Goal: Task Accomplishment & Management: Manage account settings

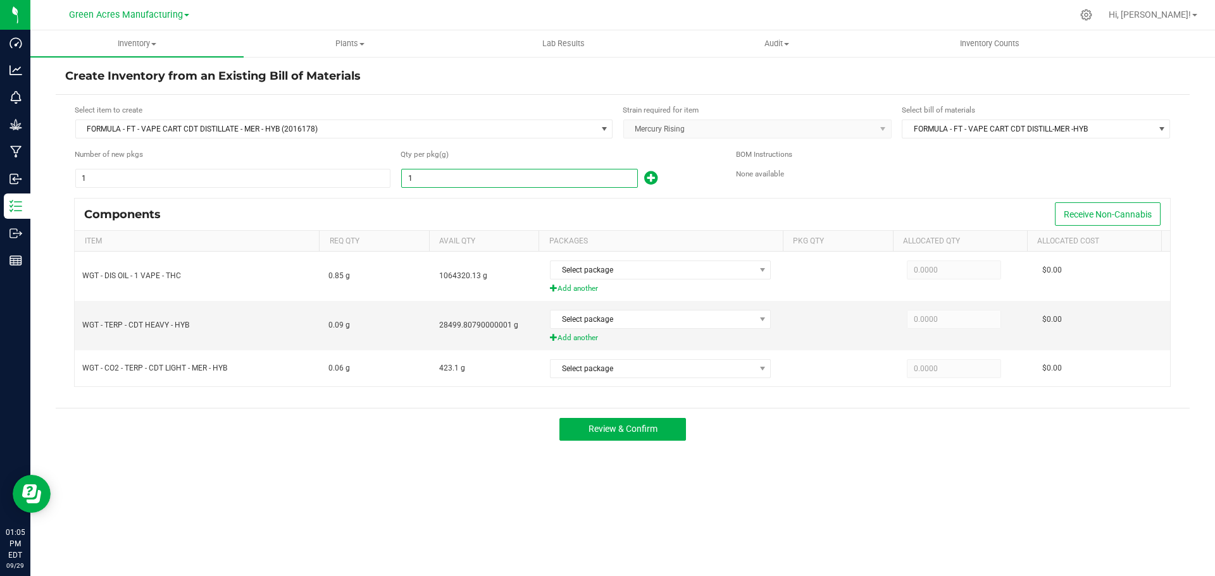
paste input "2168.3"
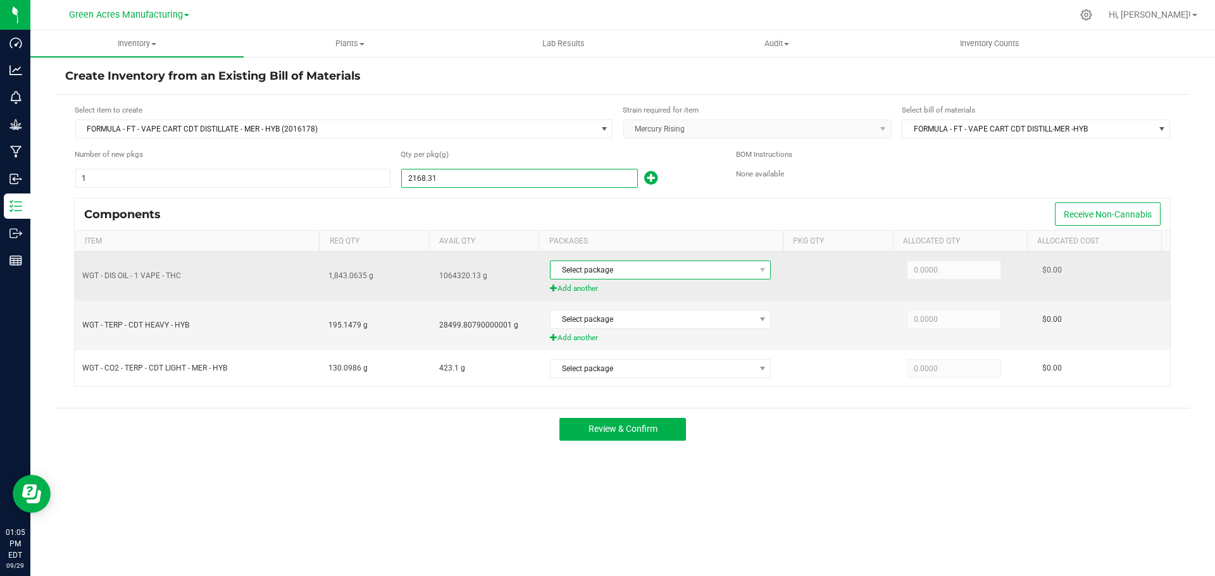
type input "2,168.3100"
click at [642, 273] on span "Select package" at bounding box center [652, 270] width 204 height 18
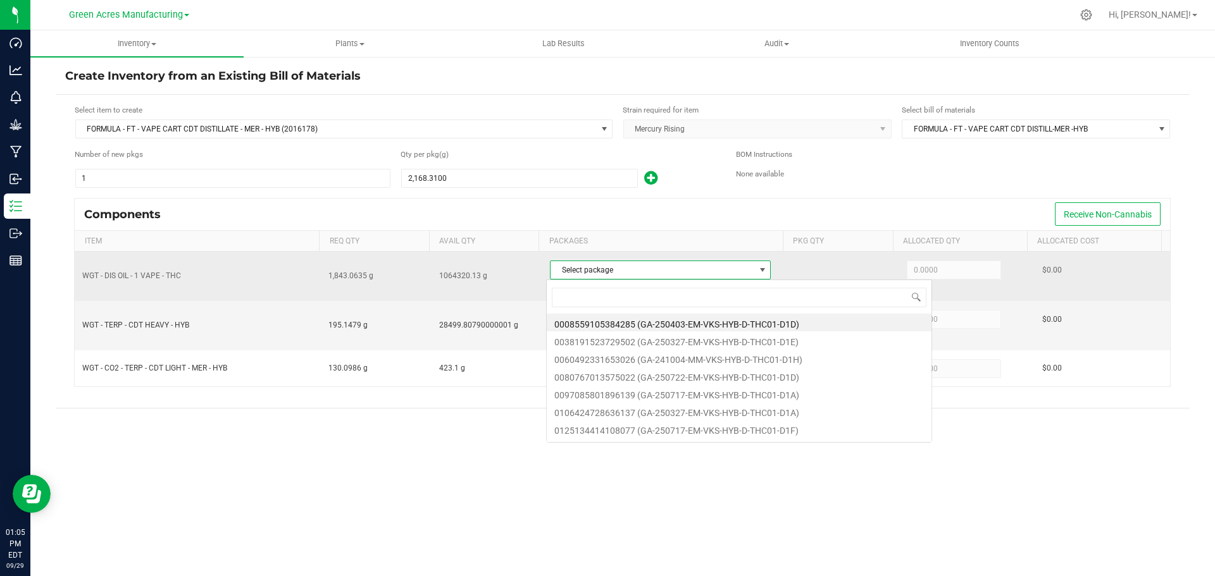
scroll to position [19, 218]
type input "7341"
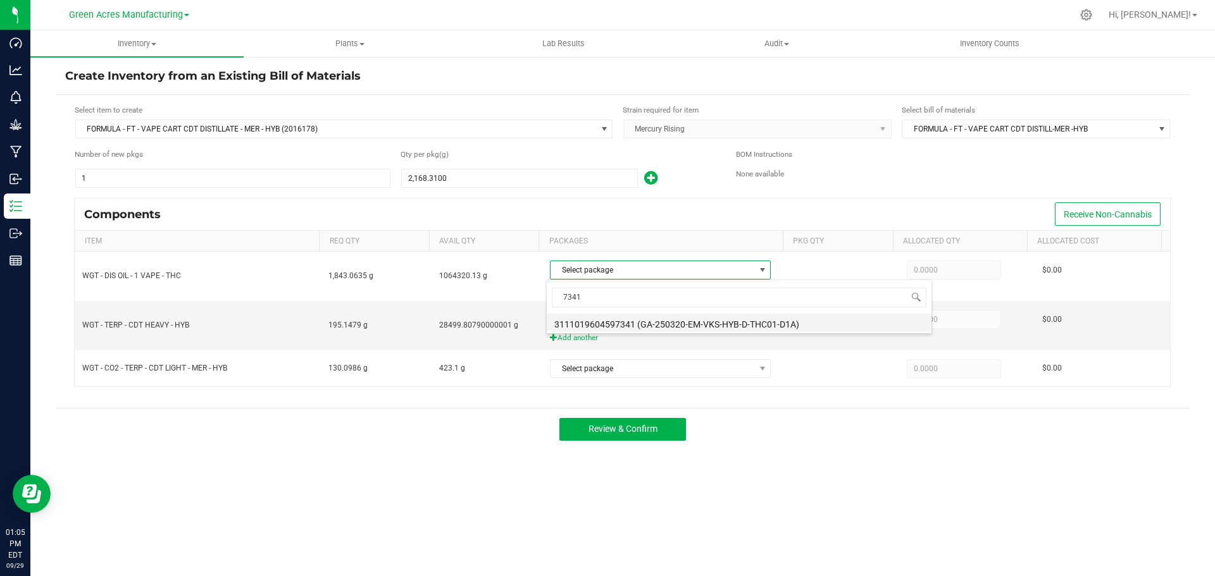
click at [660, 324] on li "3111019604597341 (GA-250320-EM-VKS-HYB-D-THC01-D1A)" at bounding box center [739, 323] width 385 height 18
type input "1,436.6500"
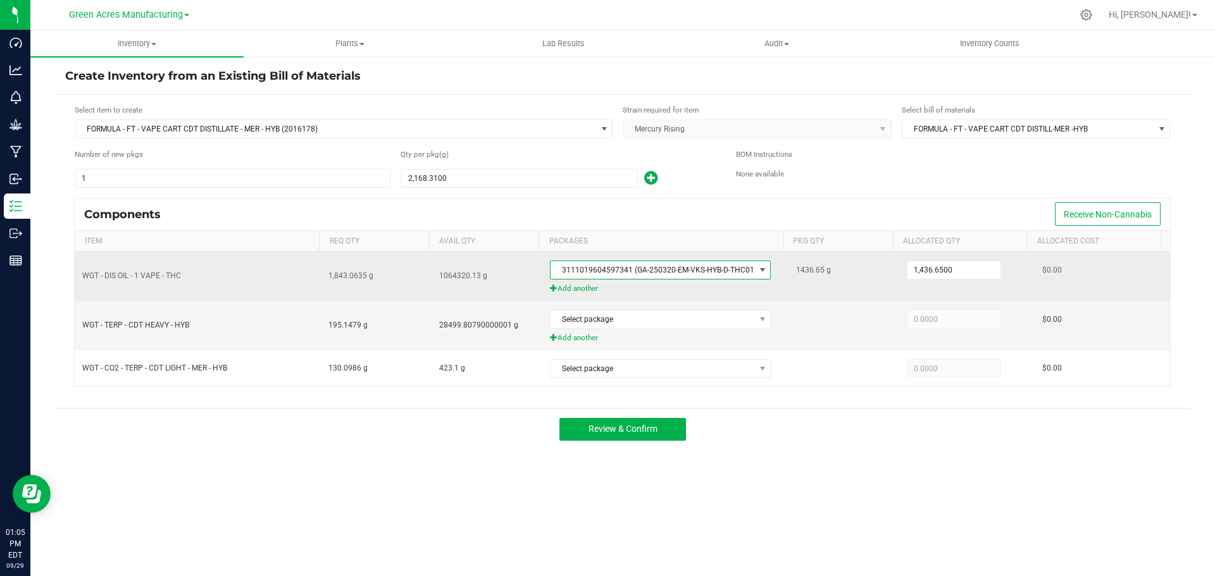
click at [586, 288] on span "Add another" at bounding box center [665, 289] width 231 height 12
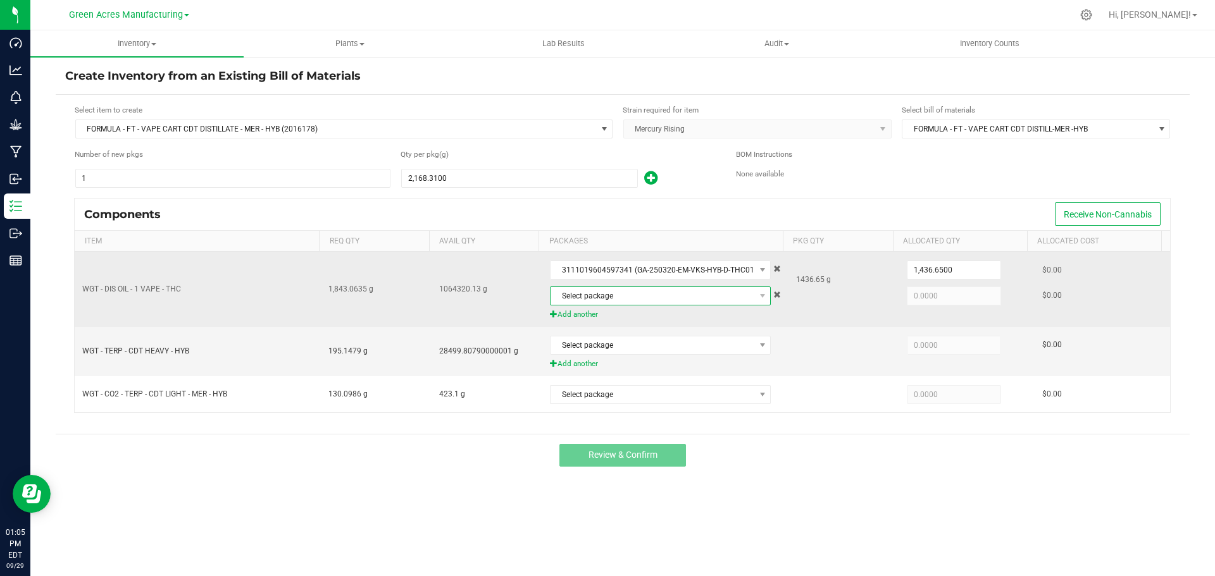
click at [608, 294] on span "Select package" at bounding box center [652, 296] width 204 height 18
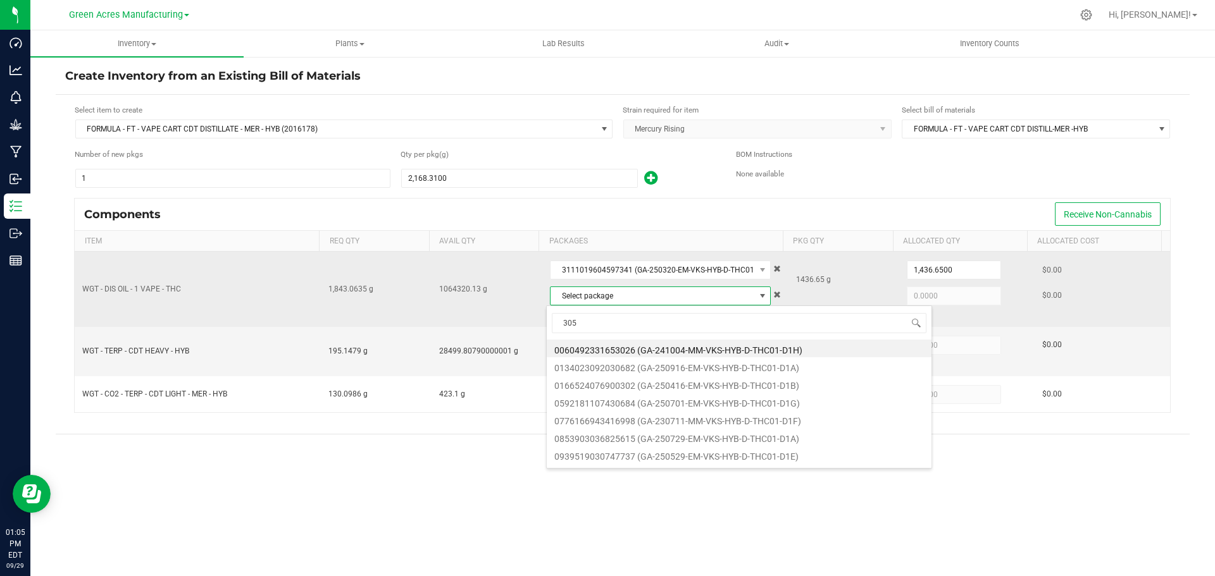
type input "3052"
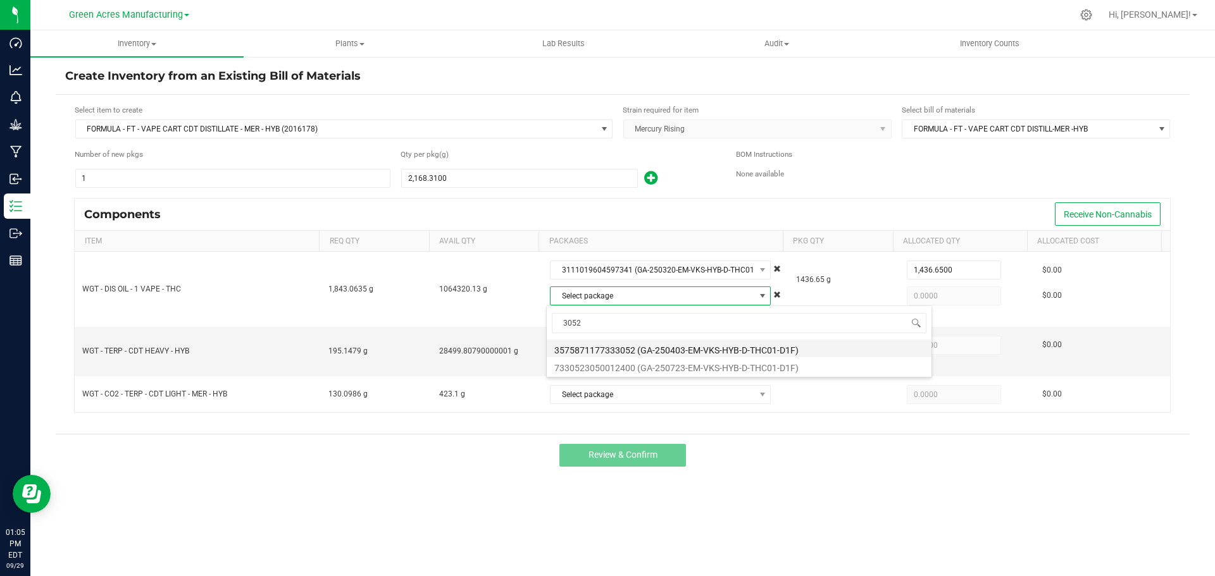
click at [630, 345] on li "3575871177333052 (GA-250403-EM-VKS-HYB-D-THC01-D1F)" at bounding box center [739, 349] width 385 height 18
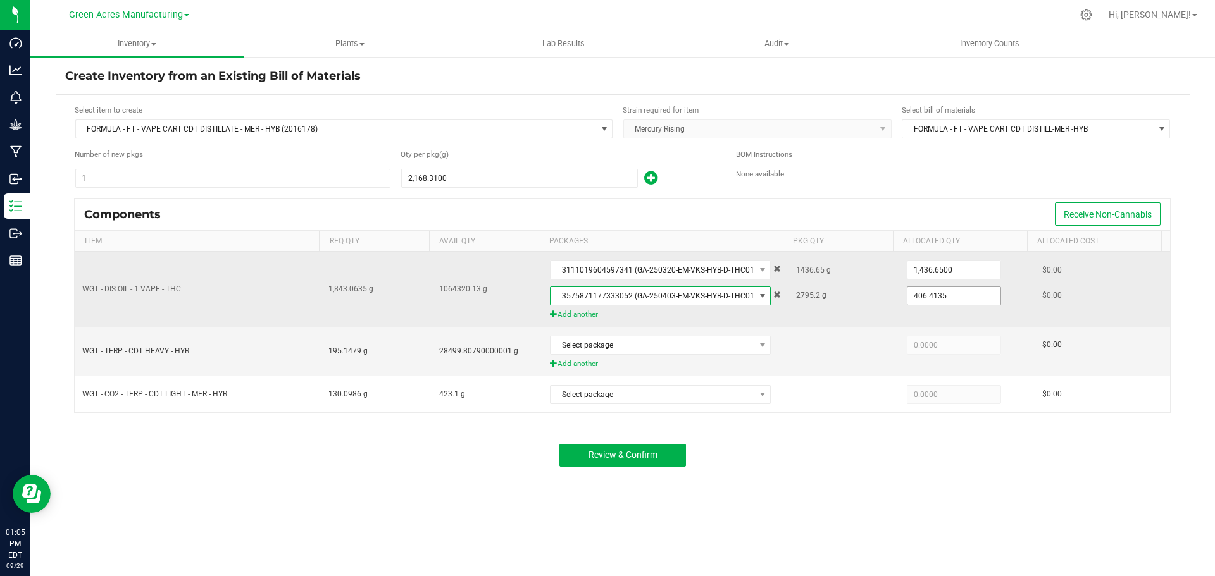
click at [936, 294] on input "406.4135" at bounding box center [953, 296] width 93 height 18
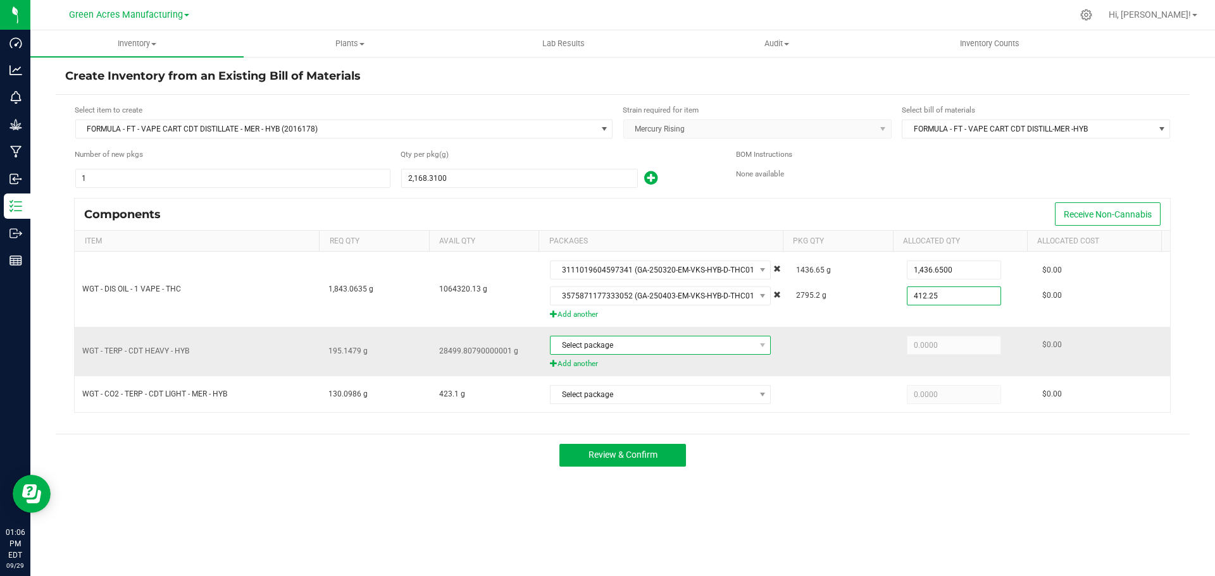
type input "412.2500"
click at [688, 350] on span "Select package" at bounding box center [652, 346] width 204 height 18
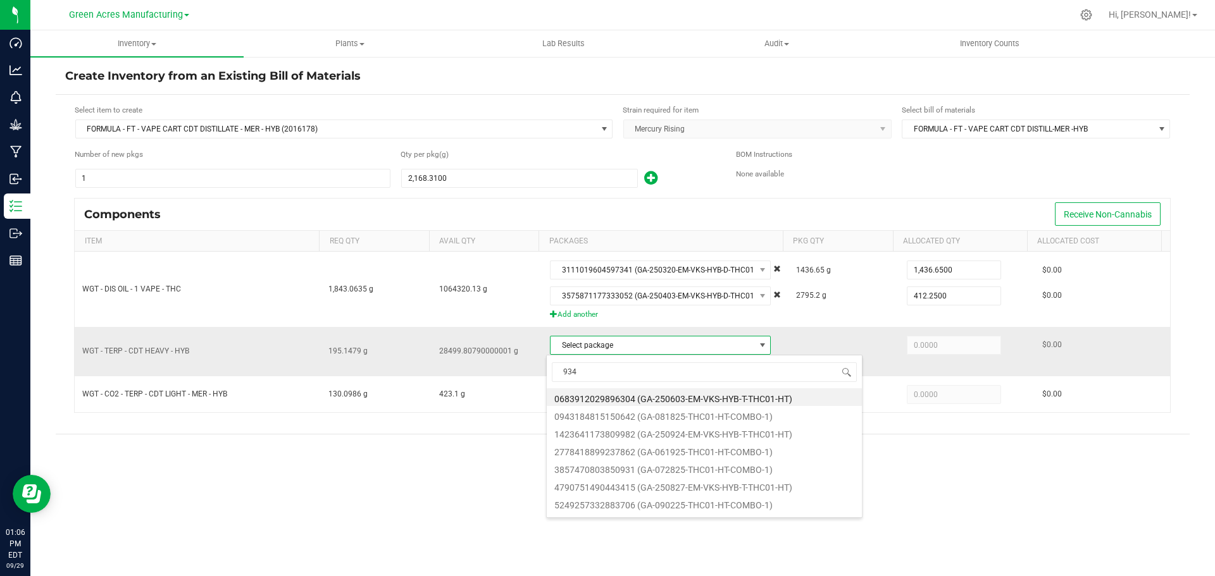
type input "9342"
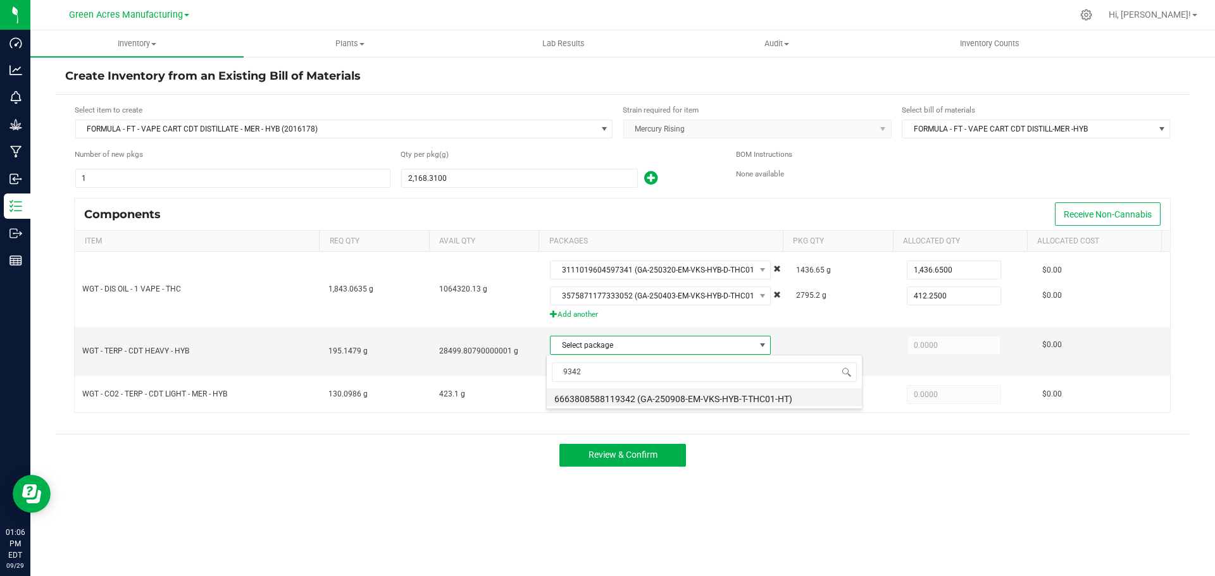
click at [669, 398] on li "6663808588119342 (GA-250908-EM-VKS-HYB-T-THC01-HT)" at bounding box center [704, 397] width 315 height 18
type input "195.1479"
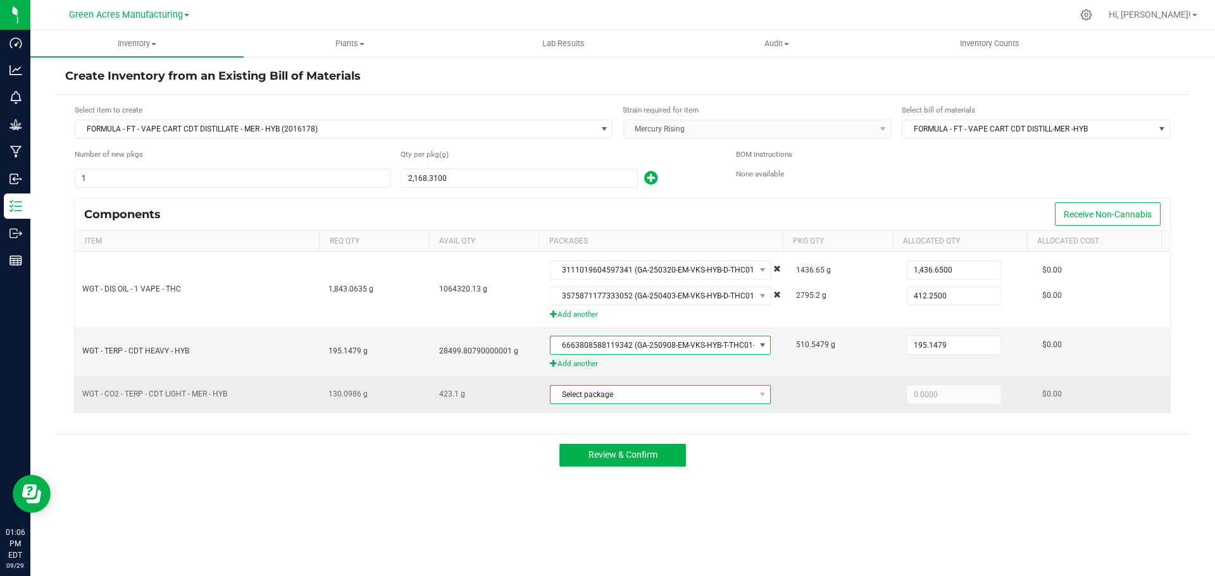
click at [662, 398] on span "Select package" at bounding box center [652, 395] width 204 height 18
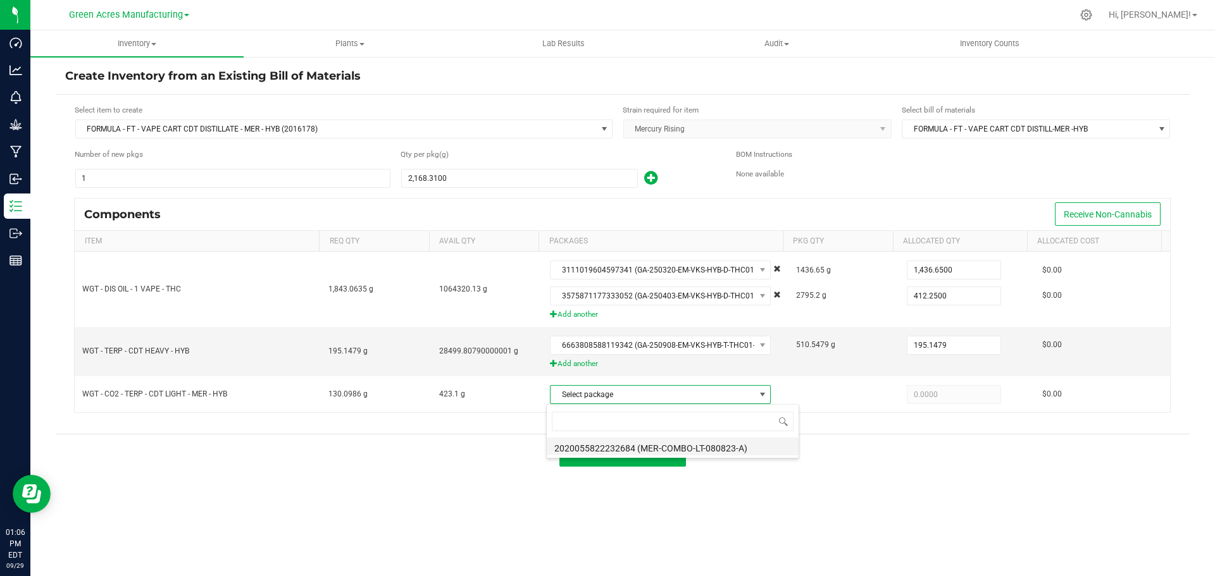
click at [666, 446] on li "2020055822232684 (MER-COMBO-LT-080823-A)" at bounding box center [673, 447] width 252 height 18
type input "130.0986"
click at [950, 346] on input "195.1479" at bounding box center [953, 346] width 93 height 18
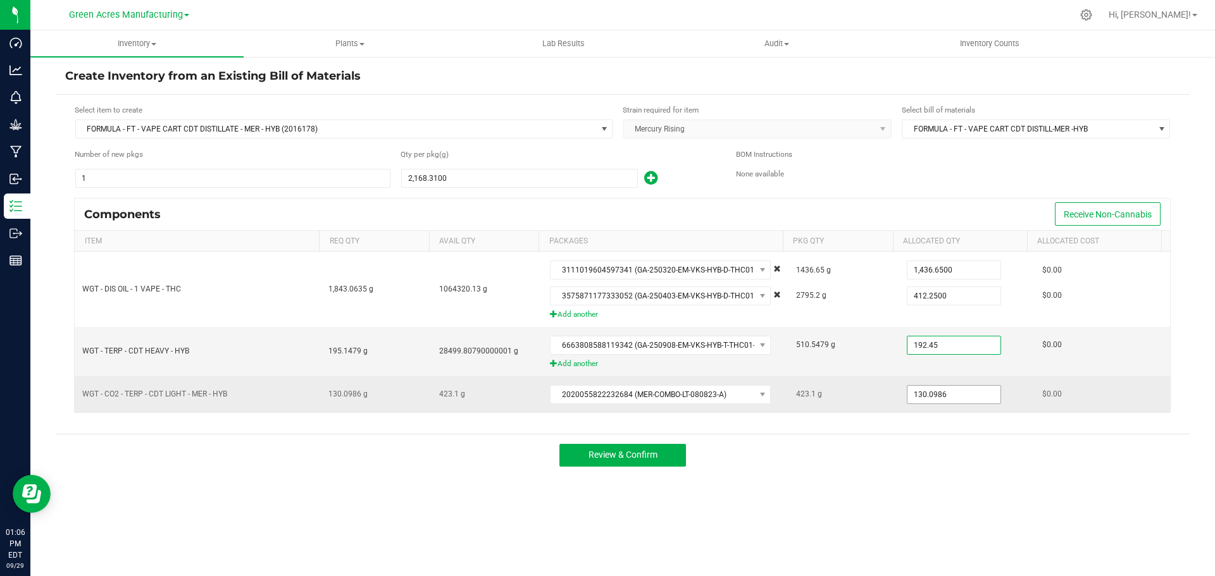
type input "192.4500"
click at [942, 397] on input "130.0986" at bounding box center [953, 395] width 93 height 18
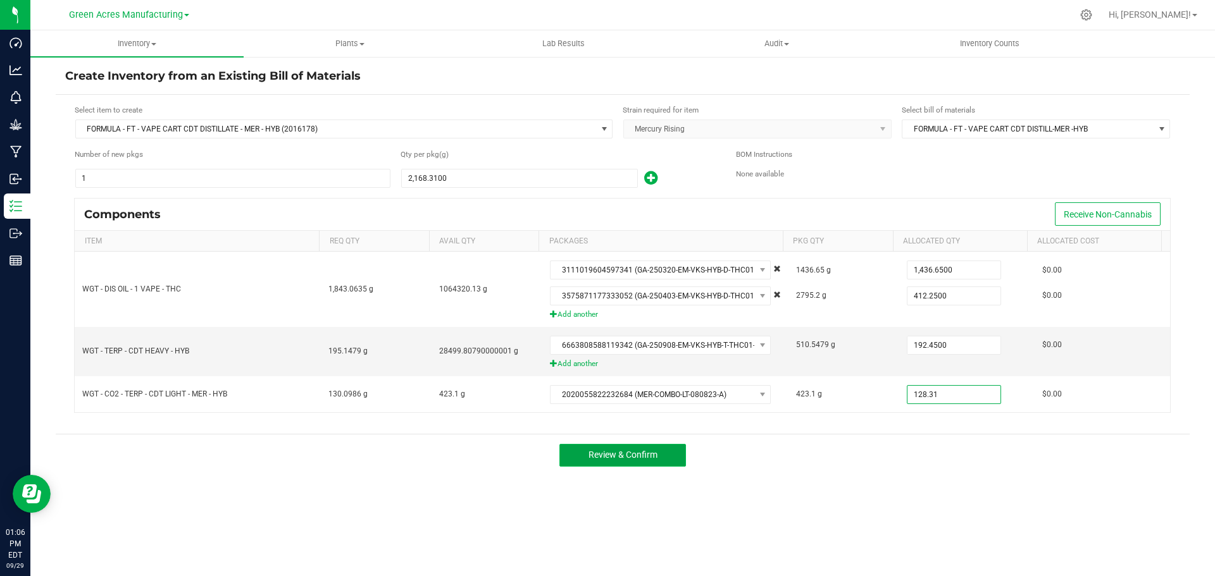
type input "128.3100"
click at [632, 448] on button "Review & Confirm" at bounding box center [622, 455] width 127 height 23
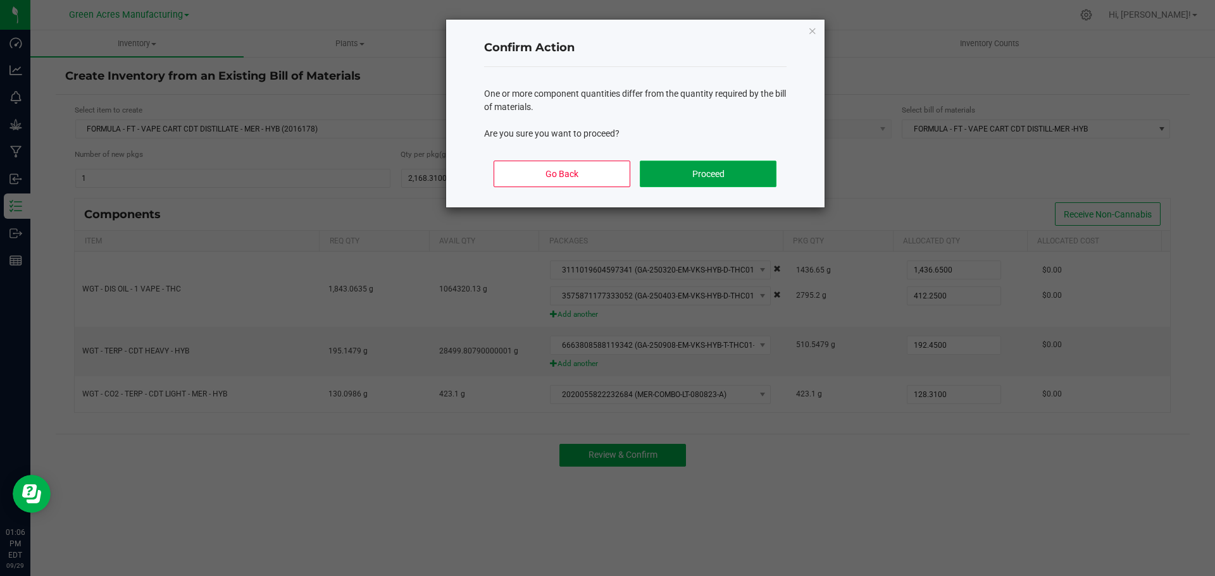
click at [690, 168] on button "Proceed" at bounding box center [708, 174] width 136 height 27
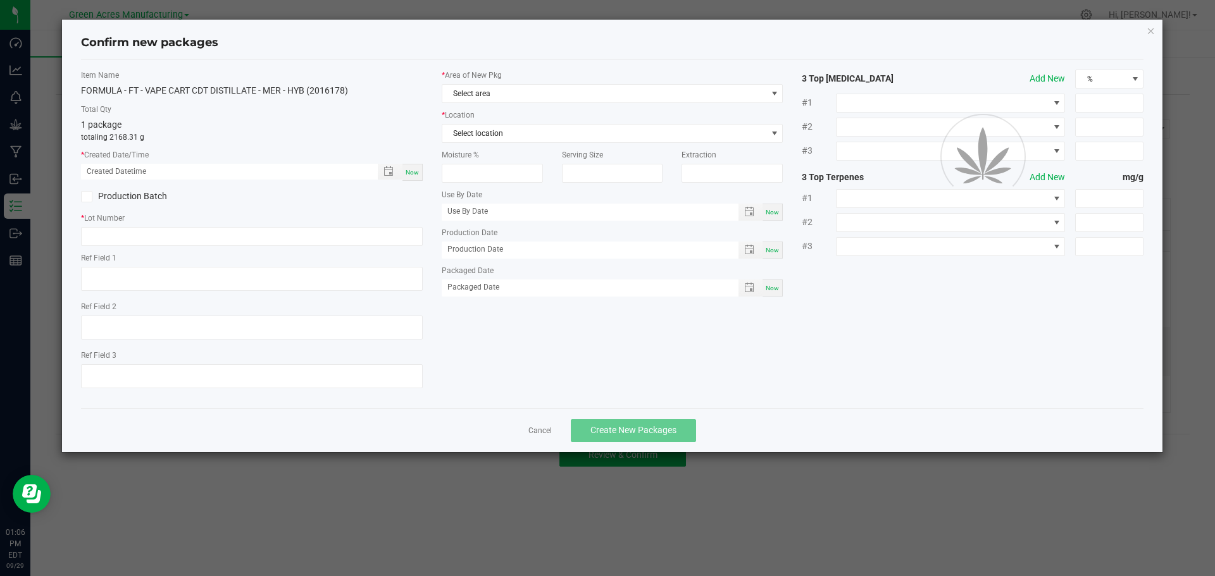
type textarea "17.2%/1.77% Terps"
type textarea ".418"
click at [409, 169] on span "Now" at bounding box center [412, 172] width 13 height 7
type input "09/29/2025 01:06 PM"
paste input "SEP25MER02"
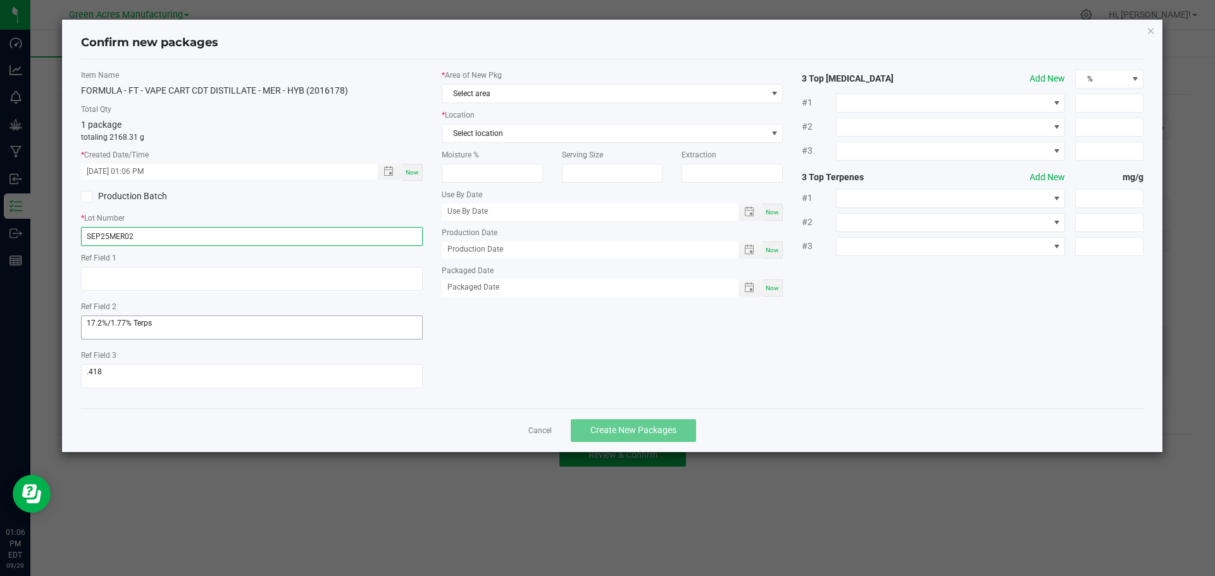
type input "SEP25MER02"
drag, startPoint x: 173, startPoint y: 325, endPoint x: 53, endPoint y: 319, distance: 121.0
click at [53, 319] on ngb-modal-window "Confirm new packages Item Name FORMULA - FT - VAPE CART CDT DISTILLATE - MER - …" at bounding box center [612, 288] width 1224 height 576
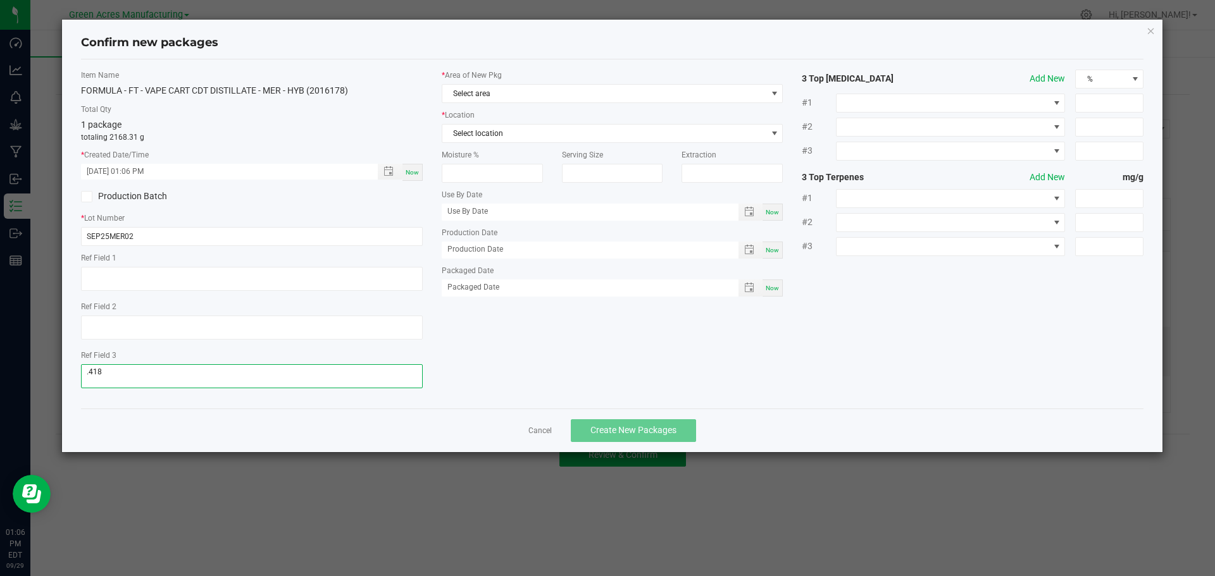
click at [108, 369] on textarea at bounding box center [252, 376] width 342 height 24
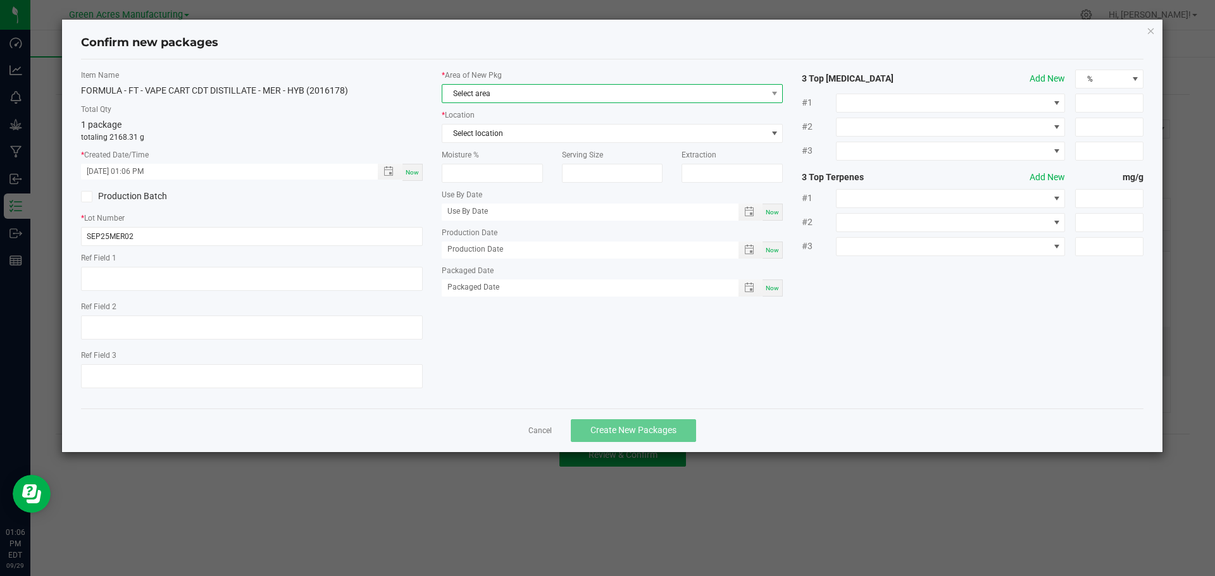
click at [521, 84] on span "Select area" at bounding box center [613, 93] width 342 height 19
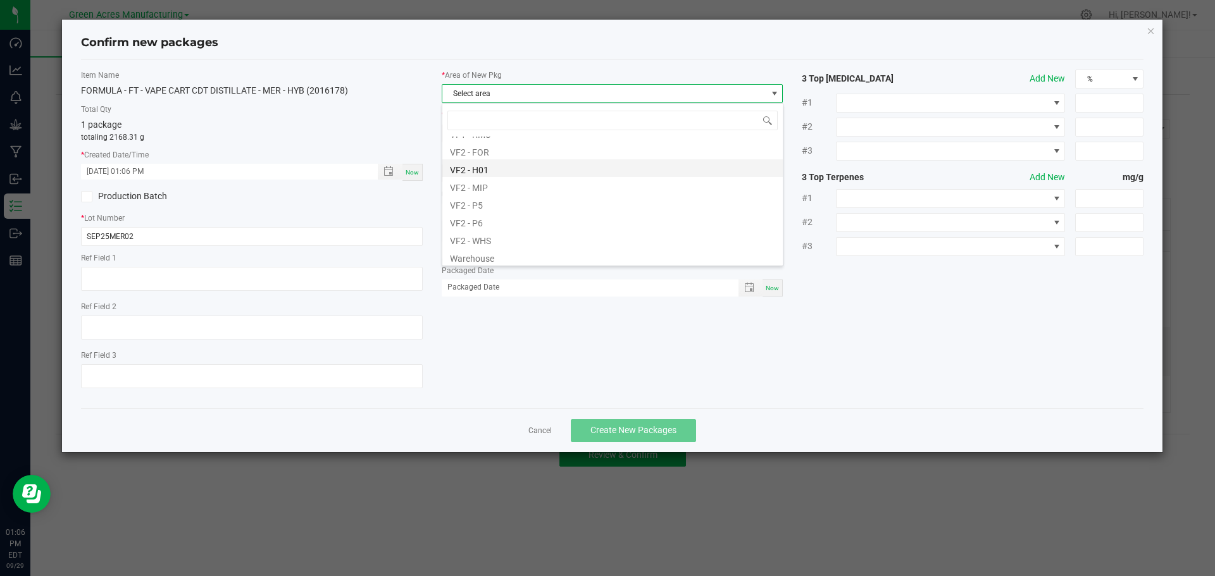
scroll to position [635, 0]
click at [533, 182] on li "VF2 - MIP" at bounding box center [612, 184] width 340 height 18
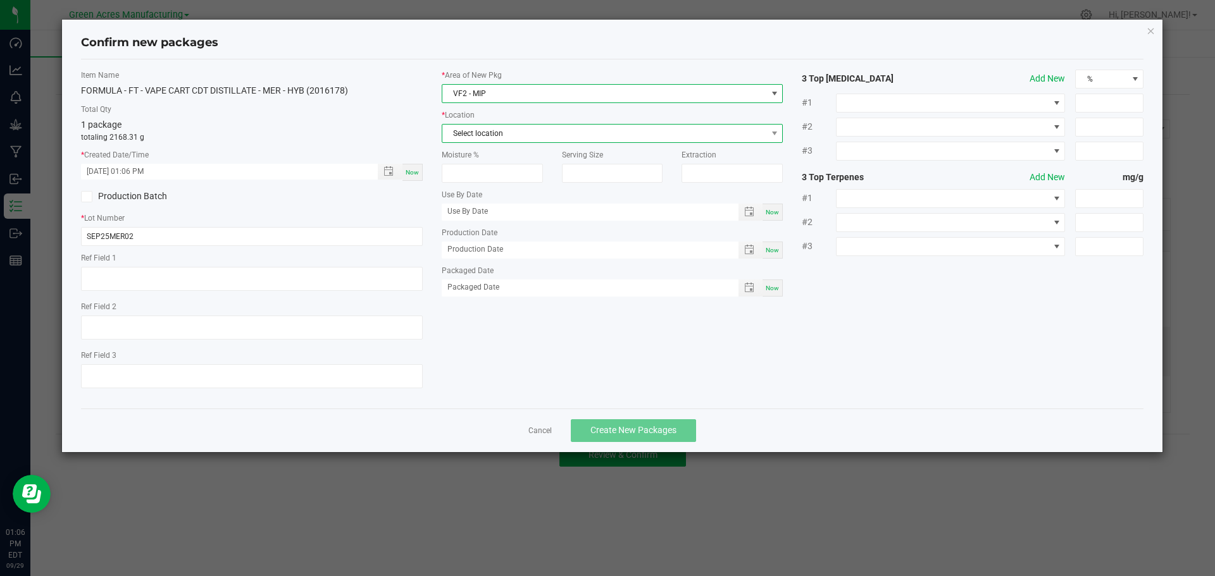
click at [538, 133] on span "Select location" at bounding box center [604, 134] width 325 height 18
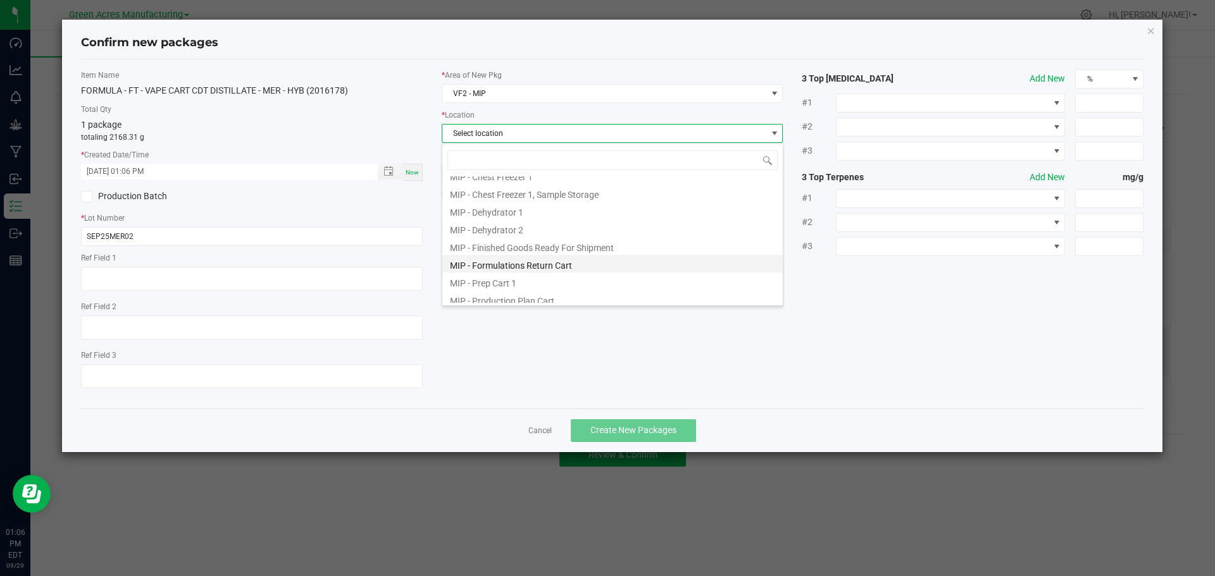
scroll to position [104, 0]
click at [557, 243] on li "MIP - Production Plan Cart" at bounding box center [612, 241] width 340 height 18
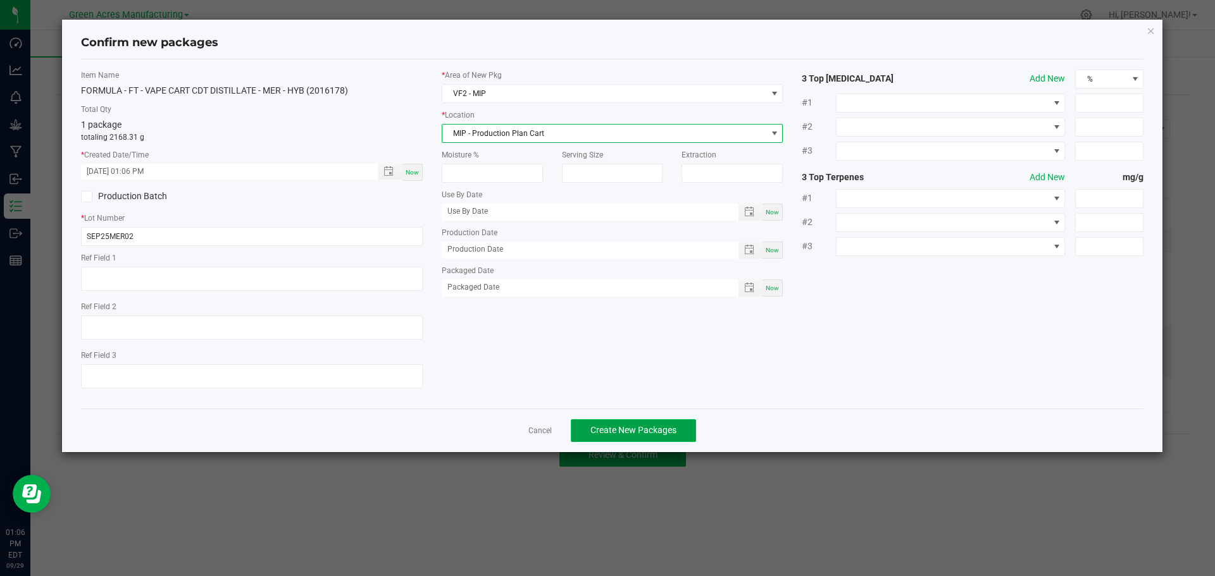
click at [625, 426] on span "Create New Packages" at bounding box center [633, 430] width 86 height 10
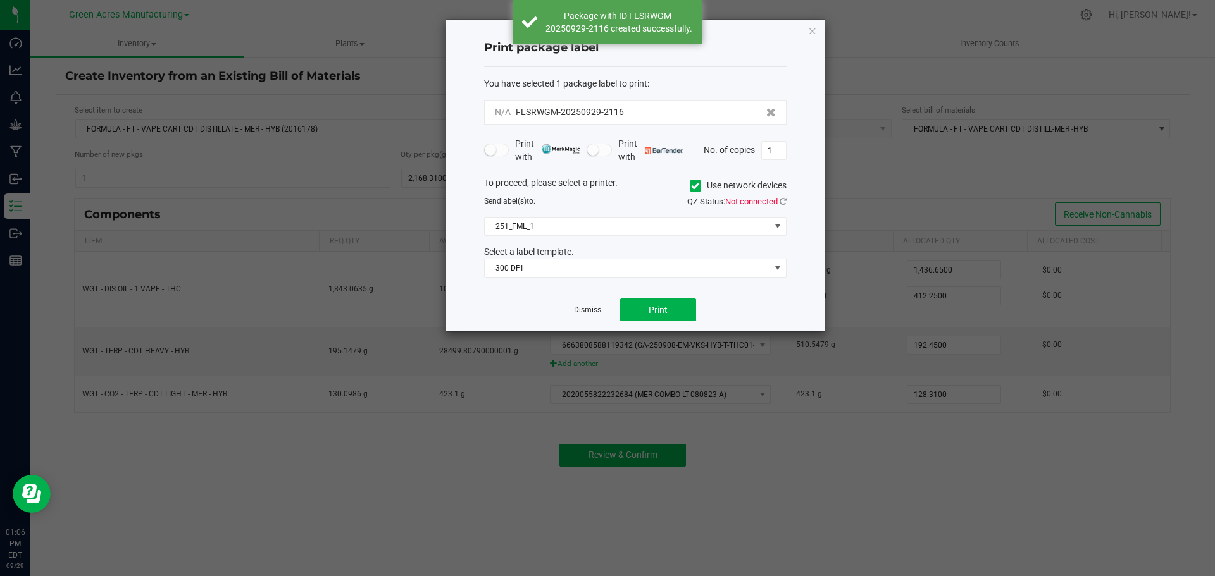
click at [581, 312] on link "Dismiss" at bounding box center [587, 310] width 27 height 11
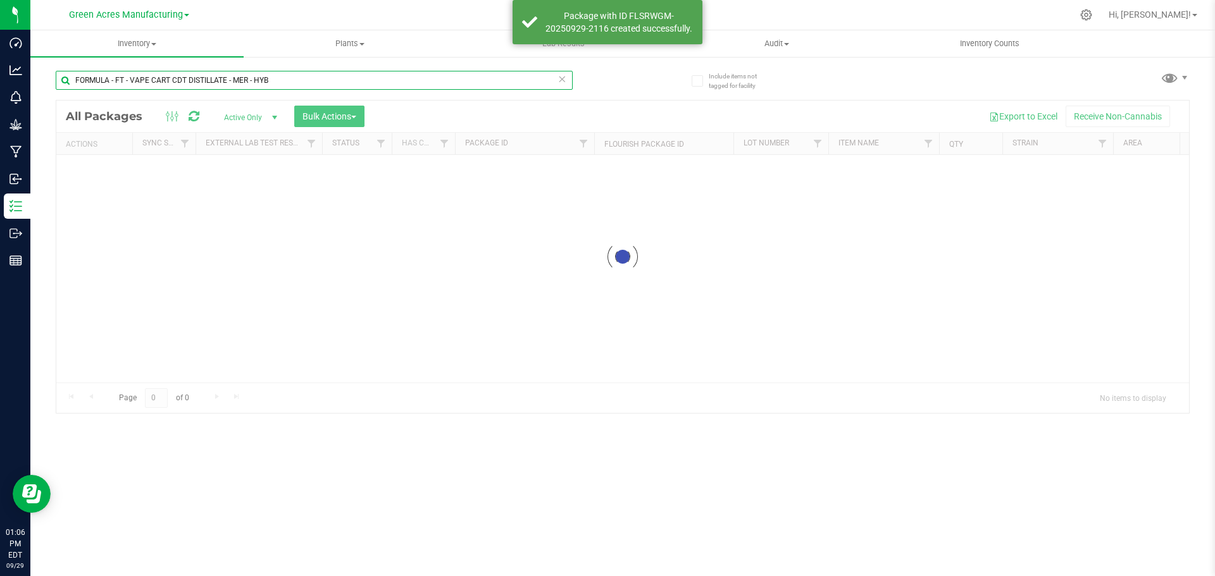
click at [290, 82] on input "FORMULA - FT - VAPE CART CDT DISTILLATE - MER - HYB" at bounding box center [314, 80] width 517 height 19
paste input "SEP25MER02"
type input "SEP25MER02"
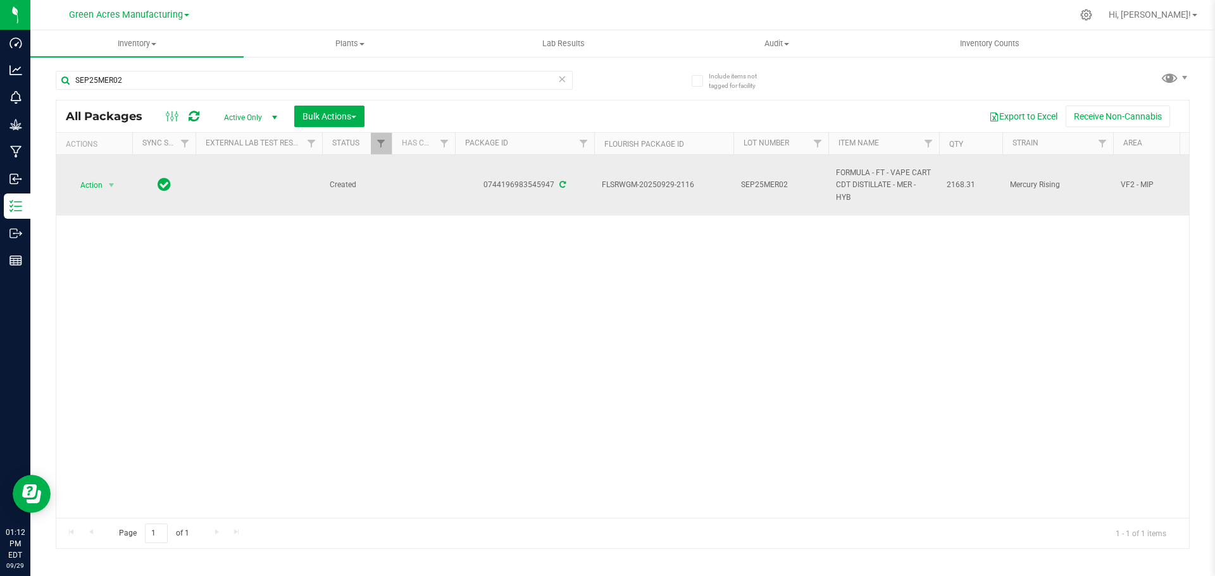
click at [628, 185] on span "FLSRWGM-20250929-2116" at bounding box center [664, 185] width 124 height 12
copy tr "FLSRWGM-20250929-2116"
click at [964, 185] on span "2168.31" at bounding box center [970, 185] width 48 height 12
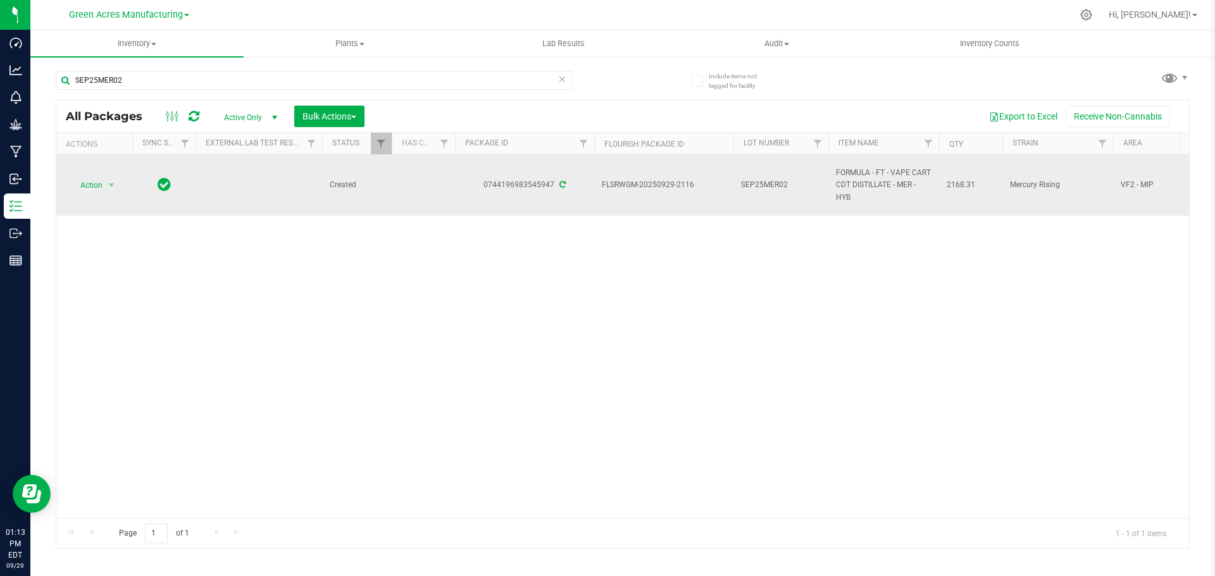
click at [964, 185] on span "2168.31" at bounding box center [970, 185] width 48 height 12
copy span "2168.31"
click at [98, 184] on span "Action" at bounding box center [86, 186] width 34 height 18
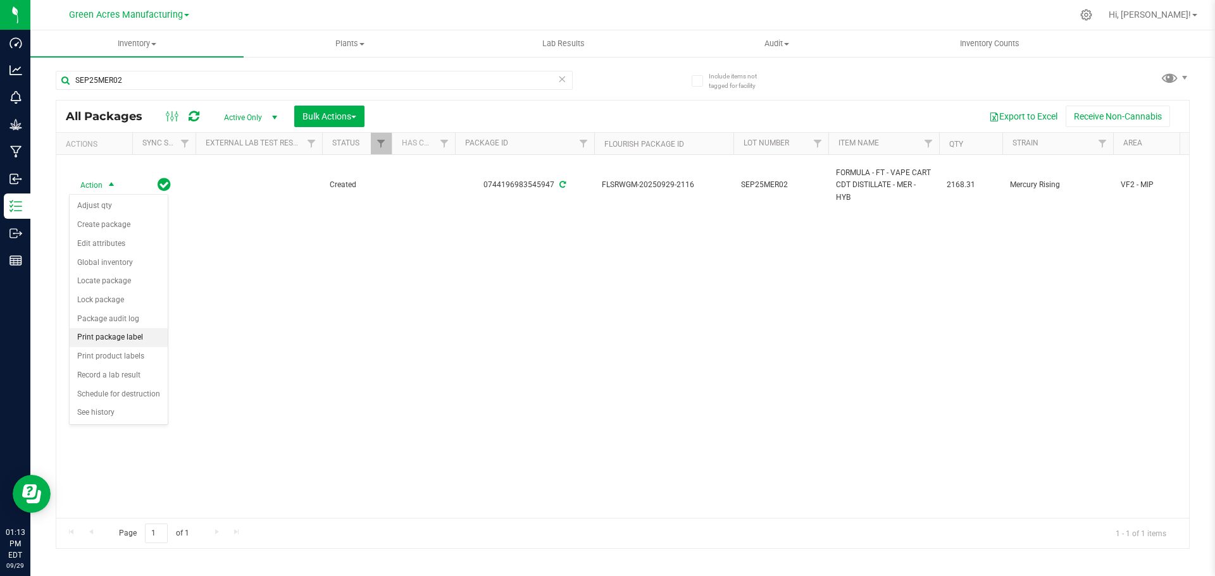
click at [124, 337] on li "Print package label" at bounding box center [119, 337] width 98 height 19
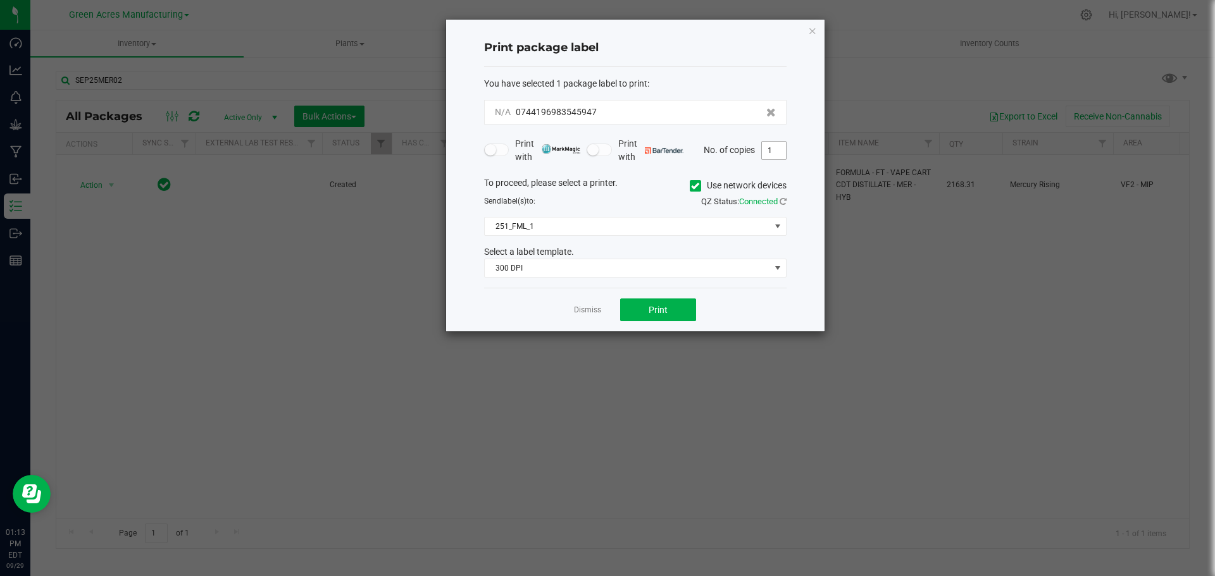
click at [776, 150] on input "1" at bounding box center [774, 151] width 24 height 18
type input "3"
click at [650, 309] on span "Print" at bounding box center [657, 310] width 19 height 10
click at [589, 312] on link "Dismiss" at bounding box center [587, 310] width 27 height 11
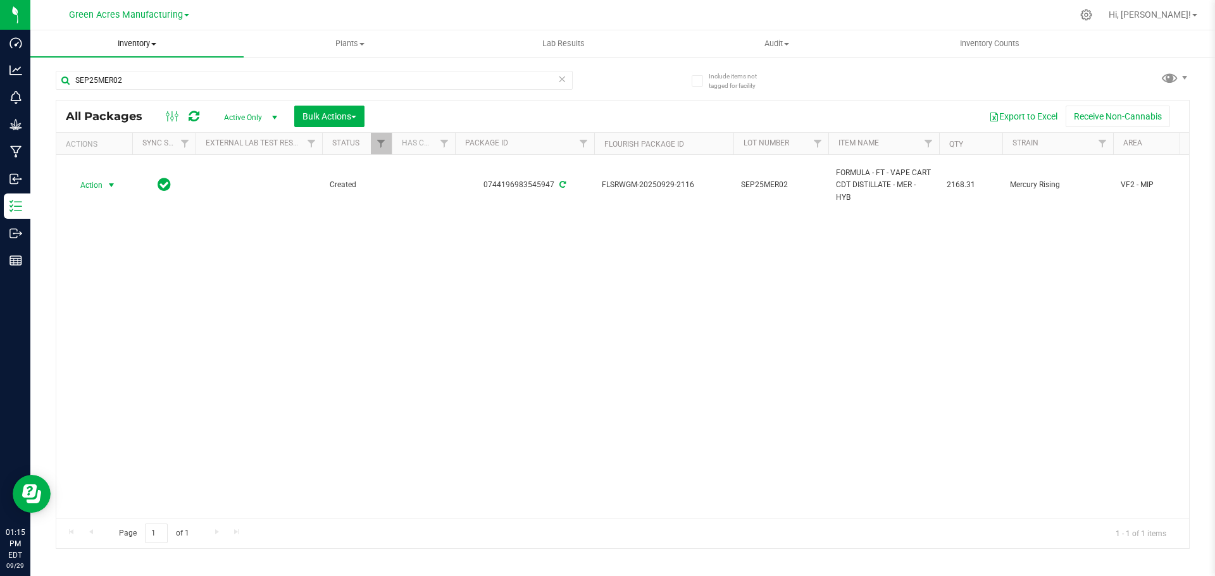
click at [127, 46] on span "Inventory" at bounding box center [136, 43] width 213 height 11
click at [132, 152] on span "From bill of materials" at bounding box center [87, 152] width 115 height 11
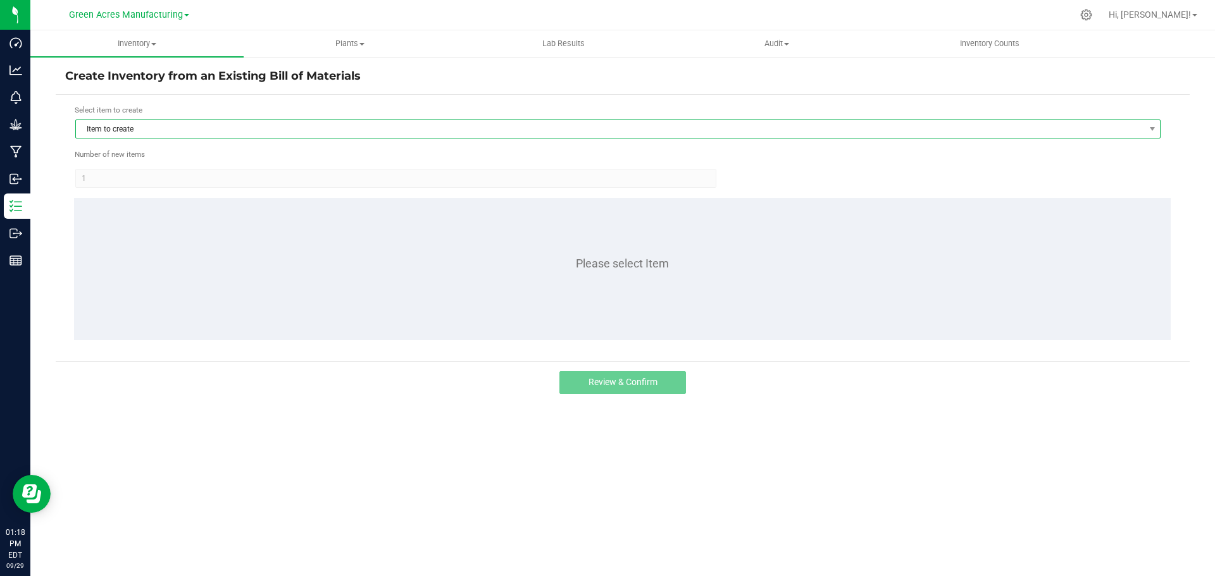
click at [119, 135] on span "Item to create" at bounding box center [610, 129] width 1068 height 18
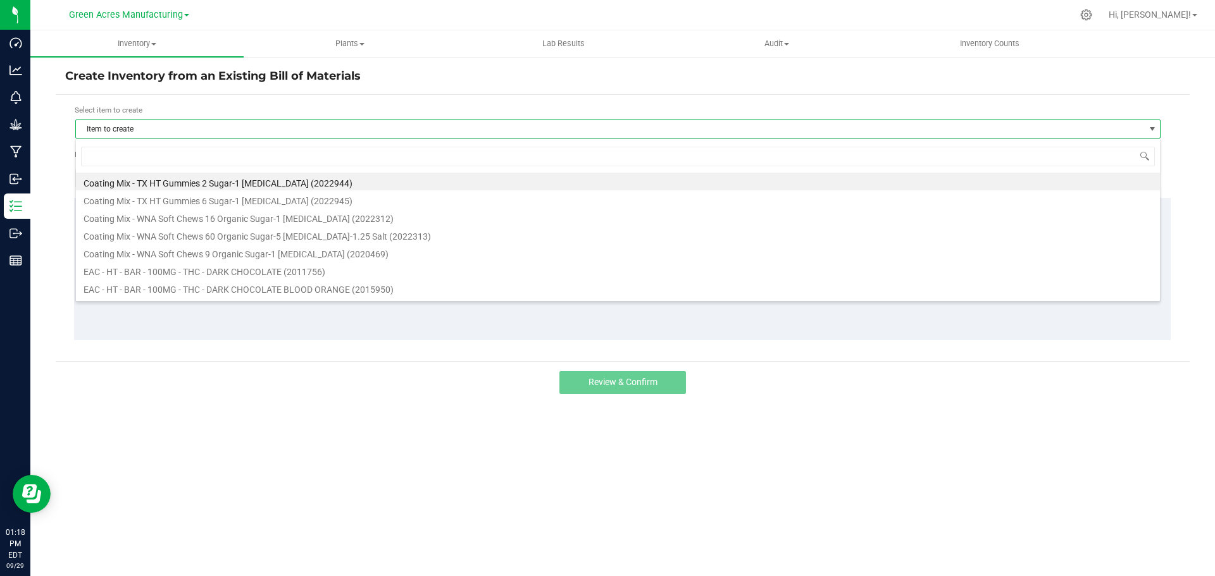
scroll to position [19, 1085]
type input "ddf"
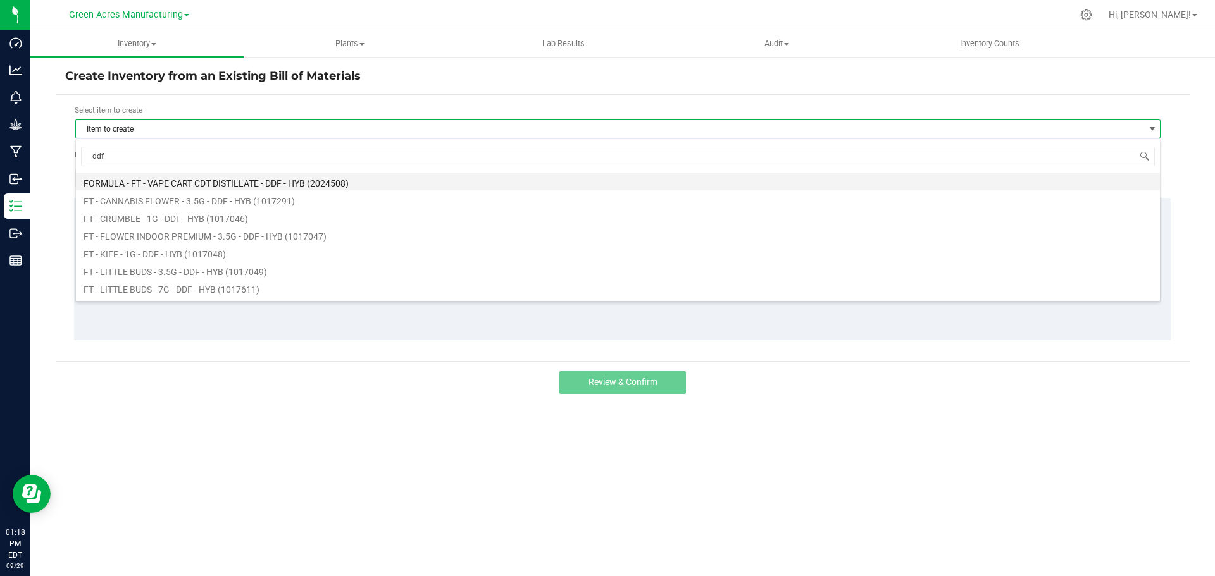
click at [167, 173] on li "FORMULA - FT - VAPE CART CDT DISTILLATE - DDF - HYB (2024508)" at bounding box center [618, 182] width 1084 height 18
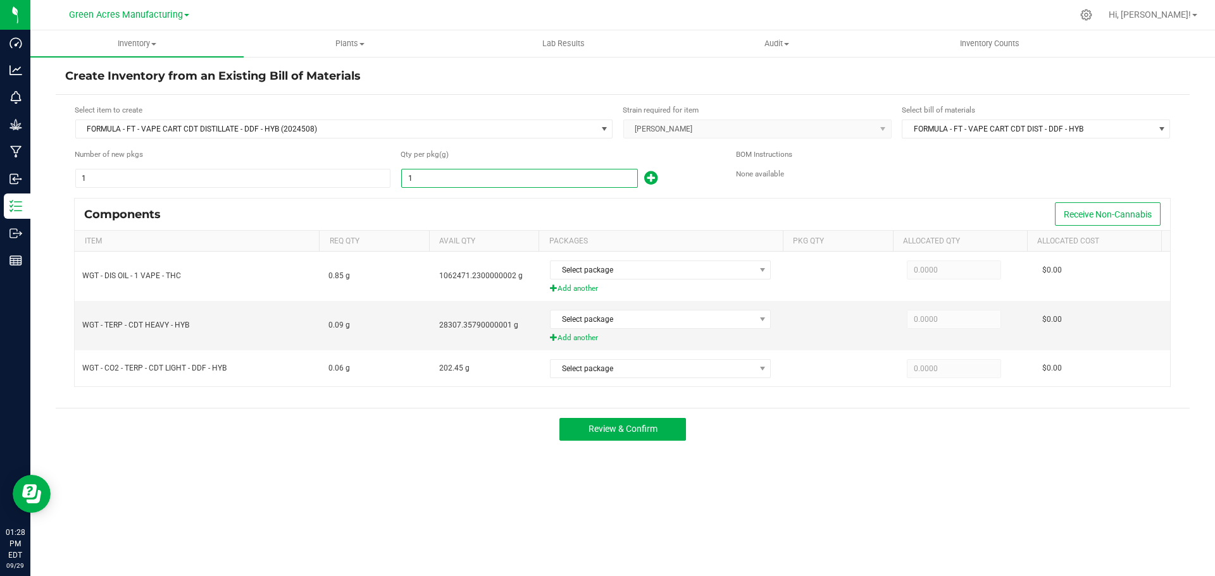
paste input "2170.0"
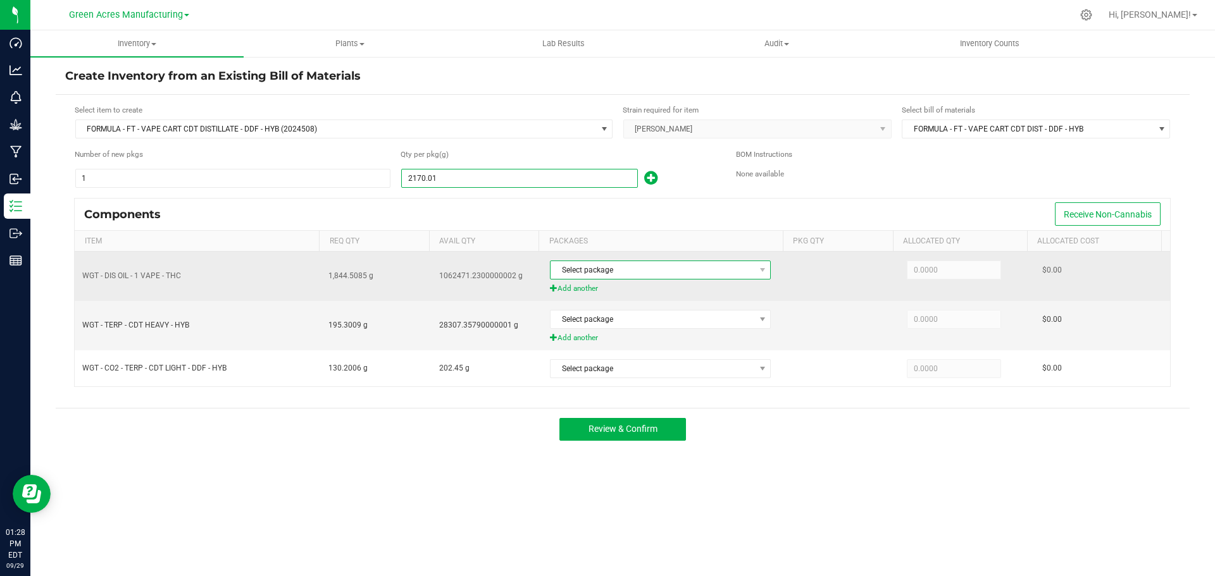
type input "2,170.0100"
click at [682, 269] on span "Select package" at bounding box center [652, 270] width 204 height 18
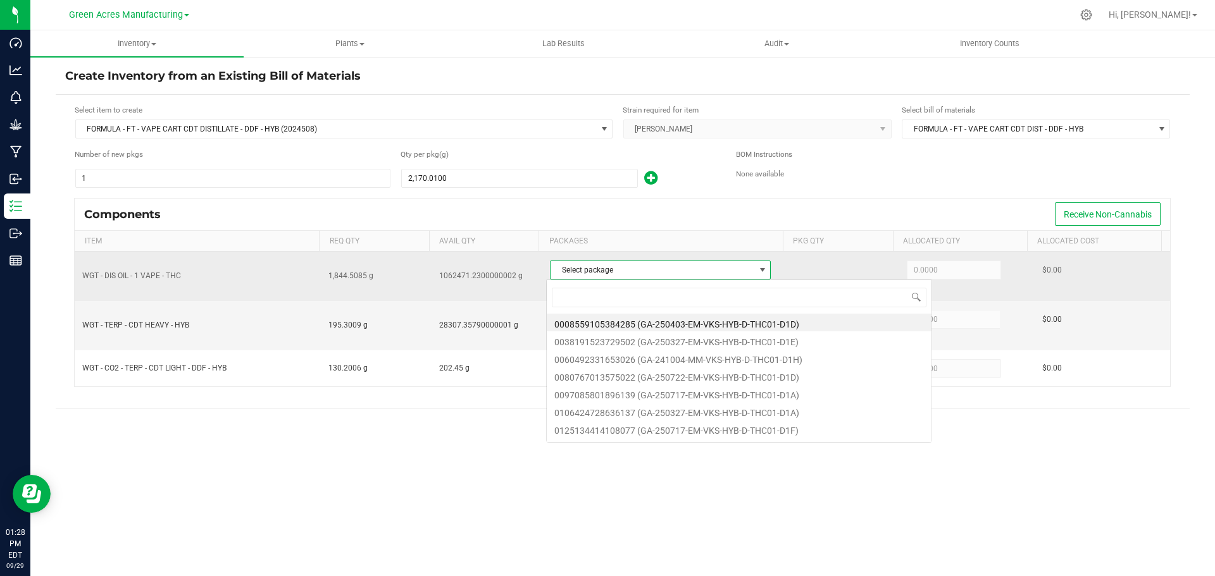
scroll to position [19, 218]
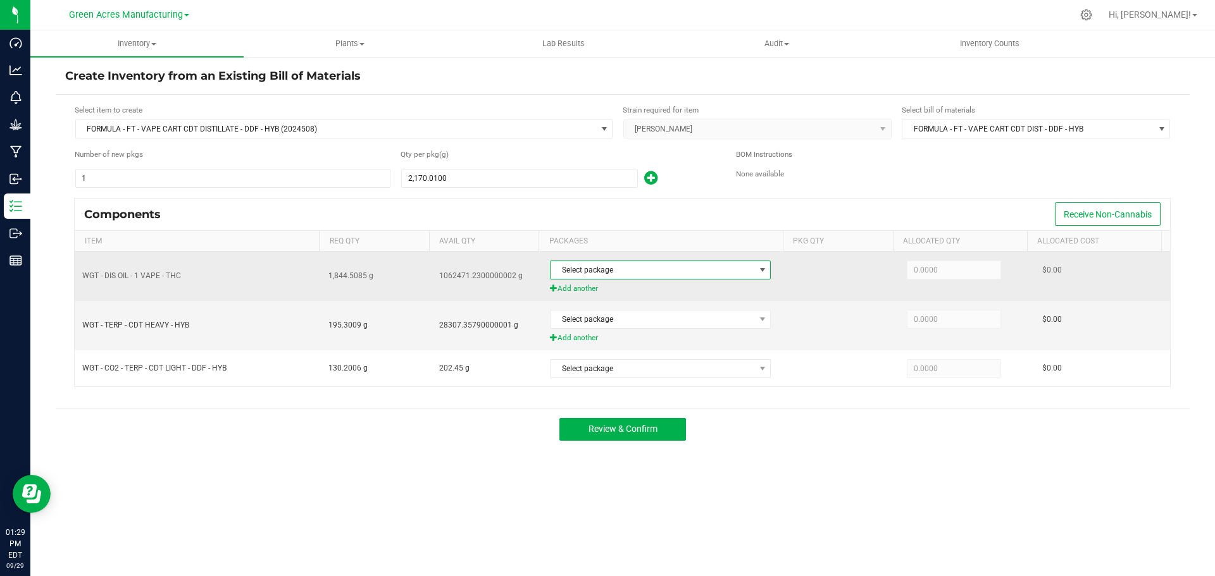
click at [671, 271] on span "Select package" at bounding box center [652, 270] width 204 height 18
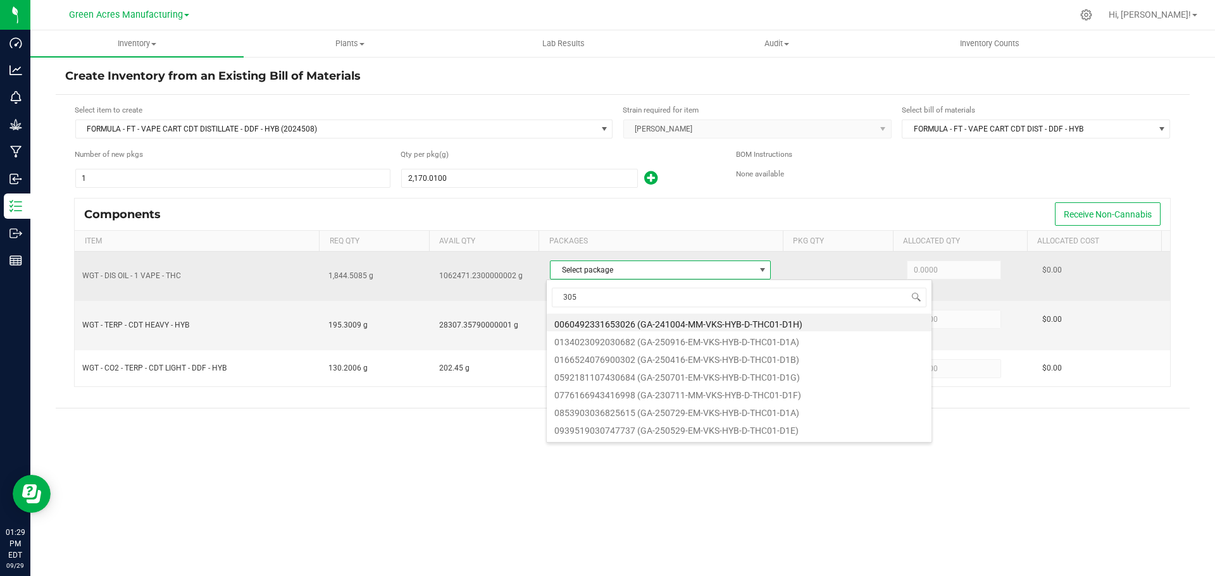
type input "3052"
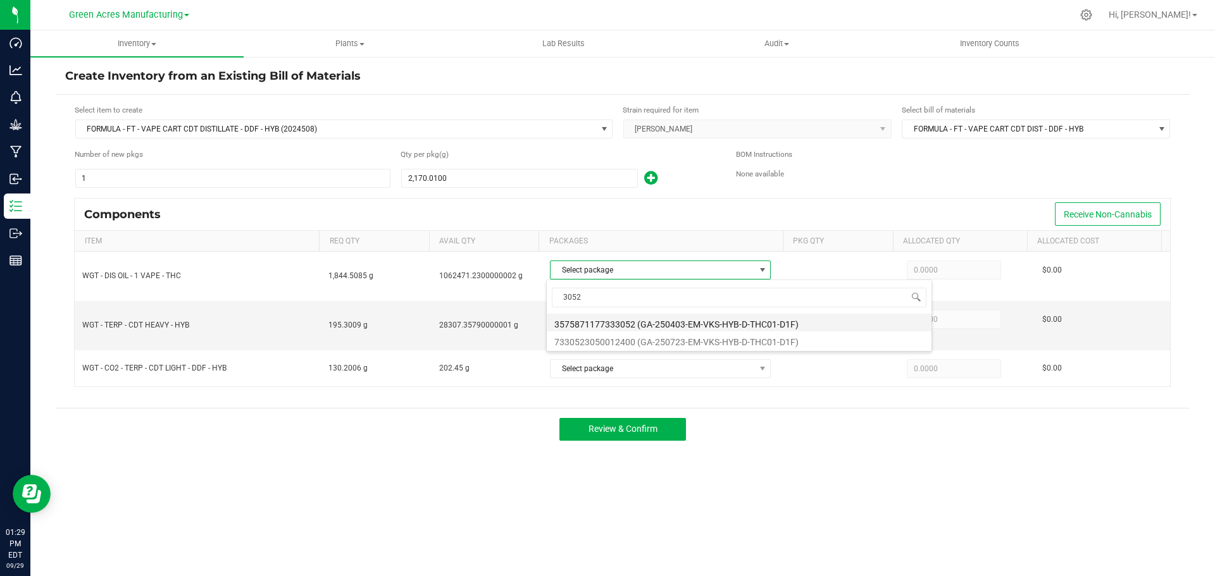
click at [667, 316] on li "3575871177333052 (GA-250403-EM-VKS-HYB-D-THC01-D1F)" at bounding box center [739, 323] width 385 height 18
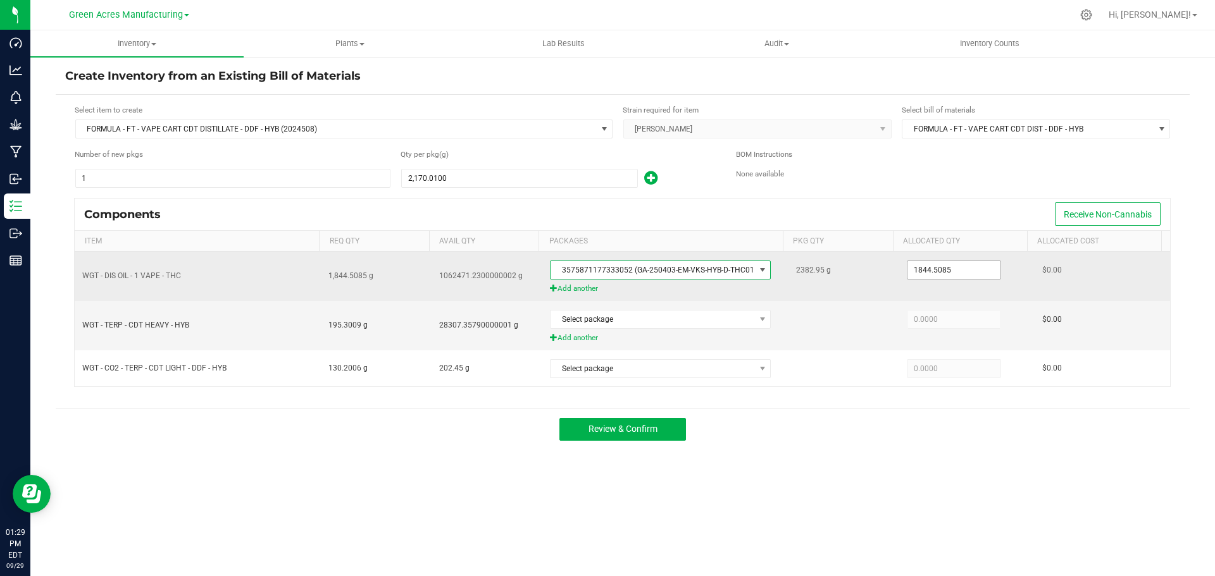
click at [931, 268] on input "1844.5085" at bounding box center [953, 270] width 93 height 18
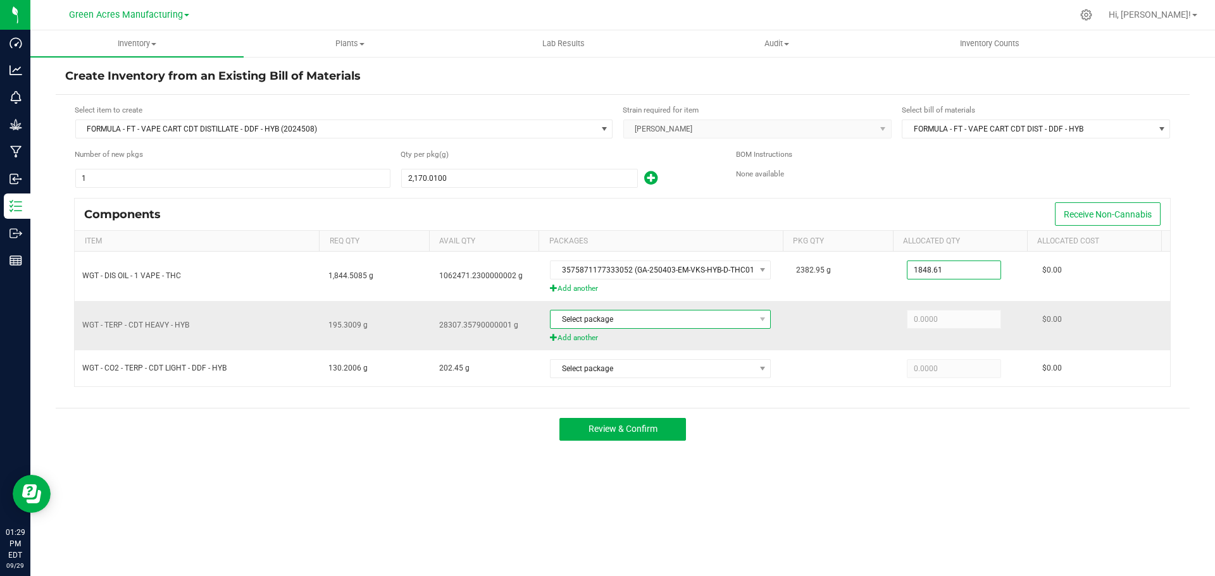
type input "1,848.6100"
click at [638, 321] on span "Select package" at bounding box center [652, 320] width 204 height 18
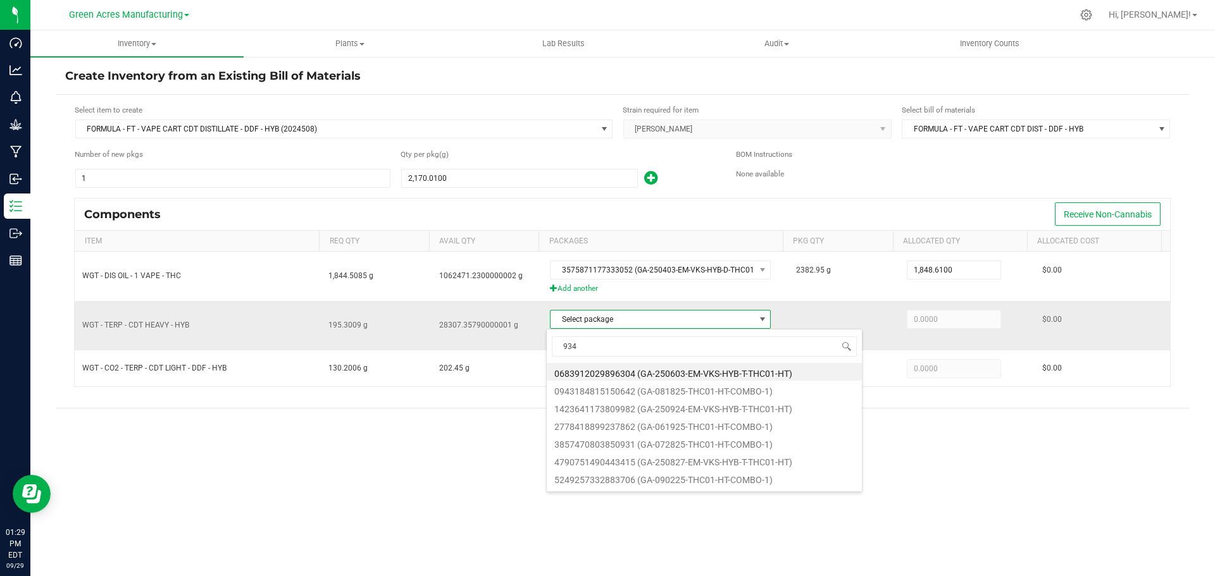
type input "9342"
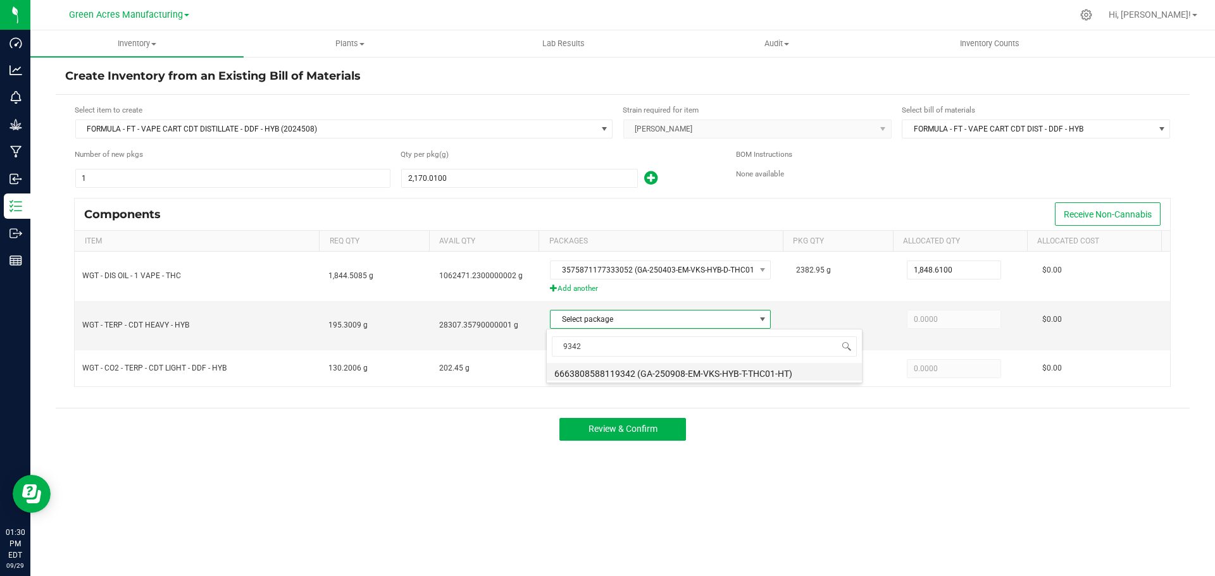
click at [638, 375] on li "6663808588119342 (GA-250908-EM-VKS-HYB-T-THC01-HT)" at bounding box center [704, 372] width 315 height 18
type input "195.3009"
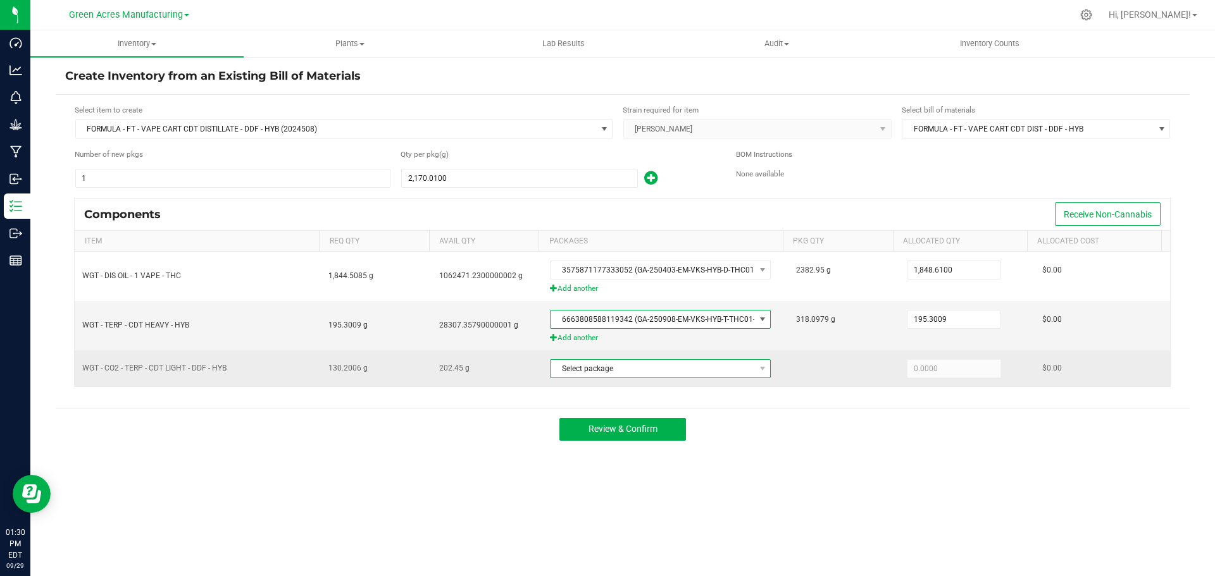
click at [627, 367] on span "Select package" at bounding box center [652, 369] width 204 height 18
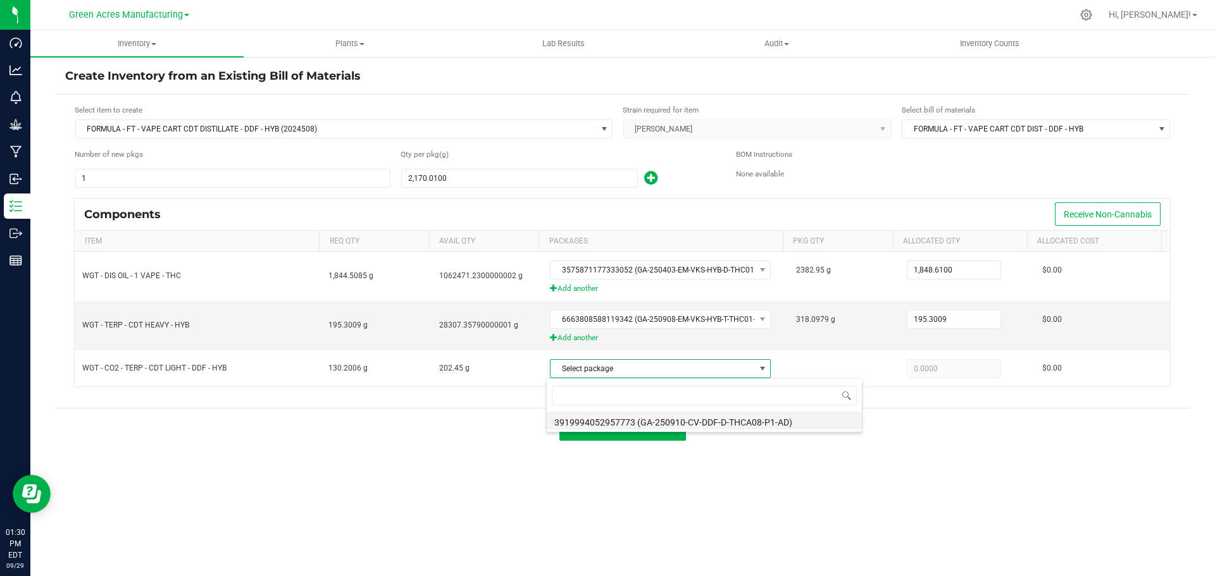
click at [628, 418] on li "3919994052957773 (GA-250910-CV-DDF-D-THCA08-P1-AD)" at bounding box center [704, 421] width 315 height 18
type input "130.2006"
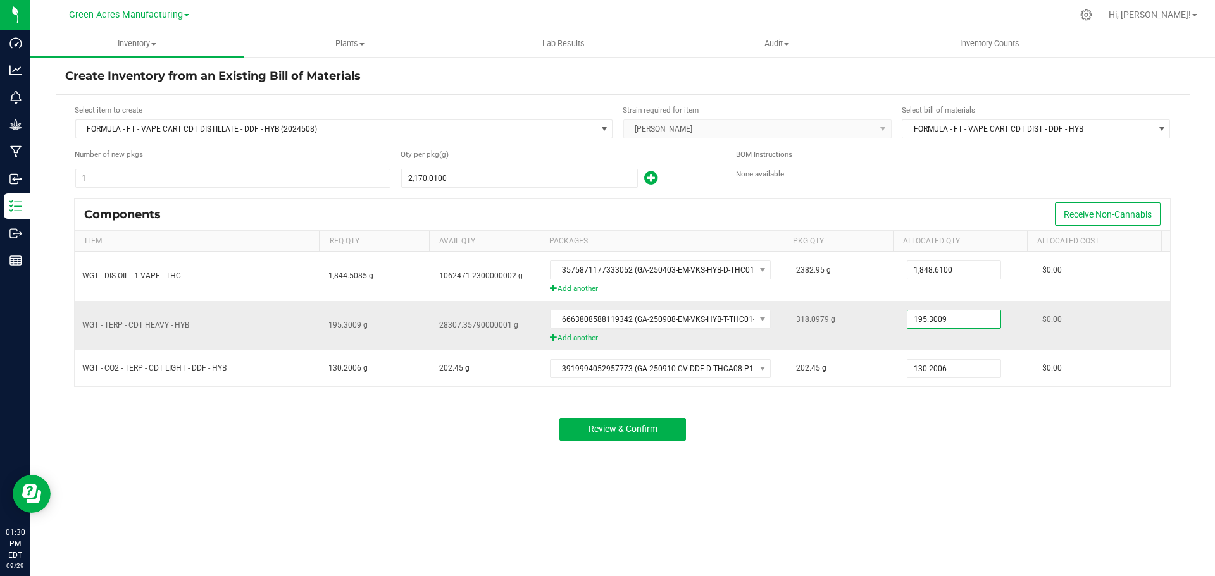
click at [936, 316] on input "195.3009" at bounding box center [953, 320] width 93 height 18
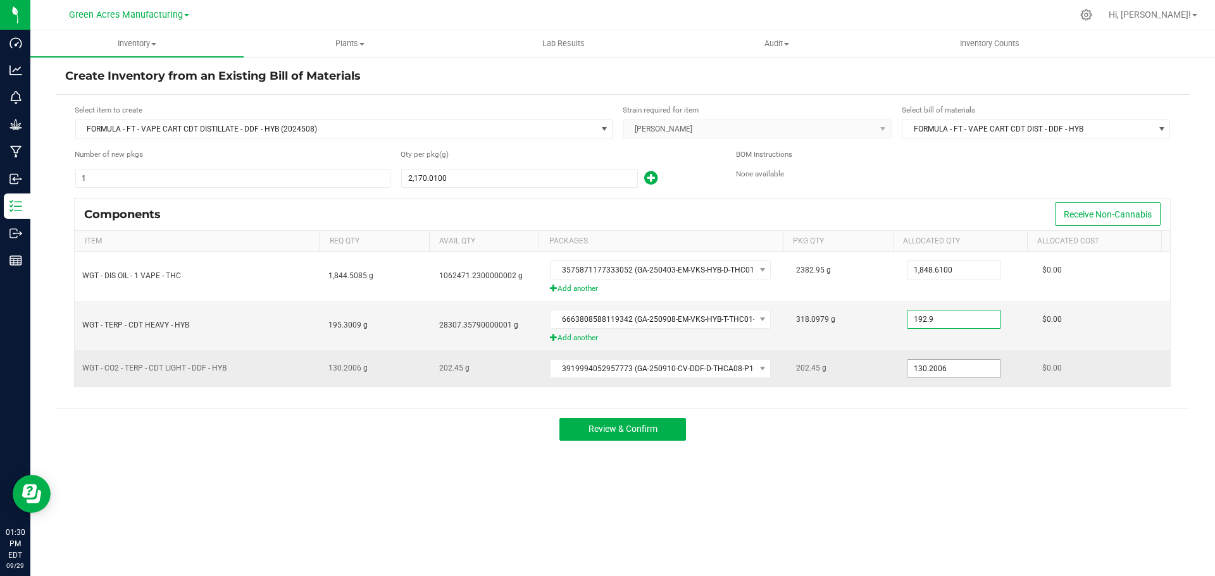
type input "192.9000"
click at [935, 368] on input "130.2006" at bounding box center [953, 369] width 93 height 18
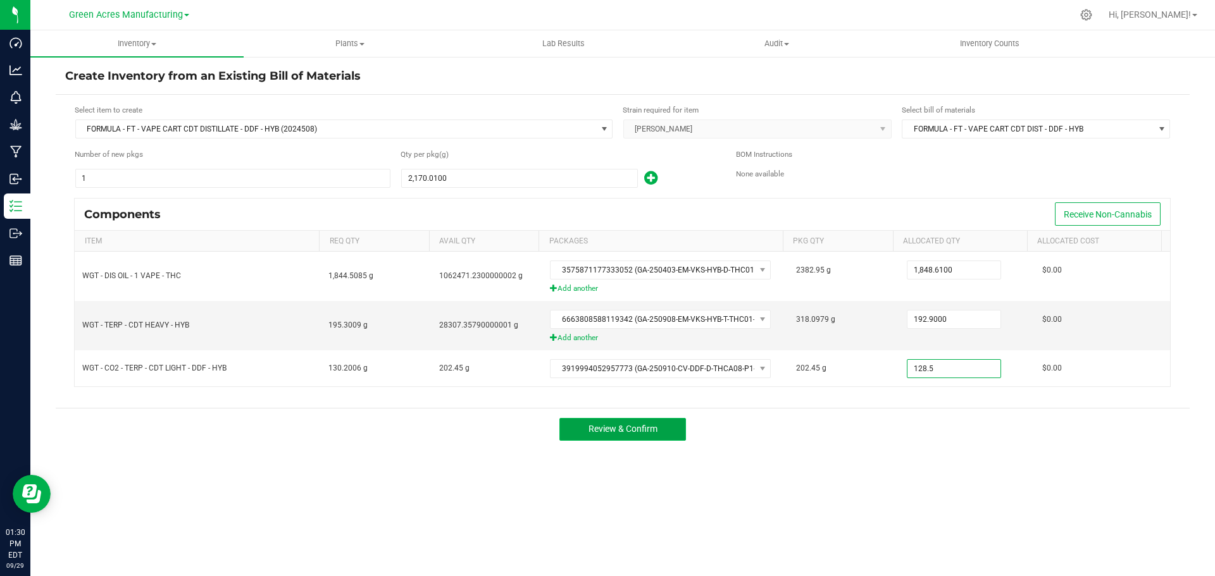
type input "128.5000"
click at [634, 423] on button "Review & Confirm" at bounding box center [622, 429] width 127 height 23
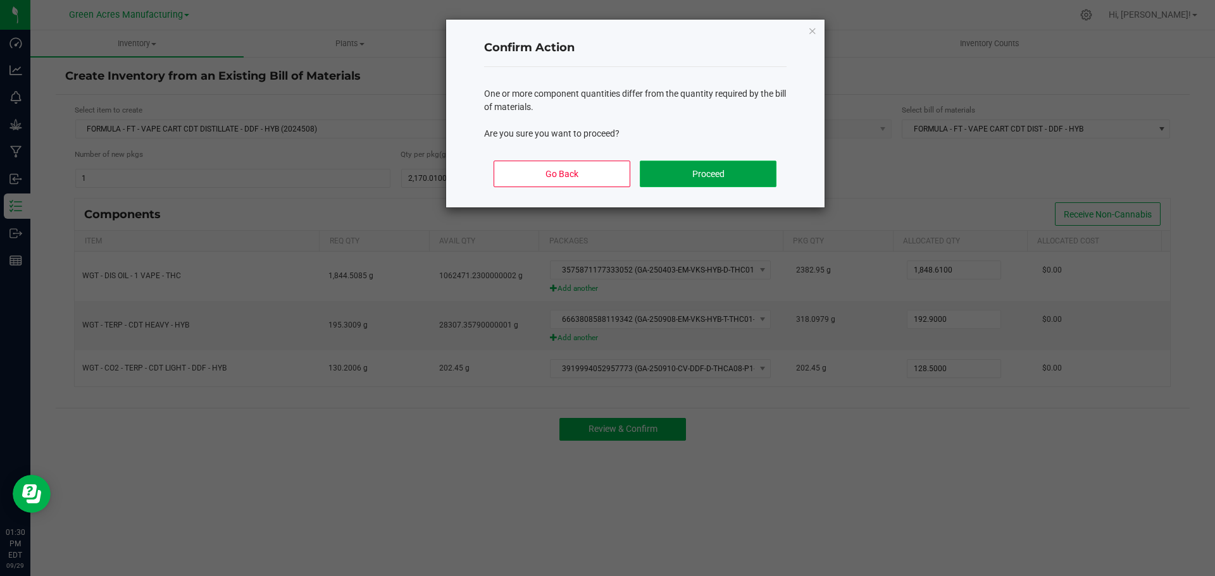
click at [698, 175] on button "Proceed" at bounding box center [708, 174] width 136 height 27
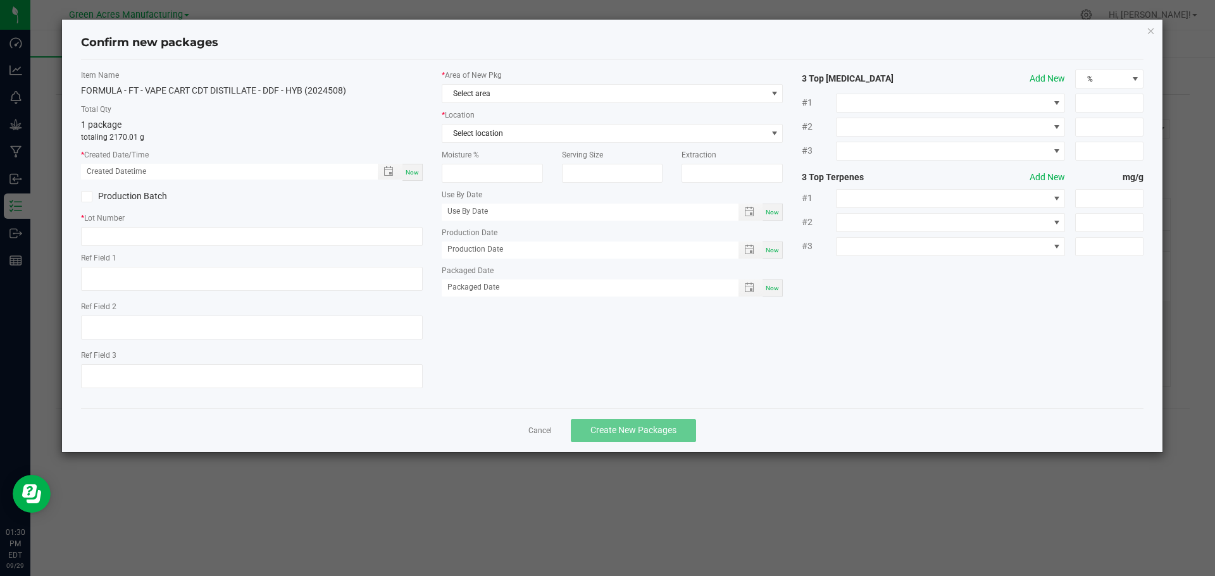
click at [411, 172] on span "Now" at bounding box center [412, 172] width 13 height 7
type input "09/29/2025 01:30 PM"
type textarea "17.2%/1.77% Terps"
type textarea ".418"
paste input "SEP25DDF01"
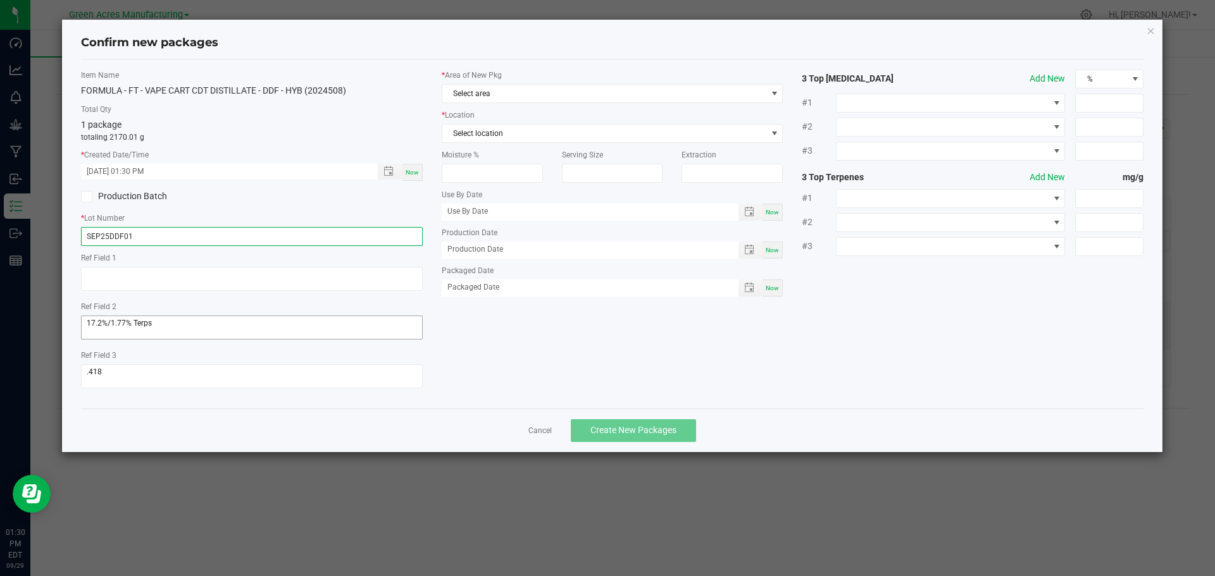
type input "SEP25DDF01"
click at [165, 325] on textarea at bounding box center [252, 328] width 342 height 24
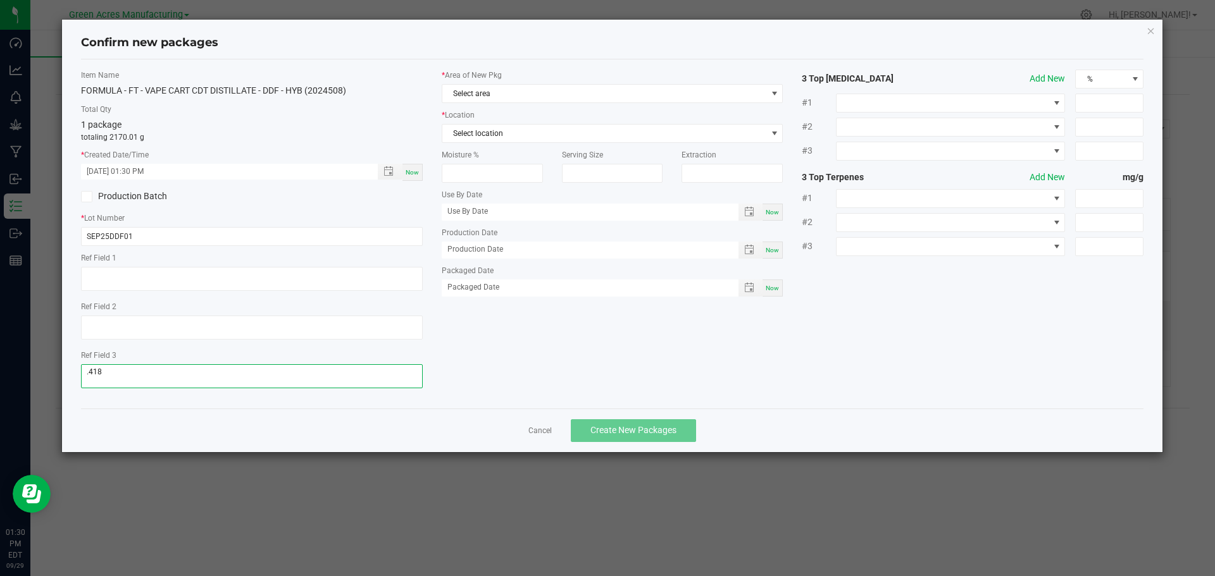
click at [144, 369] on textarea at bounding box center [252, 376] width 342 height 24
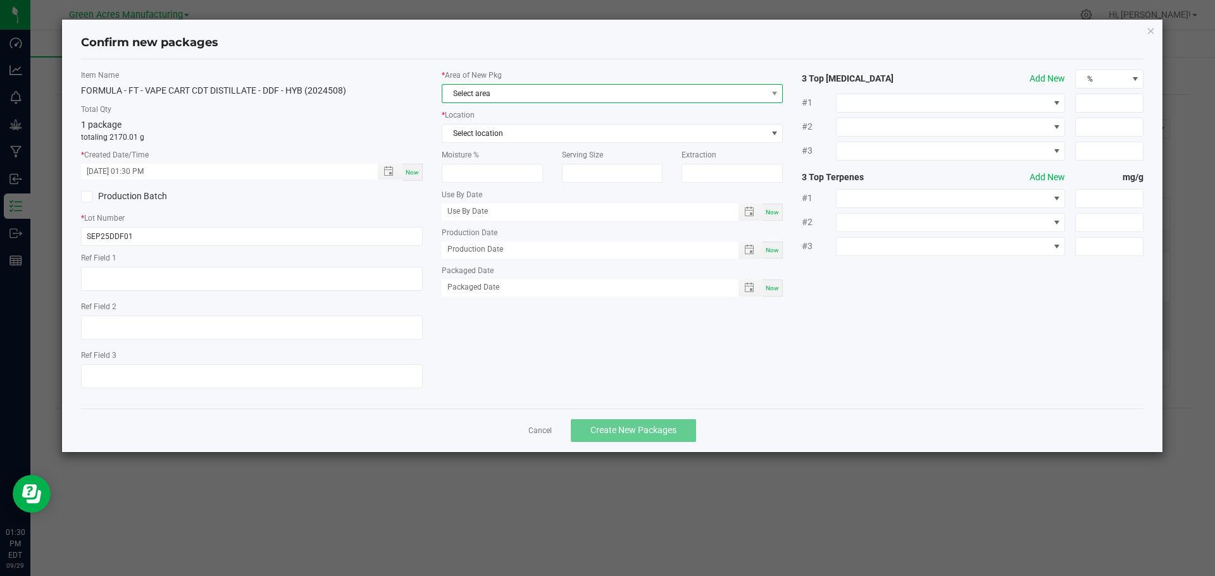
click at [498, 97] on span "Select area" at bounding box center [604, 94] width 325 height 18
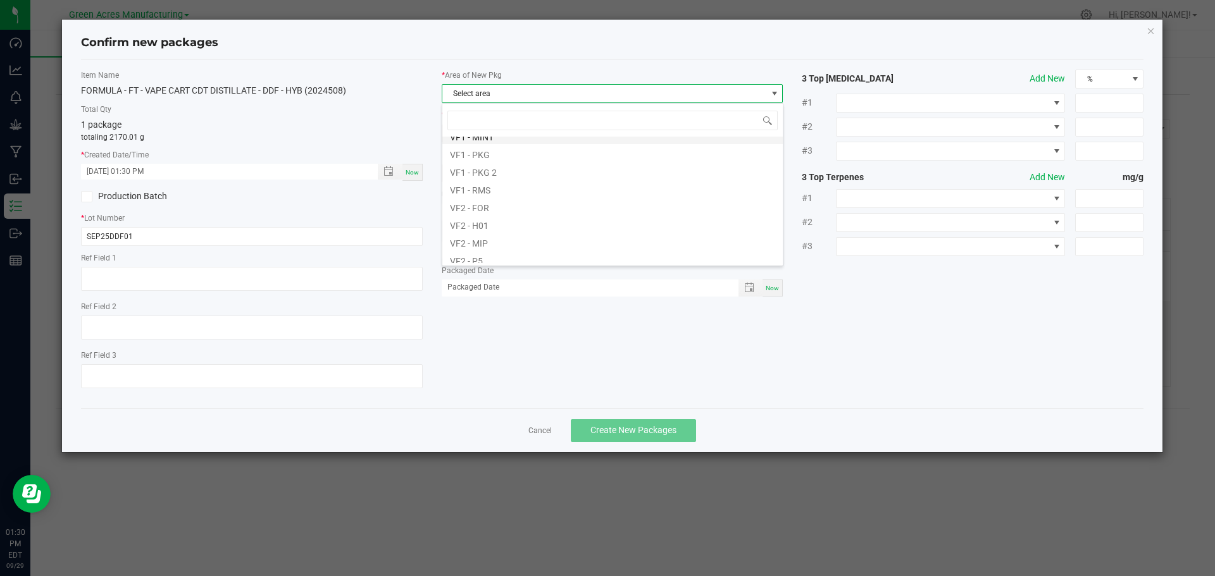
scroll to position [635, 0]
click at [510, 180] on li "VF2 - MIP" at bounding box center [612, 184] width 340 height 18
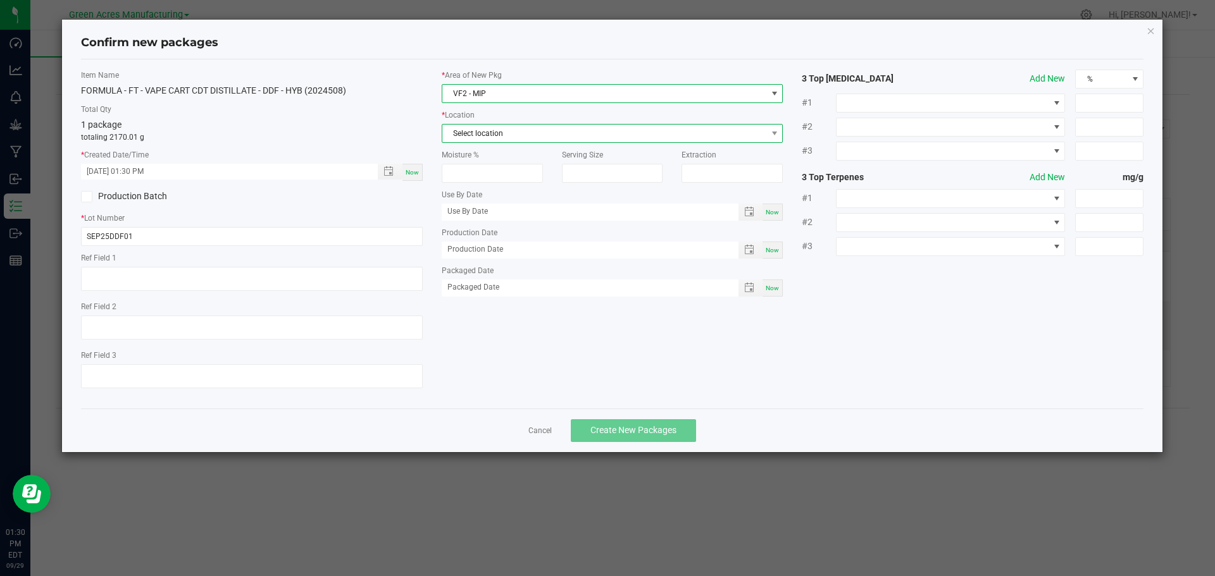
click at [520, 132] on span "Select location" at bounding box center [604, 134] width 325 height 18
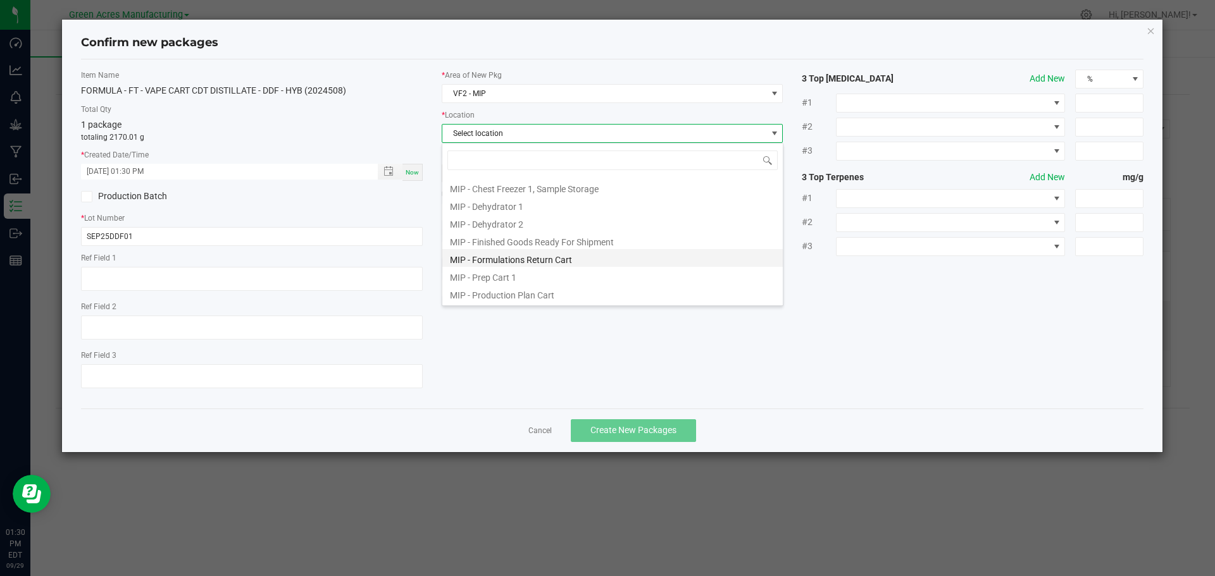
scroll to position [104, 0]
click at [545, 240] on li "MIP - Production Plan Cart" at bounding box center [612, 241] width 340 height 18
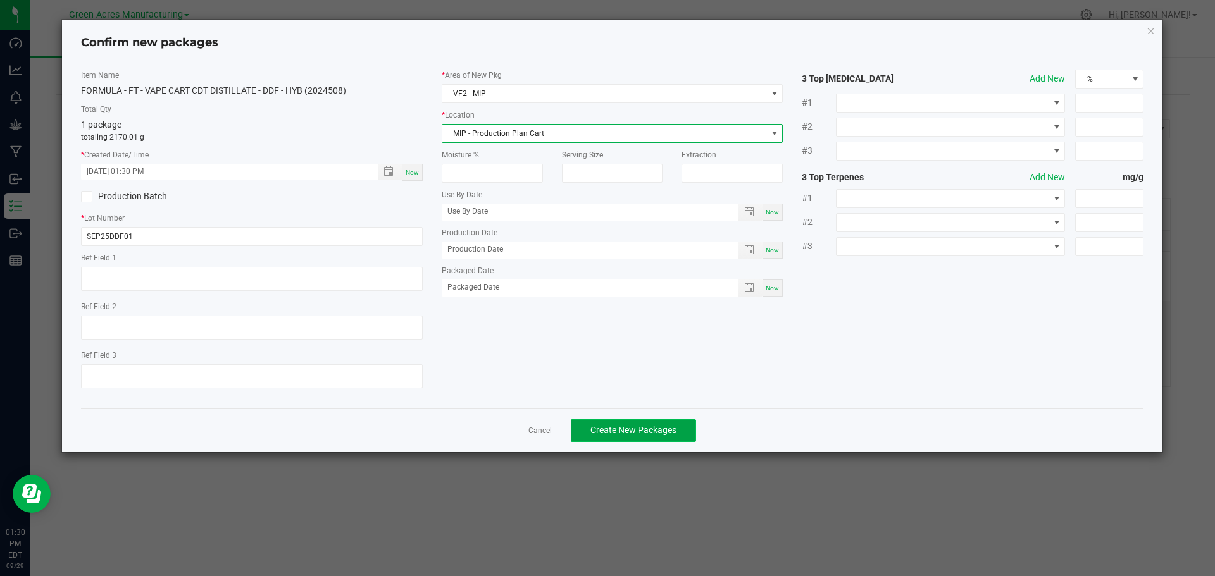
click at [614, 432] on span "Create New Packages" at bounding box center [633, 430] width 86 height 10
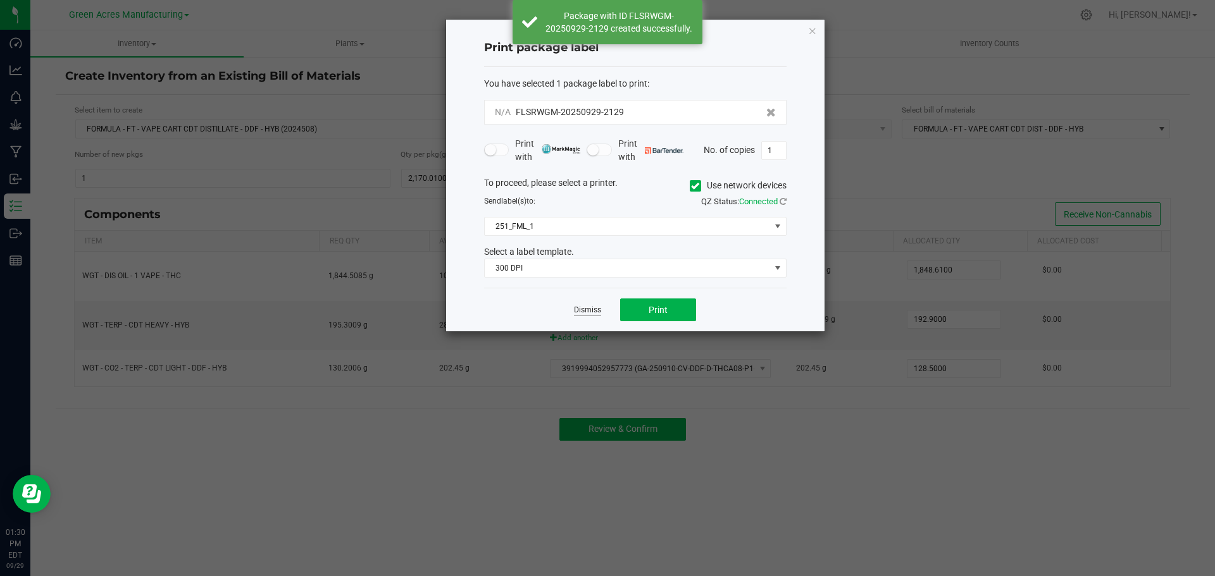
click at [586, 309] on link "Dismiss" at bounding box center [587, 310] width 27 height 11
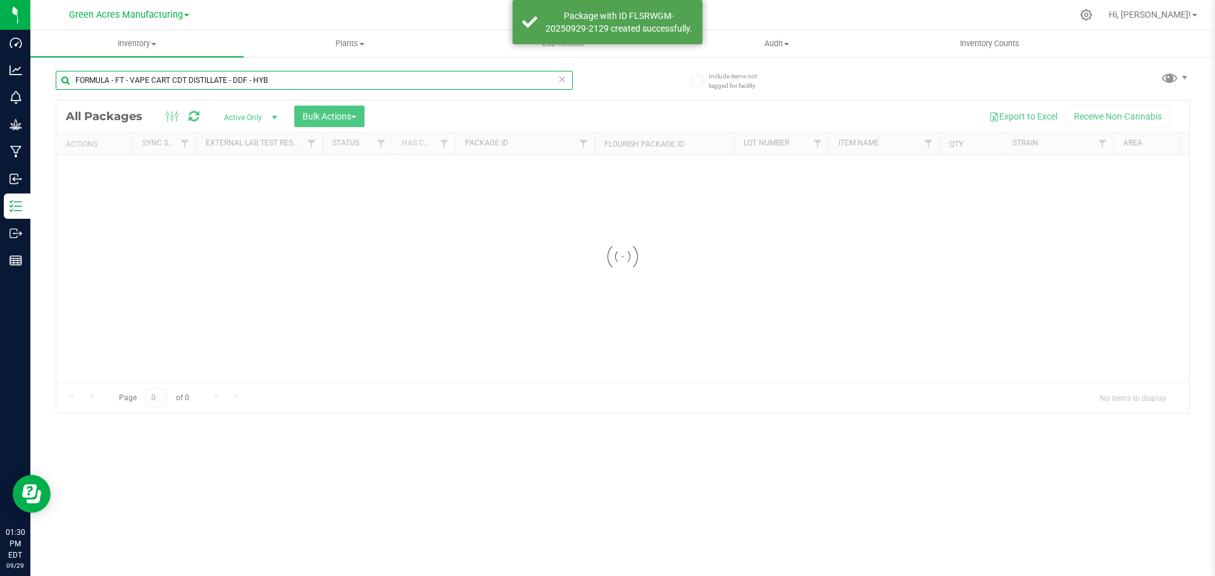
click at [281, 81] on input "FORMULA - FT - VAPE CART CDT DISTILLATE - DDF - HYB" at bounding box center [314, 80] width 517 height 19
paste input "SEP25DDF01"
type input "SEP25DDF01"
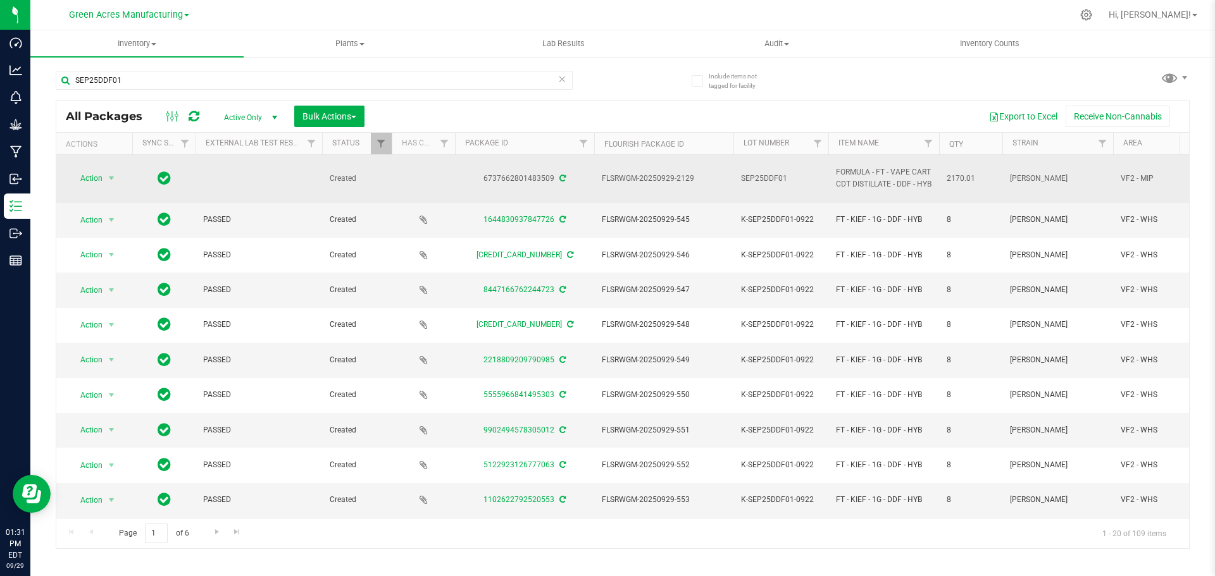
click at [633, 178] on span "FLSRWGM-20250929-2129" at bounding box center [664, 179] width 124 height 12
copy tr "FLSRWGM-20250929-2129"
click at [958, 177] on span "2170.01" at bounding box center [970, 179] width 48 height 12
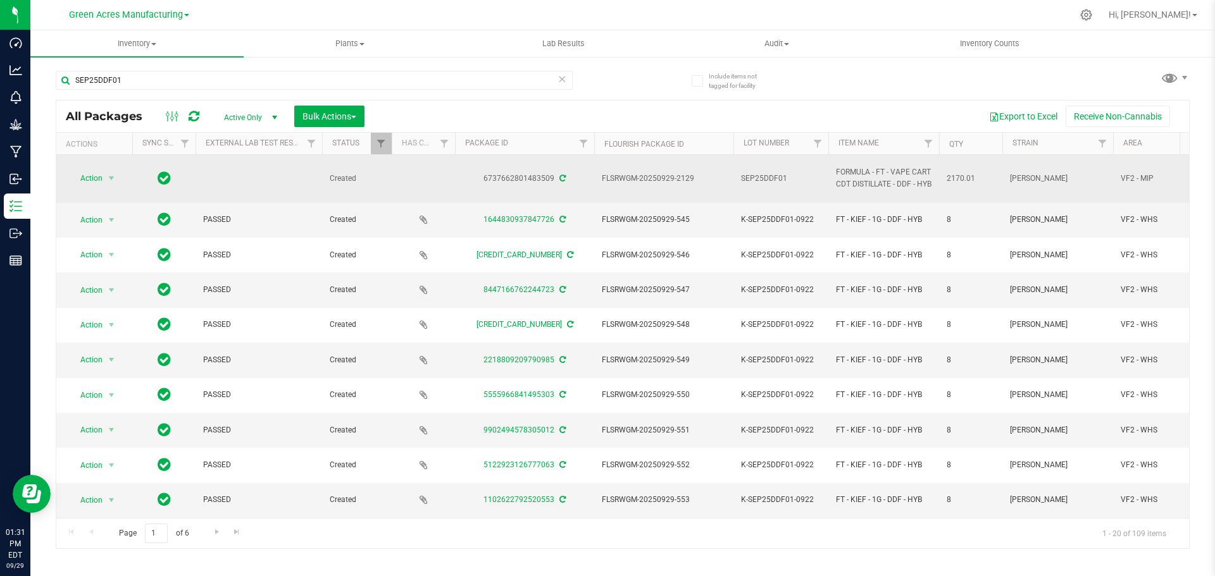
click at [958, 177] on span "2170.01" at bounding box center [970, 179] width 48 height 12
copy span "2170.01"
click at [98, 178] on span "Action" at bounding box center [86, 179] width 34 height 18
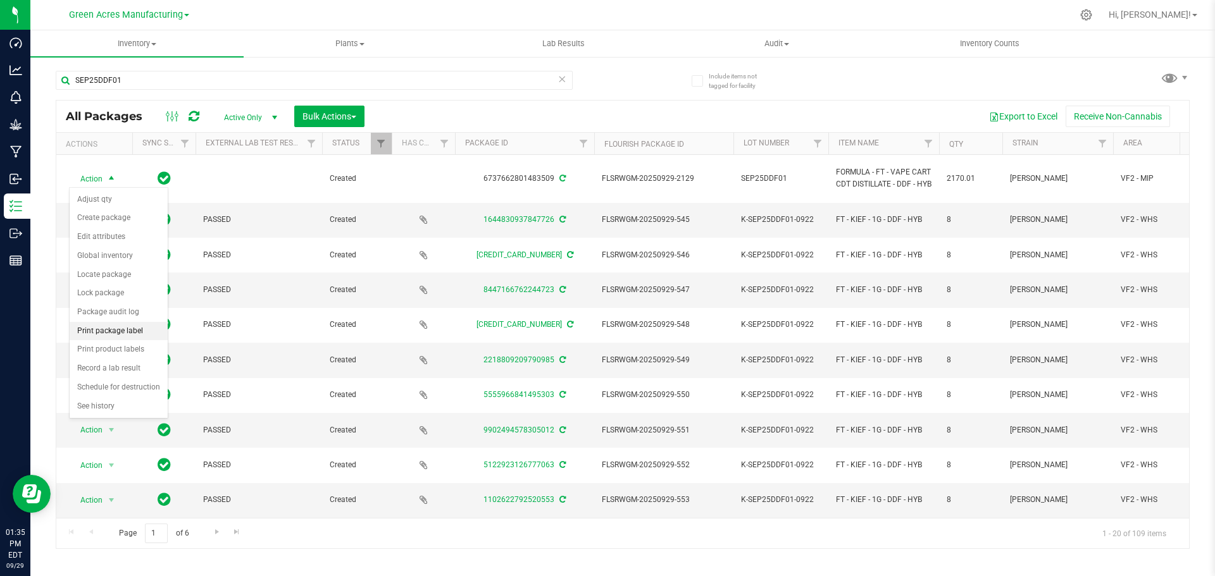
click at [115, 326] on li "Print package label" at bounding box center [119, 331] width 98 height 19
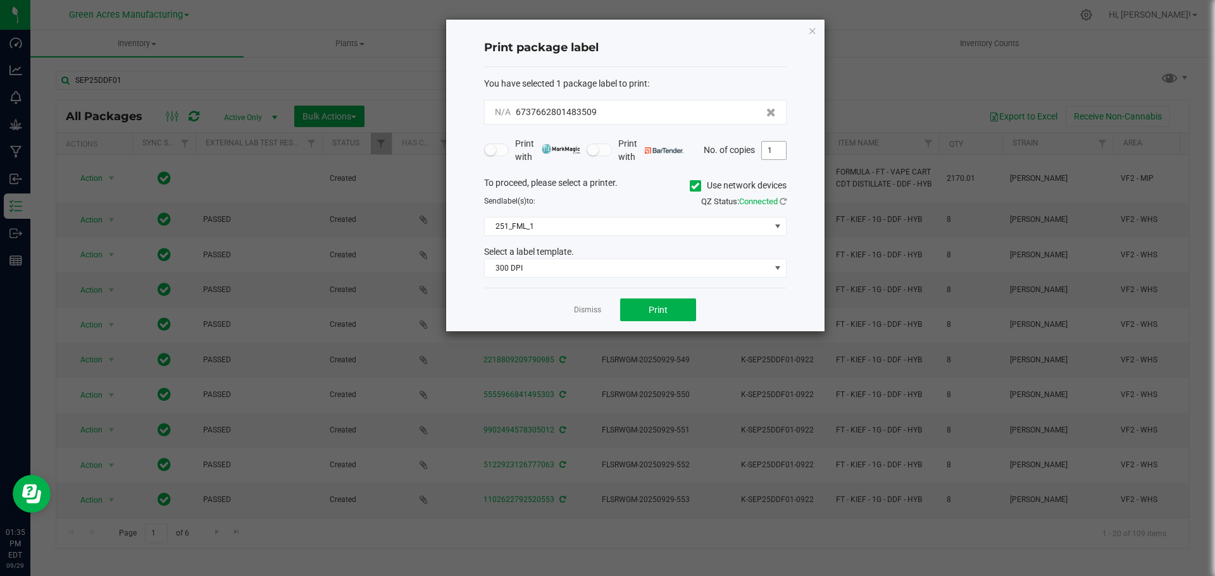
click at [769, 150] on input "1" at bounding box center [774, 151] width 24 height 18
type input "3"
click at [656, 313] on span "Print" at bounding box center [657, 310] width 19 height 10
click at [592, 310] on link "Dismiss" at bounding box center [587, 310] width 27 height 11
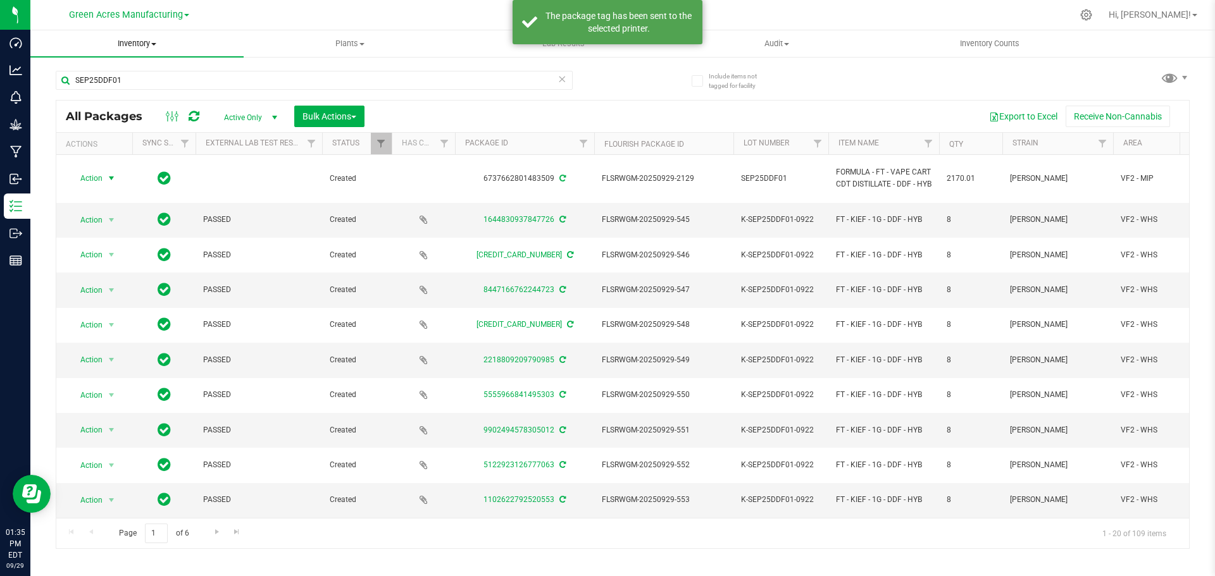
click at [143, 46] on span "Inventory" at bounding box center [136, 43] width 213 height 11
click at [137, 145] on li "From bill of materials" at bounding box center [136, 152] width 213 height 15
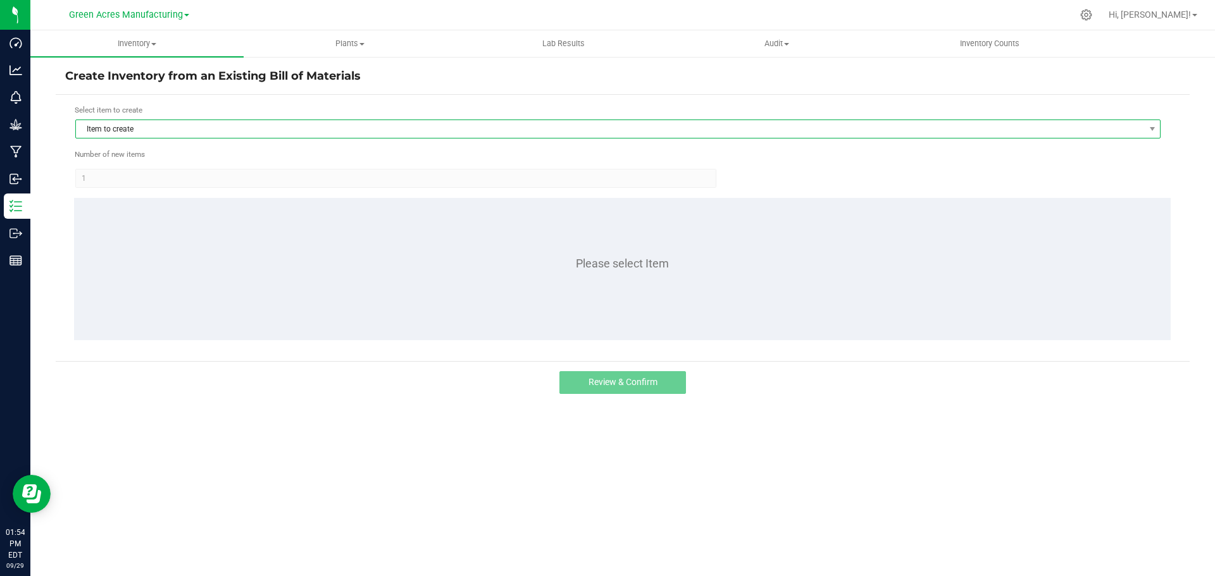
click at [94, 132] on span "Item to create" at bounding box center [610, 129] width 1068 height 18
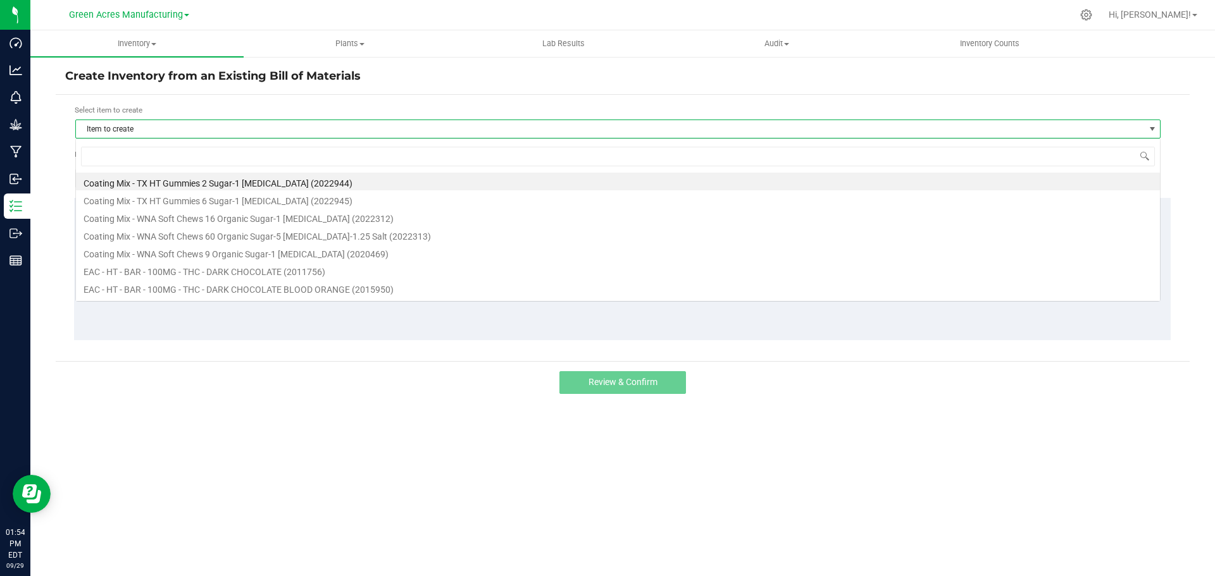
scroll to position [19, 1085]
type input "aml"
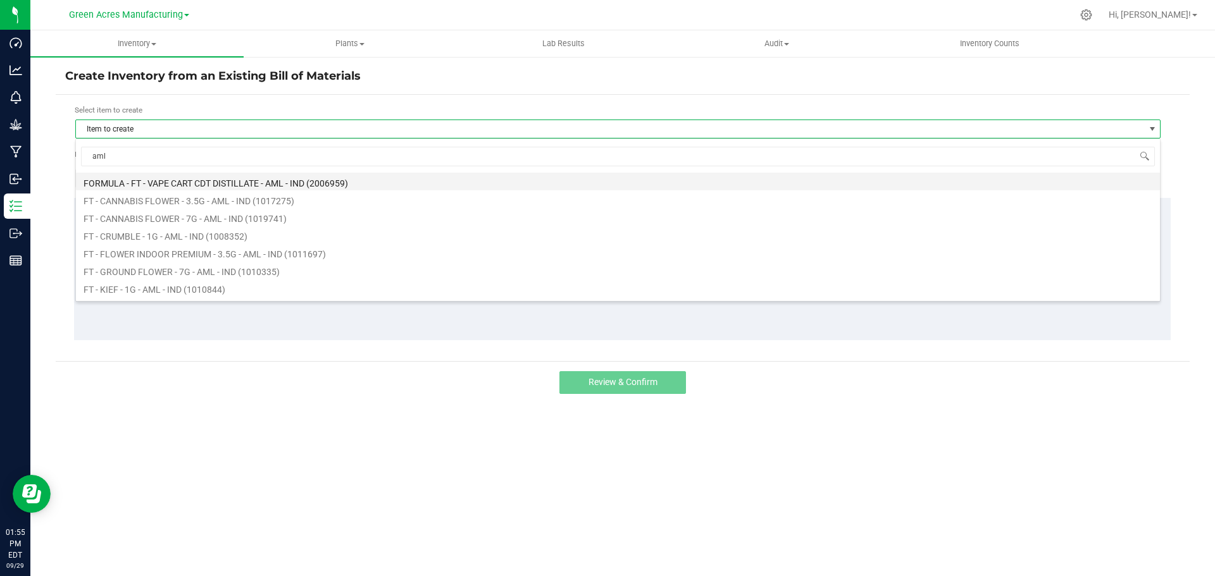
click at [169, 183] on li "FORMULA - FT - VAPE CART CDT DISTILLATE - AML - IND (2006959)" at bounding box center [618, 182] width 1084 height 18
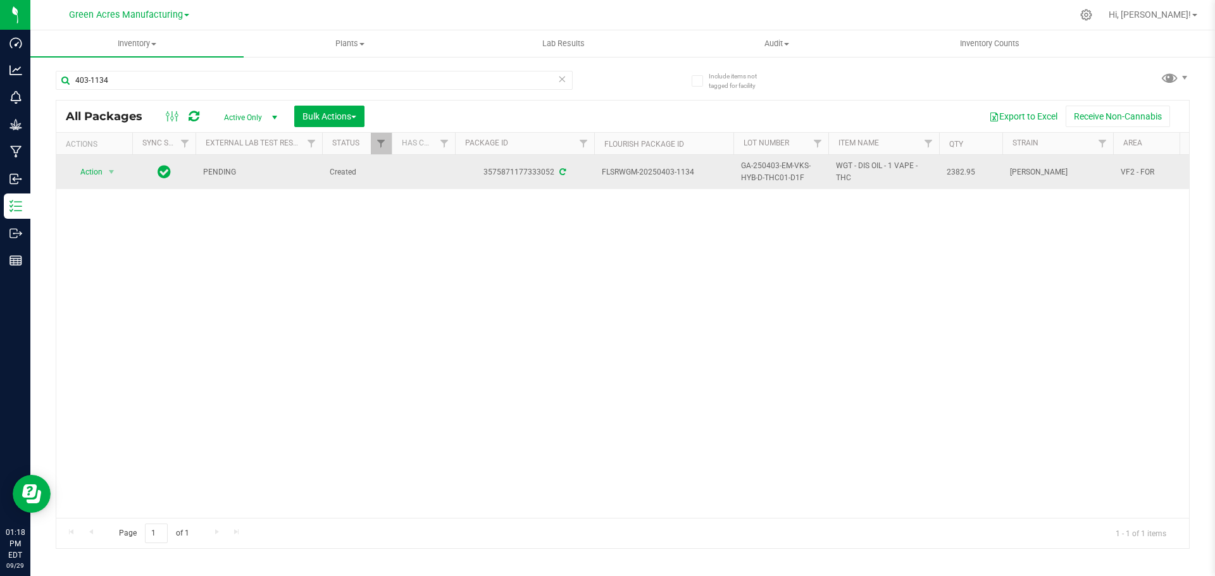
click at [757, 168] on span "GA-250403-EM-VKS-HYB-D-THC01-D1F" at bounding box center [781, 172] width 80 height 24
click at [757, 168] on input "GA-250403-EM-VKS-HYB-D-THC01-D1F" at bounding box center [778, 173] width 90 height 20
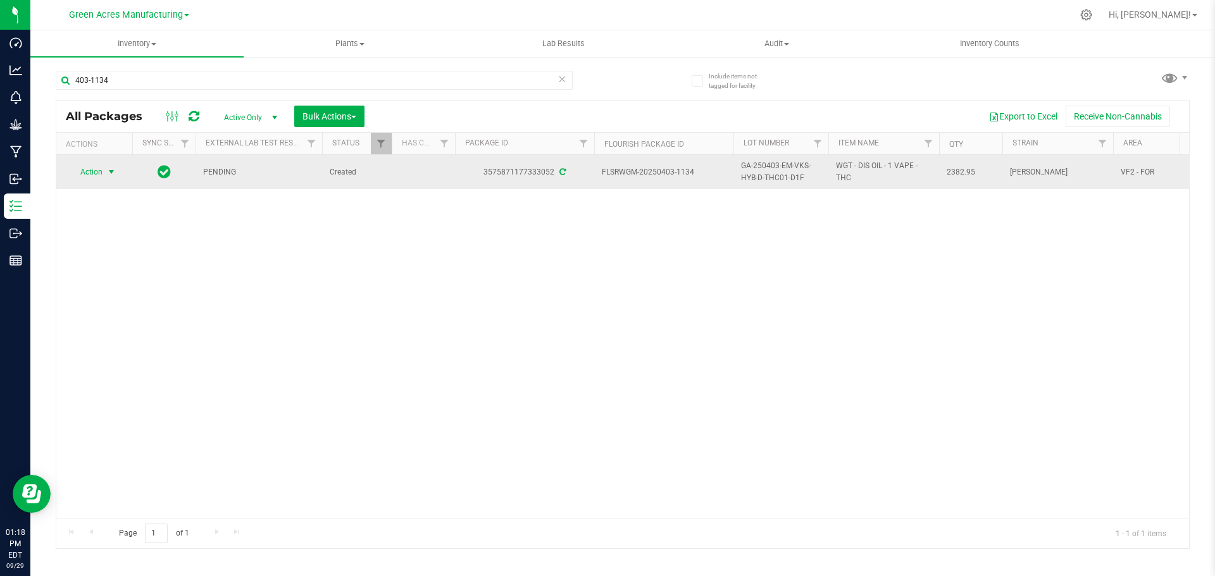
click at [104, 175] on span "select" at bounding box center [112, 172] width 16 height 18
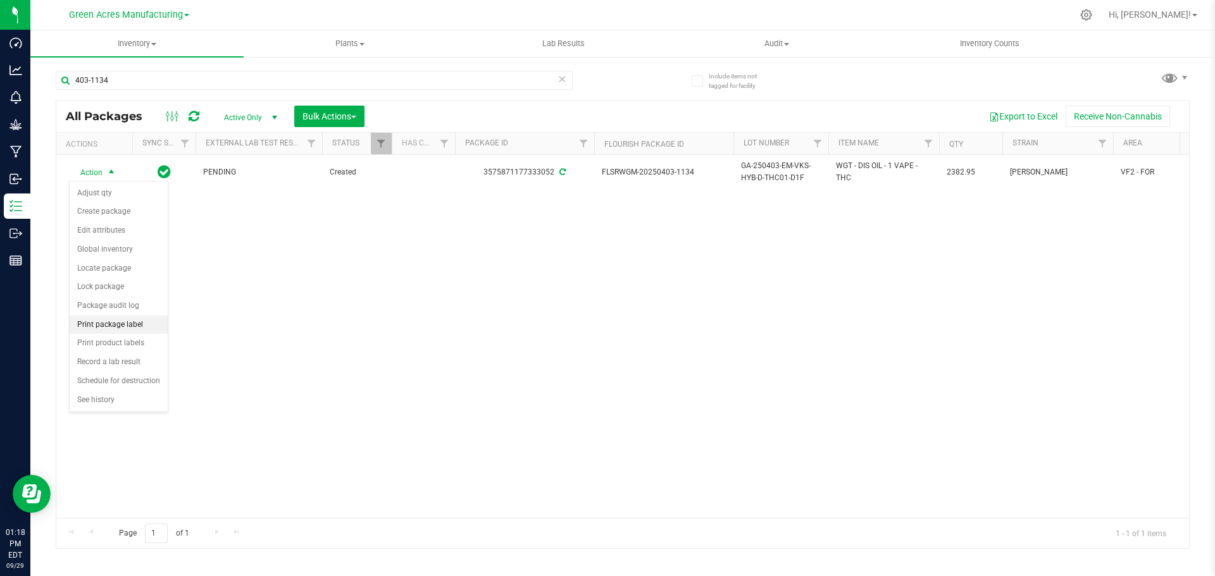
click at [113, 325] on li "Print package label" at bounding box center [119, 325] width 98 height 19
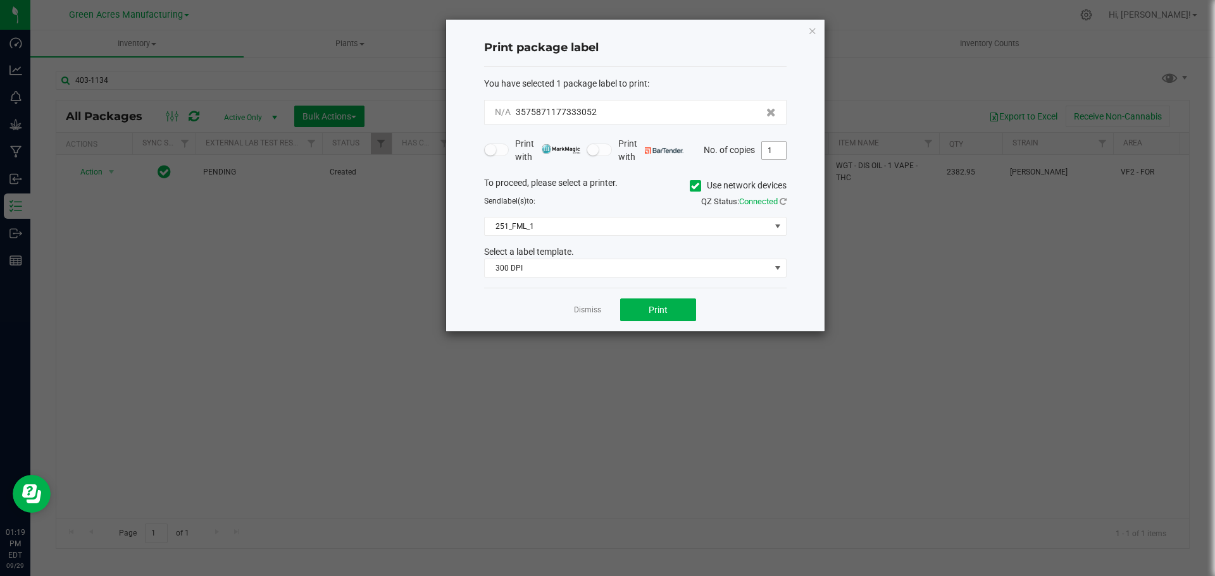
click at [768, 152] on input "1" at bounding box center [774, 151] width 24 height 18
type input "2"
click at [656, 309] on span "Print" at bounding box center [657, 310] width 19 height 10
click at [578, 311] on link "Dismiss" at bounding box center [587, 310] width 27 height 11
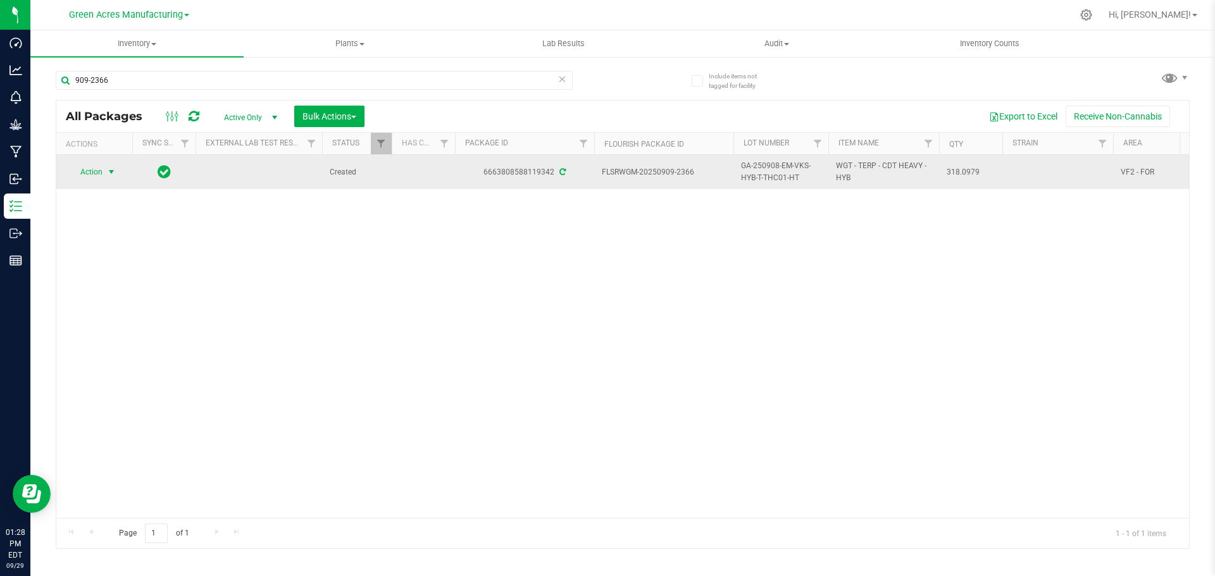
click at [93, 172] on span "Action" at bounding box center [86, 172] width 34 height 18
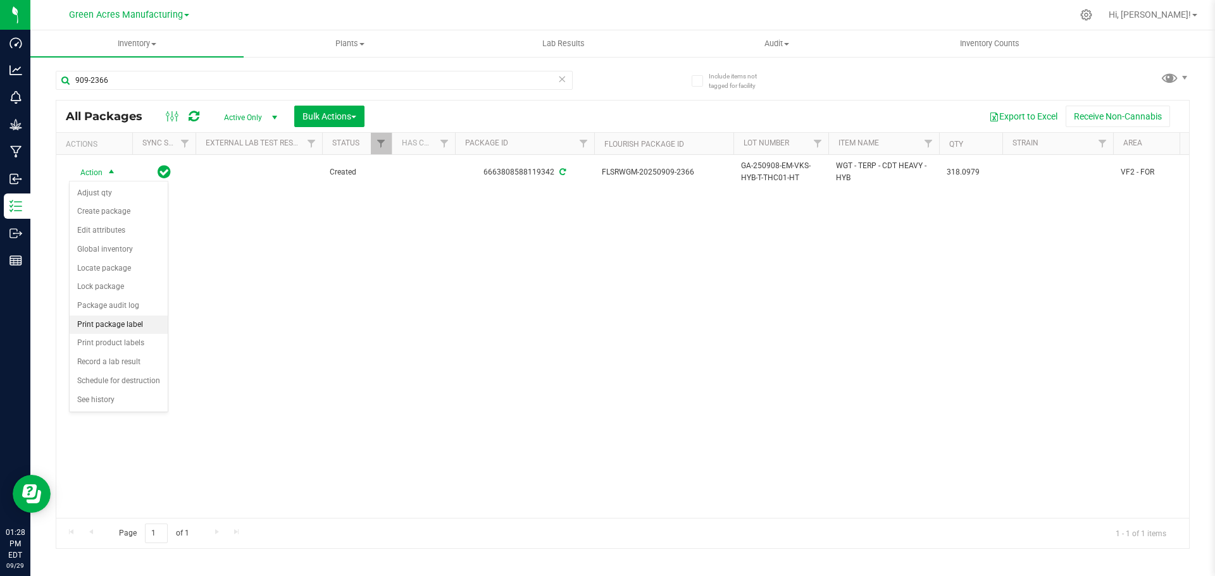
click at [116, 321] on li "Print package label" at bounding box center [119, 325] width 98 height 19
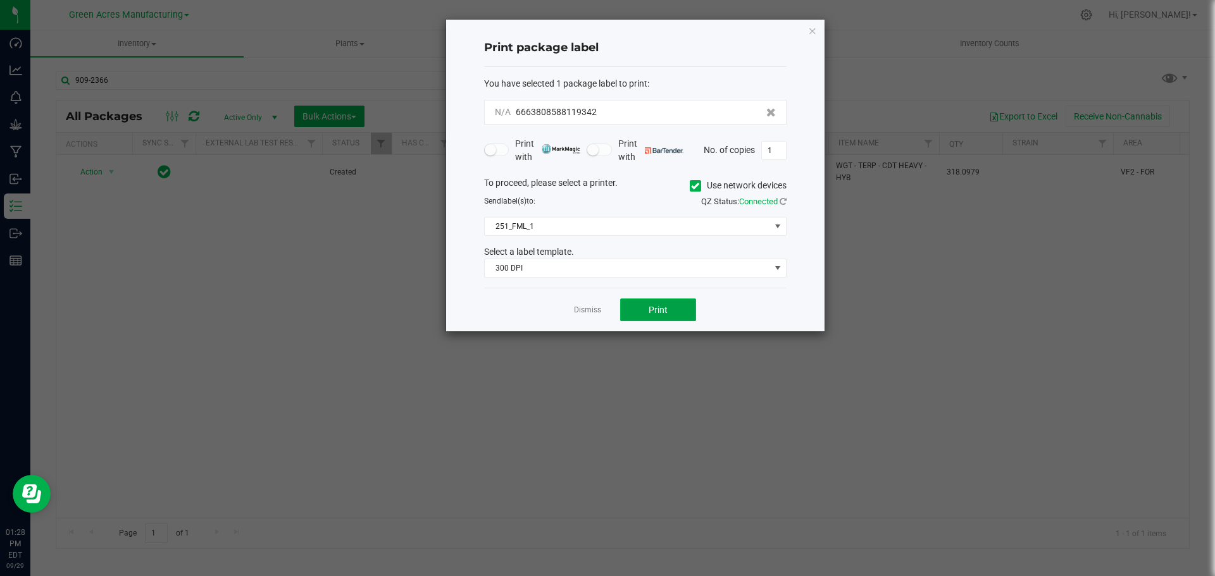
click at [637, 311] on button "Print" at bounding box center [658, 310] width 76 height 23
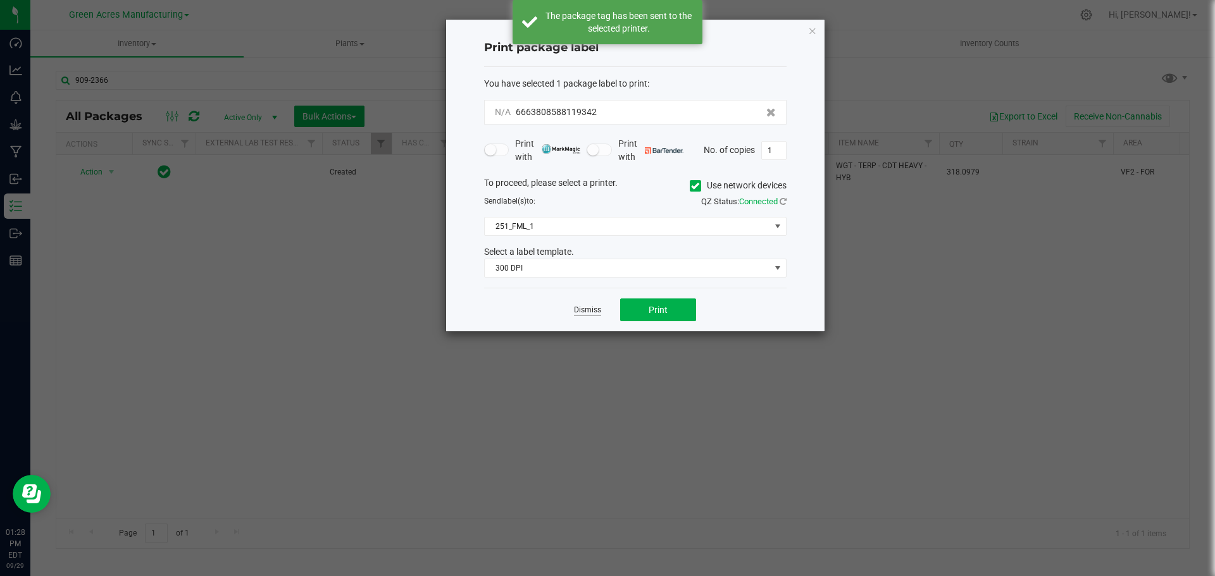
click at [583, 309] on link "Dismiss" at bounding box center [587, 310] width 27 height 11
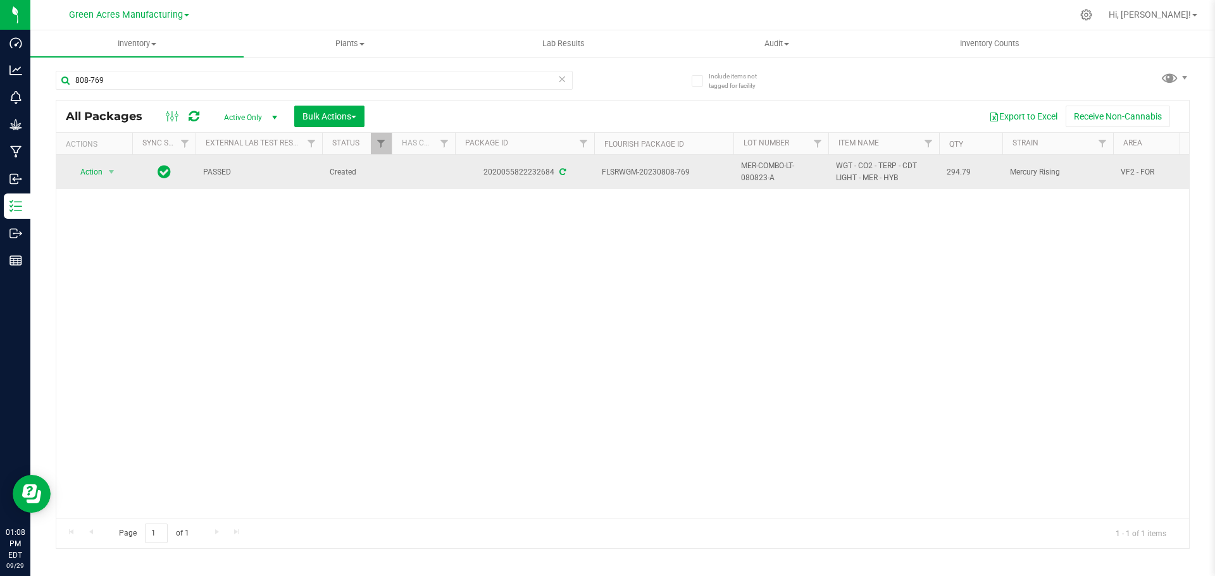
click at [960, 175] on span "294.79" at bounding box center [970, 172] width 48 height 12
copy span "294.79"
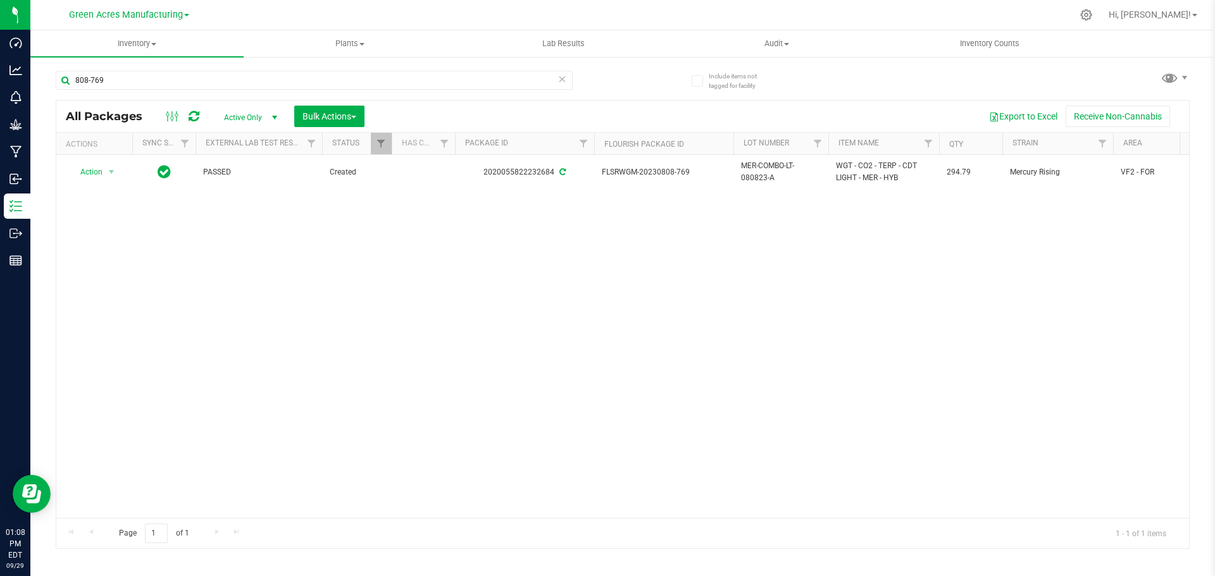
click at [809, 302] on div "Action Action Adjust qty Create package Edit attributes Global inventory Locate…" at bounding box center [622, 336] width 1132 height 363
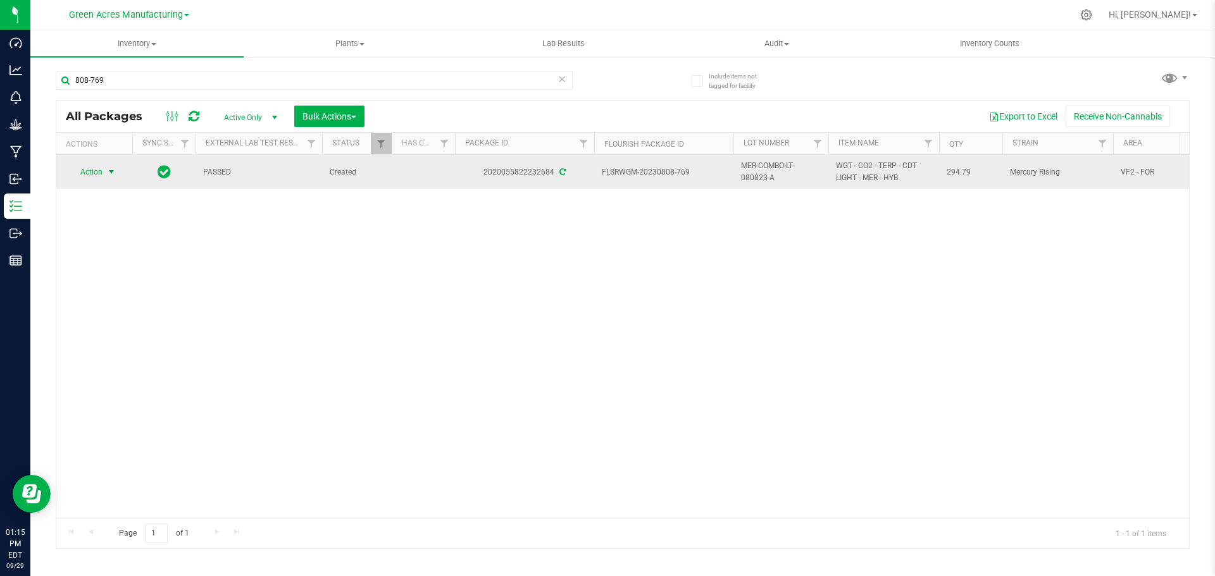
click at [104, 172] on span "select" at bounding box center [112, 172] width 16 height 18
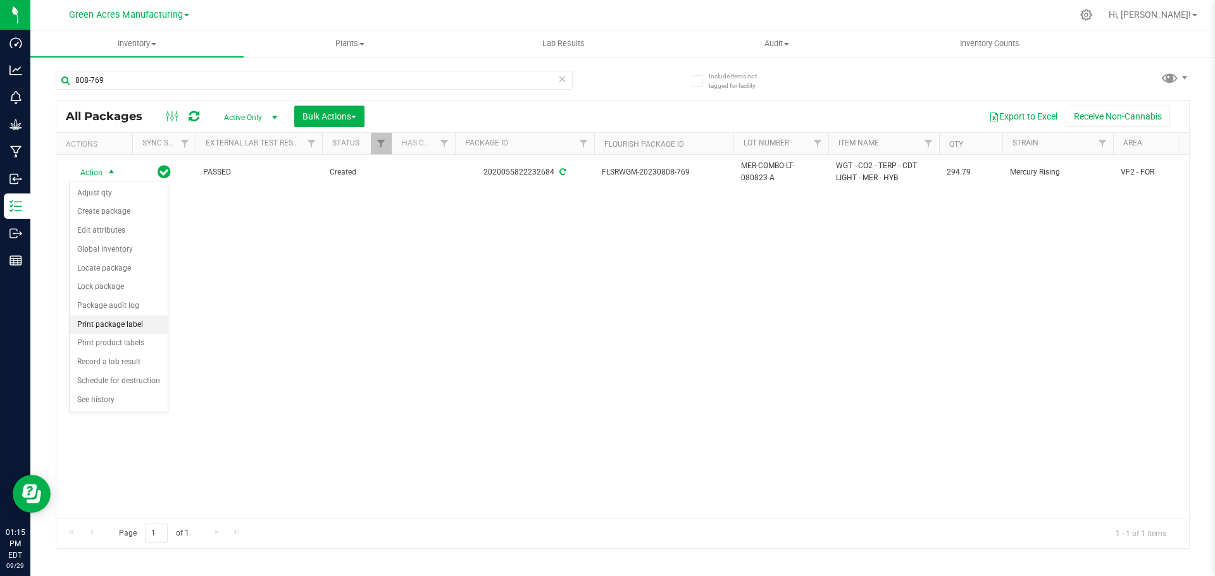
click at [108, 328] on li "Print package label" at bounding box center [119, 325] width 98 height 19
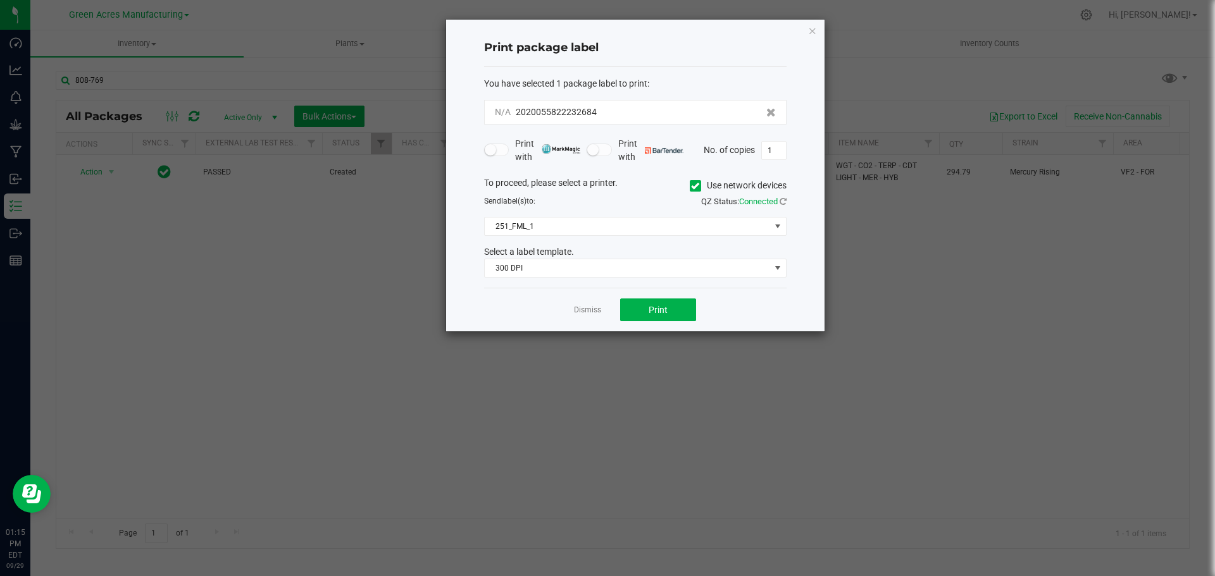
click at [759, 159] on div "No. of copies 1" at bounding box center [745, 150] width 83 height 19
click at [772, 152] on input "1" at bounding box center [774, 151] width 24 height 18
type input "2"
click at [650, 303] on button "Print" at bounding box center [658, 310] width 76 height 23
click at [587, 309] on link "Dismiss" at bounding box center [587, 310] width 27 height 11
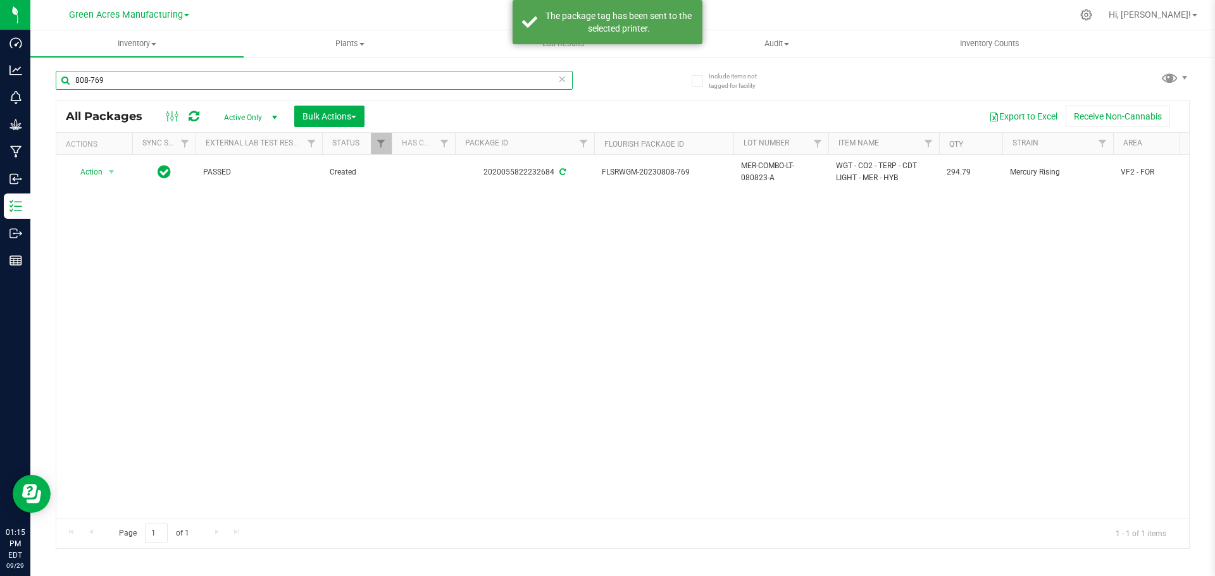
drag, startPoint x: 80, startPoint y: 76, endPoint x: 47, endPoint y: 80, distance: 33.2
click at [47, 80] on div "Include items not tagged for facility 808-769 All Packages Active Only Active O…" at bounding box center [622, 249] width 1184 height 386
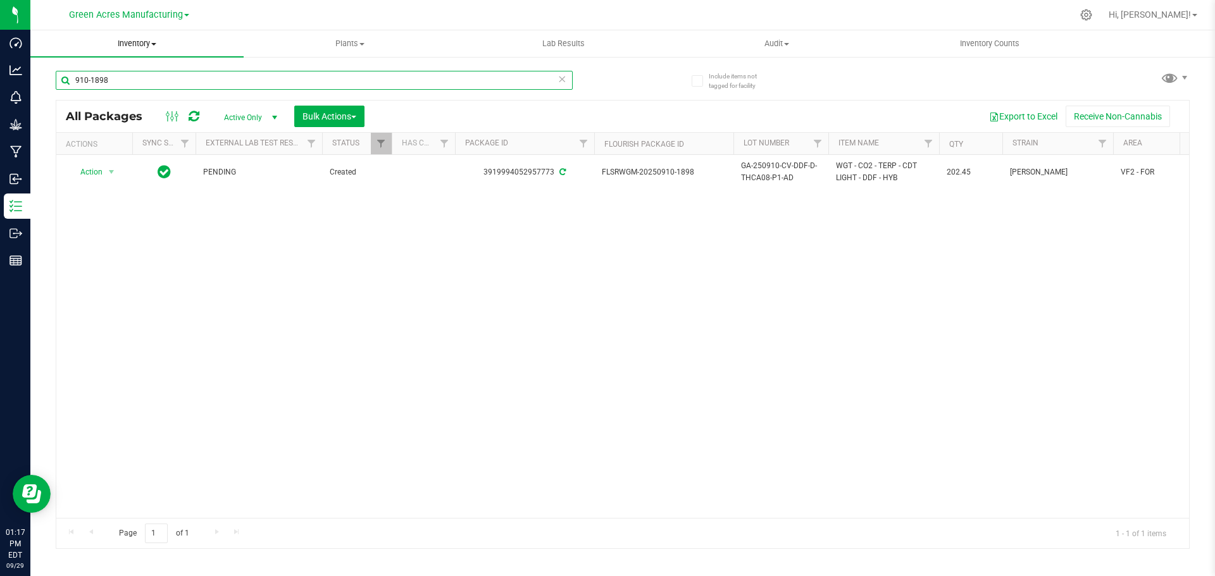
type input "910-1898"
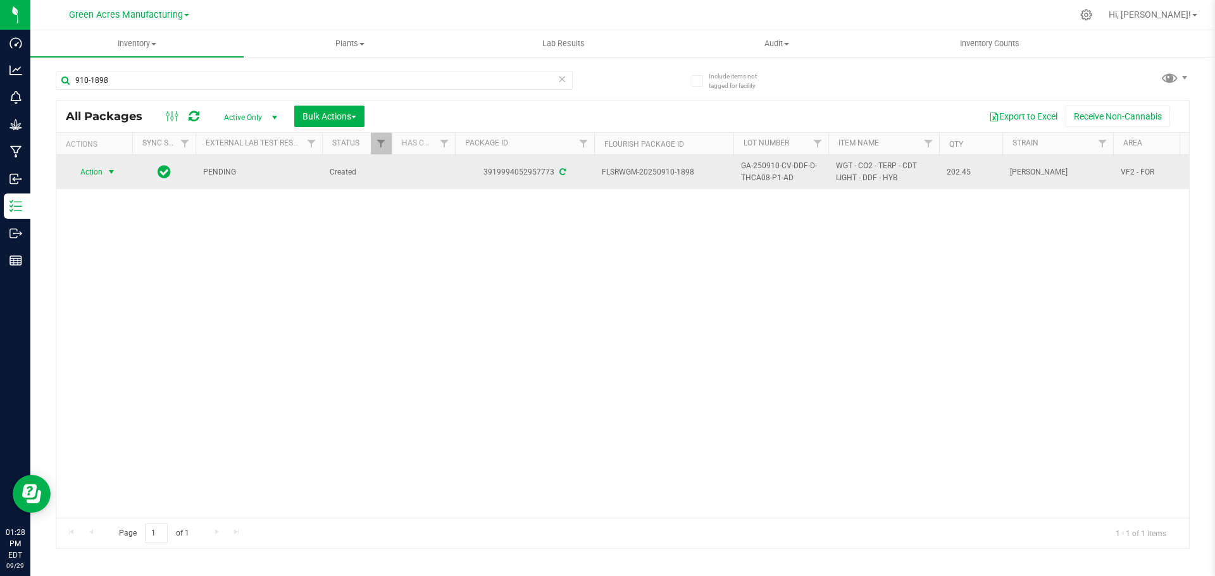
click at [94, 173] on span "Action" at bounding box center [86, 172] width 34 height 18
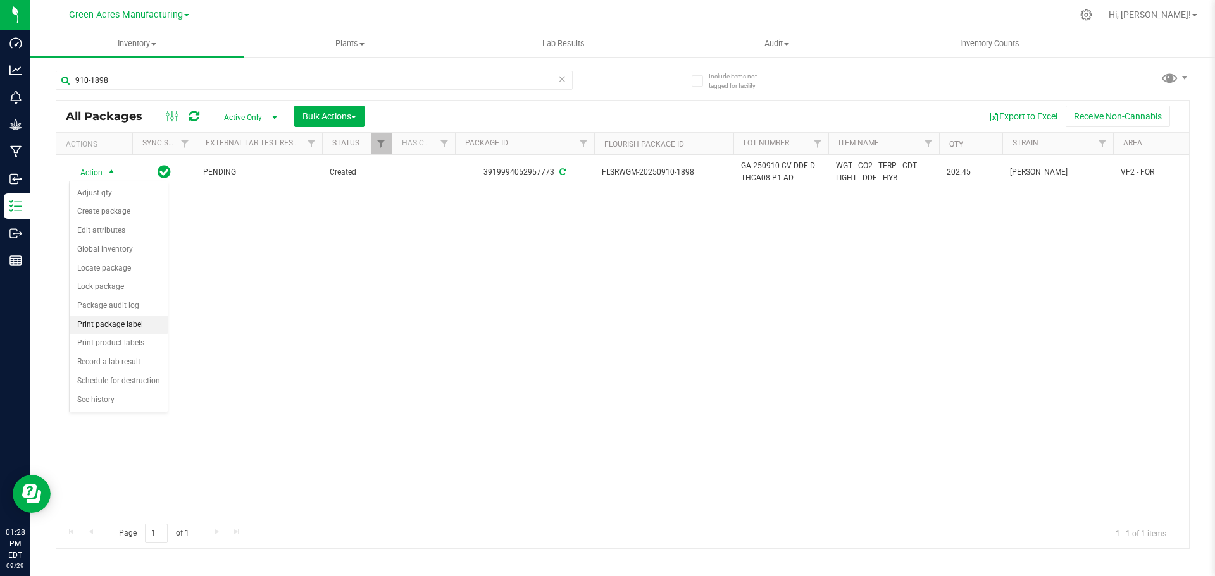
click at [118, 325] on li "Print package label" at bounding box center [119, 325] width 98 height 19
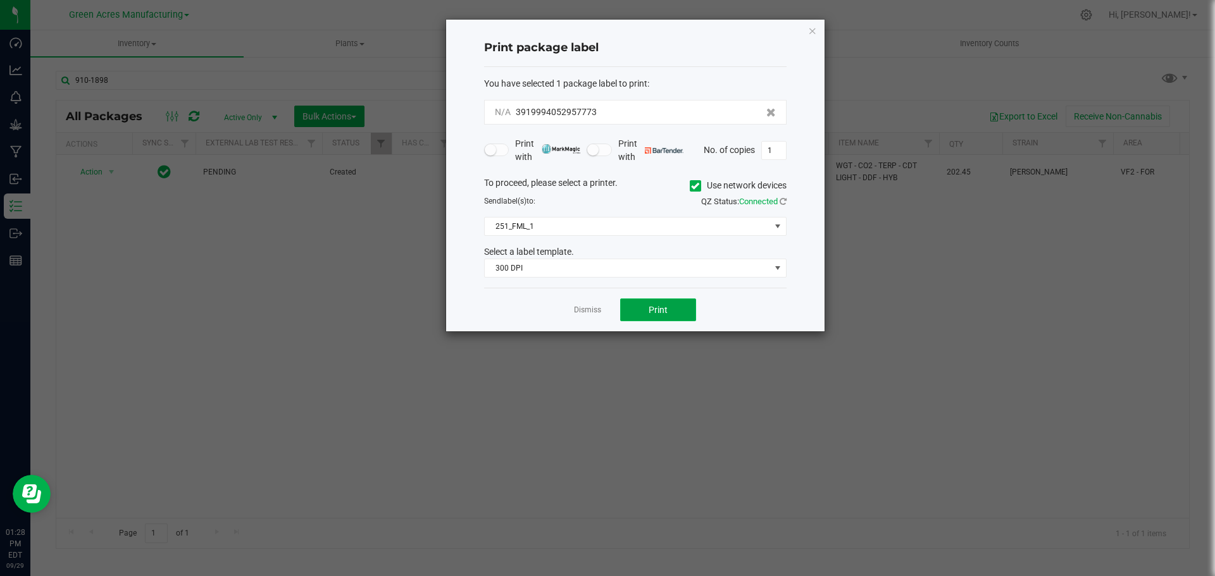
click at [645, 302] on button "Print" at bounding box center [658, 310] width 76 height 23
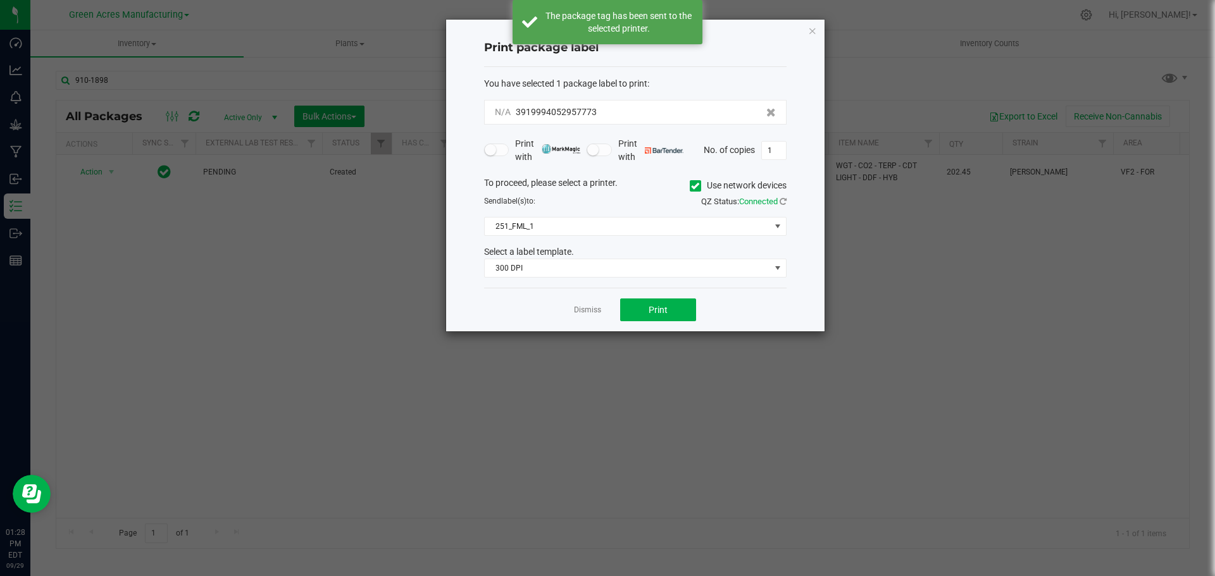
click at [586, 310] on link "Dismiss" at bounding box center [587, 310] width 27 height 11
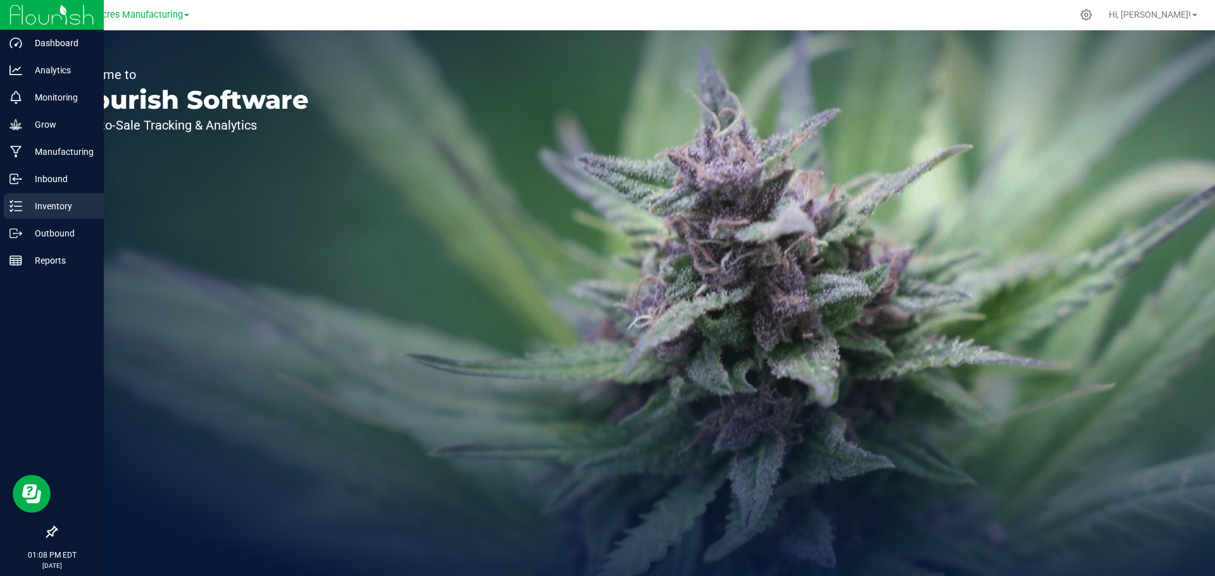
click at [33, 202] on p "Inventory" at bounding box center [60, 206] width 76 height 15
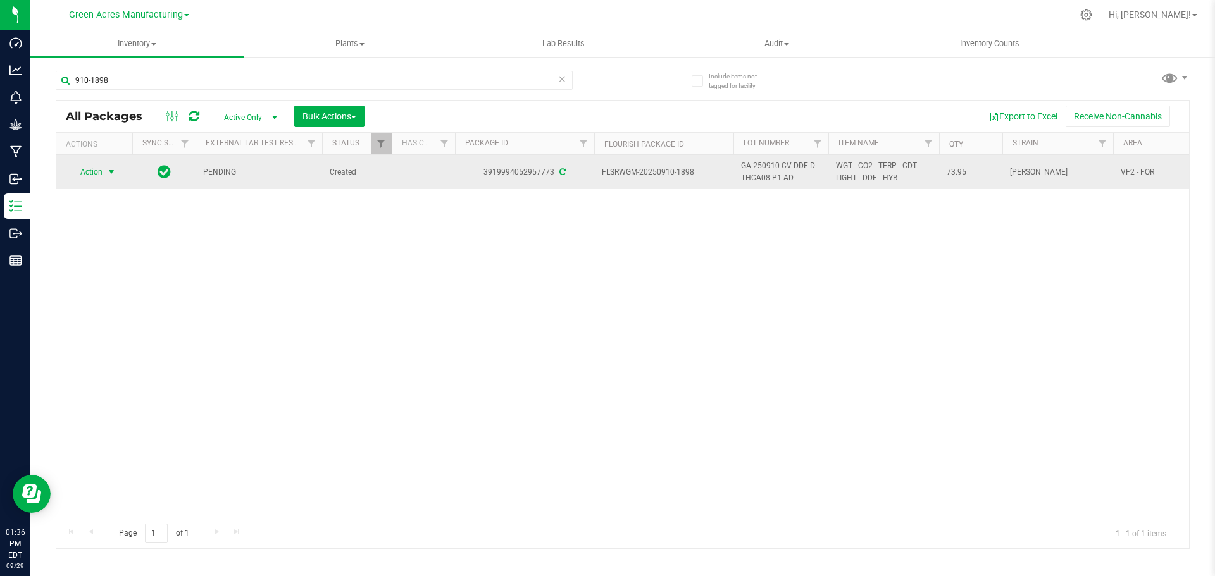
click at [93, 173] on span "Action" at bounding box center [86, 172] width 34 height 18
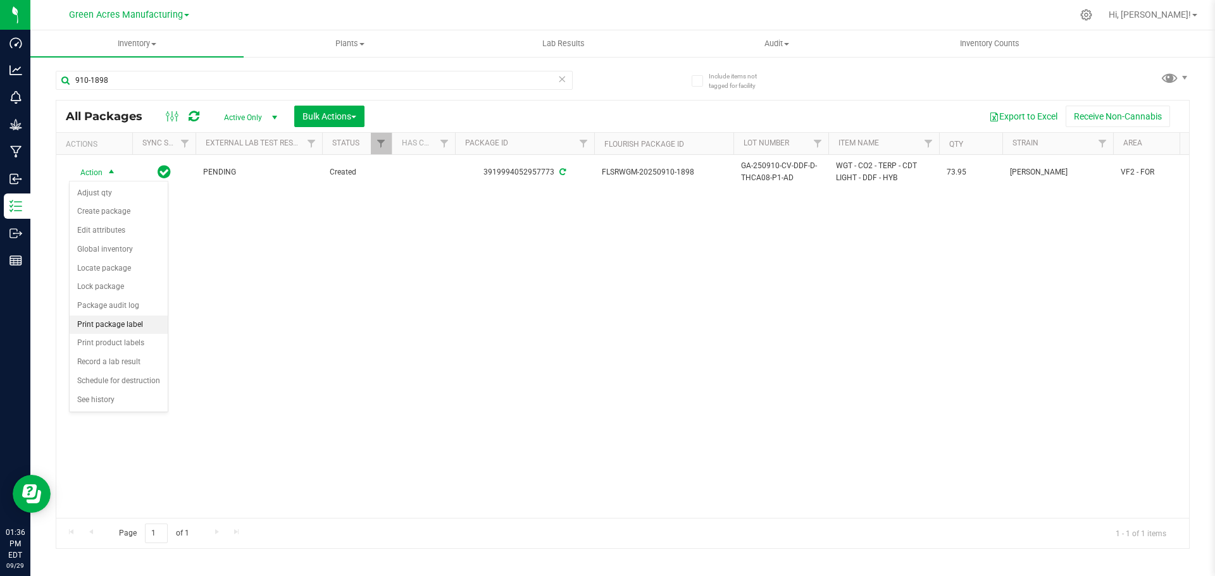
click at [116, 328] on li "Print package label" at bounding box center [119, 325] width 98 height 19
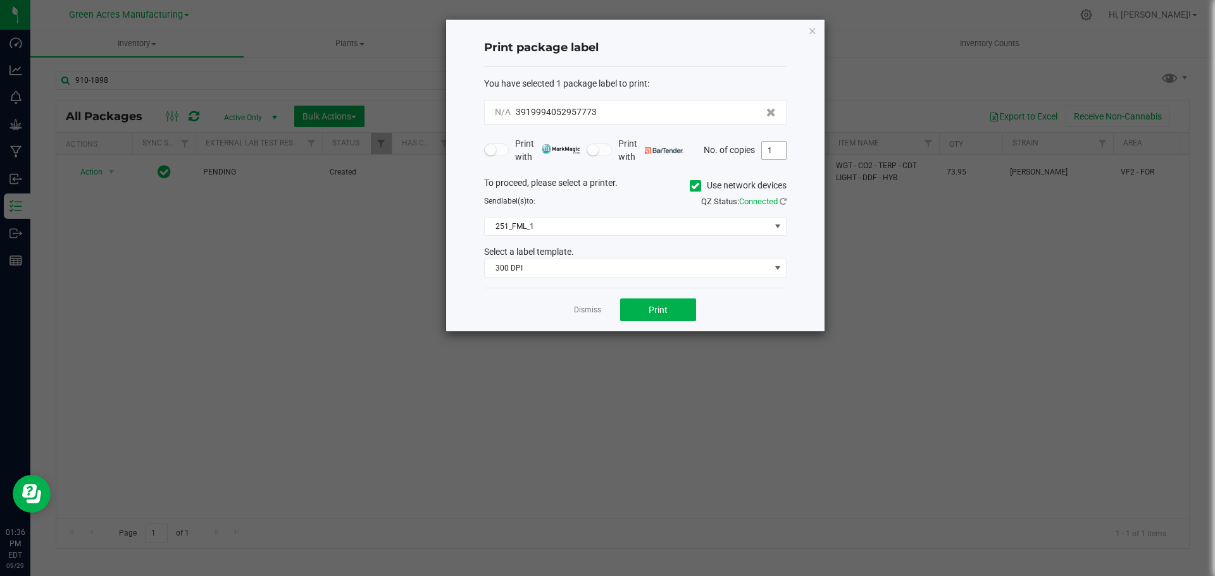
click at [769, 151] on input "1" at bounding box center [774, 151] width 24 height 18
type input "2"
click at [660, 306] on span "Print" at bounding box center [657, 310] width 19 height 10
click at [585, 308] on link "Dismiss" at bounding box center [587, 310] width 27 height 11
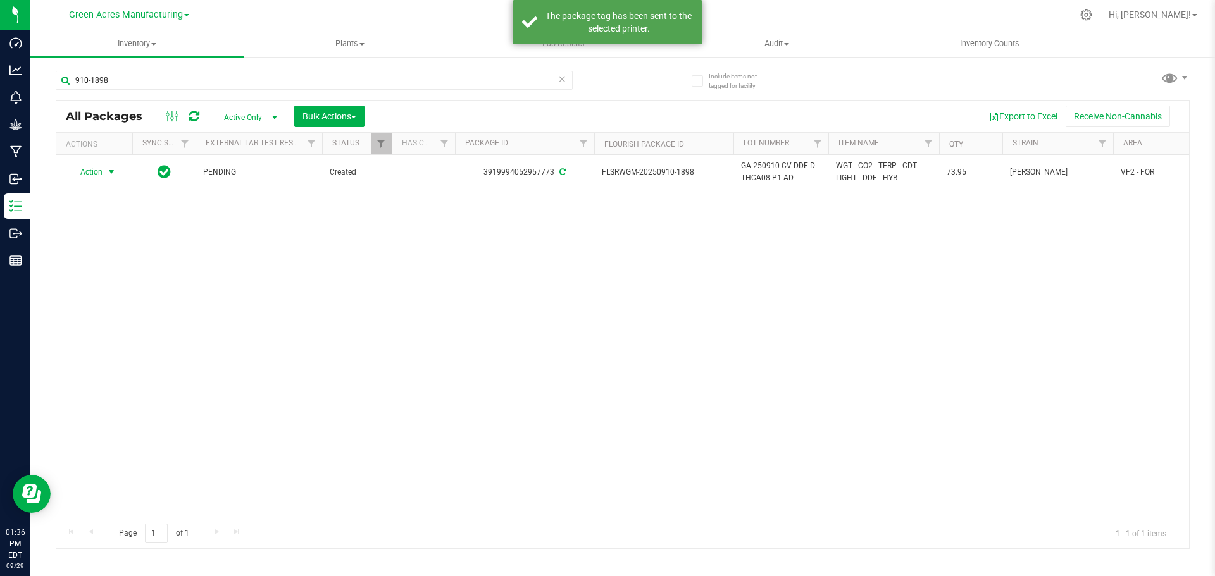
click at [561, 80] on icon at bounding box center [561, 78] width 9 height 15
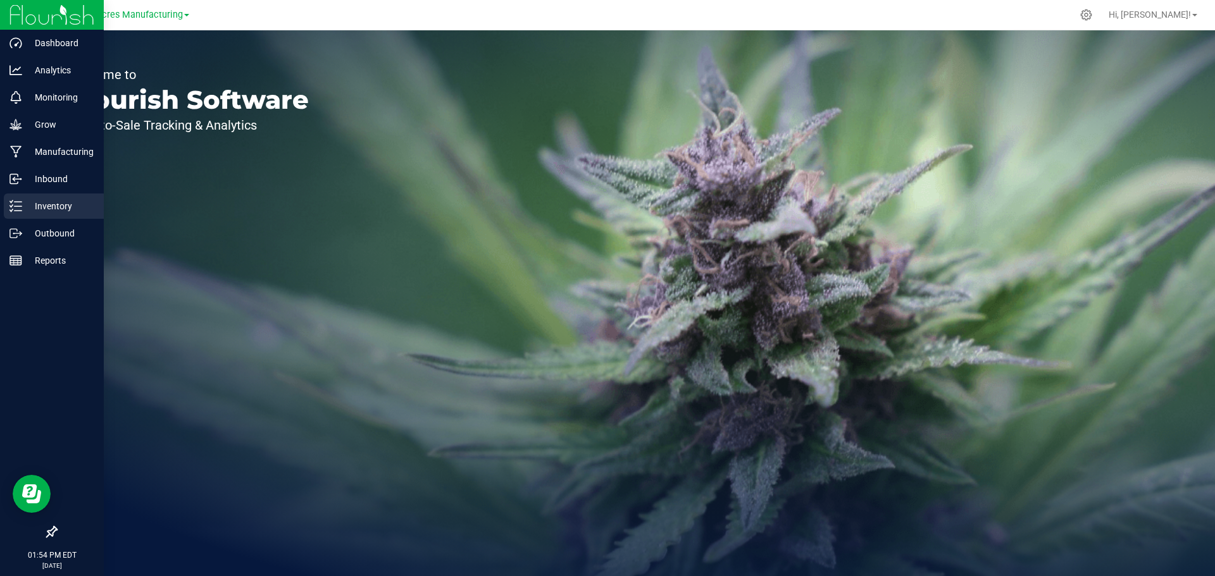
click at [16, 209] on icon at bounding box center [15, 206] width 13 height 13
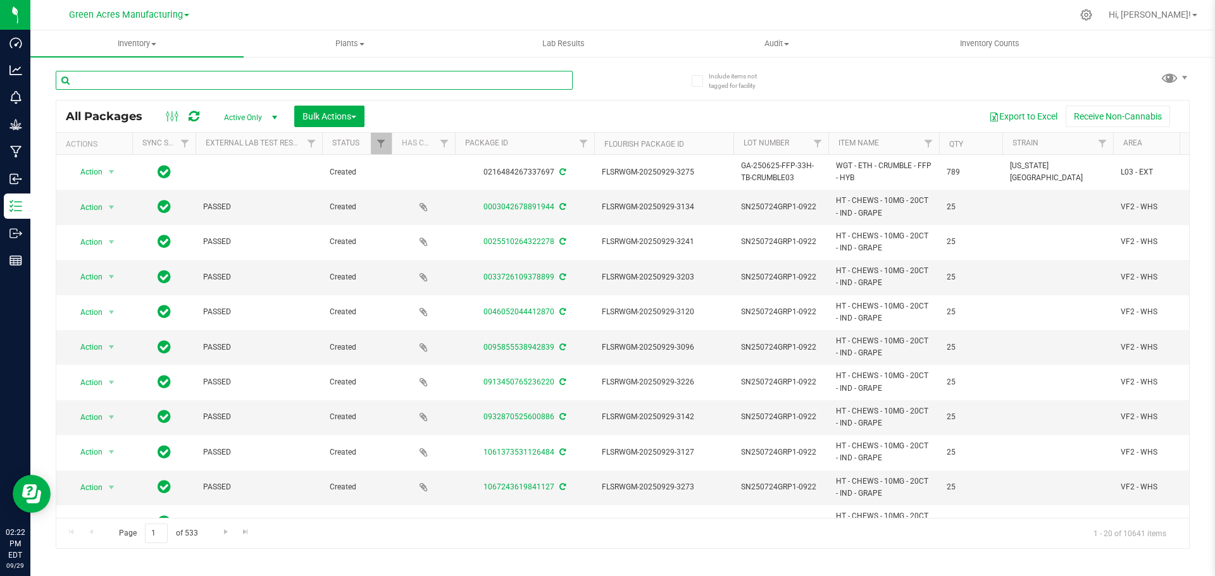
click at [325, 75] on input "text" at bounding box center [314, 80] width 517 height 19
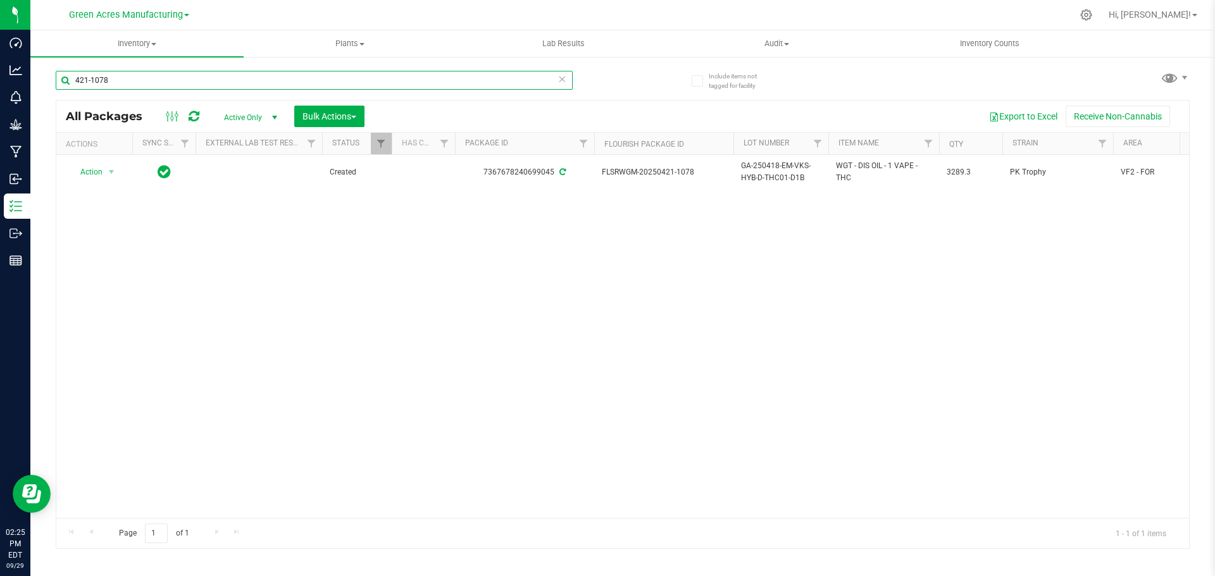
type input "421-1078"
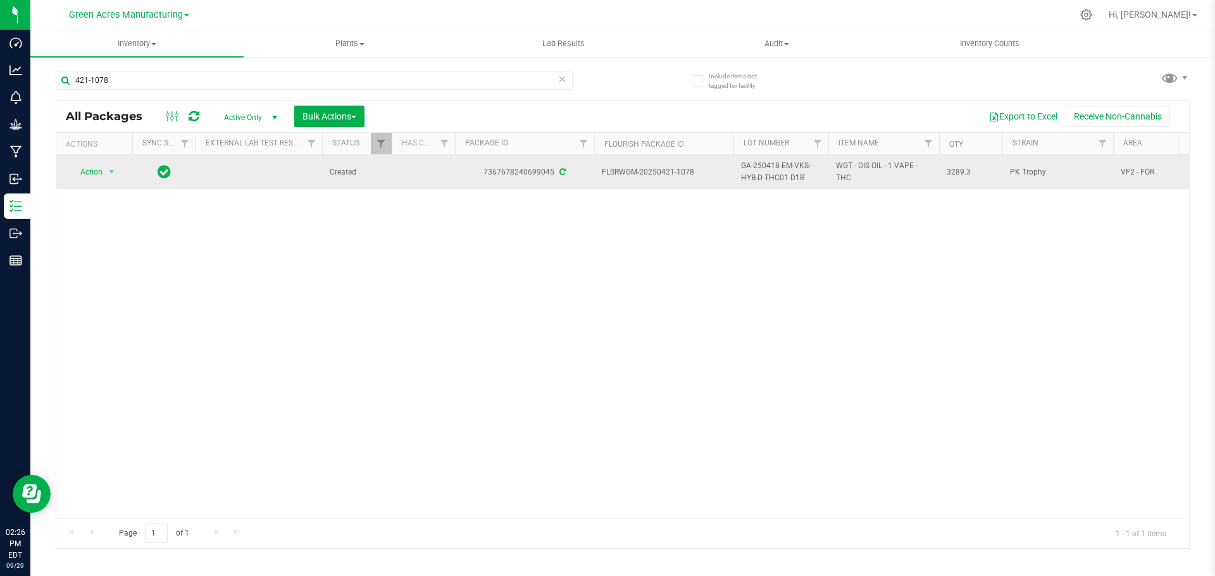
click at [765, 171] on span "GA-250418-EM-VKS-HYB-D-THC01-D1B" at bounding box center [781, 172] width 80 height 24
click at [765, 171] on input "GA-250418-EM-VKS-HYB-D-THC01-D1B" at bounding box center [778, 173] width 90 height 20
click at [97, 169] on span "Action" at bounding box center [86, 172] width 34 height 18
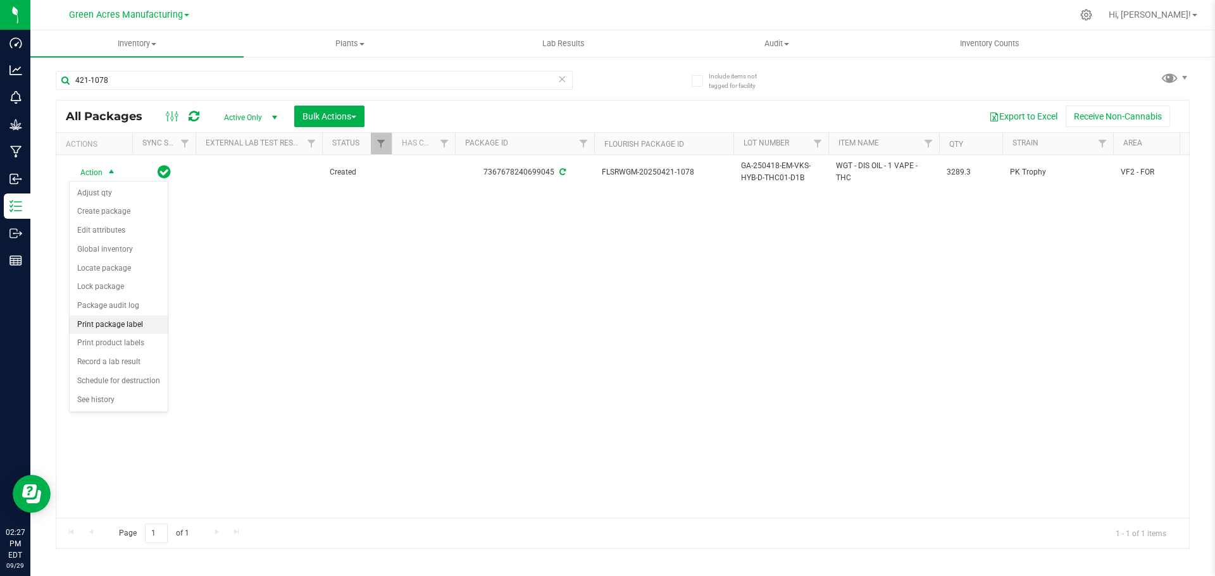
click at [111, 325] on li "Print package label" at bounding box center [119, 325] width 98 height 19
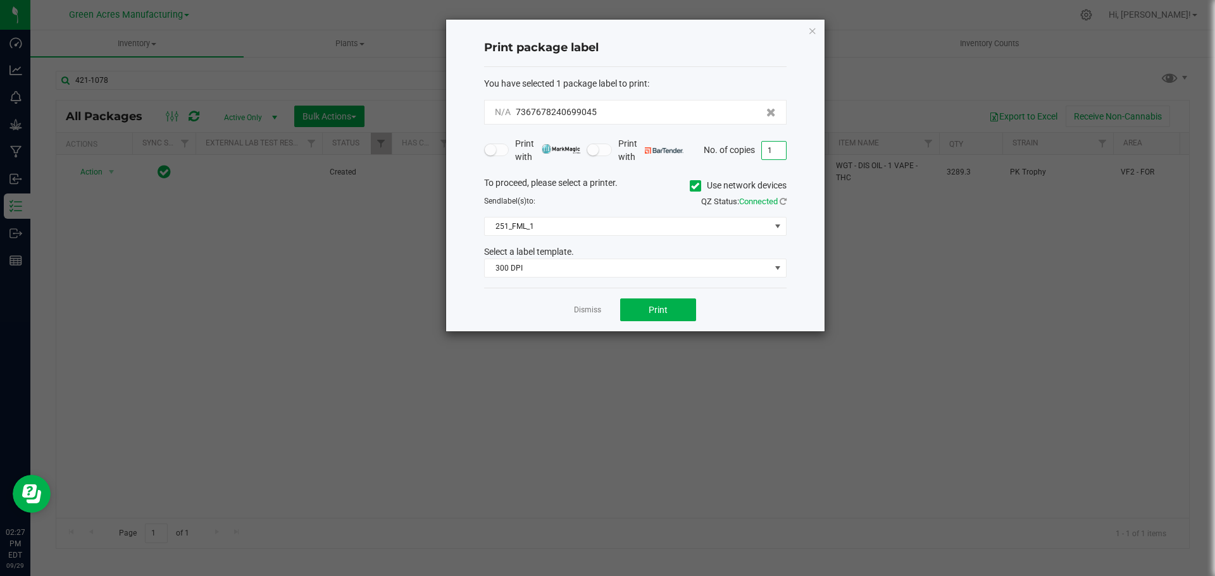
click at [773, 151] on input "1" at bounding box center [774, 151] width 24 height 18
type input "2"
click at [641, 314] on button "Print" at bounding box center [658, 310] width 76 height 23
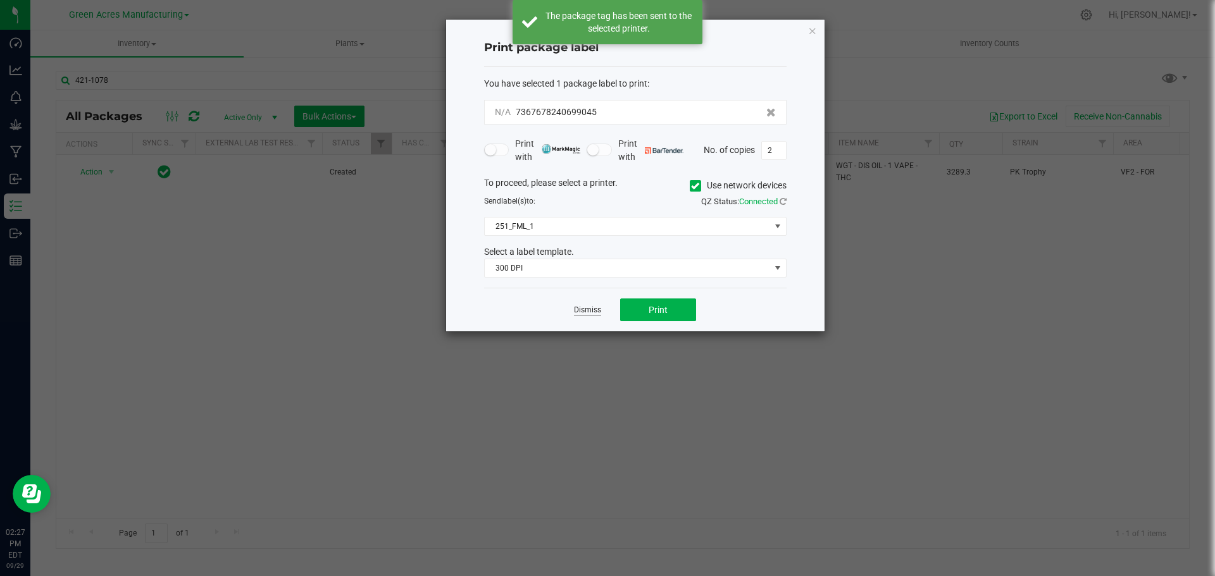
click at [583, 306] on link "Dismiss" at bounding box center [587, 310] width 27 height 11
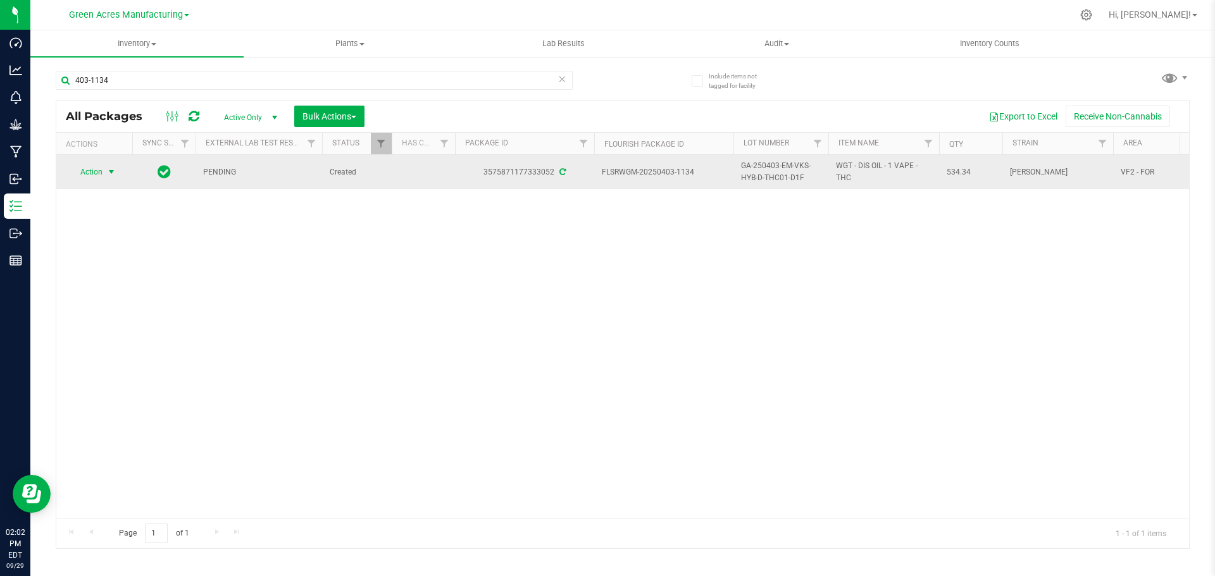
click at [95, 178] on span "Action" at bounding box center [86, 172] width 34 height 18
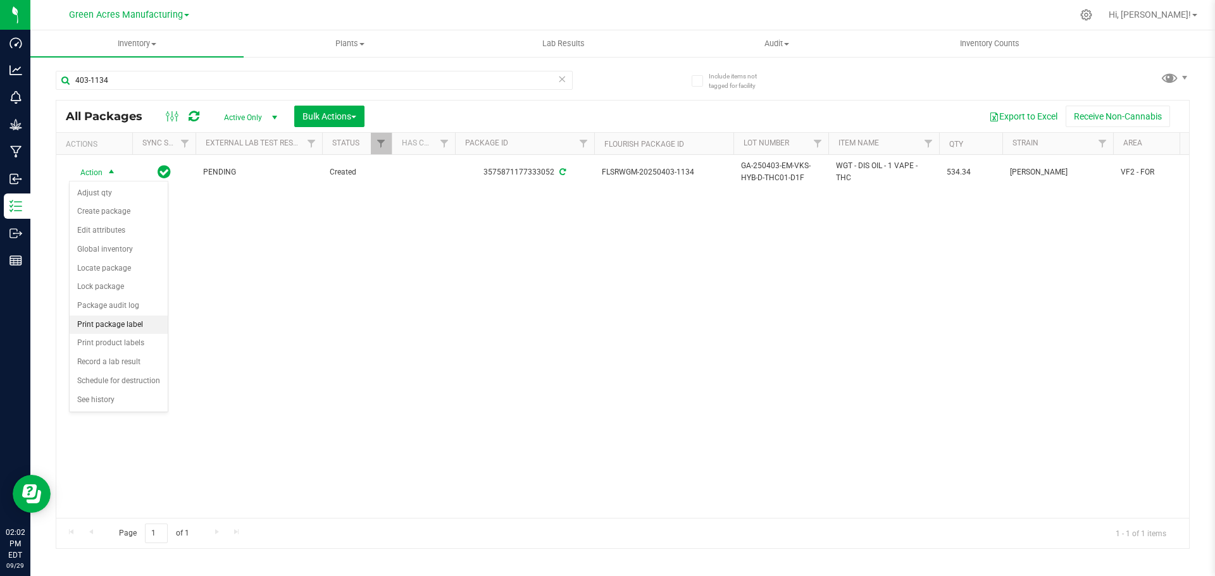
click at [115, 323] on li "Print package label" at bounding box center [119, 325] width 98 height 19
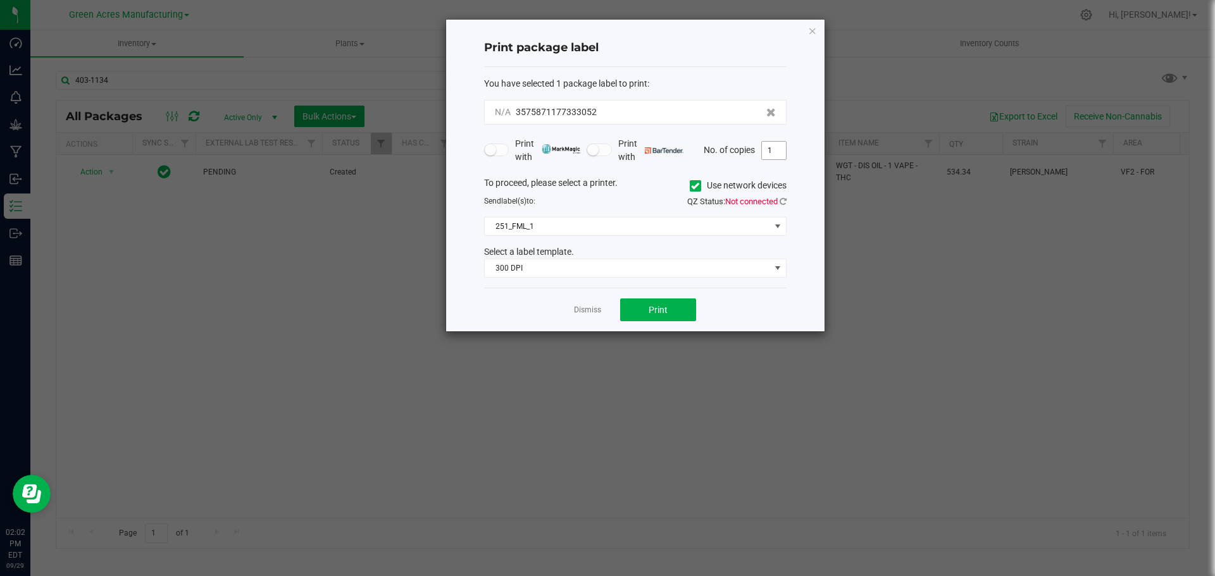
click at [777, 153] on input "1" at bounding box center [774, 151] width 24 height 18
type input "2"
click at [652, 318] on button "Print" at bounding box center [658, 310] width 76 height 23
click at [588, 311] on link "Dismiss" at bounding box center [587, 310] width 27 height 11
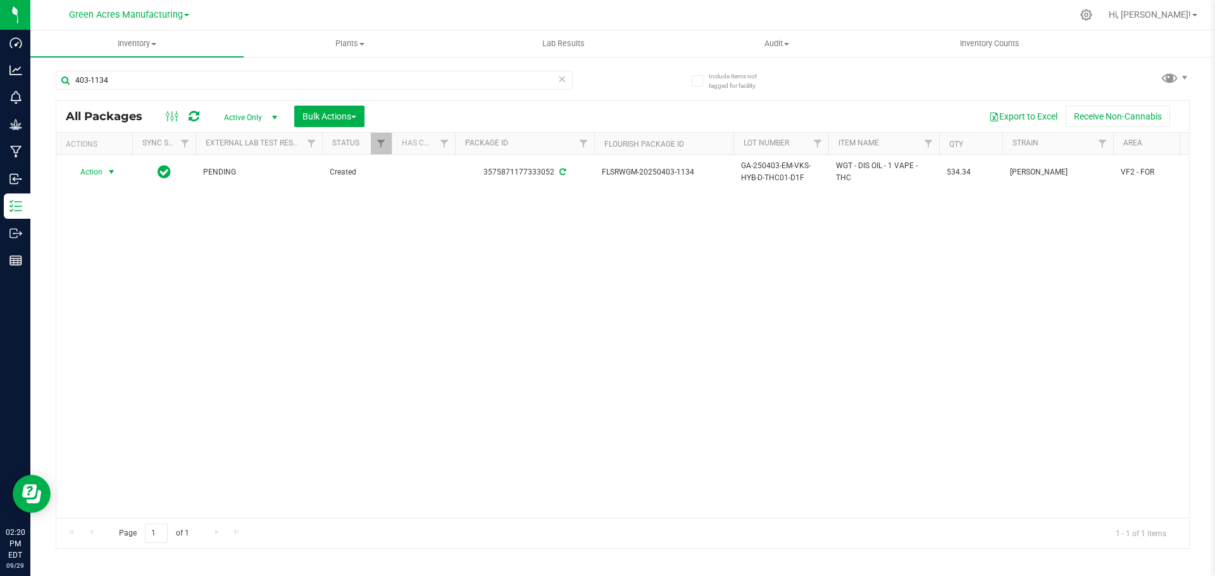
click at [562, 81] on icon at bounding box center [561, 78] width 9 height 15
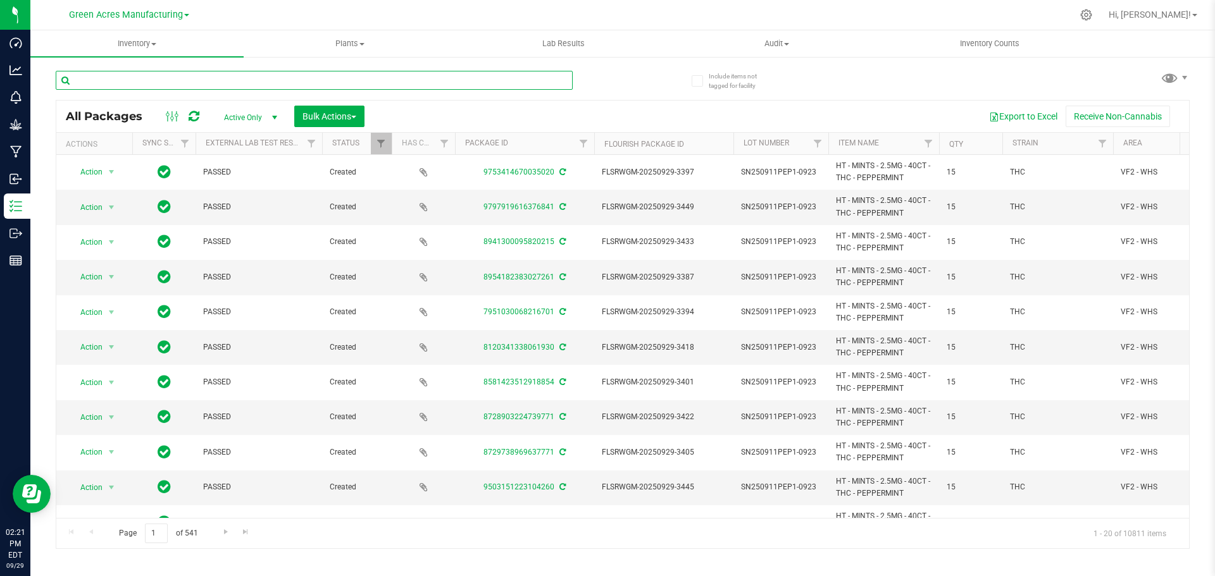
click at [187, 76] on input "text" at bounding box center [314, 80] width 517 height 19
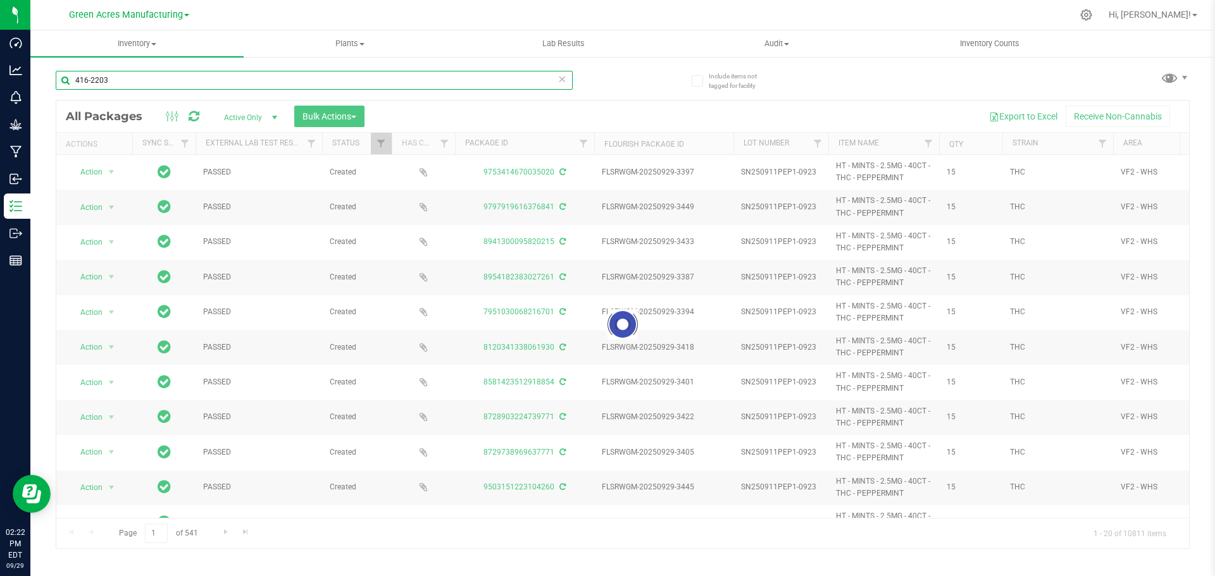
type input "416-2203"
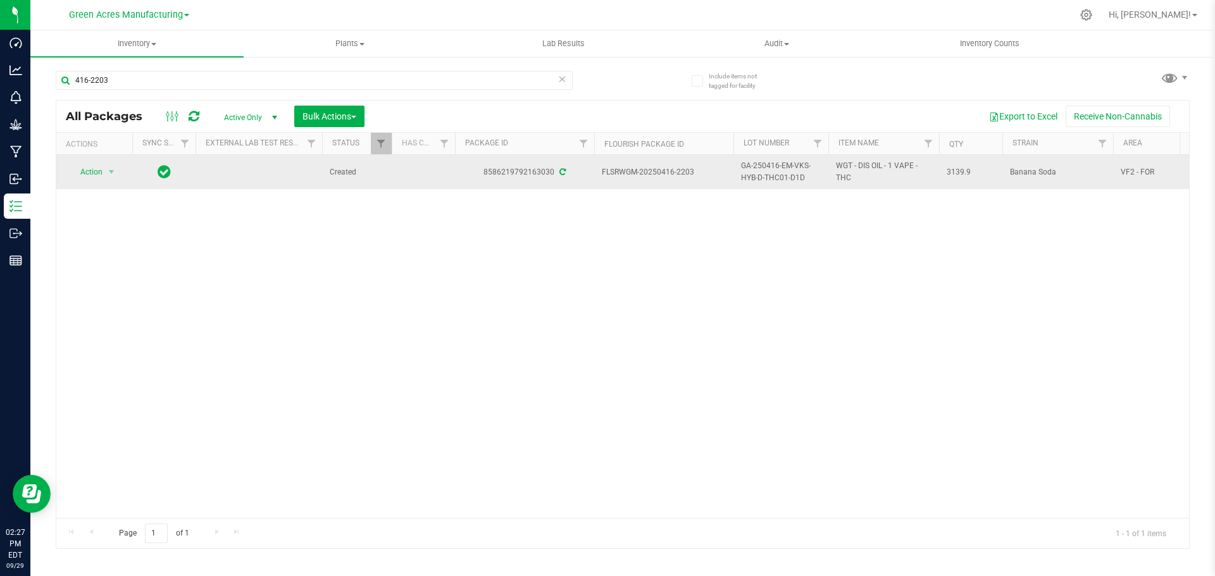
click at [774, 167] on span "GA-250416-EM-VKS-HYB-D-THC01-D1D" at bounding box center [781, 172] width 80 height 24
click at [774, 167] on input "GA-250416-EM-VKS-HYB-D-THC01-D1D" at bounding box center [778, 173] width 90 height 20
click at [774, 166] on input "GA-250416-EM-VKS-HYB-D-THC01-D1D" at bounding box center [778, 173] width 90 height 20
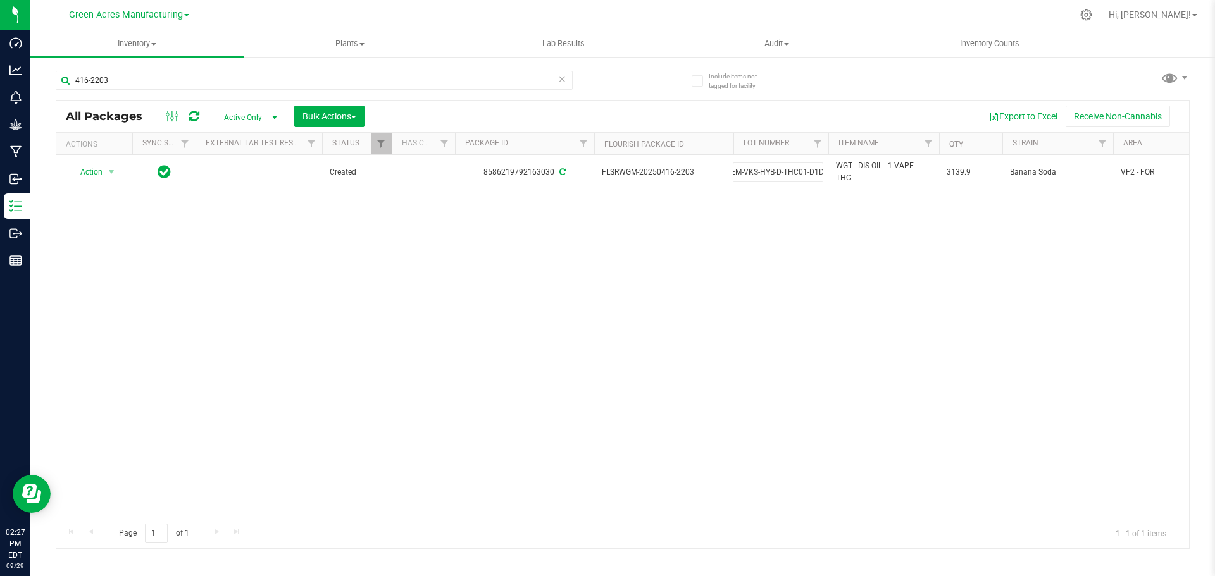
scroll to position [0, 0]
click at [709, 253] on div "Action Action Adjust qty Create package Edit attributes Global inventory Locate…" at bounding box center [622, 336] width 1132 height 363
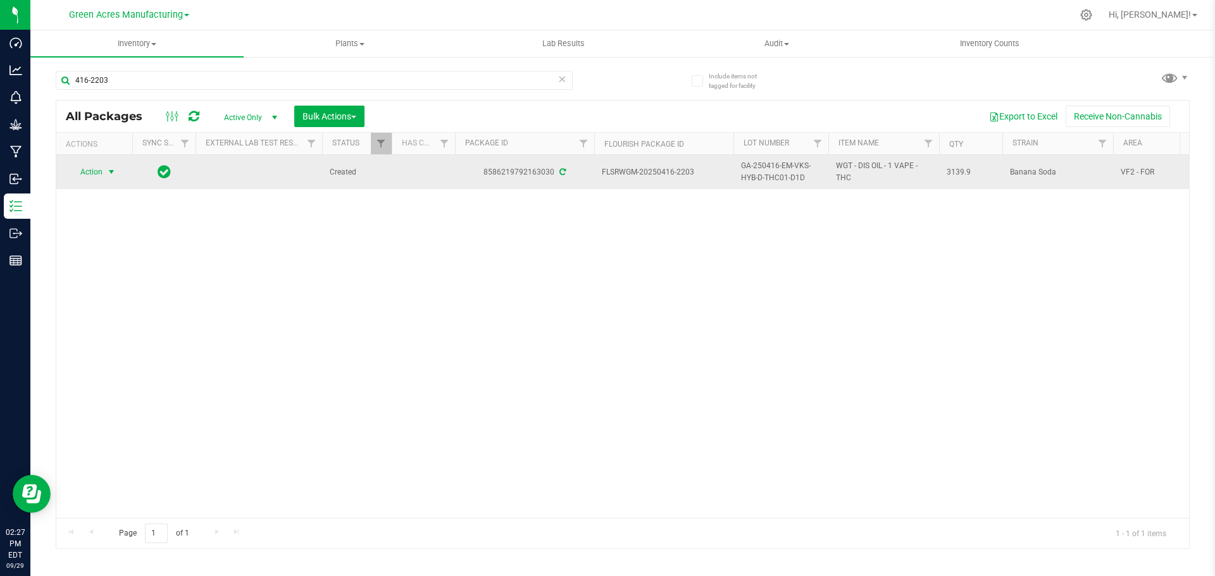
click at [104, 173] on span "select" at bounding box center [112, 172] width 16 height 18
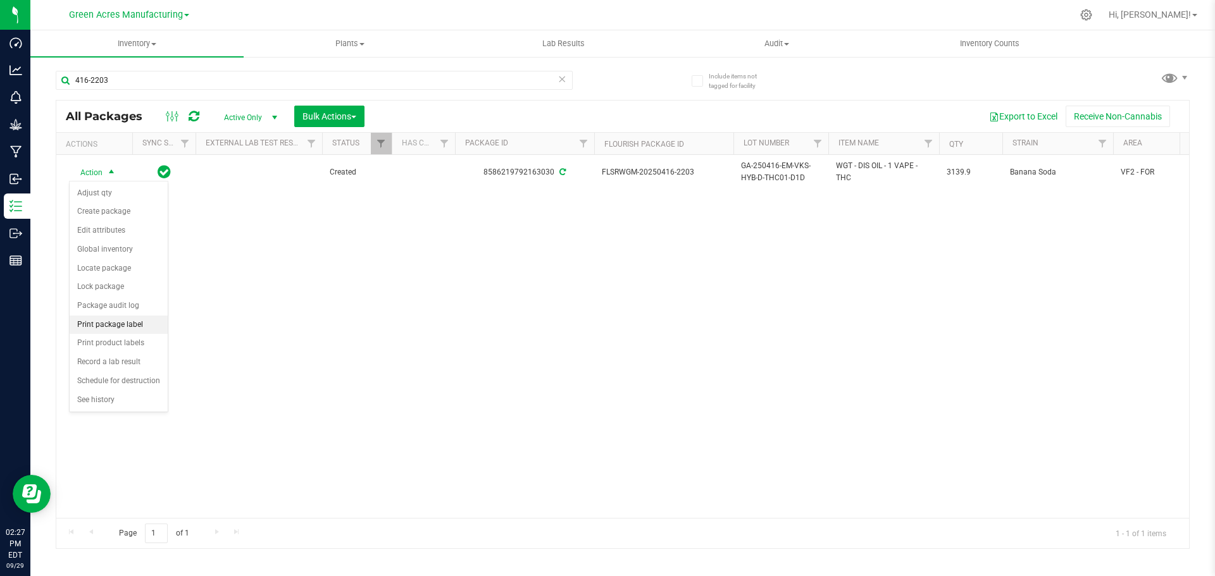
click at [113, 324] on li "Print package label" at bounding box center [119, 325] width 98 height 19
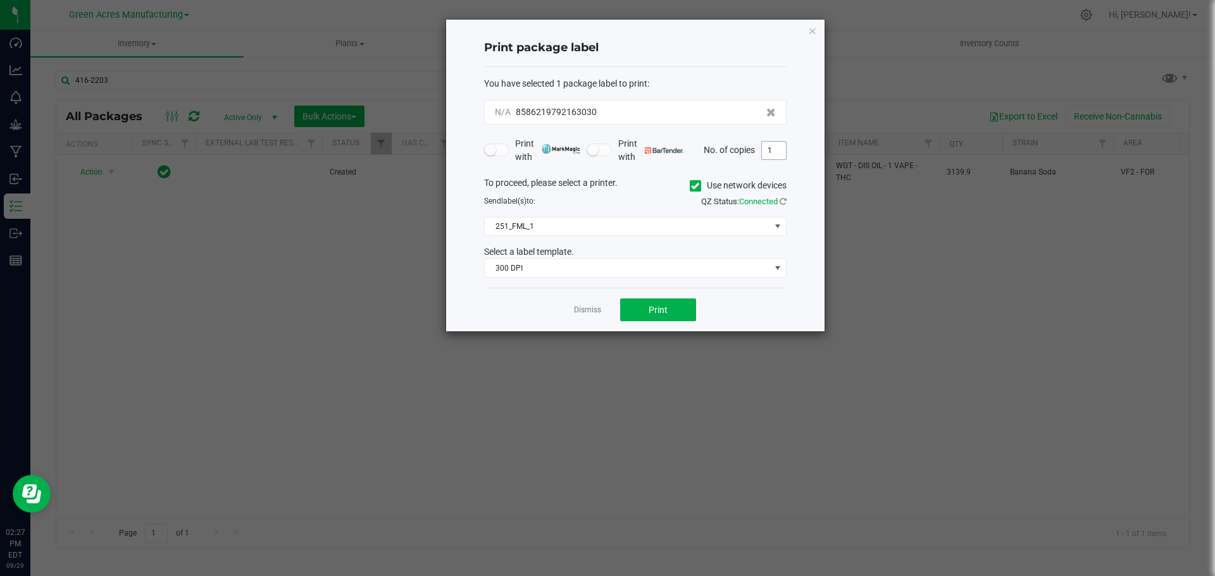
click at [776, 154] on input "1" at bounding box center [774, 151] width 24 height 18
type input "2"
click at [667, 309] on span "Print" at bounding box center [657, 310] width 19 height 10
click at [586, 307] on link "Dismiss" at bounding box center [587, 310] width 27 height 11
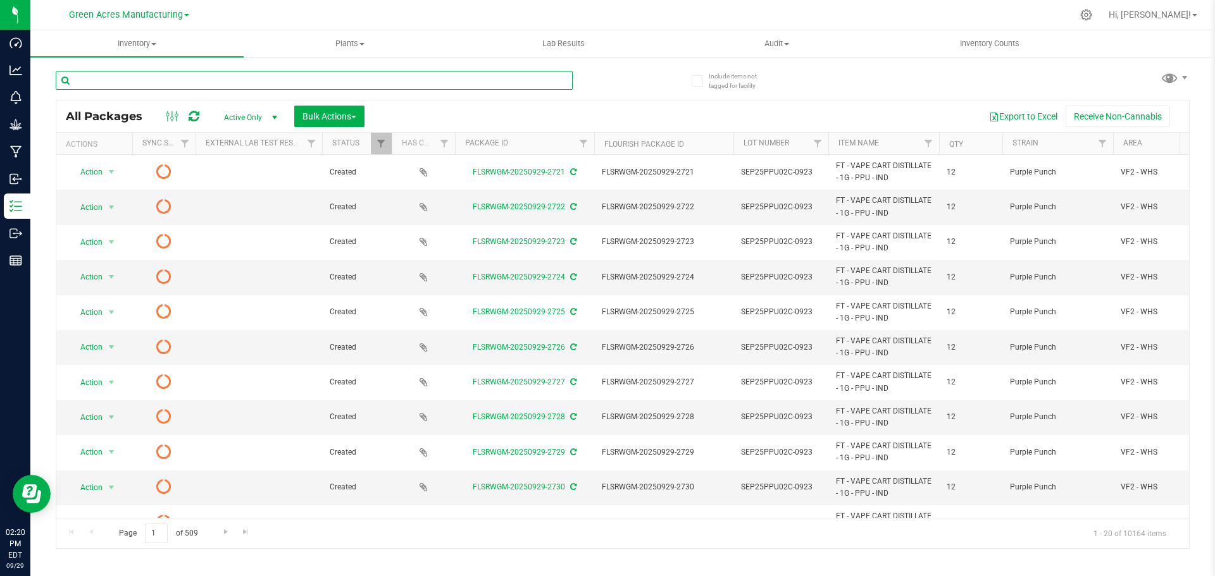
click at [367, 80] on input "text" at bounding box center [314, 80] width 517 height 19
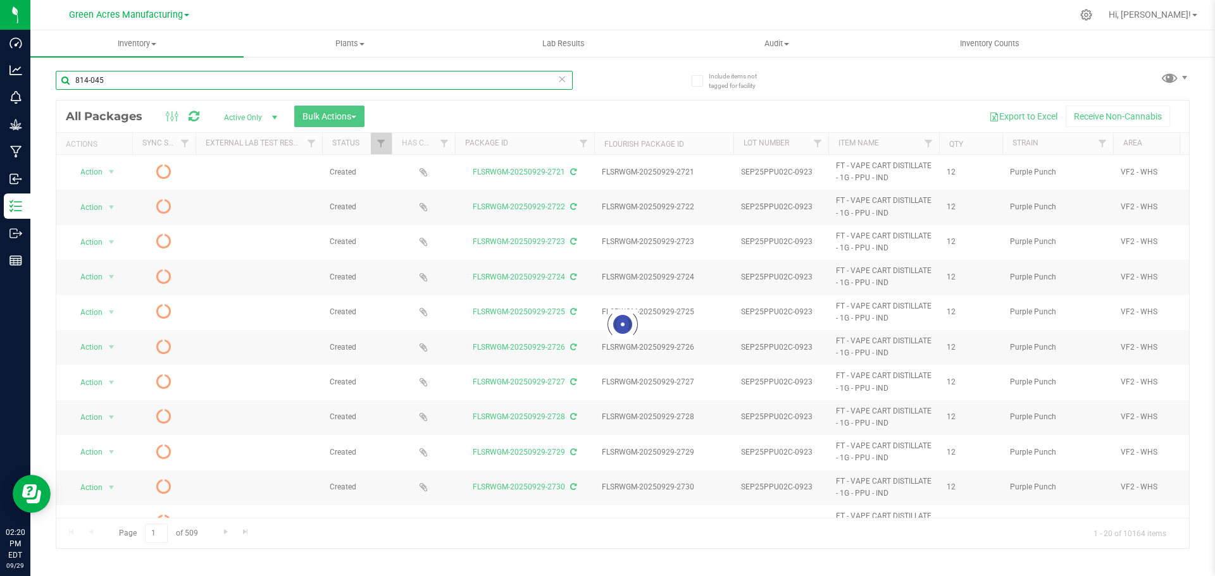
type input "814-045"
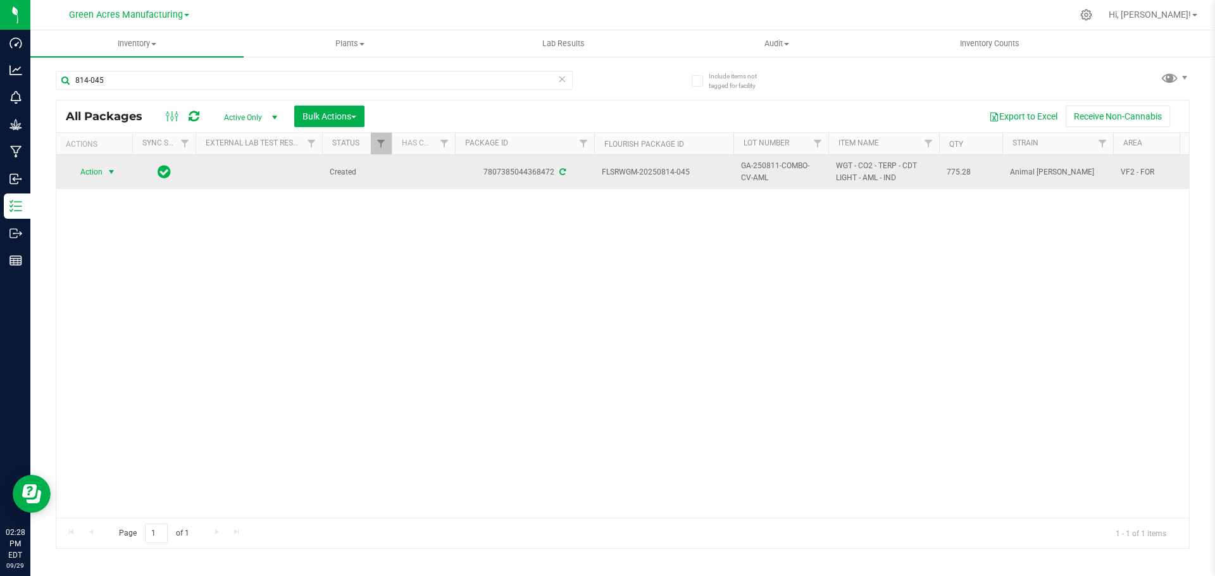
click at [104, 175] on span "select" at bounding box center [112, 172] width 16 height 18
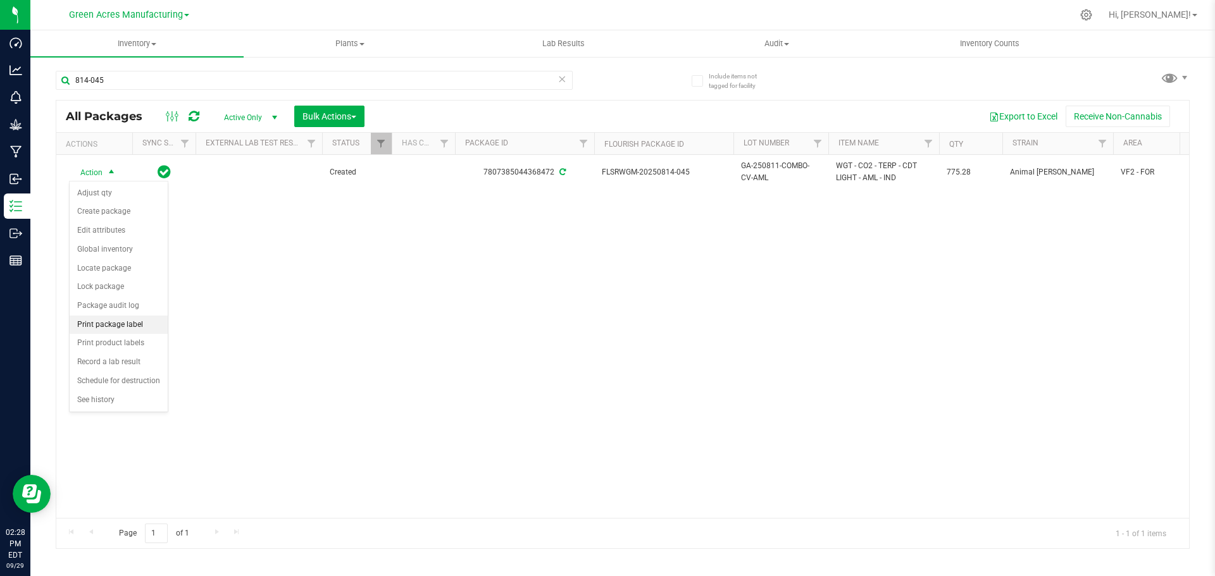
click at [119, 326] on li "Print package label" at bounding box center [119, 325] width 98 height 19
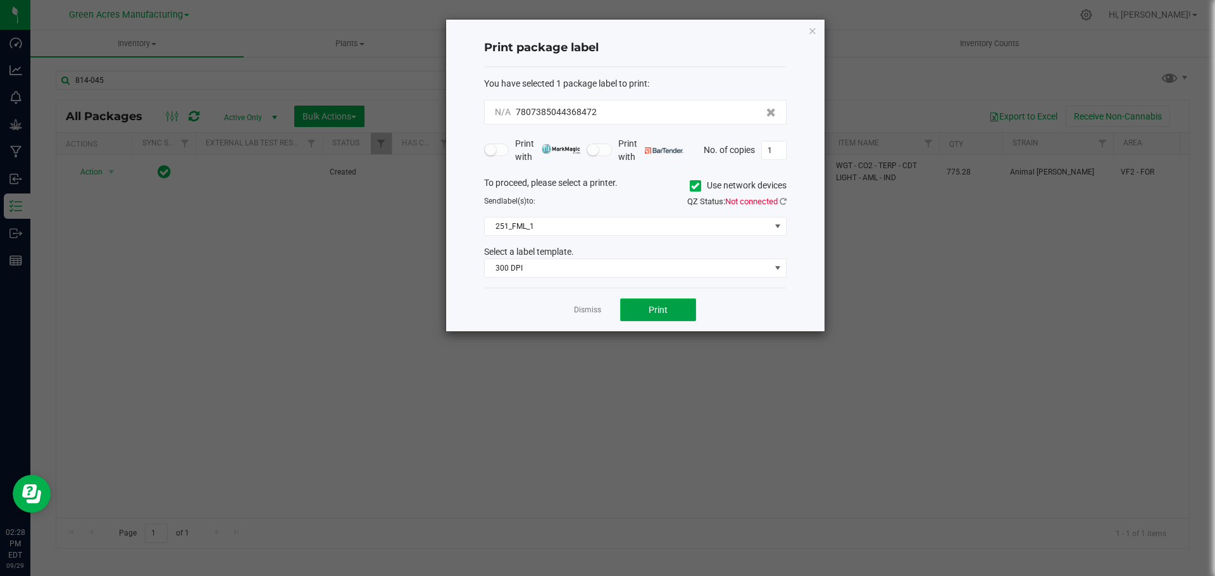
click at [647, 310] on button "Print" at bounding box center [658, 310] width 76 height 23
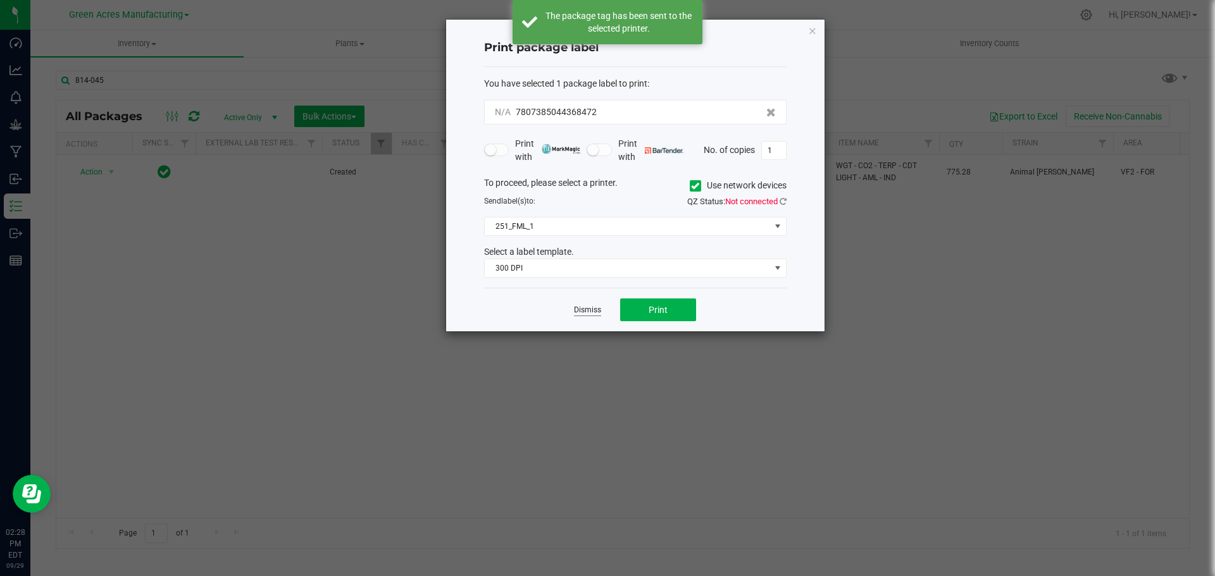
click at [580, 311] on link "Dismiss" at bounding box center [587, 310] width 27 height 11
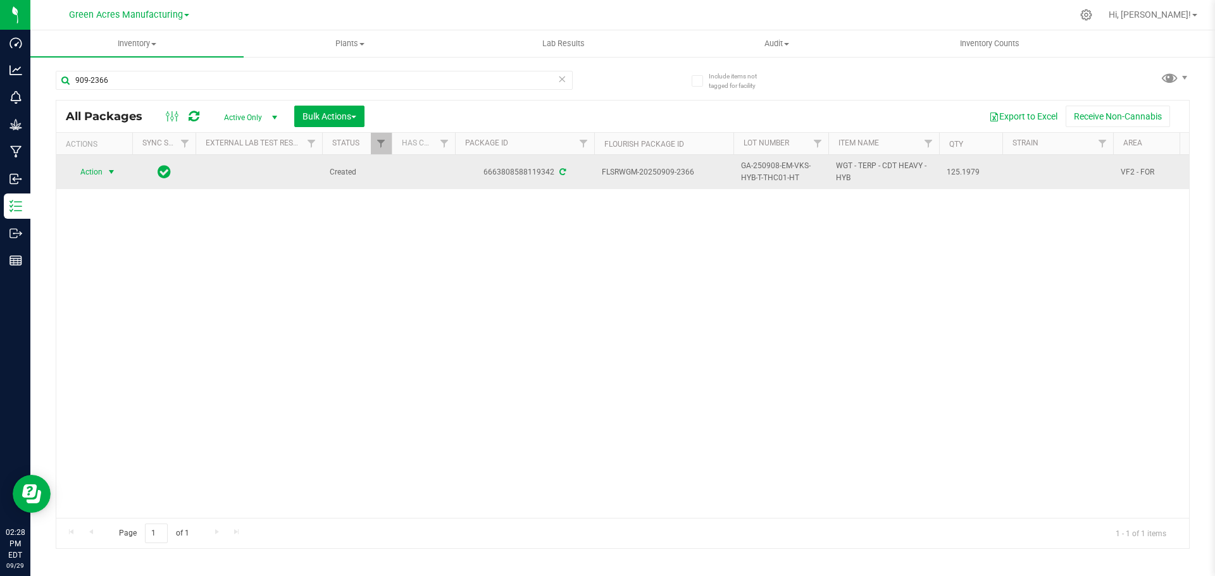
click at [104, 174] on span "select" at bounding box center [112, 172] width 16 height 18
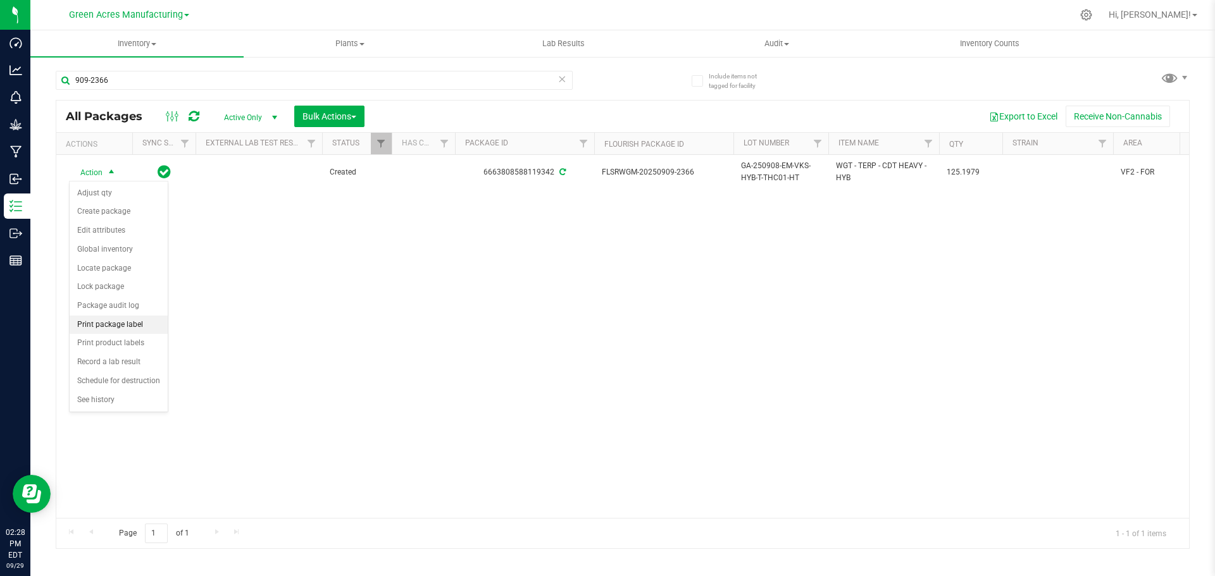
click at [106, 322] on li "Print package label" at bounding box center [119, 325] width 98 height 19
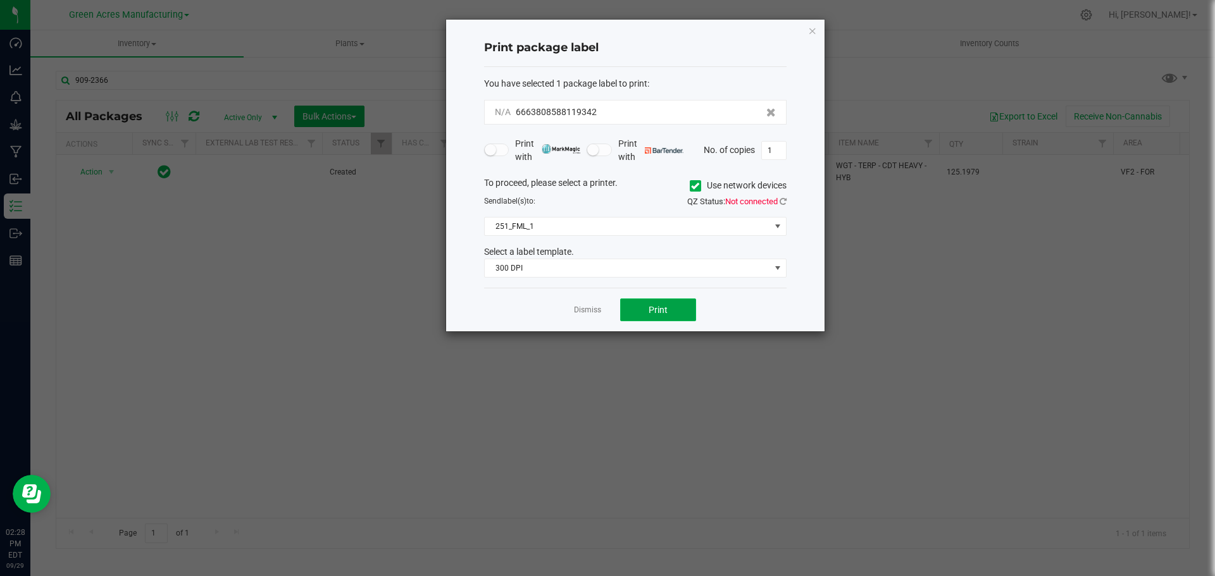
click at [644, 316] on button "Print" at bounding box center [658, 310] width 76 height 23
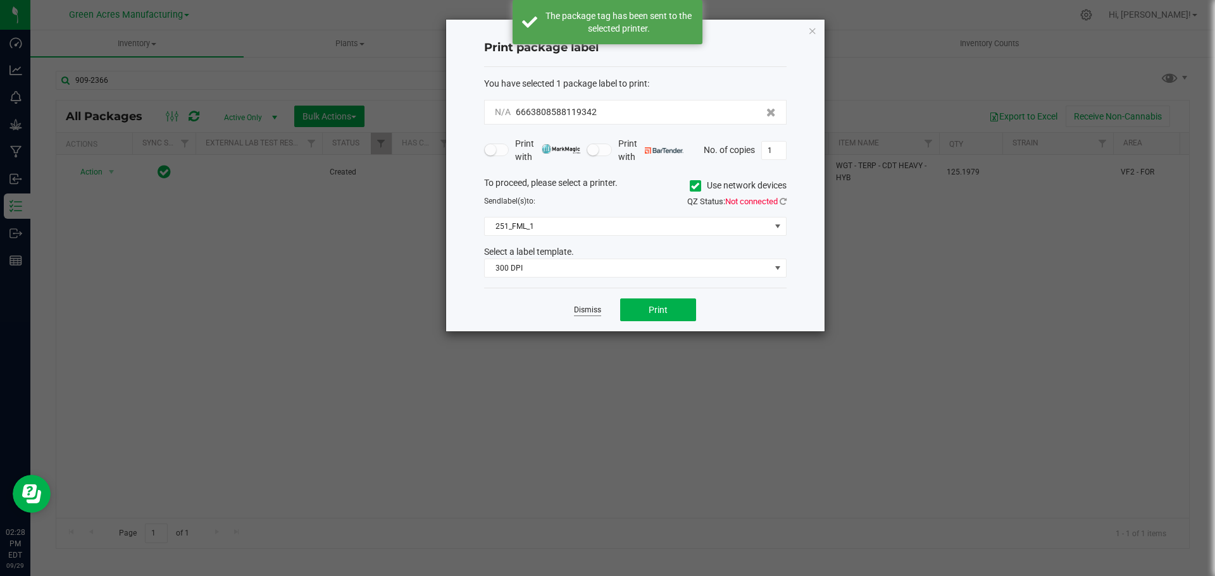
click at [586, 312] on link "Dismiss" at bounding box center [587, 310] width 27 height 11
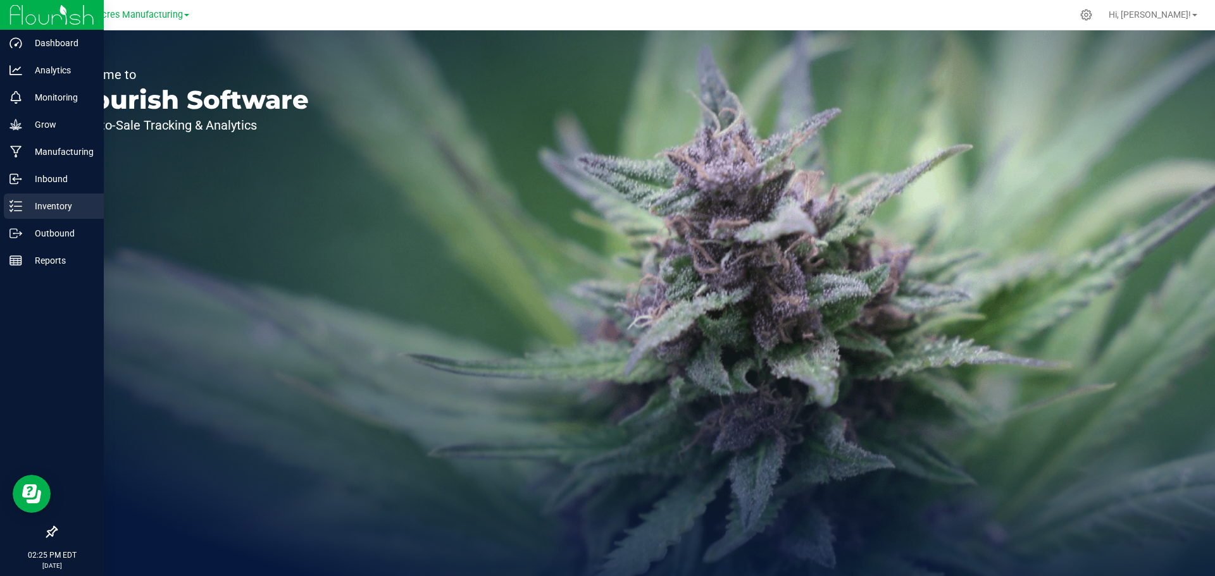
click at [56, 207] on p "Inventory" at bounding box center [60, 206] width 76 height 15
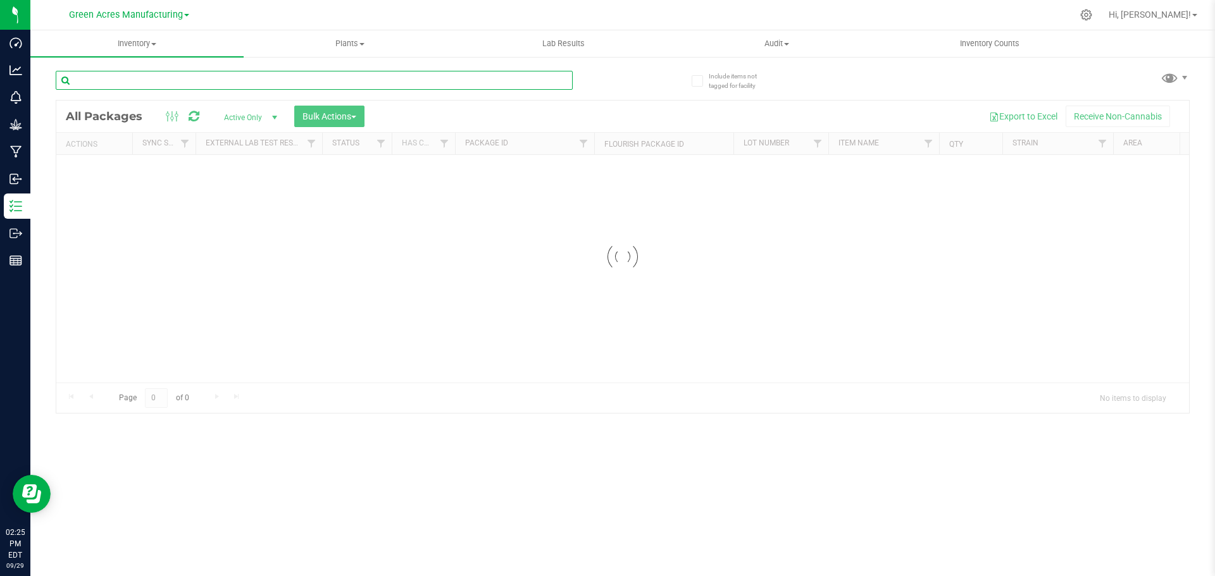
click at [172, 75] on input "text" at bounding box center [314, 80] width 517 height 19
type input "917-2204"
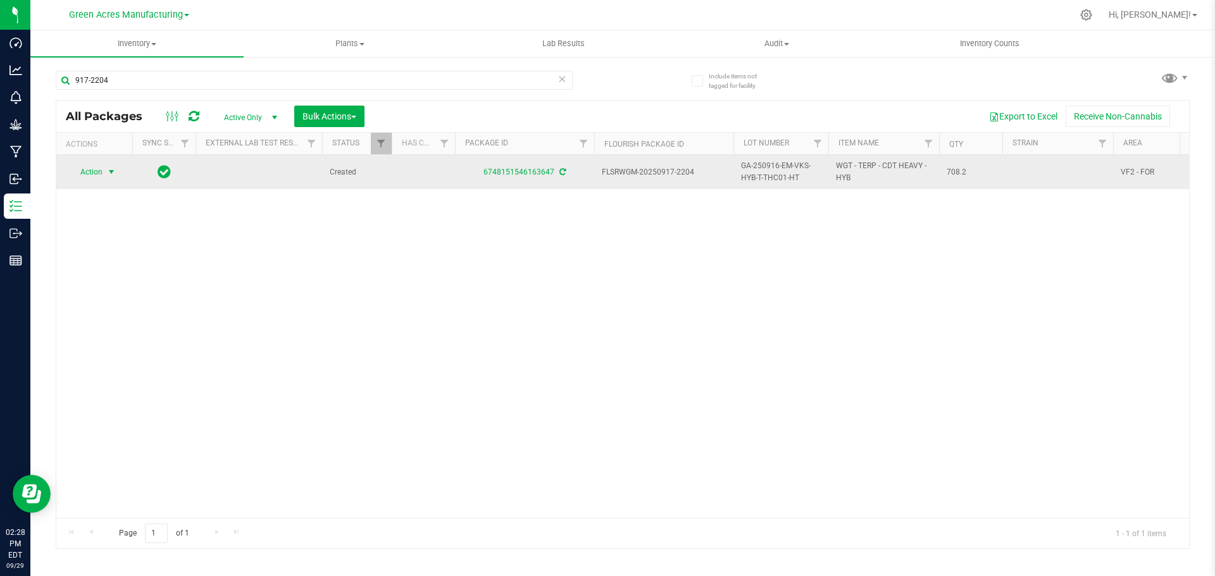
click at [113, 175] on span "select" at bounding box center [111, 172] width 10 height 10
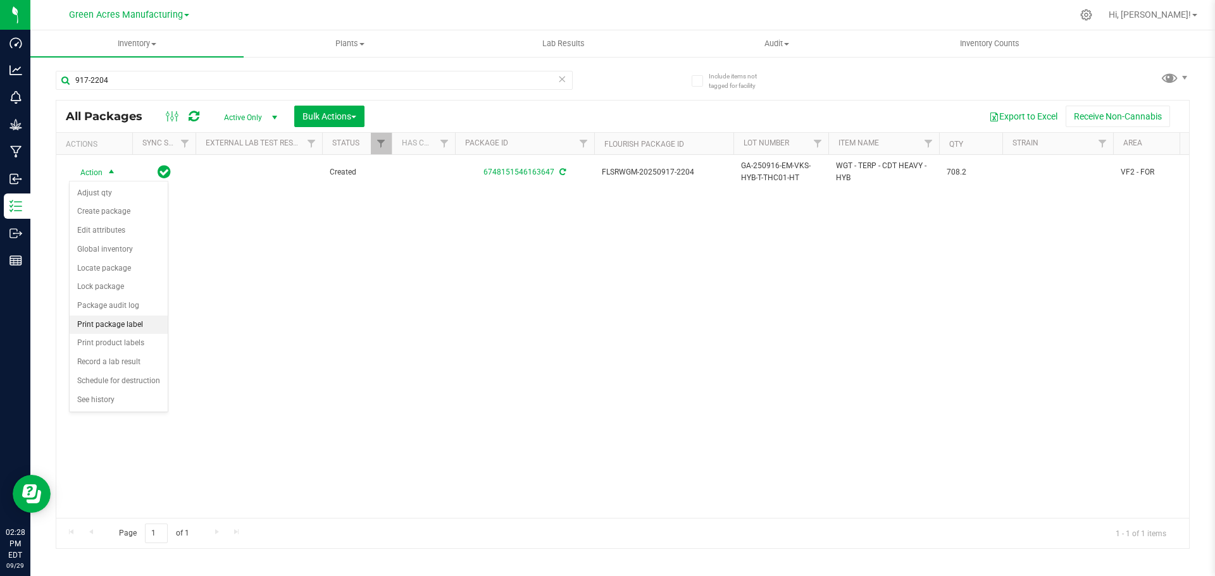
click at [116, 319] on li "Print package label" at bounding box center [119, 325] width 98 height 19
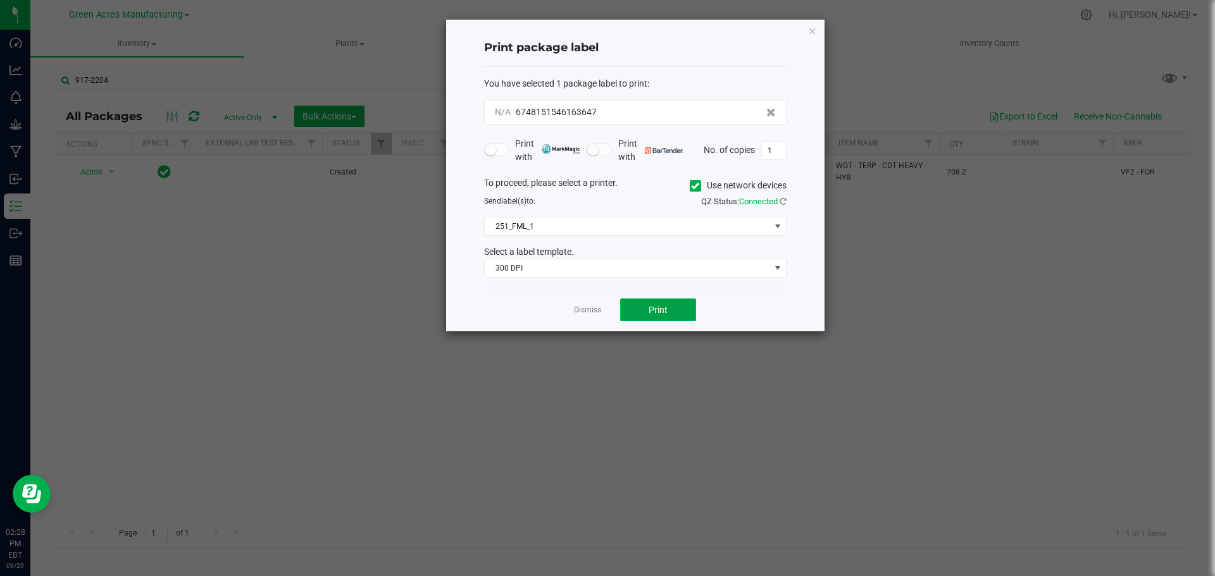
click at [636, 305] on button "Print" at bounding box center [658, 310] width 76 height 23
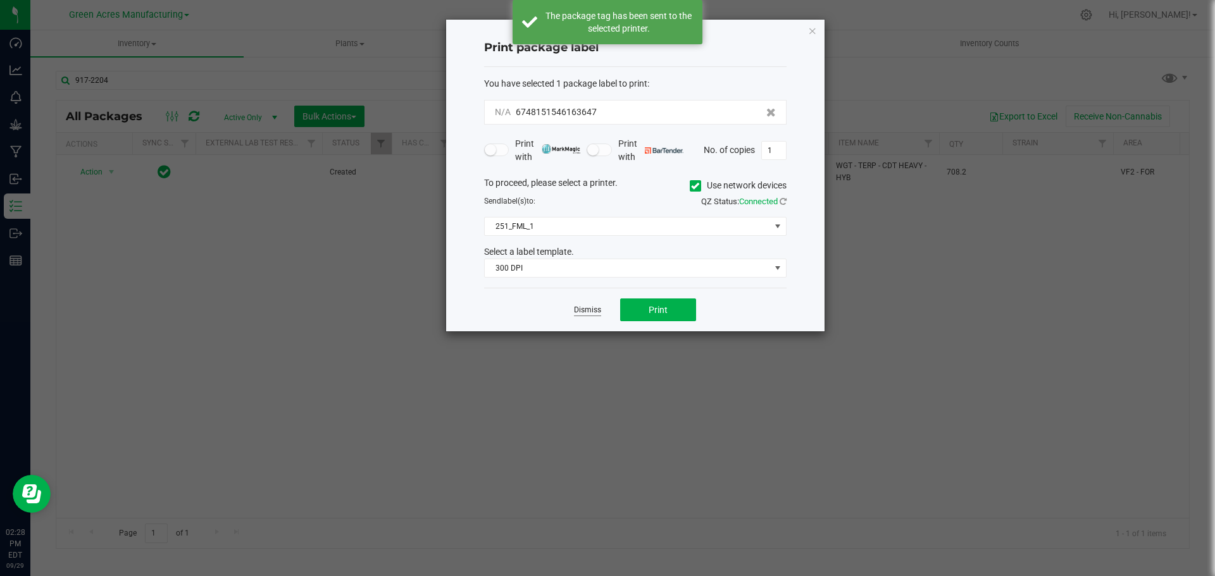
click at [587, 310] on link "Dismiss" at bounding box center [587, 310] width 27 height 11
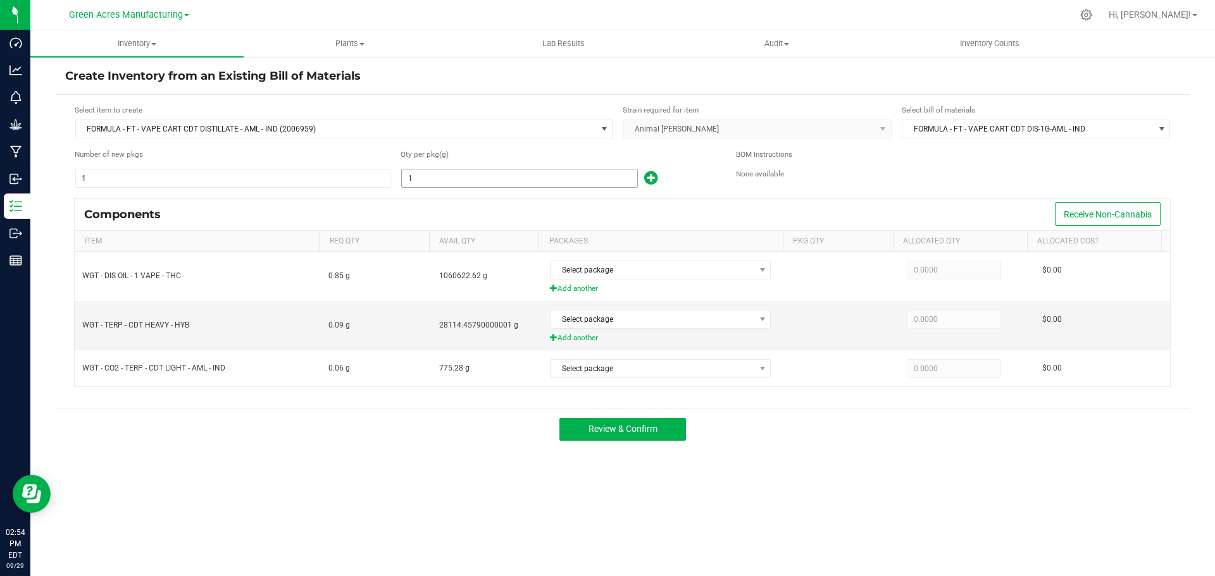
click at [449, 180] on input "1" at bounding box center [519, 179] width 235 height 18
paste input "5215.8"
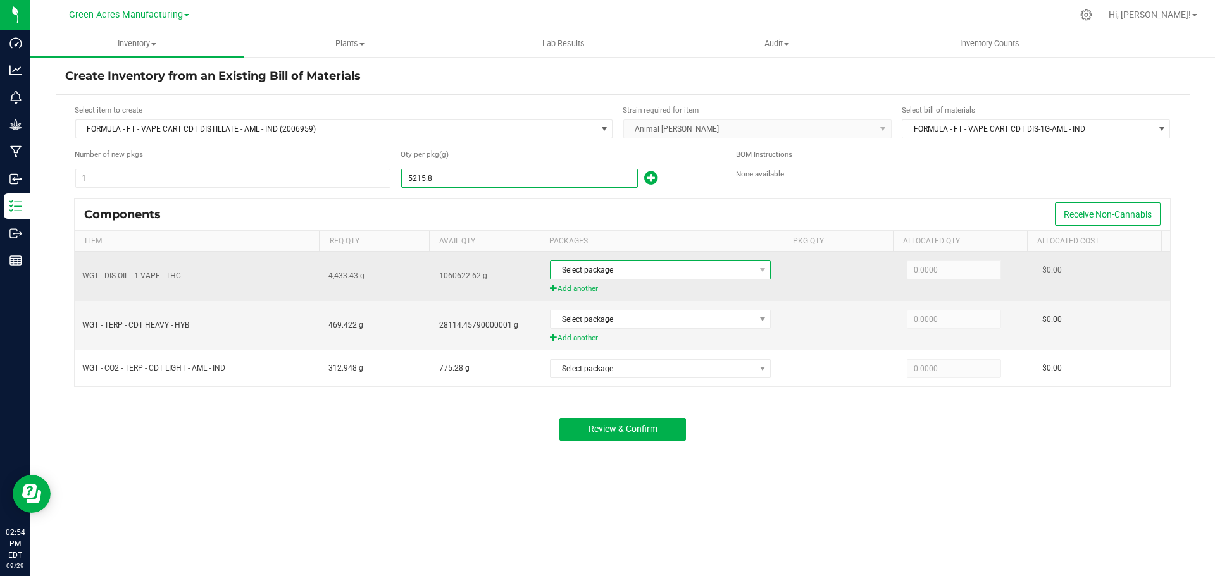
type input "5,215.8000"
click at [593, 270] on span "Select package" at bounding box center [652, 270] width 204 height 18
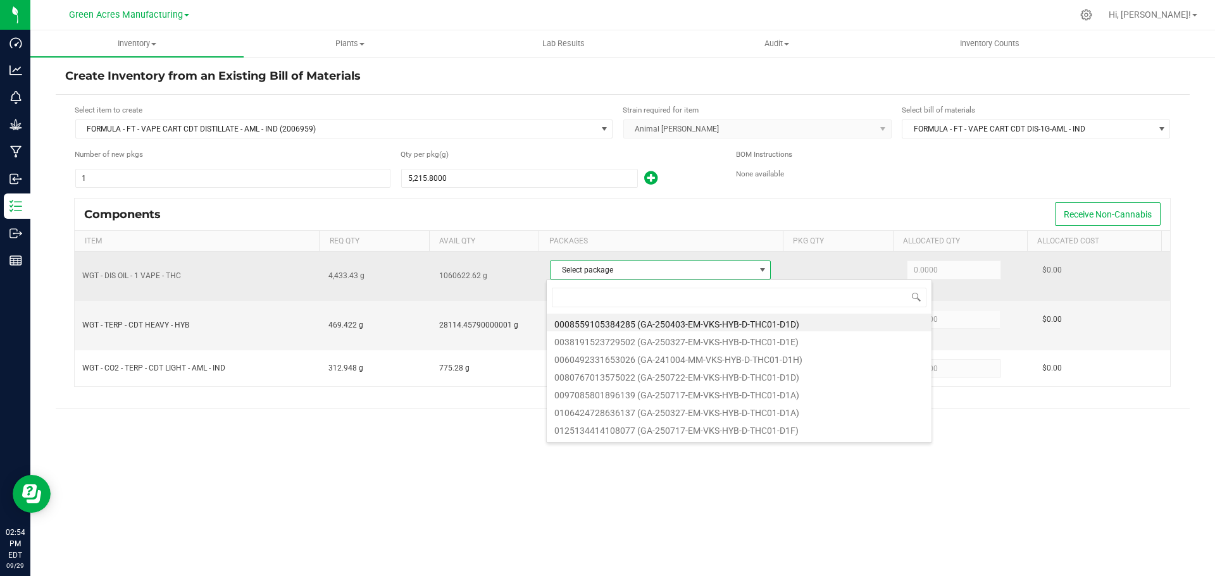
scroll to position [19, 218]
type input "9045"
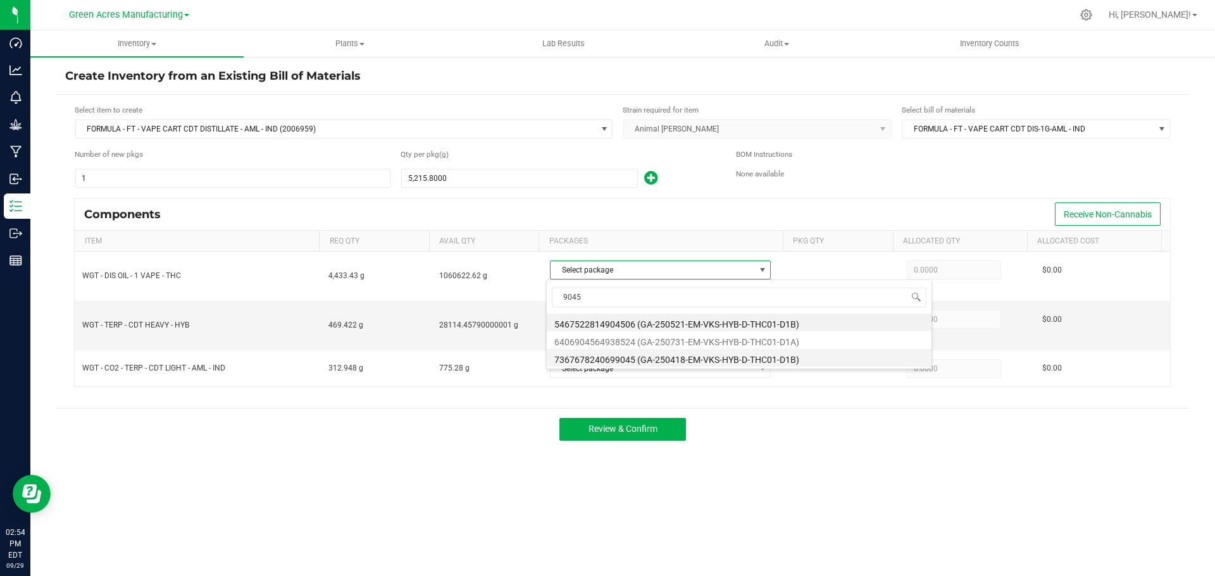
click at [642, 358] on li "7367678240699045 (GA-250418-EM-VKS-HYB-D-THC01-D1B)" at bounding box center [739, 358] width 385 height 18
type input "3,289.3000"
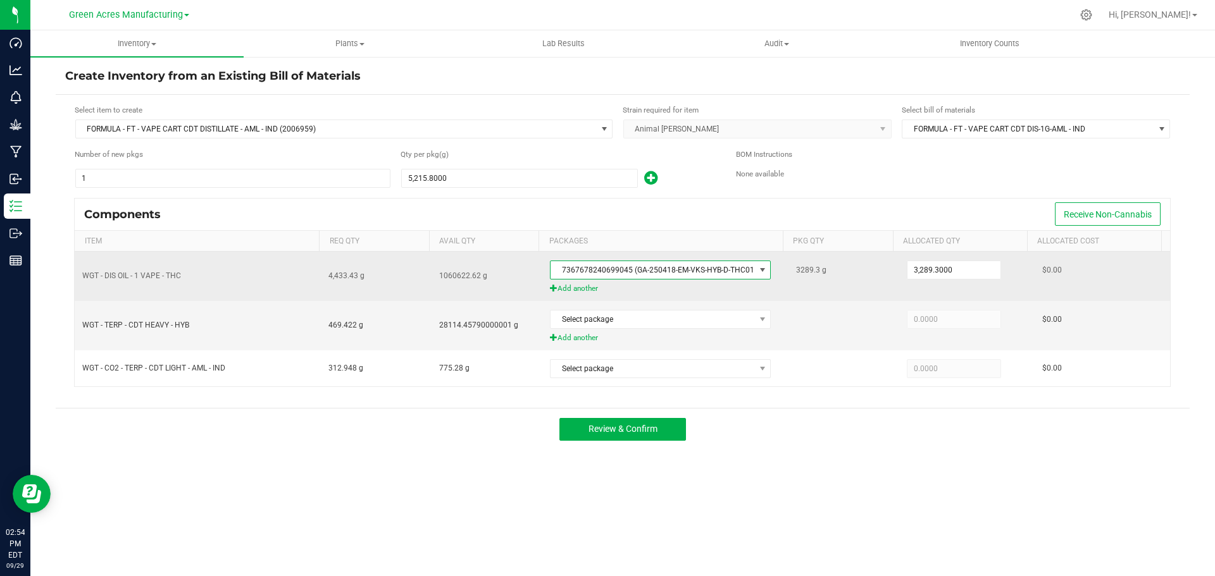
click at [585, 284] on span "Add another" at bounding box center [665, 289] width 231 height 12
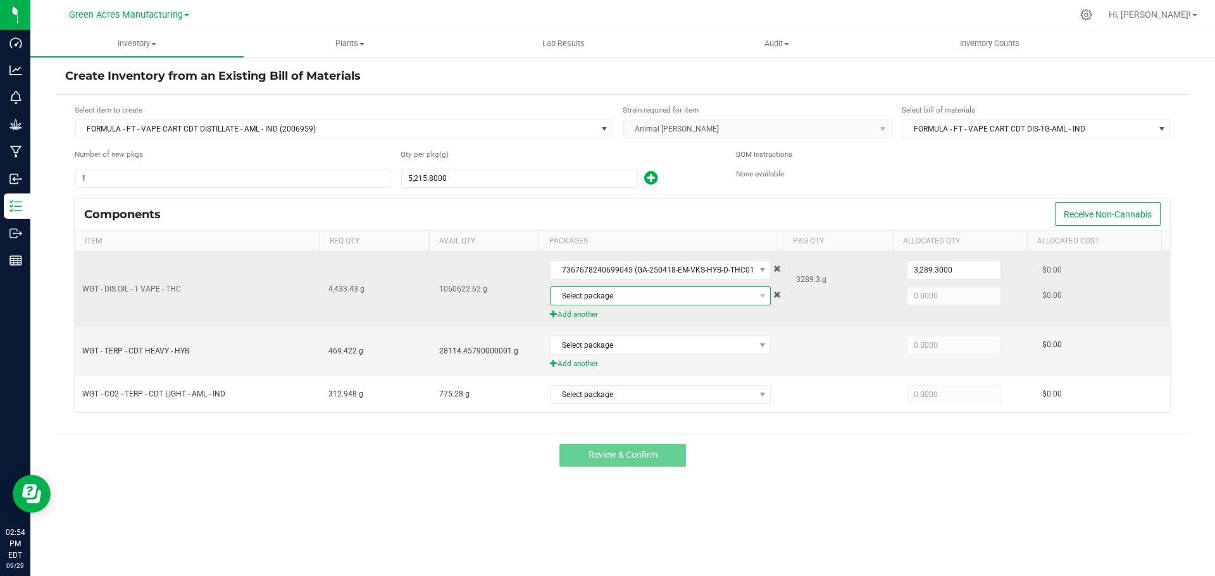
click at [603, 292] on span "Select package" at bounding box center [652, 296] width 204 height 18
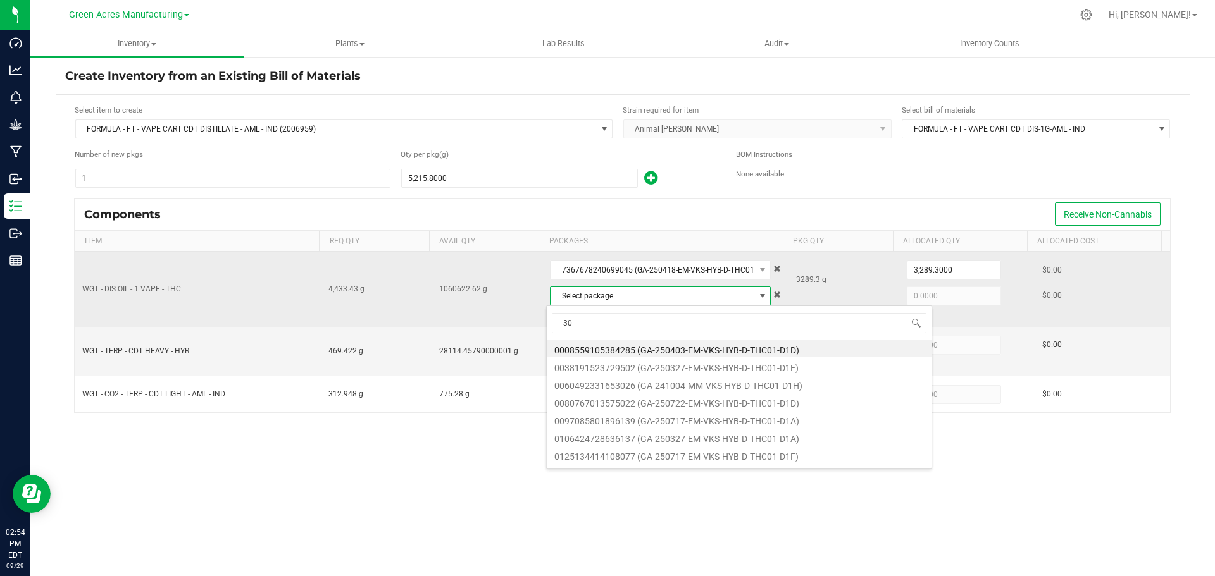
type input "3"
type input "3030"
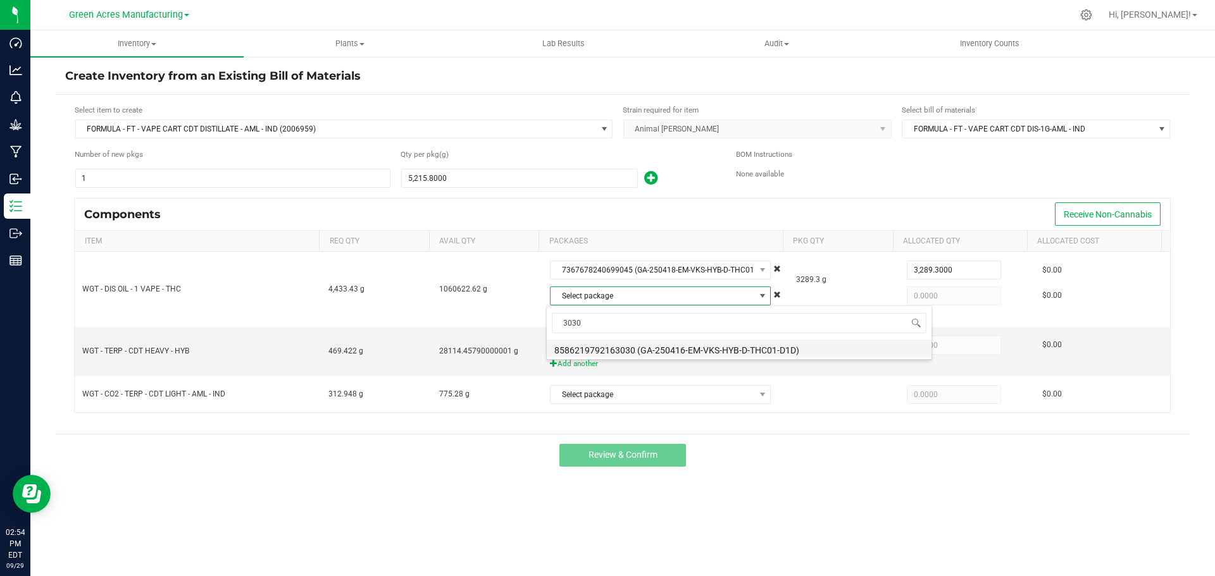
click at [635, 345] on li "8586219792163030 (GA-250416-EM-VKS-HYB-D-THC01-D1D)" at bounding box center [739, 349] width 385 height 18
type input "1,144.1300"
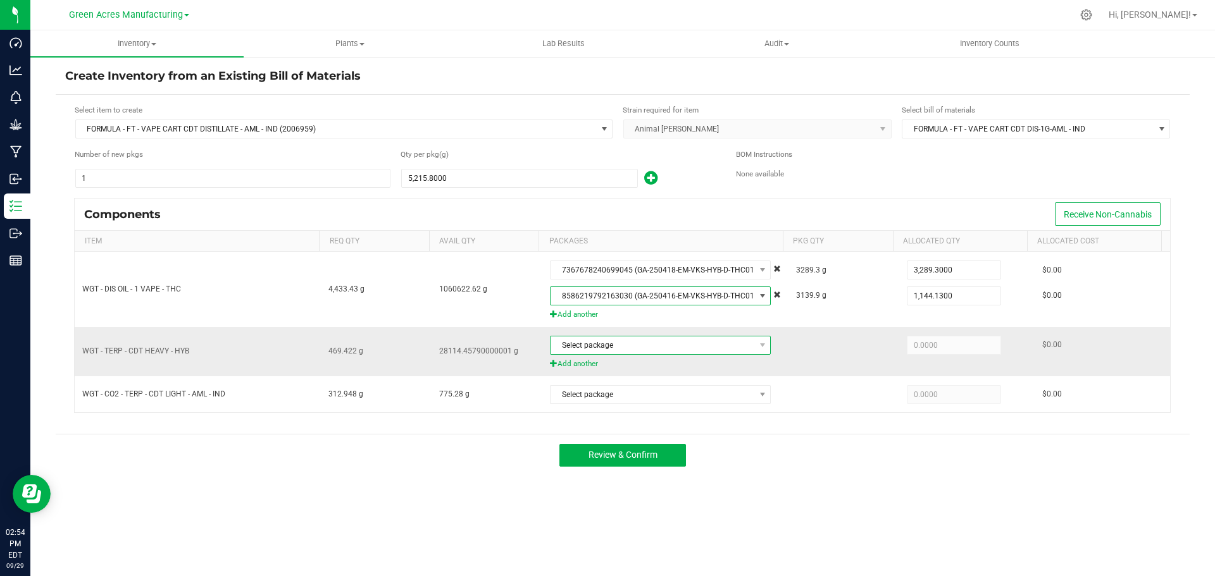
click at [636, 344] on span "Select package" at bounding box center [652, 346] width 204 height 18
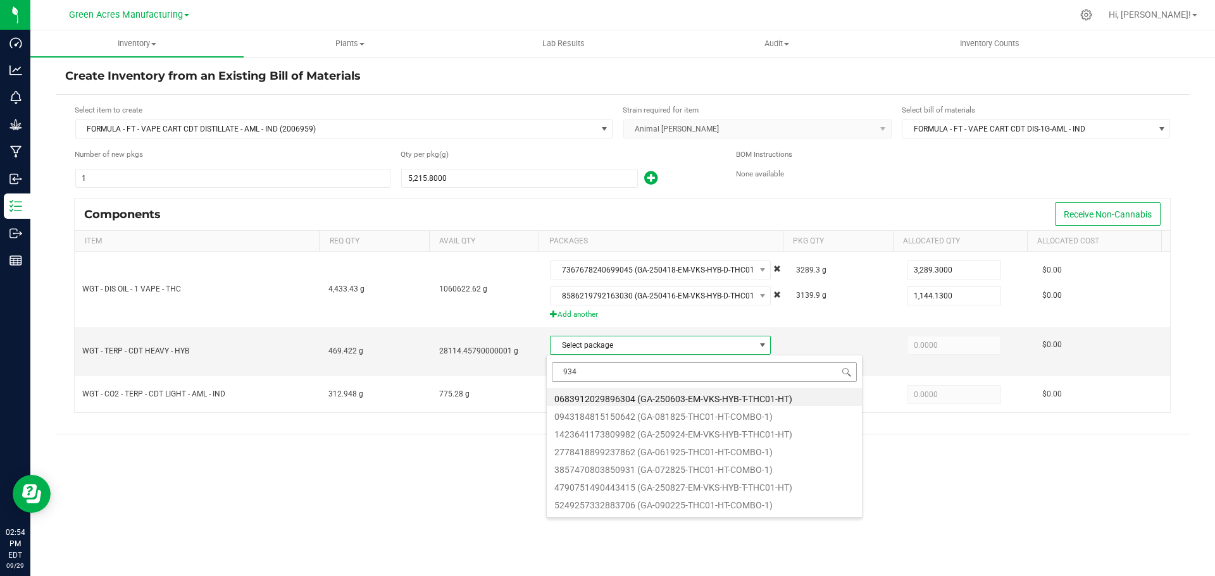
type input "9342"
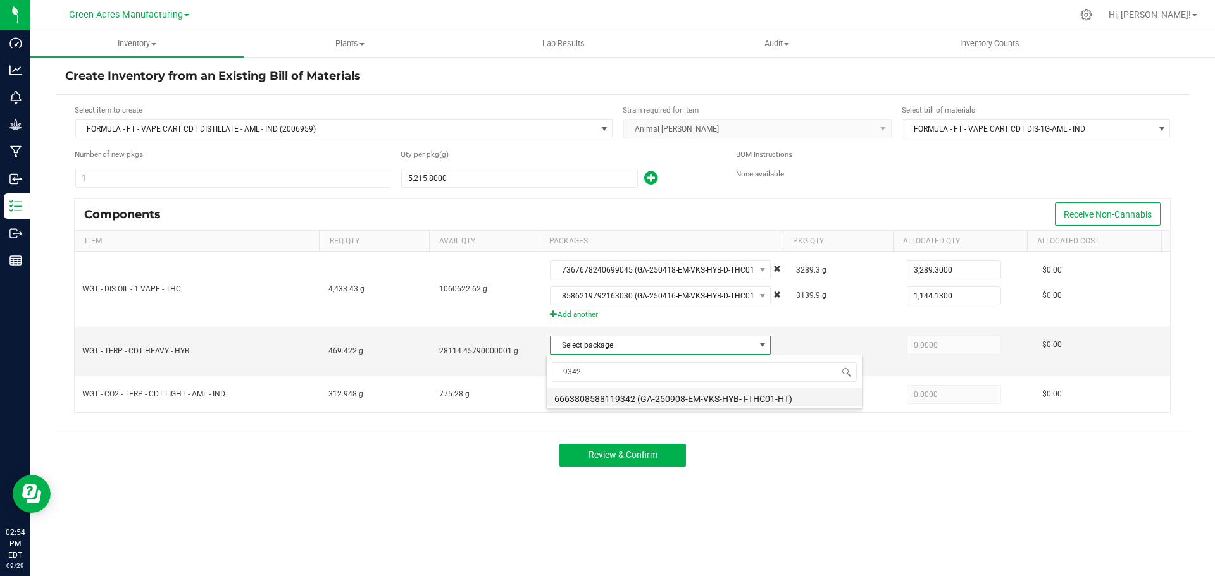
click at [638, 399] on li "6663808588119342 (GA-250908-EM-VKS-HYB-T-THC01-HT)" at bounding box center [704, 397] width 315 height 18
type input "125.1979"
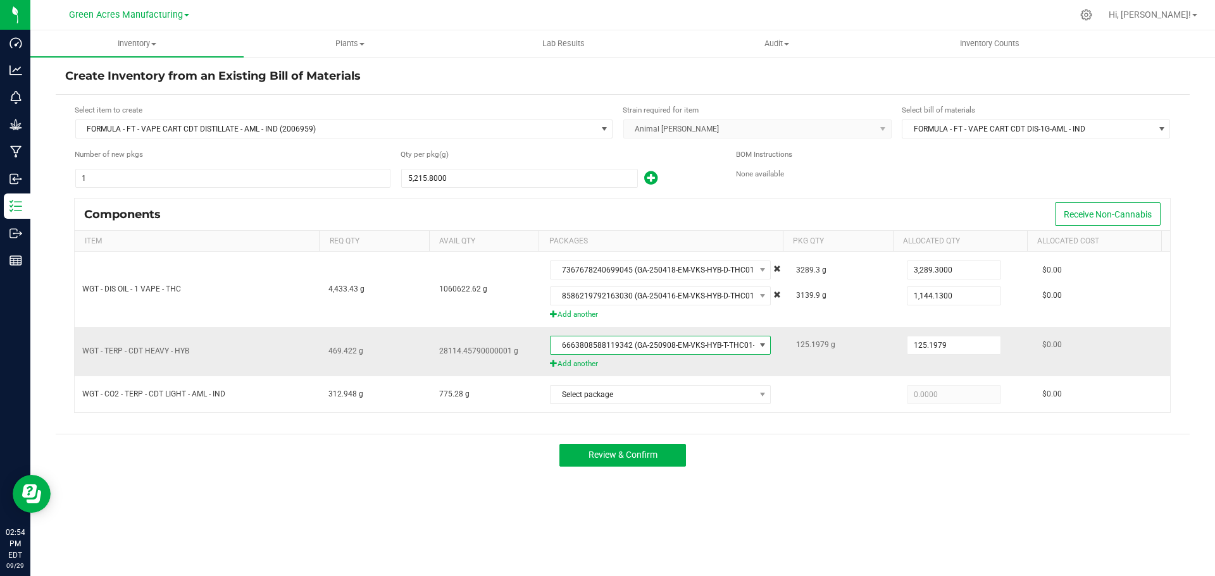
click at [578, 366] on span "Add another" at bounding box center [665, 364] width 231 height 12
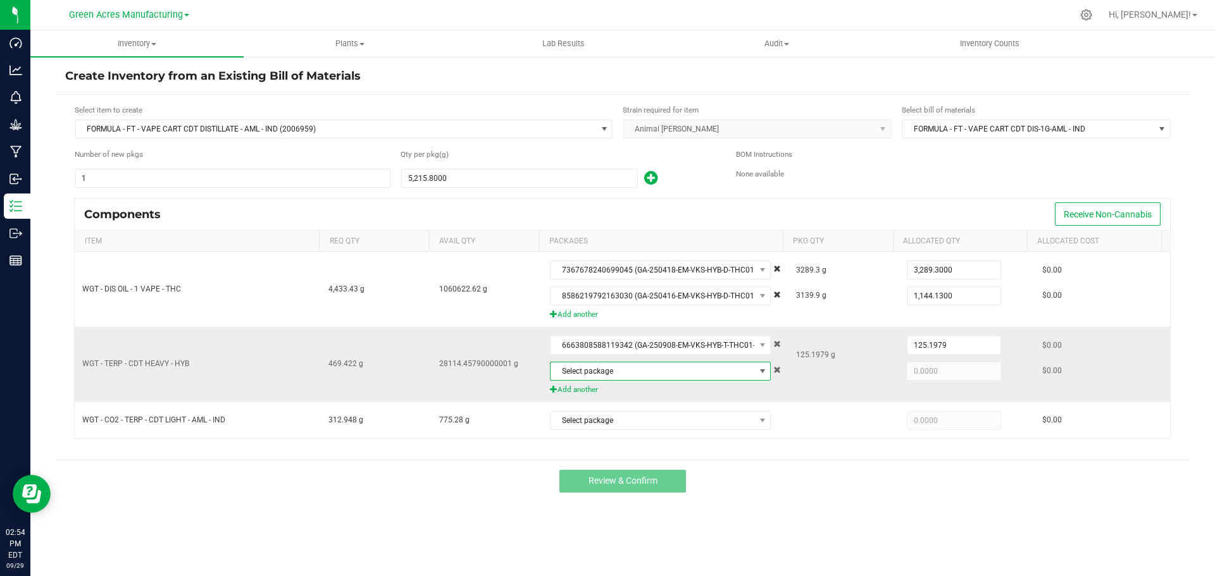
click at [588, 372] on span "Select package" at bounding box center [652, 372] width 204 height 18
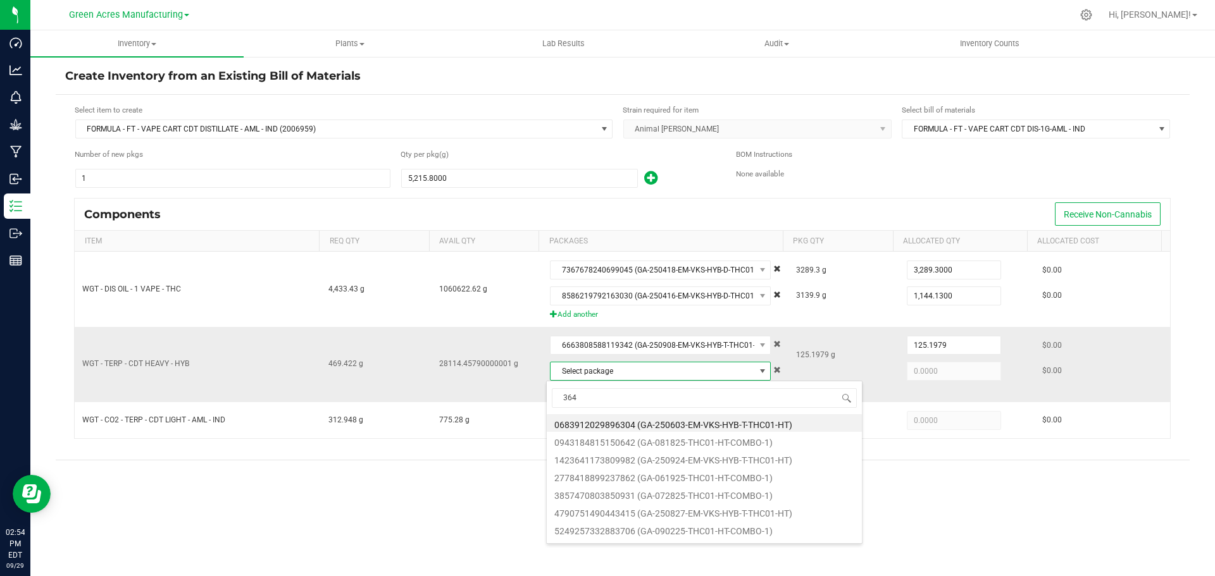
type input "3647"
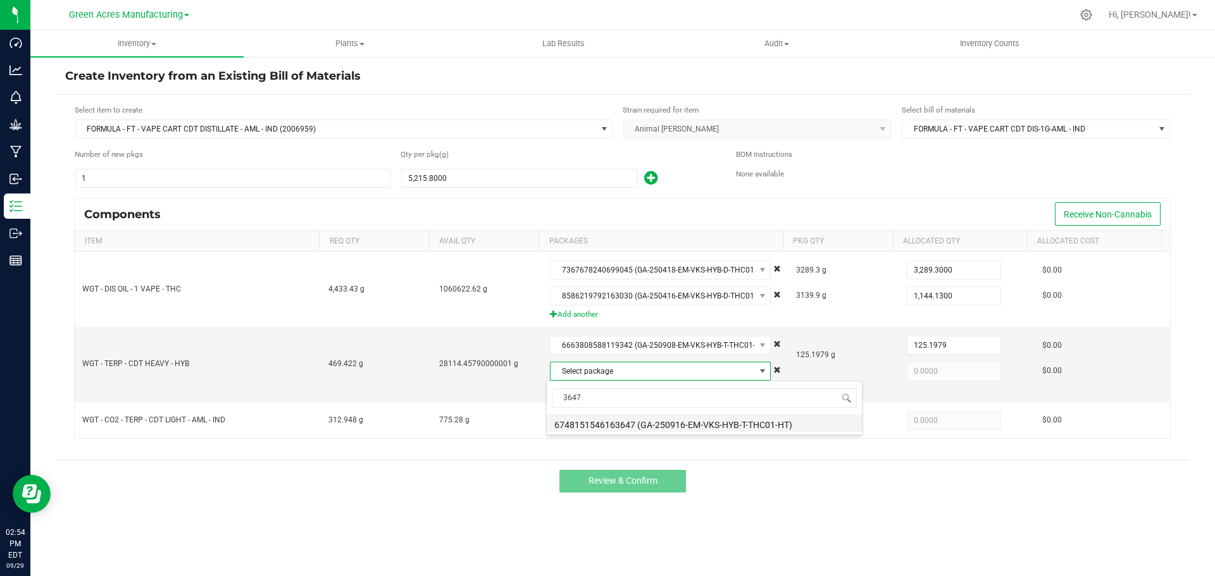
click at [624, 421] on li "6748151546163647 (GA-250916-EM-VKS-HYB-T-THC01-HT)" at bounding box center [704, 423] width 315 height 18
type input "344.2241"
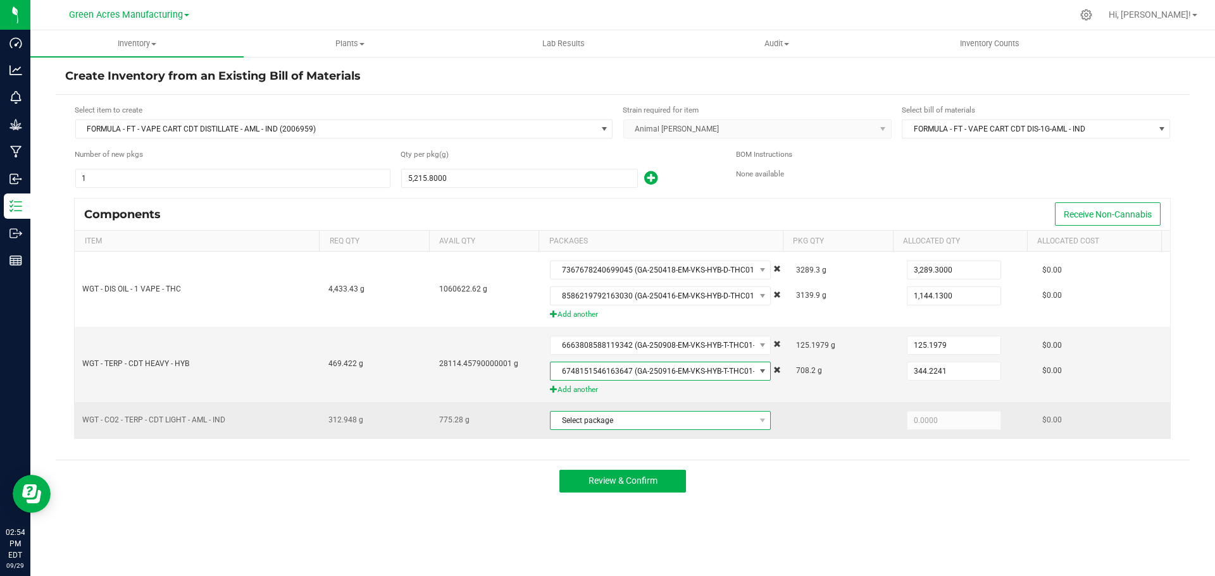
click at [624, 423] on span "Select package" at bounding box center [652, 421] width 204 height 18
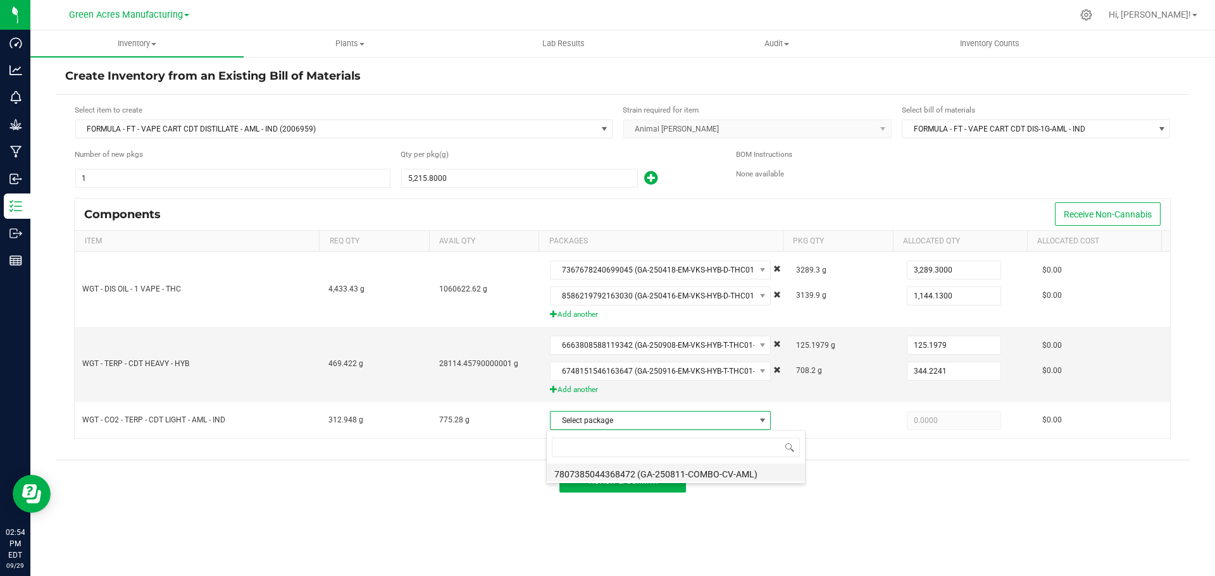
click at [634, 474] on li "7807385044368472 (GA-250811-COMBO-CV-AML)" at bounding box center [676, 473] width 258 height 18
type input "312.9480"
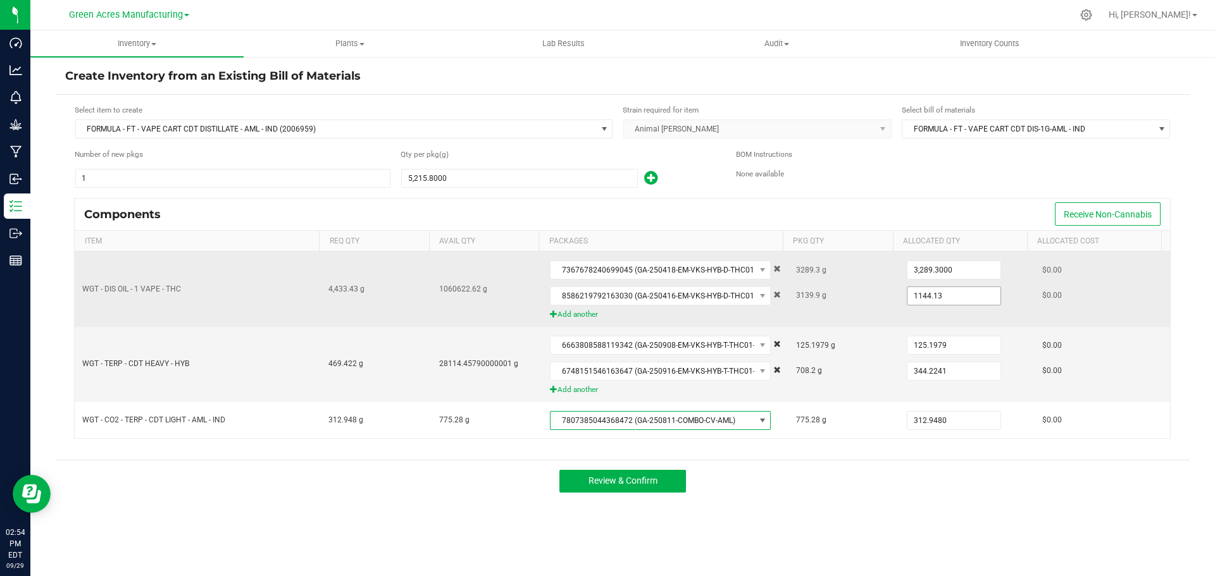
click at [927, 295] on input "1144.13" at bounding box center [953, 296] width 93 height 18
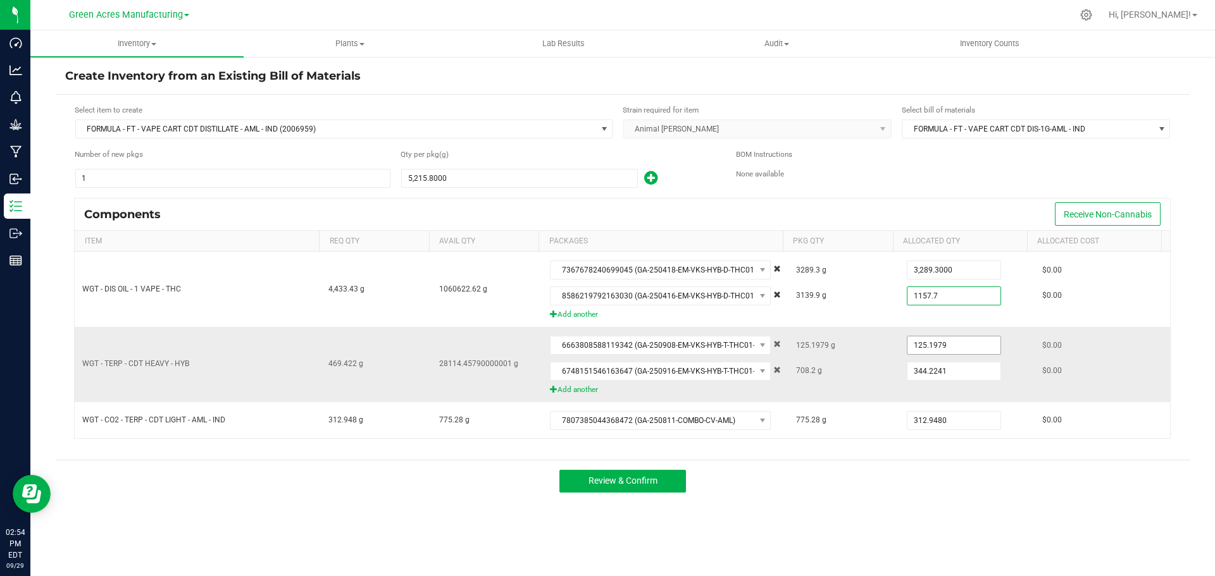
type input "1,157.7000"
click at [936, 347] on input "125.1979" at bounding box center [953, 346] width 93 height 18
click at [943, 373] on input "344.2241" at bounding box center [953, 372] width 93 height 18
click at [943, 369] on input "344.2241" at bounding box center [953, 372] width 93 height 18
type input "334.6"
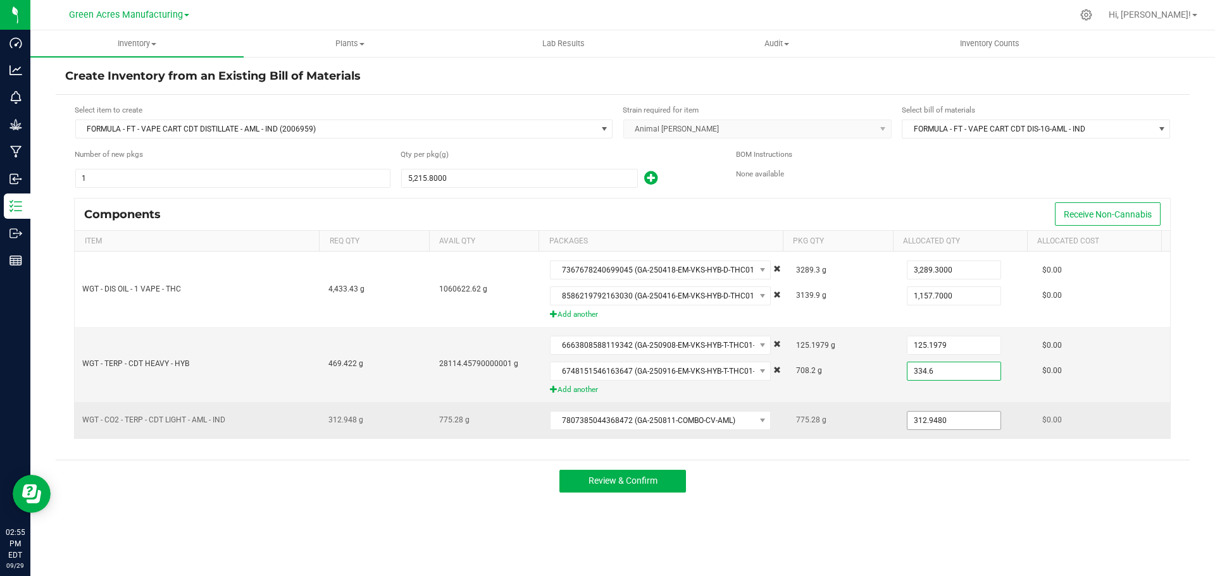
type input "312.948"
type input "334.6000"
click at [931, 416] on input "312.948" at bounding box center [953, 421] width 93 height 18
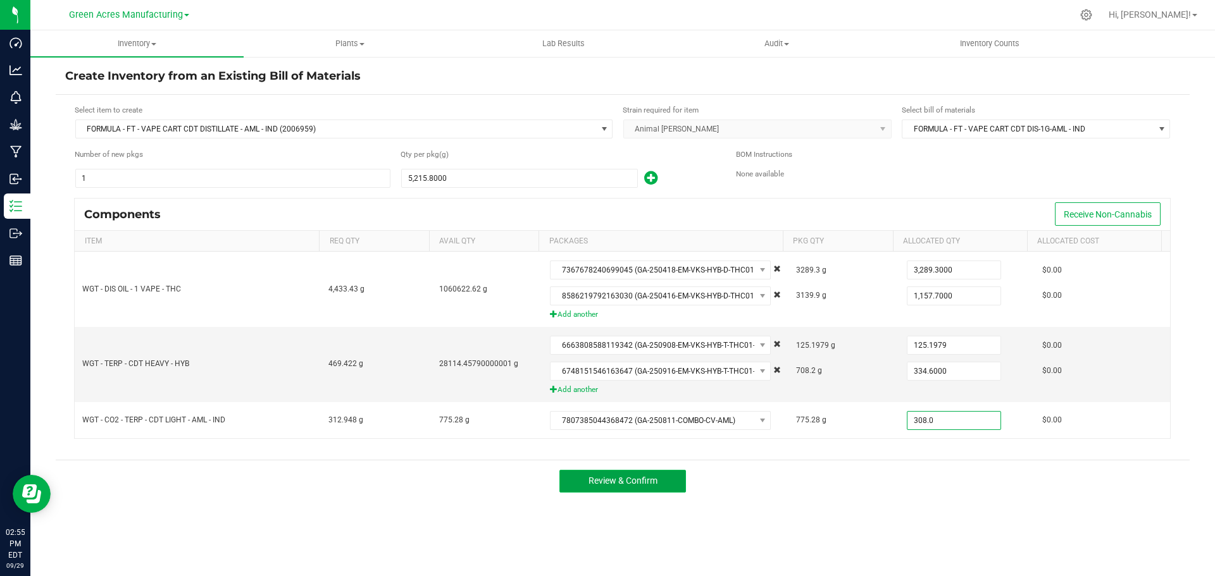
type input "308.0000"
click at [608, 474] on button "Review & Confirm" at bounding box center [622, 481] width 127 height 23
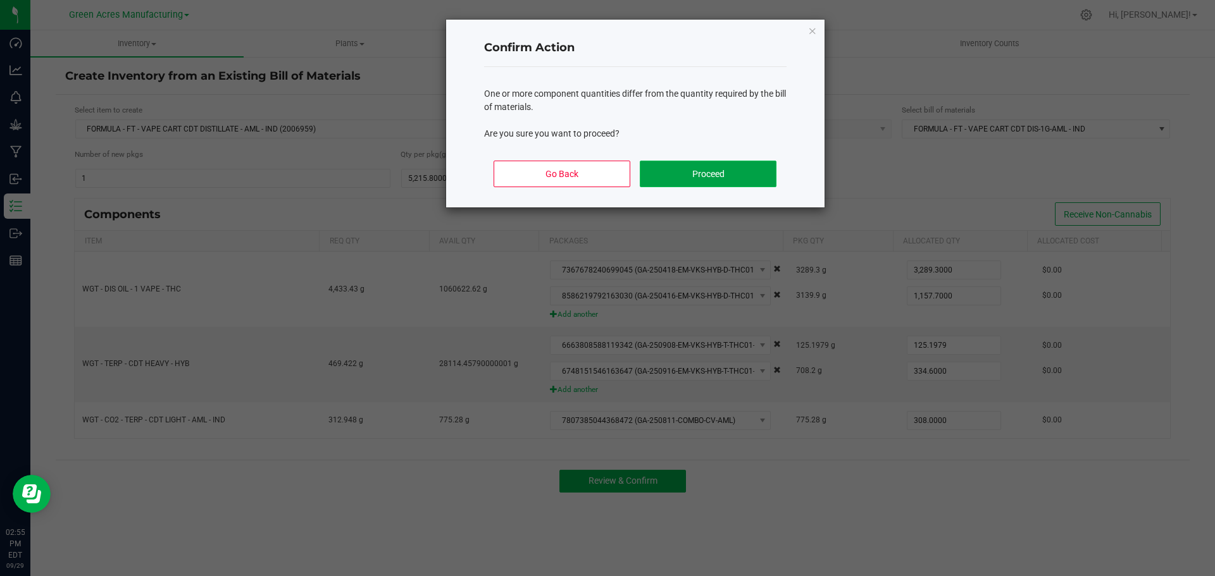
click at [648, 169] on button "Proceed" at bounding box center [708, 174] width 136 height 27
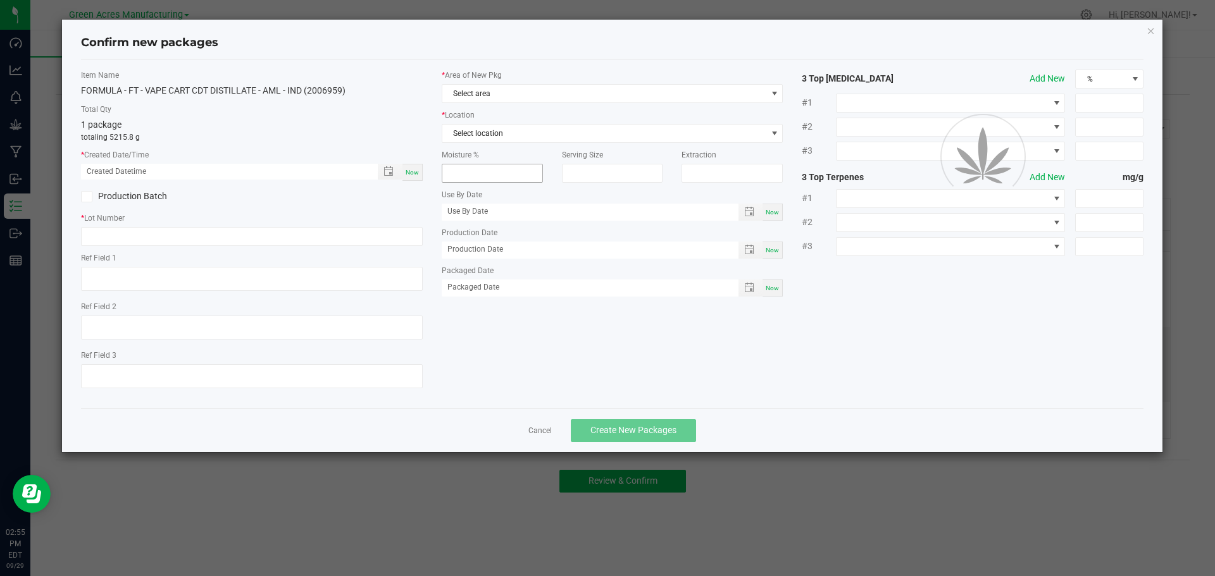
type textarea "EXT"
click at [416, 169] on span "Now" at bounding box center [412, 172] width 13 height 7
type input "09/29/2025 02:55 PM"
paste input "SEP25AML01"
type input "SEP25AML01"
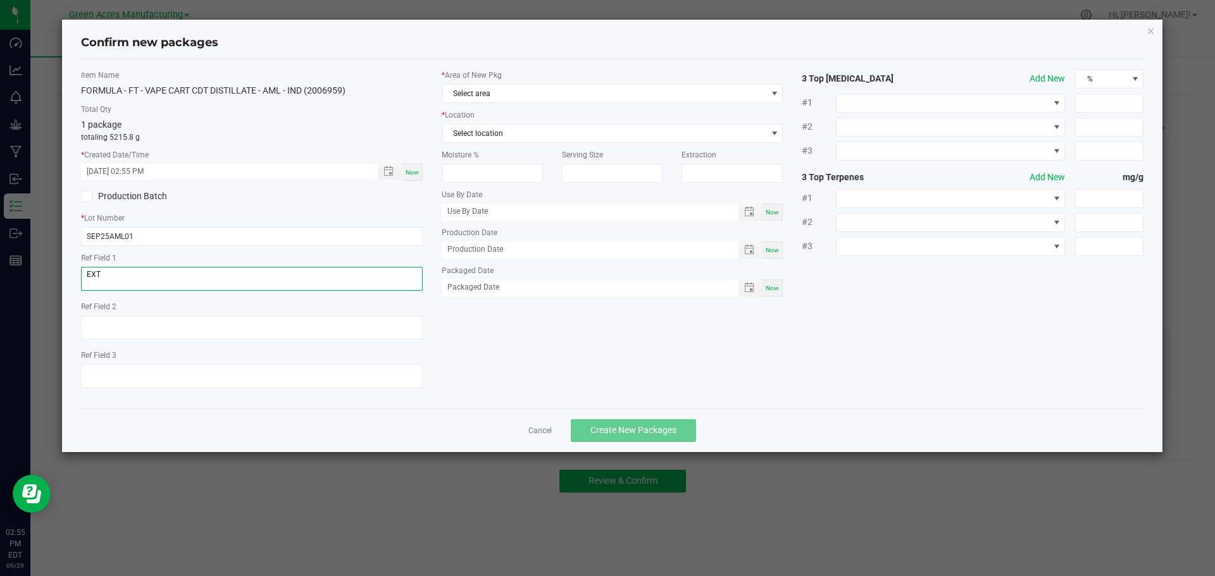
click at [128, 275] on textarea "EXT" at bounding box center [252, 279] width 342 height 24
click at [129, 275] on textarea "EXT" at bounding box center [252, 279] width 342 height 24
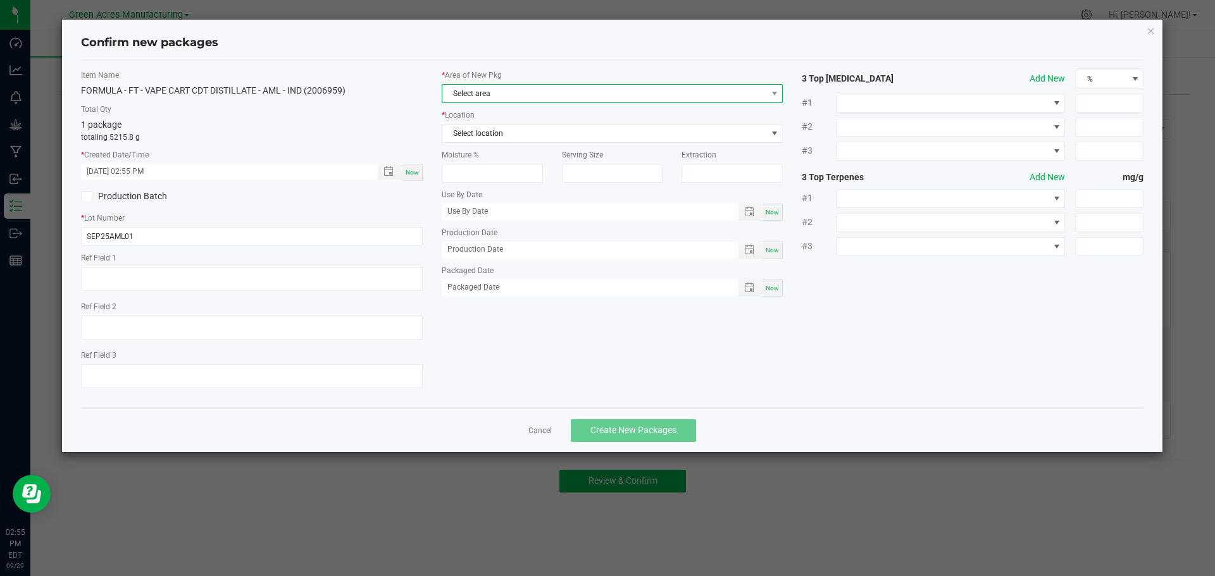
click at [499, 98] on span "Select area" at bounding box center [604, 94] width 325 height 18
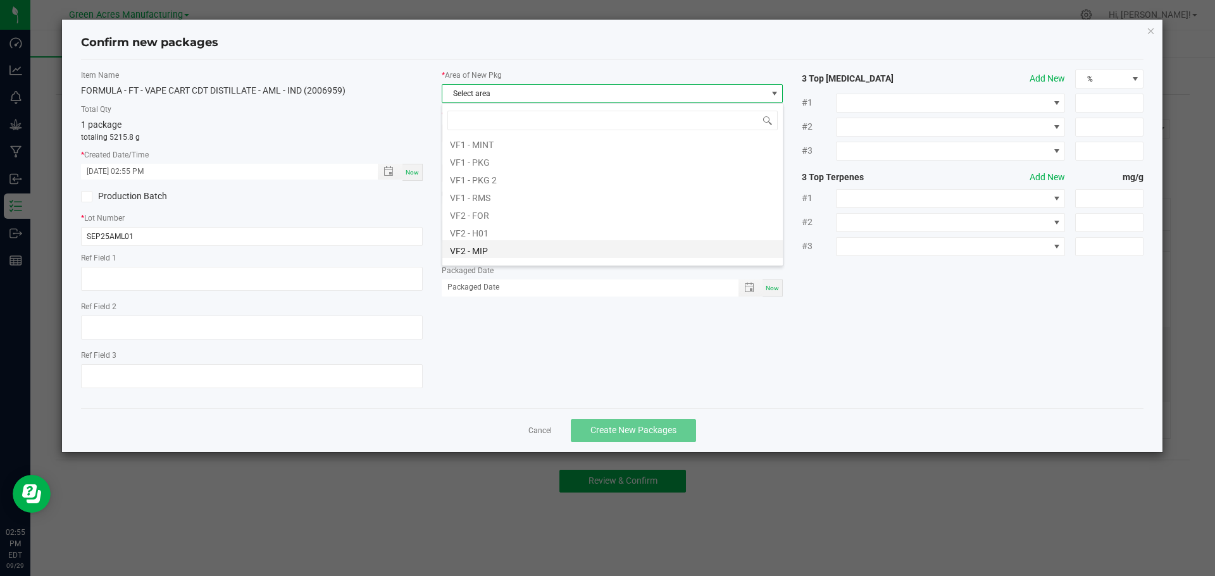
scroll to position [635, 0]
click at [516, 181] on li "VF2 - MIP" at bounding box center [612, 184] width 340 height 18
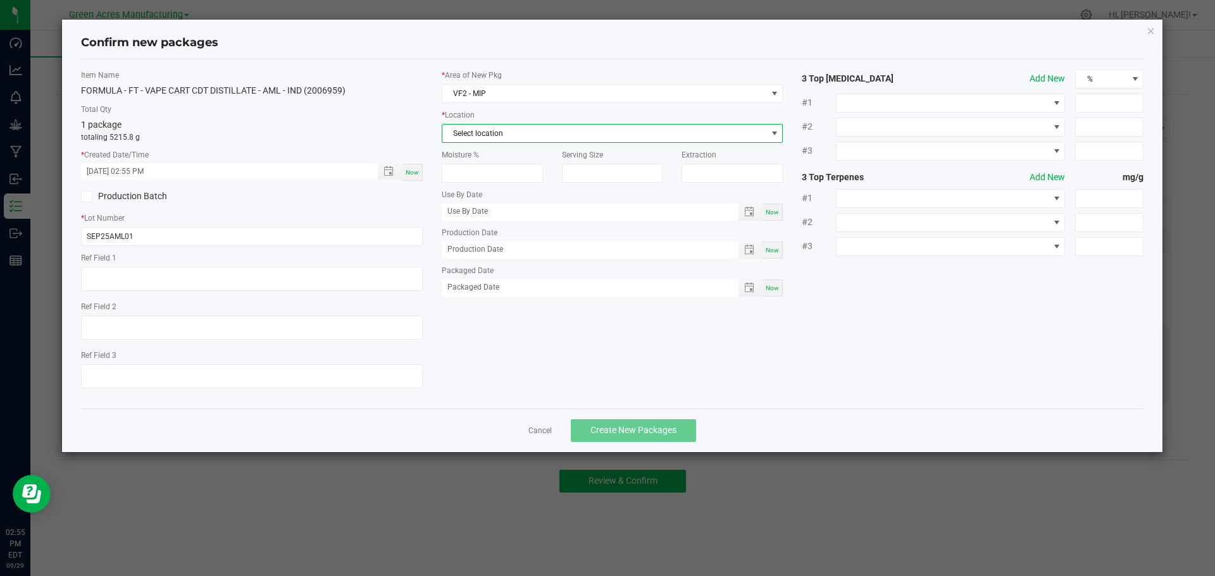
click at [518, 131] on span "Select location" at bounding box center [604, 134] width 325 height 18
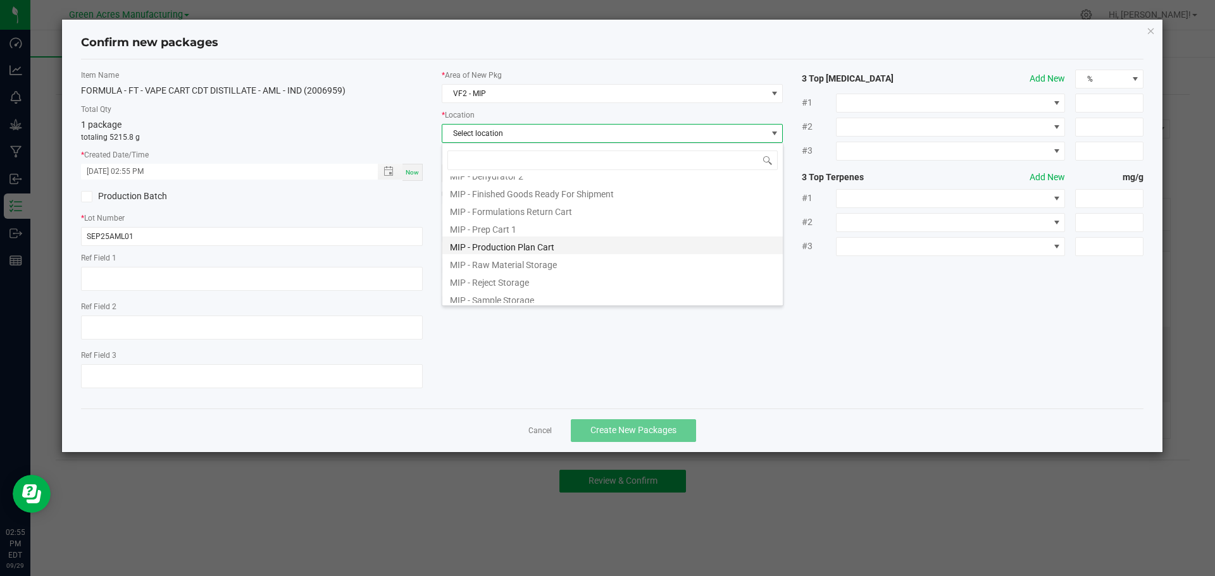
scroll to position [104, 0]
click at [529, 240] on li "MIP - Production Plan Cart" at bounding box center [612, 241] width 340 height 18
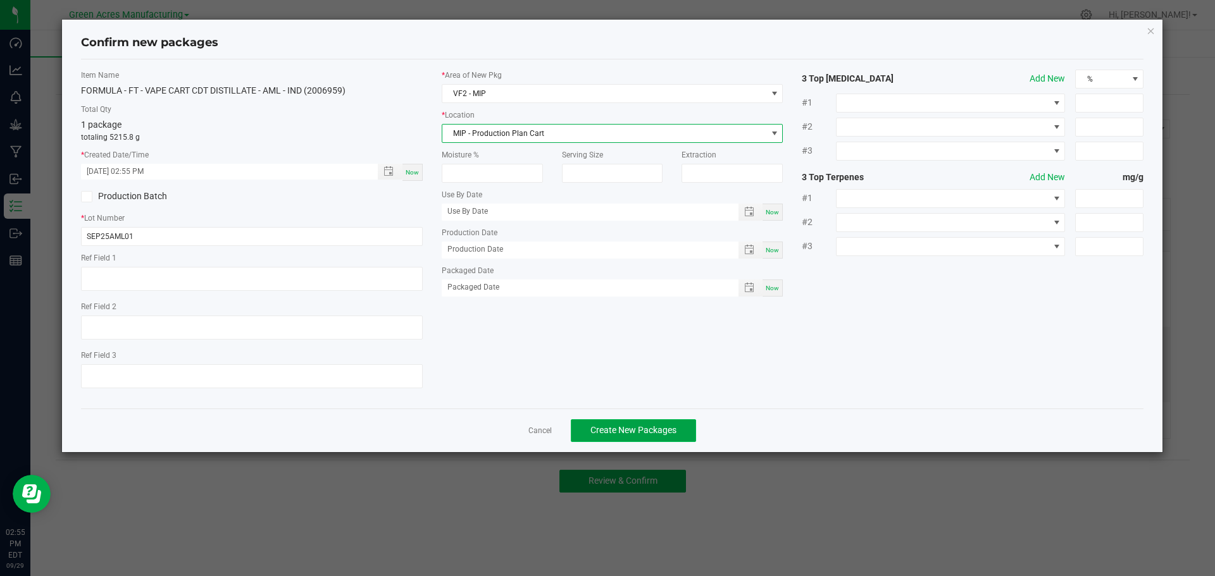
click at [624, 429] on span "Create New Packages" at bounding box center [633, 430] width 86 height 10
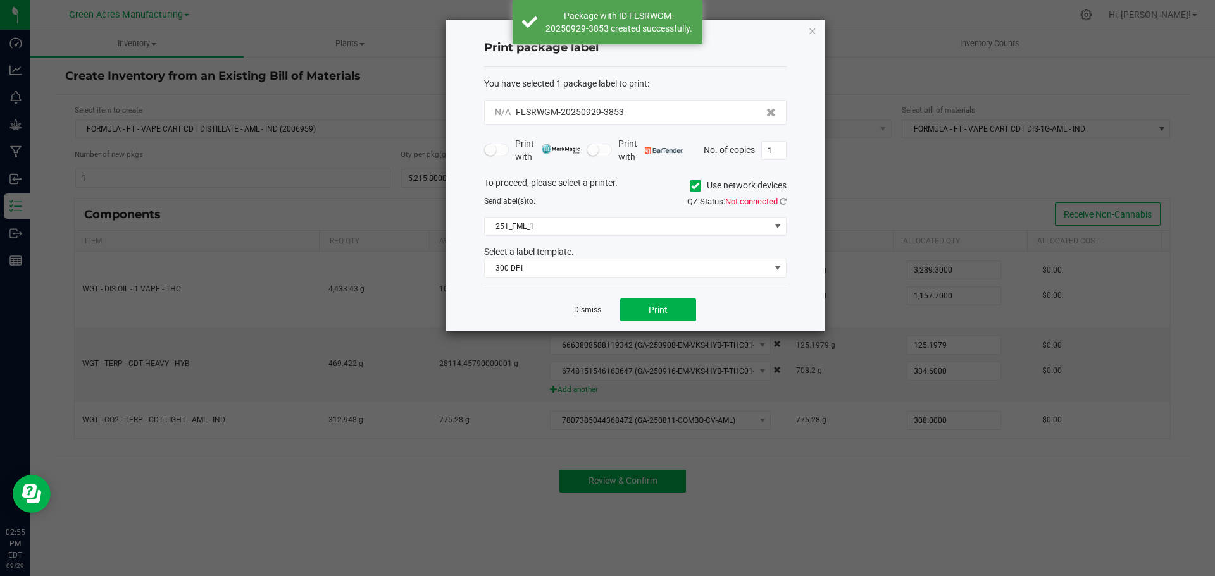
click at [581, 313] on link "Dismiss" at bounding box center [587, 310] width 27 height 11
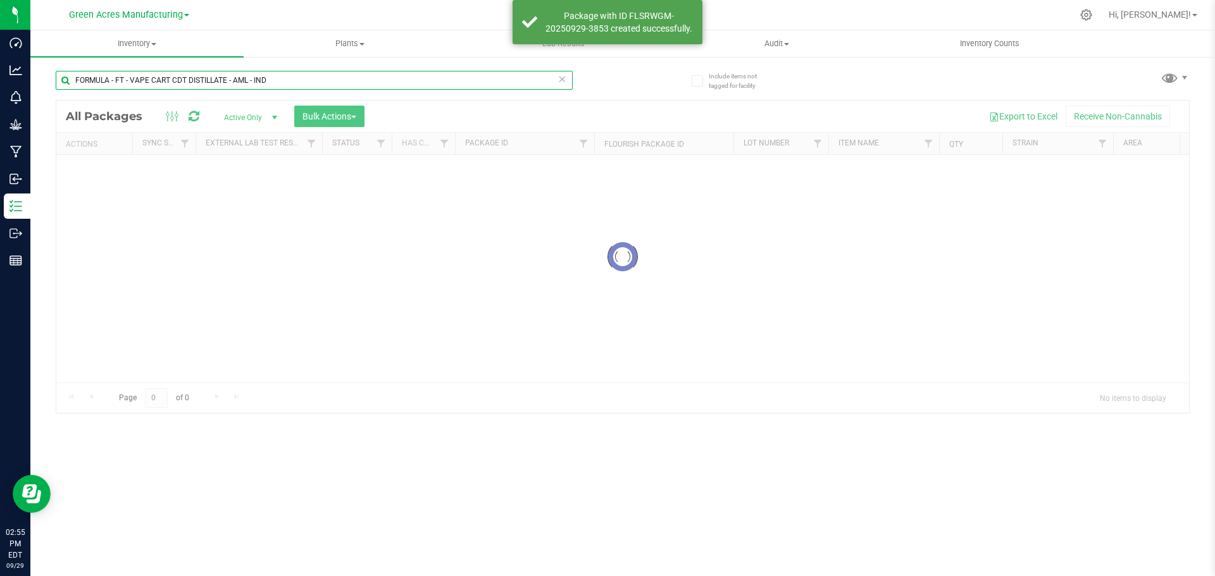
click at [281, 78] on input "FORMULA - FT - VAPE CART CDT DISTILLATE - AML - IND" at bounding box center [314, 80] width 517 height 19
paste input "SEP25AML01"
type input "SEP25AML01"
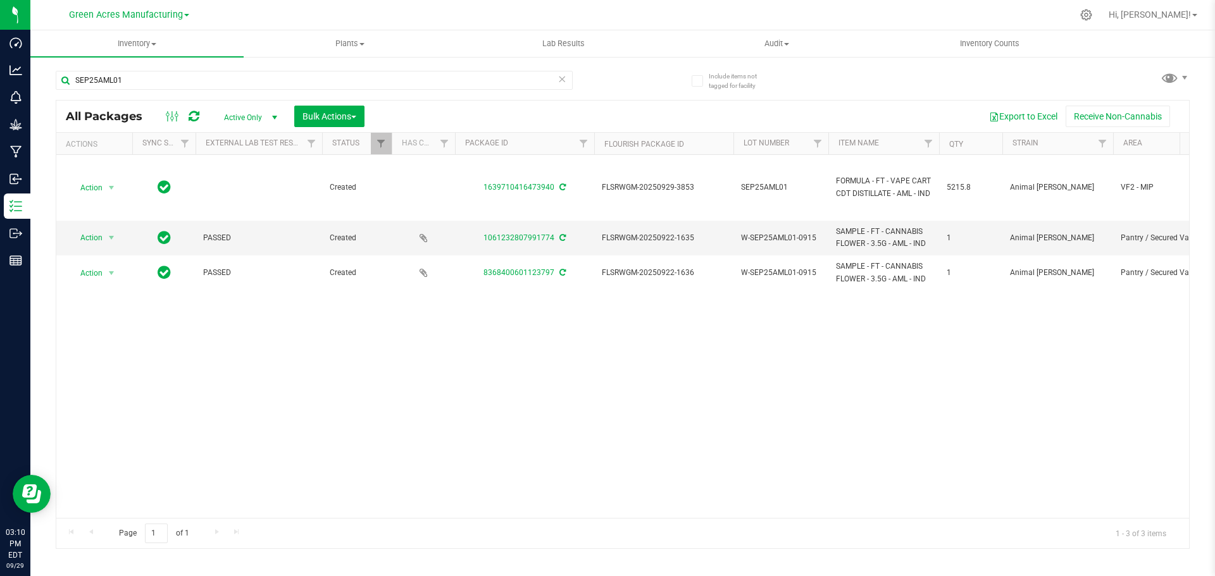
click at [462, 373] on div "Action Action Adjust qty Create package Edit attributes Global inventory Locate…" at bounding box center [622, 336] width 1132 height 363
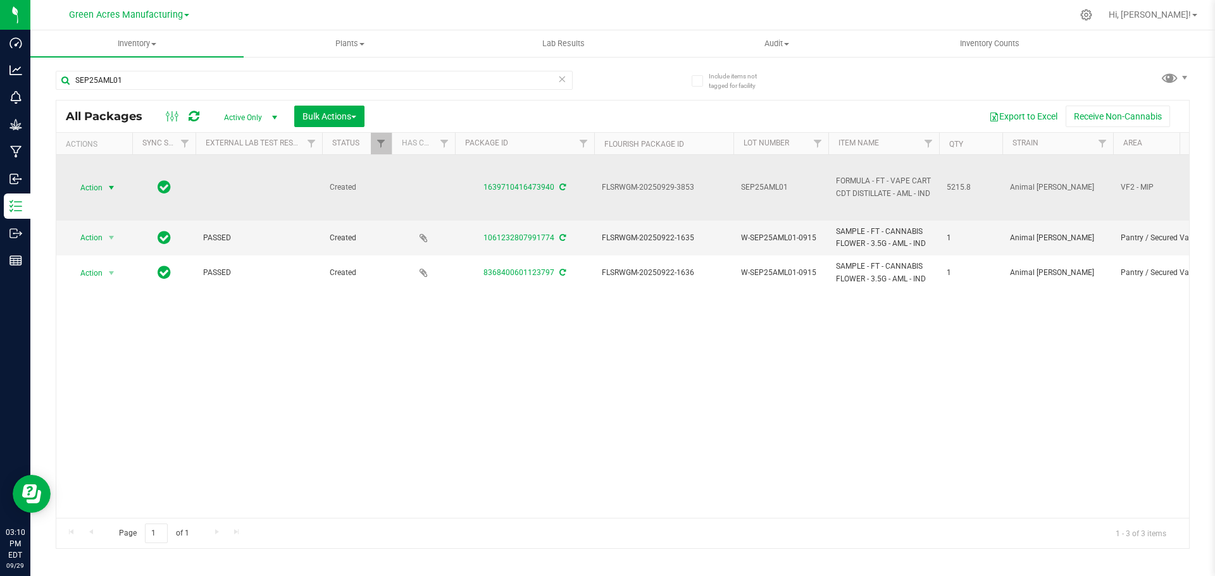
click at [92, 188] on span "Action" at bounding box center [86, 188] width 34 height 18
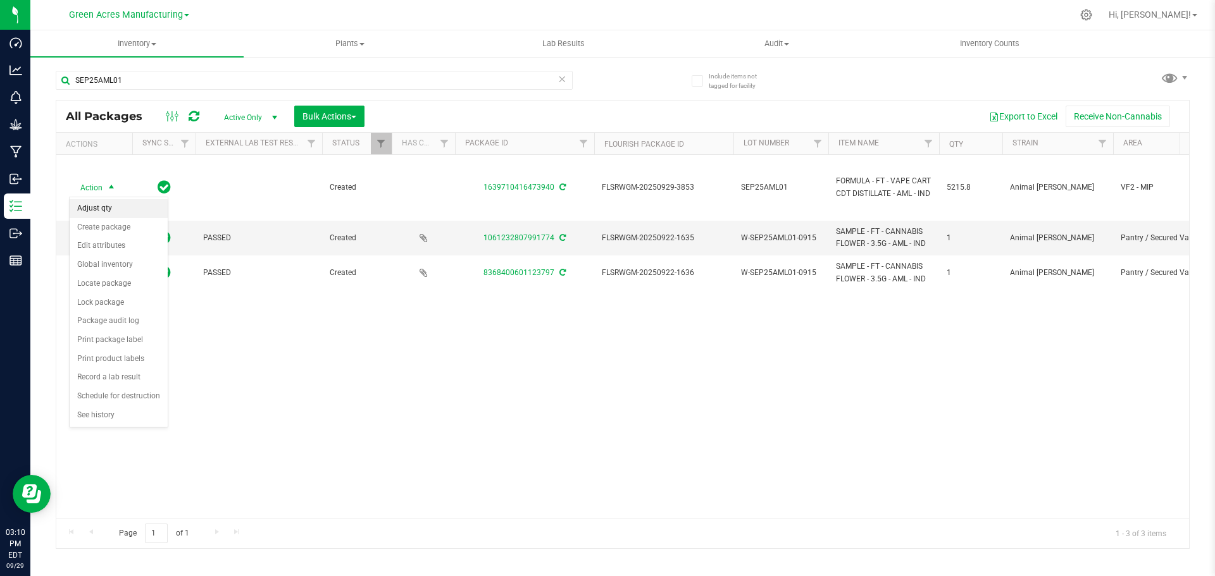
click at [102, 206] on li "Adjust qty" at bounding box center [119, 208] width 98 height 19
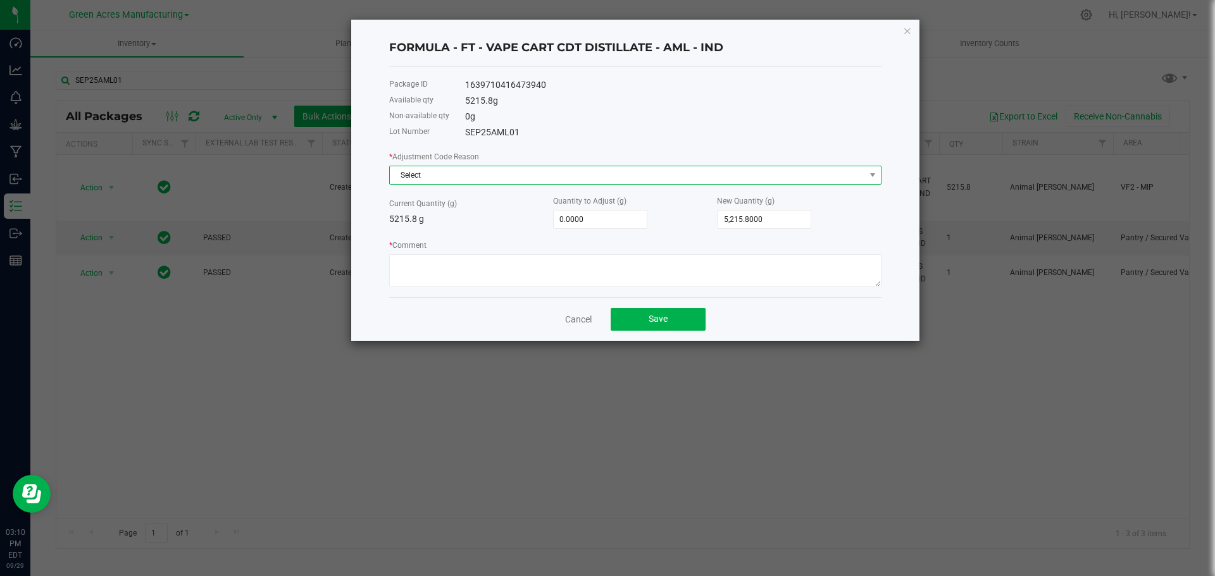
click at [489, 177] on span "Select" at bounding box center [627, 175] width 475 height 18
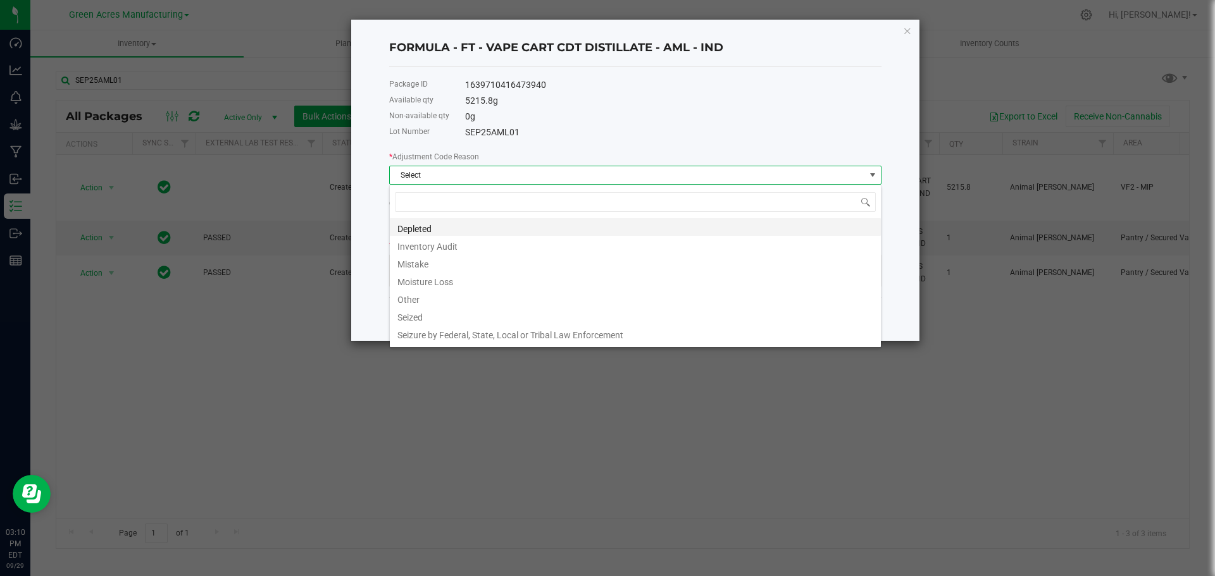
scroll to position [19, 492]
click at [469, 292] on li "Other" at bounding box center [635, 298] width 491 height 18
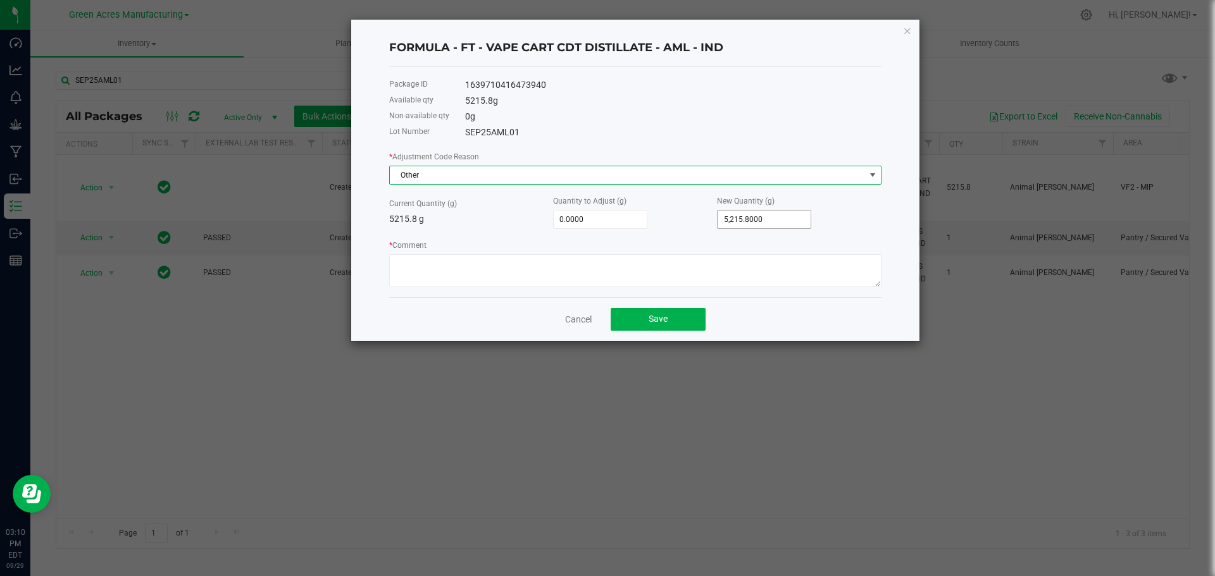
type input "5215.8"
click at [764, 219] on input "5215.8" at bounding box center [763, 220] width 93 height 18
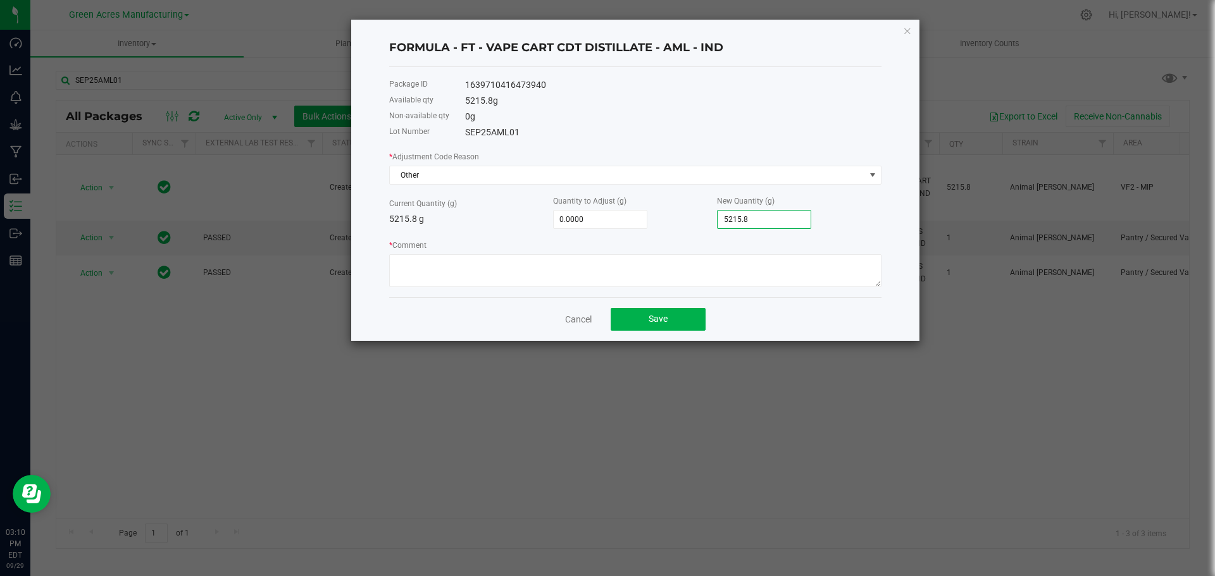
click at [764, 219] on input "5215.8" at bounding box center [763, 220] width 93 height 18
paste input "0.9"
type input "-4.9000"
type input "5,210.9000"
click at [521, 270] on textarea "* Comment" at bounding box center [635, 270] width 492 height 33
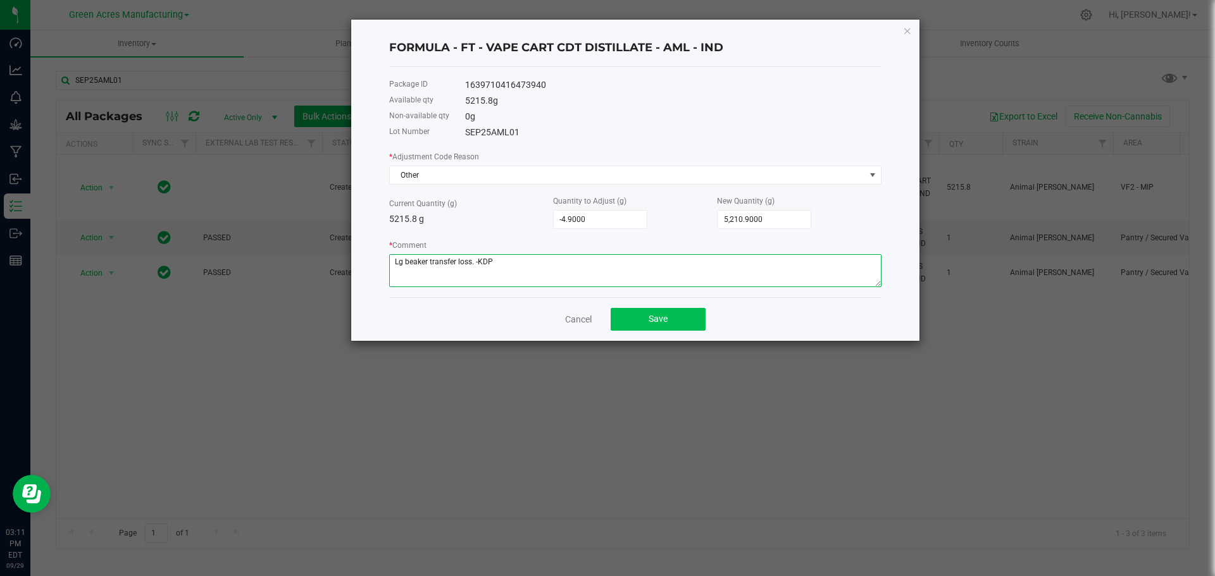
type textarea "Lg beaker transfer loss. -KDP"
click at [643, 313] on button "Save" at bounding box center [658, 319] width 95 height 23
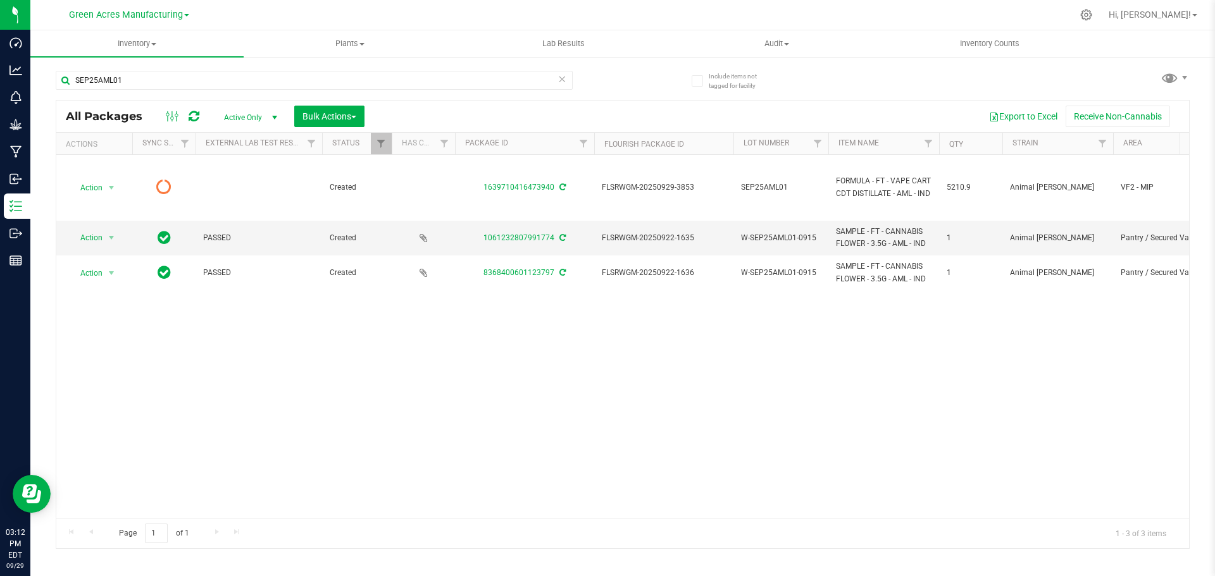
click at [193, 116] on icon at bounding box center [194, 116] width 11 height 13
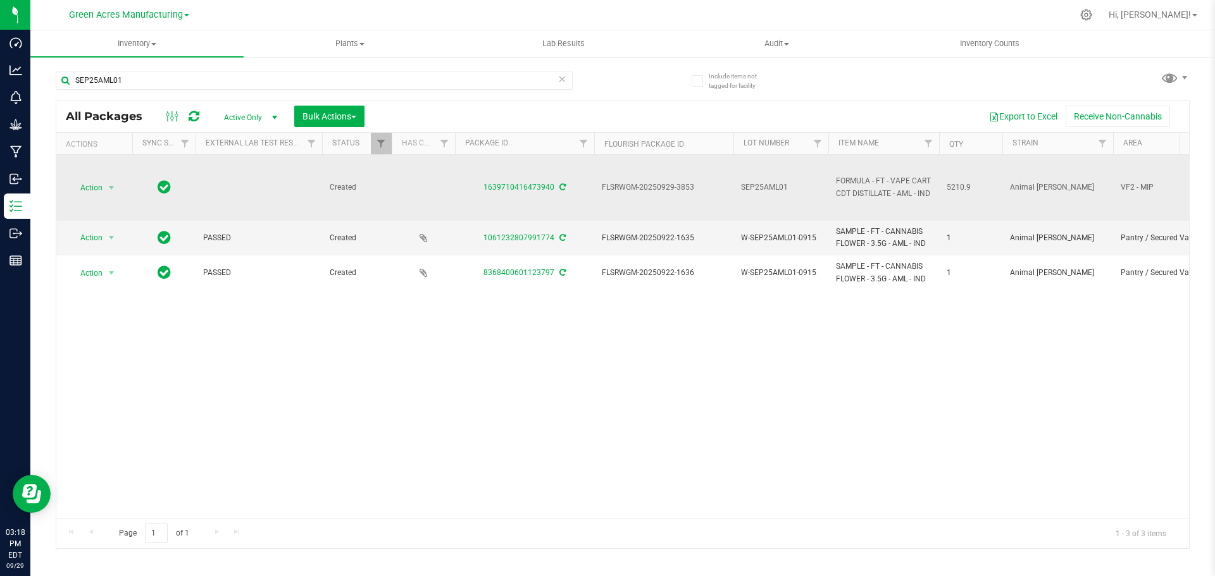
click at [643, 188] on span "FLSRWGM-20250929-3853" at bounding box center [664, 188] width 124 height 12
copy tr "FLSRWGM-20250929-3853"
click at [956, 186] on span "5210.9" at bounding box center [970, 188] width 48 height 12
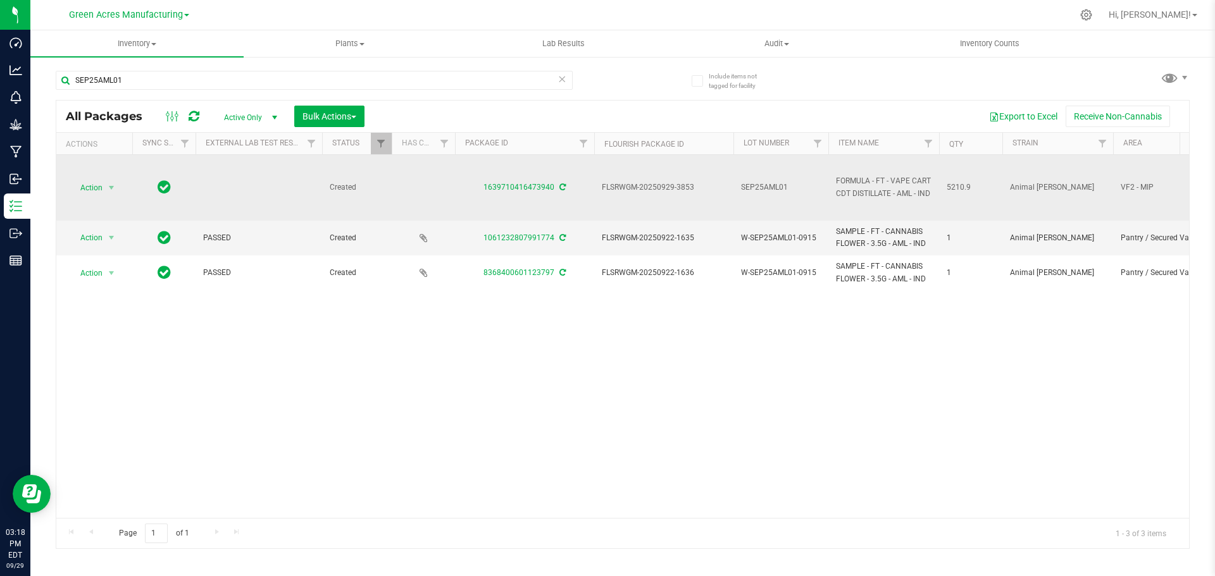
click at [956, 186] on span "5210.9" at bounding box center [970, 188] width 48 height 12
copy span "5210.9"
click at [95, 188] on span "Action" at bounding box center [86, 188] width 34 height 18
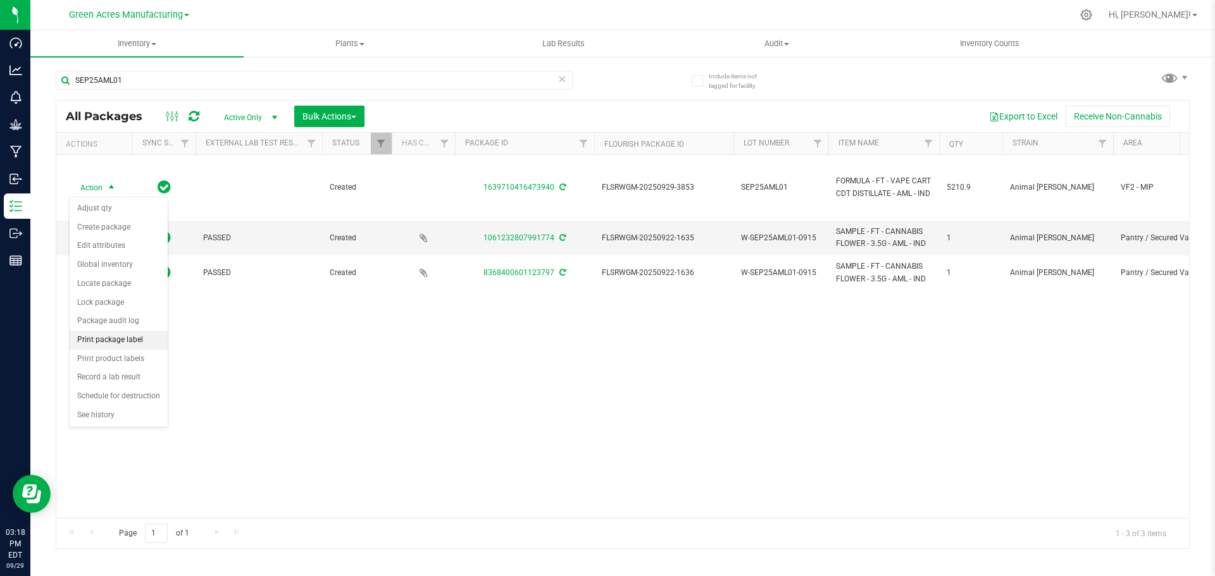
click at [109, 342] on li "Print package label" at bounding box center [119, 340] width 98 height 19
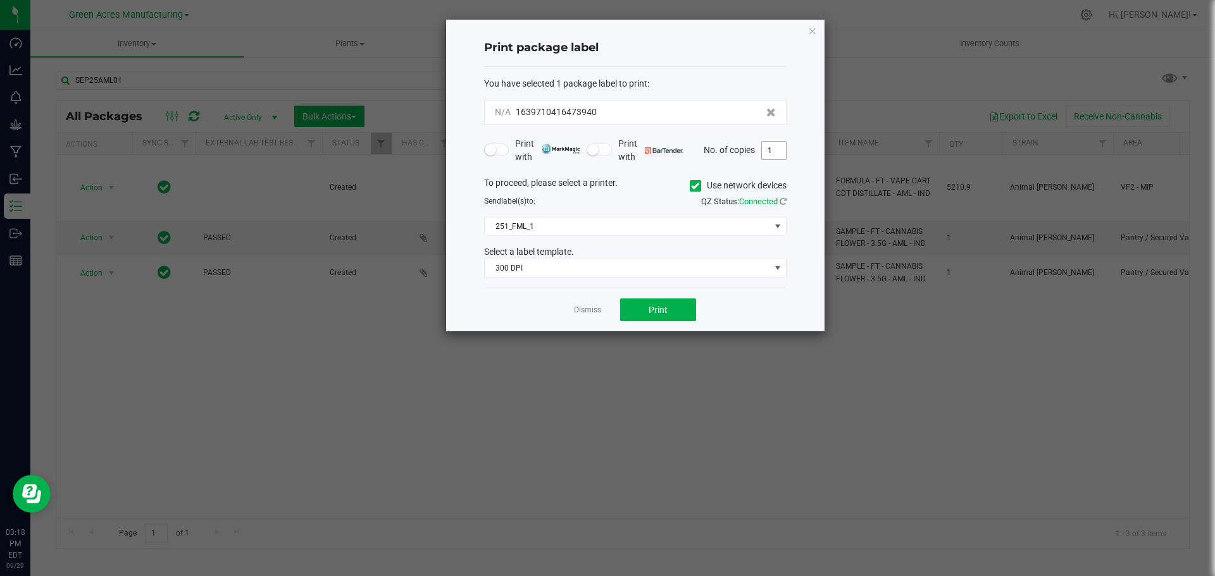
click at [779, 148] on input "1" at bounding box center [774, 151] width 24 height 18
type input "4"
click at [651, 313] on span "Print" at bounding box center [657, 310] width 19 height 10
click at [590, 309] on link "Dismiss" at bounding box center [587, 310] width 27 height 11
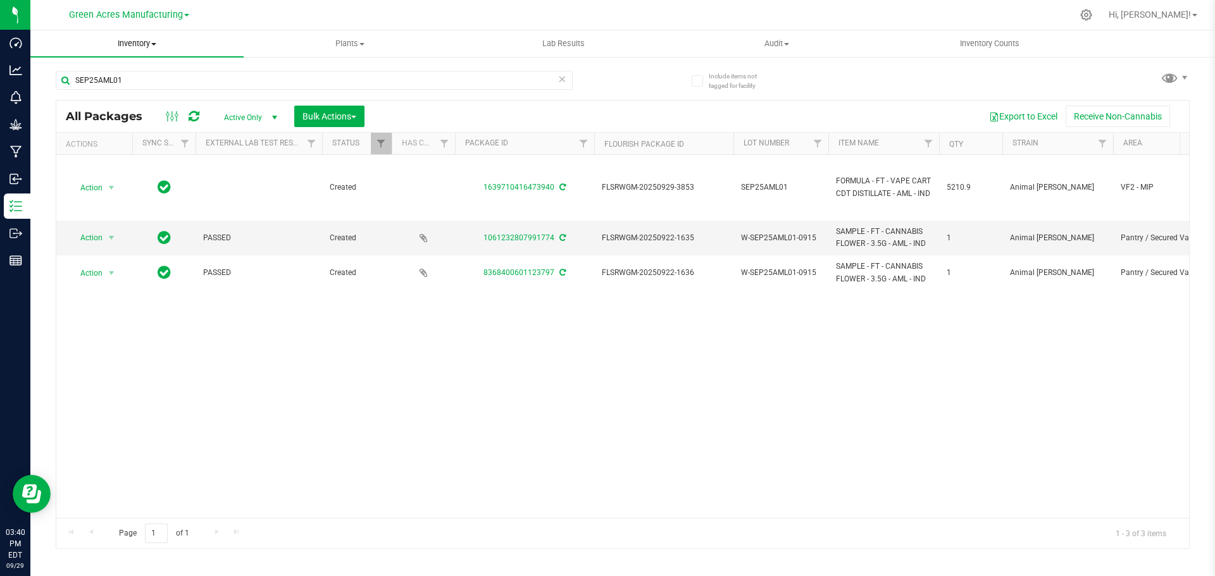
click at [131, 47] on span "Inventory" at bounding box center [136, 43] width 213 height 11
click at [141, 147] on span "From bill of materials" at bounding box center [87, 152] width 115 height 11
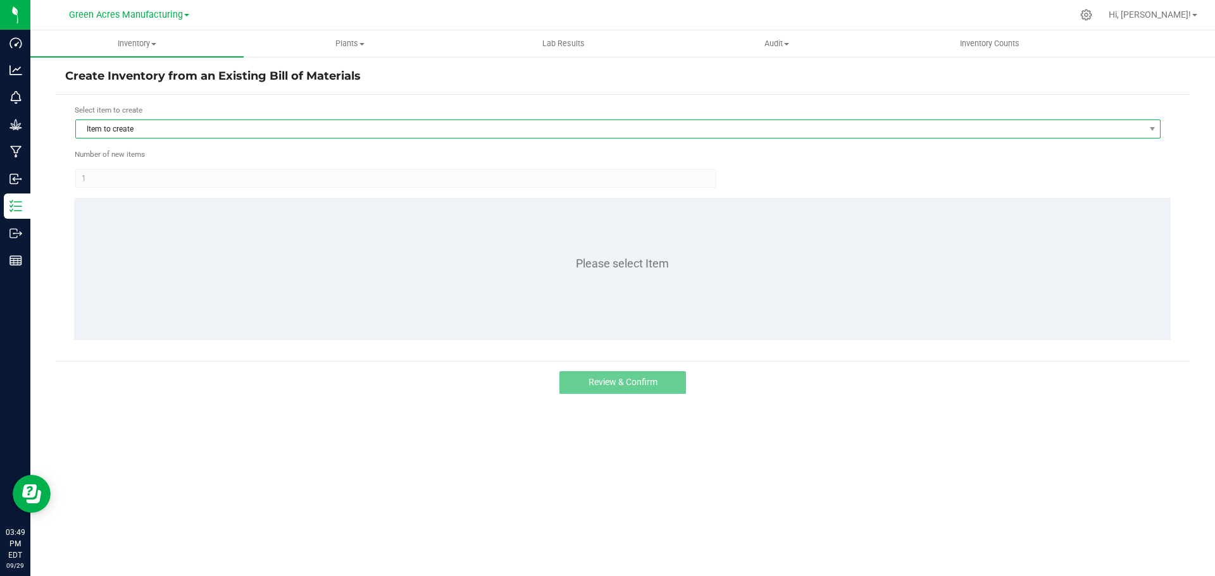
click at [174, 129] on span "Item to create" at bounding box center [610, 129] width 1068 height 18
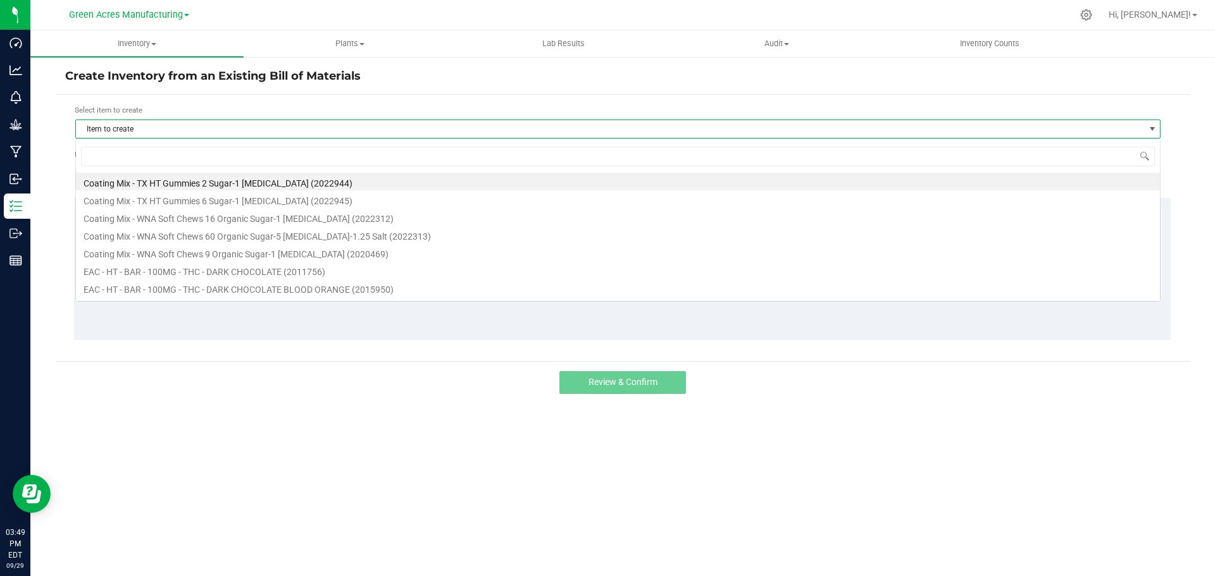
scroll to position [19, 1085]
type input "elr"
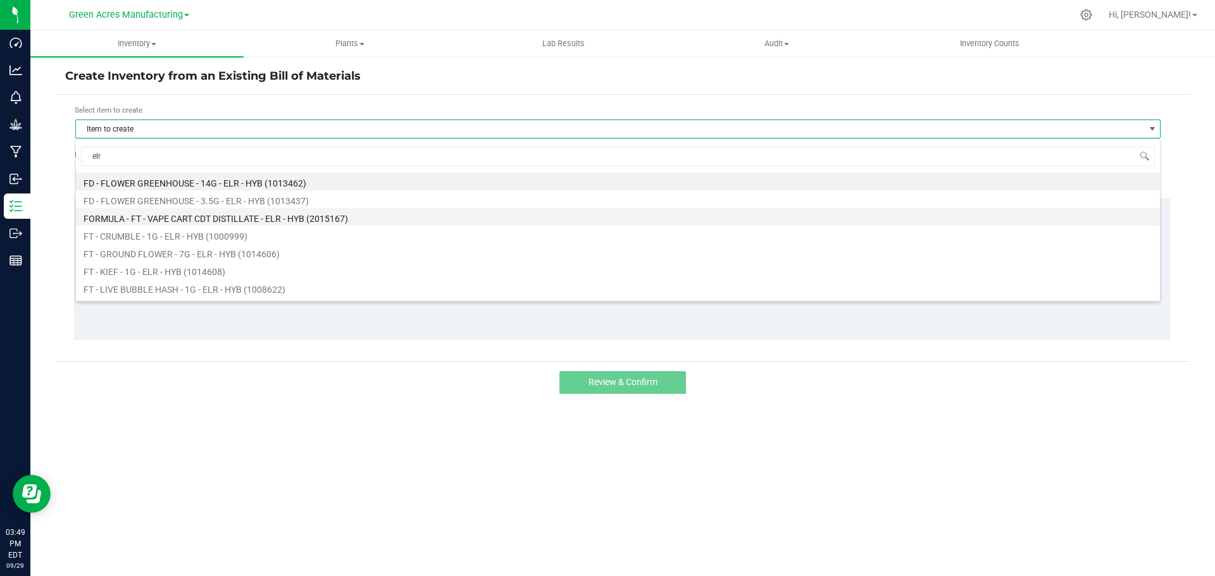
click at [199, 218] on li "FORMULA - FT - VAPE CART CDT DISTILLATE - ELR - HYB (2015167)" at bounding box center [618, 217] width 1084 height 18
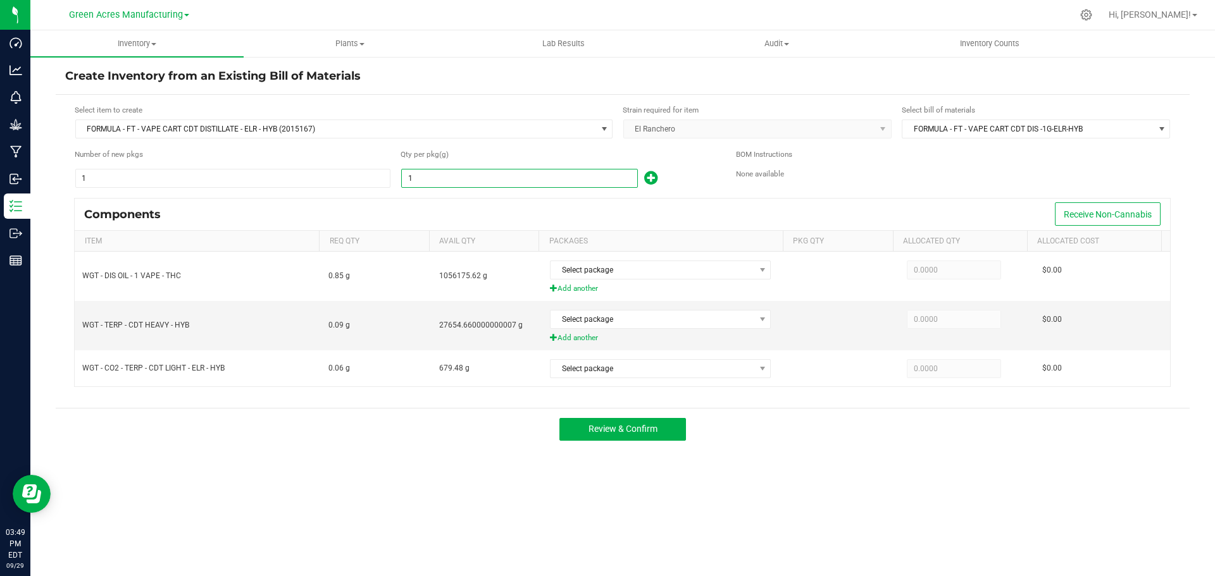
paste input "5213.6"
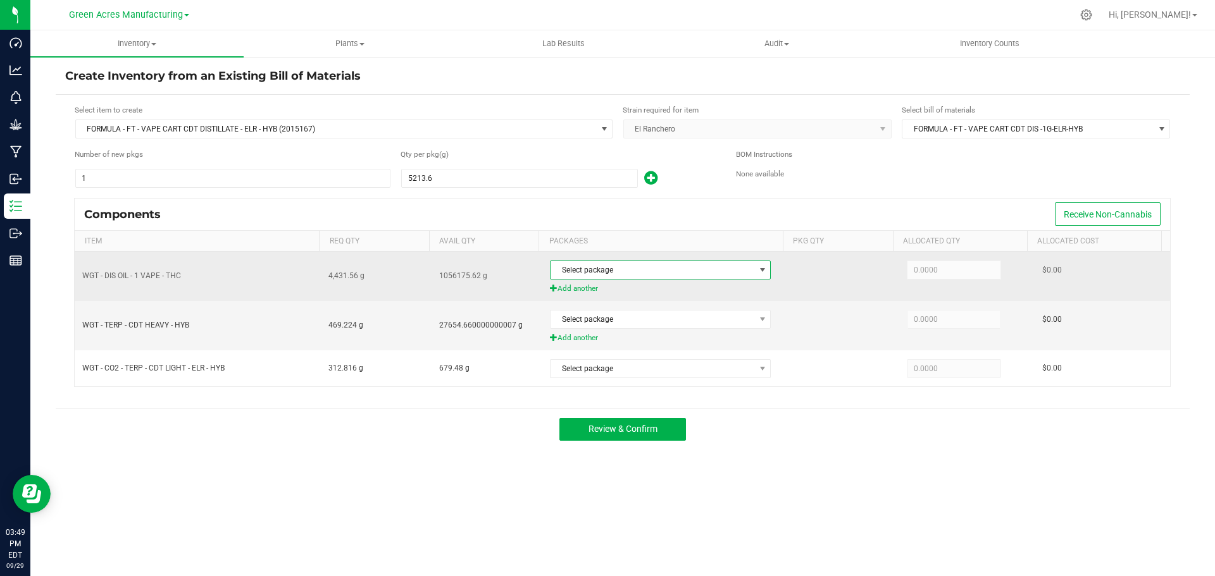
type input "5,213.6000"
click at [592, 273] on span "Select package" at bounding box center [652, 270] width 204 height 18
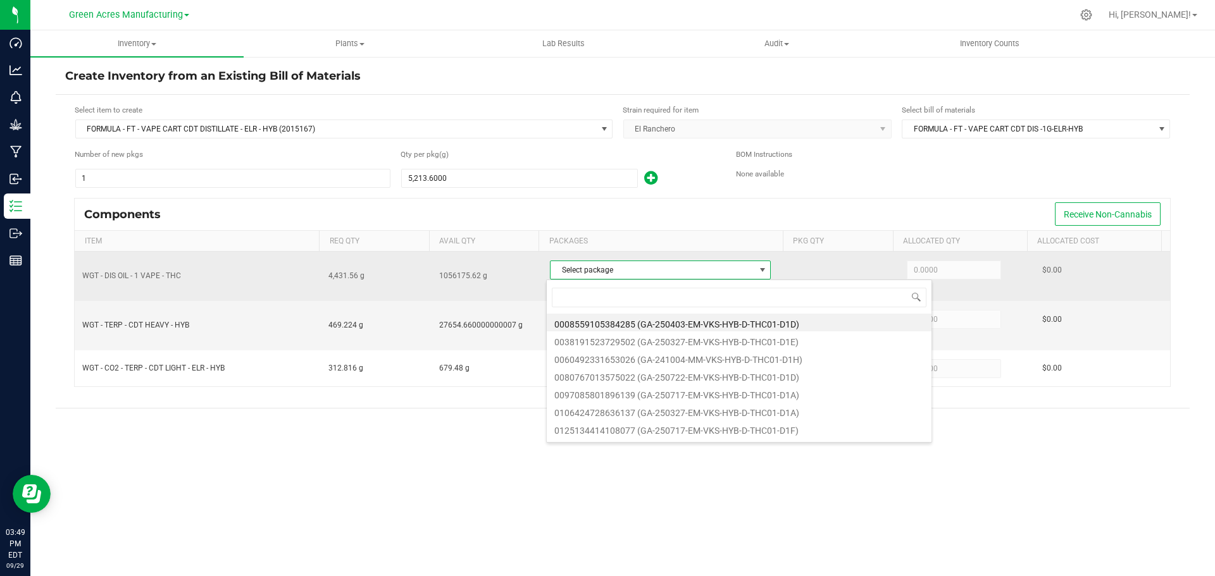
scroll to position [19, 218]
type input "5710"
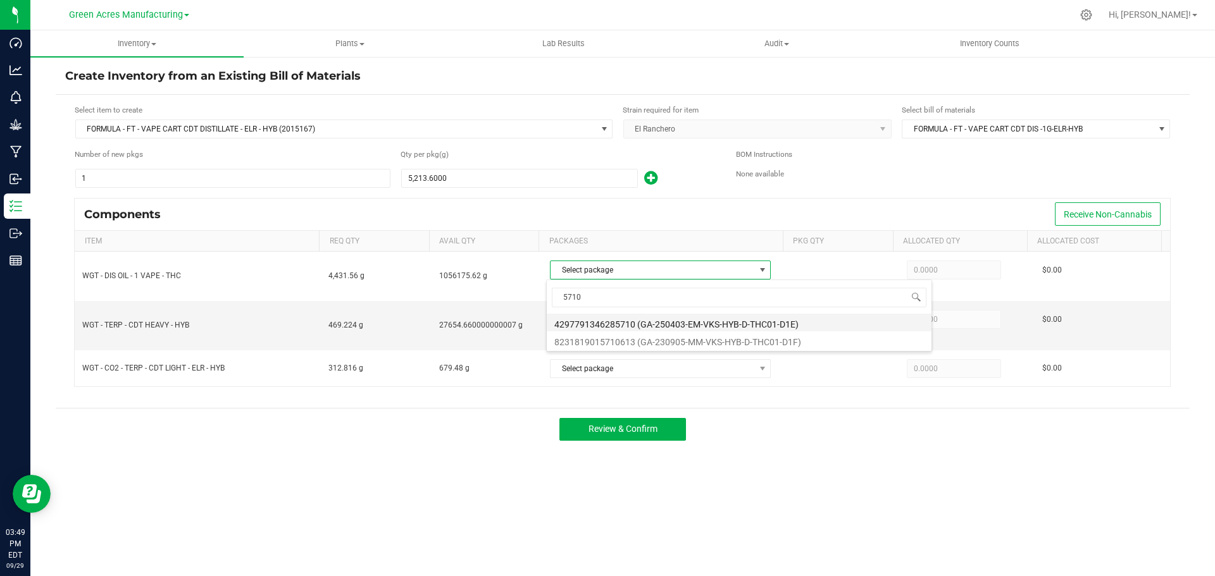
click at [621, 318] on li "4297791346285710 (GA-250403-EM-VKS-HYB-D-THC01-D1E)" at bounding box center [739, 323] width 385 height 18
type input "3,264.5000"
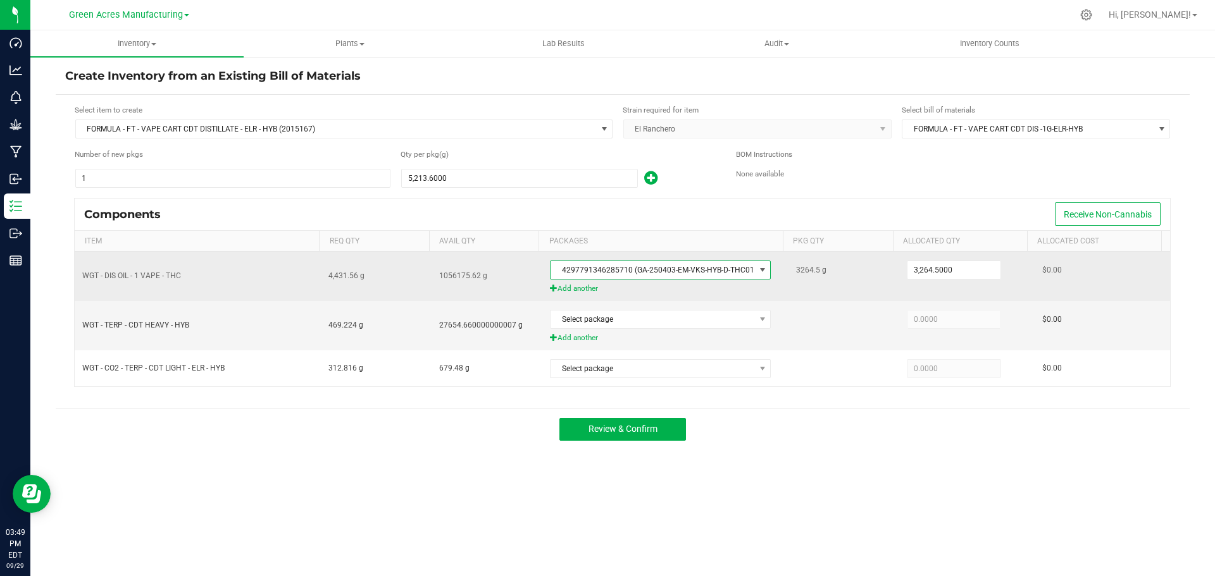
click at [588, 286] on span "Add another" at bounding box center [665, 289] width 231 height 12
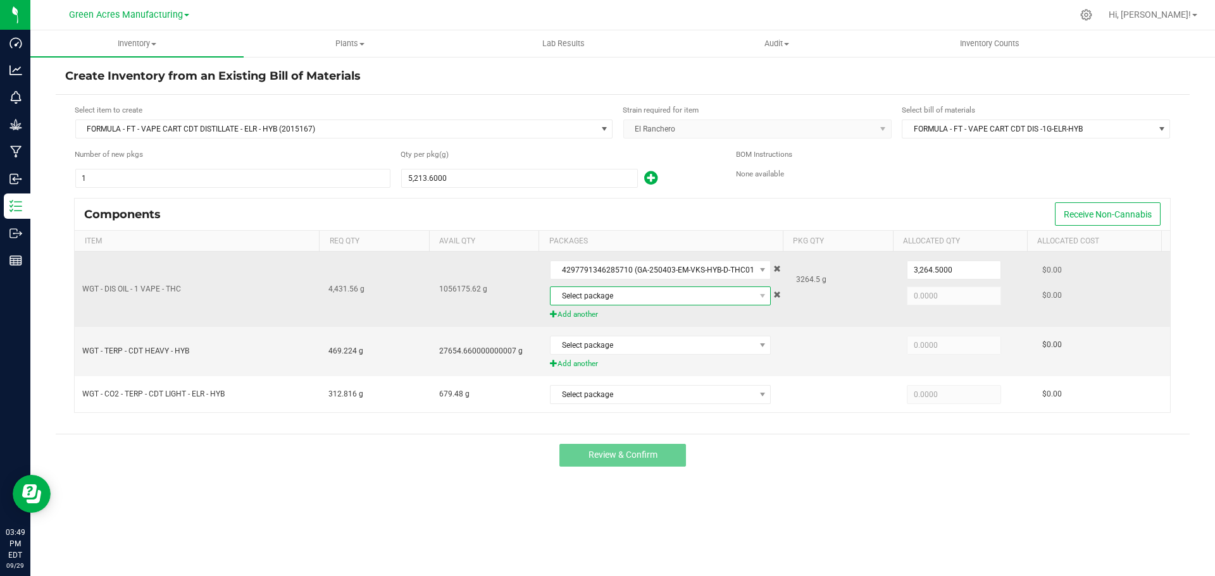
click at [594, 288] on span "Select package" at bounding box center [652, 296] width 204 height 18
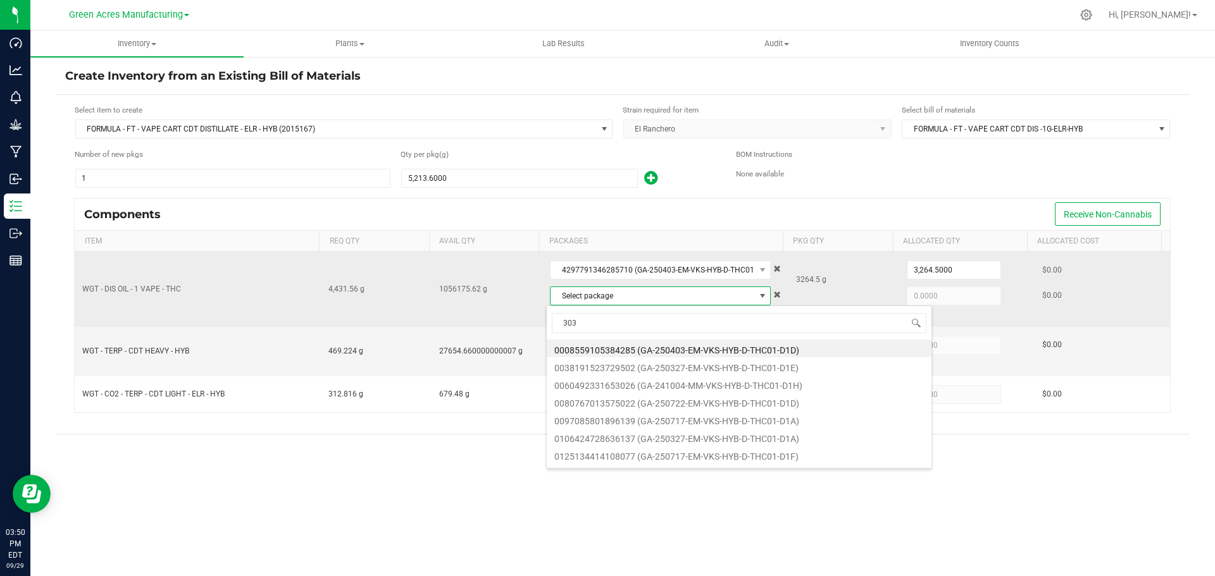
type input "3030"
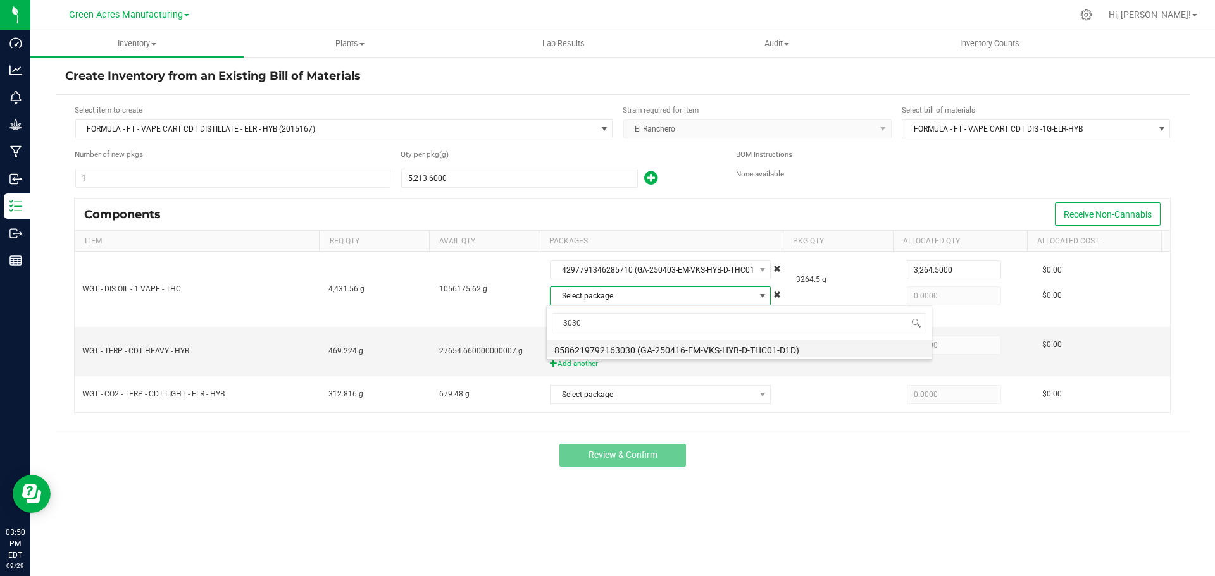
click at [645, 348] on li "8586219792163030 (GA-250416-EM-VKS-HYB-D-THC01-D1D)" at bounding box center [739, 349] width 385 height 18
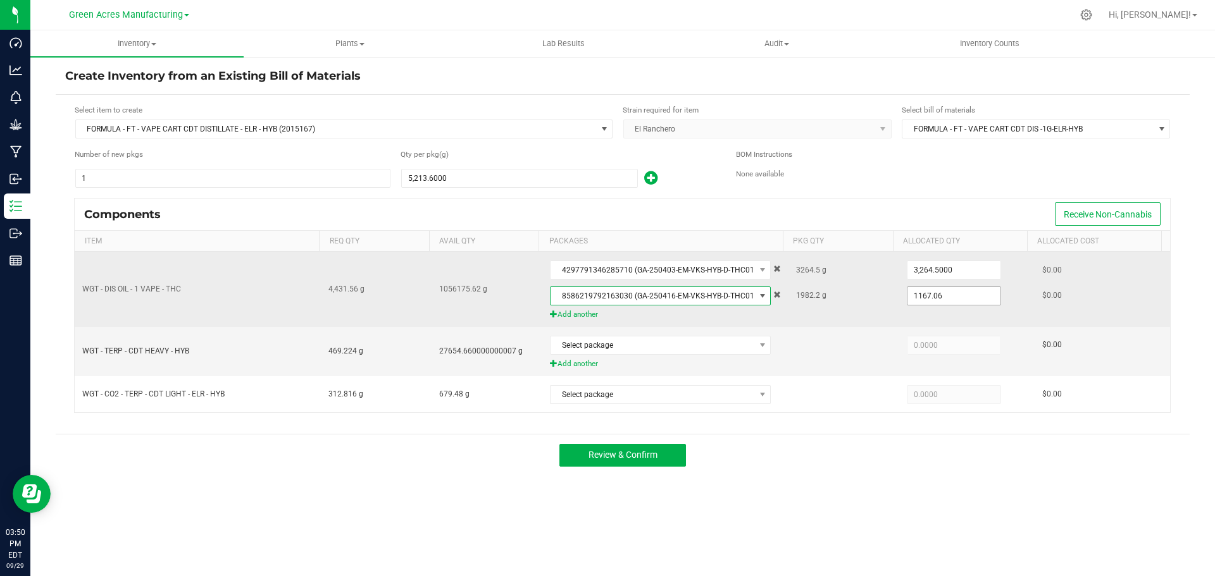
click at [936, 299] on input "1167.06" at bounding box center [953, 296] width 93 height 18
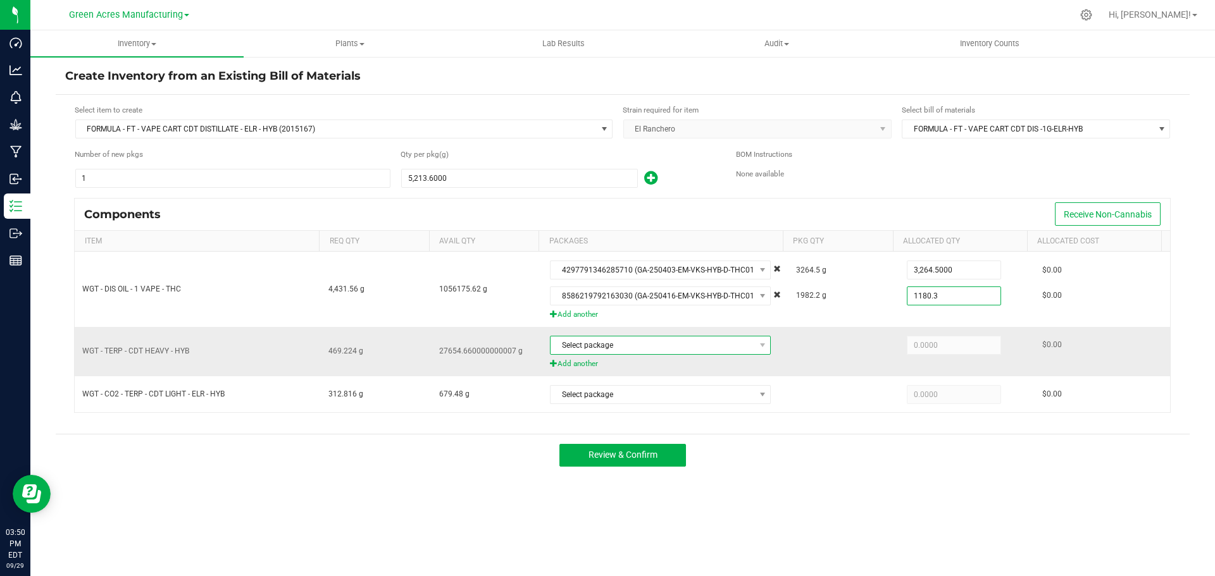
type input "1,180.3000"
click at [687, 350] on span "Select package" at bounding box center [652, 346] width 204 height 18
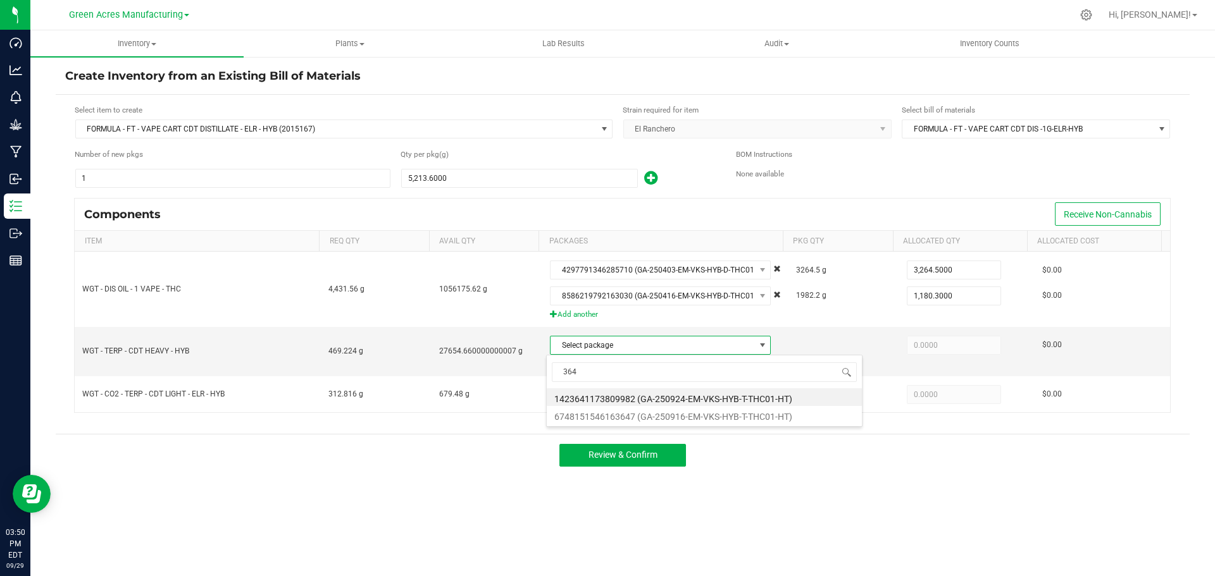
type input "3647"
click at [693, 392] on li "6748151546163647 (GA-250916-EM-VKS-HYB-T-THC01-HT)" at bounding box center [704, 397] width 315 height 18
type input "373.6000"
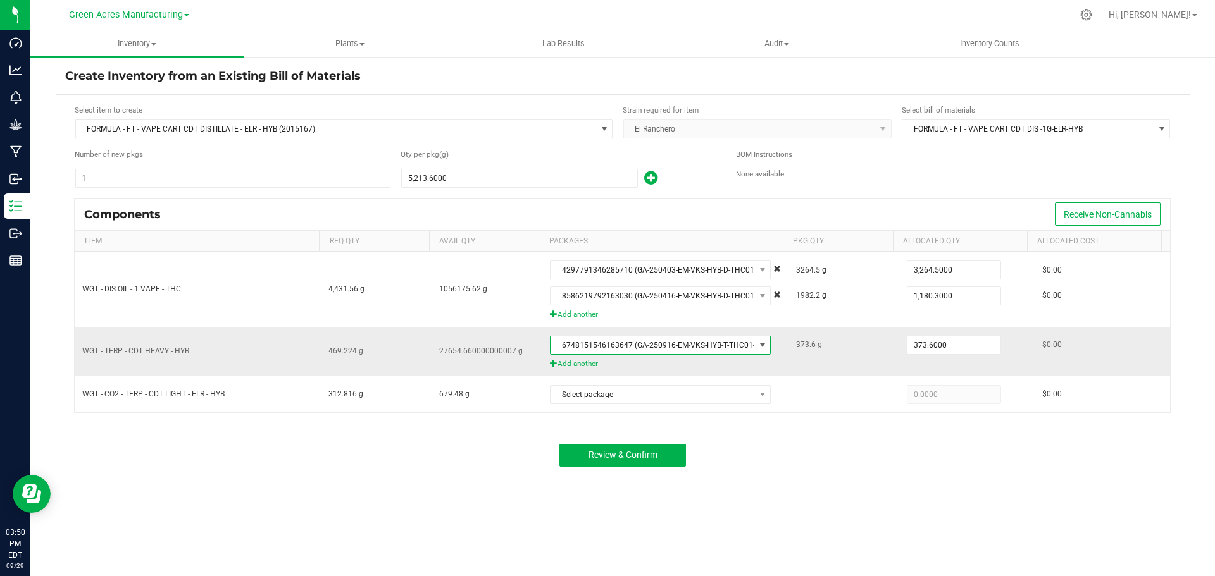
click at [554, 365] on span "Add another" at bounding box center [665, 364] width 231 height 12
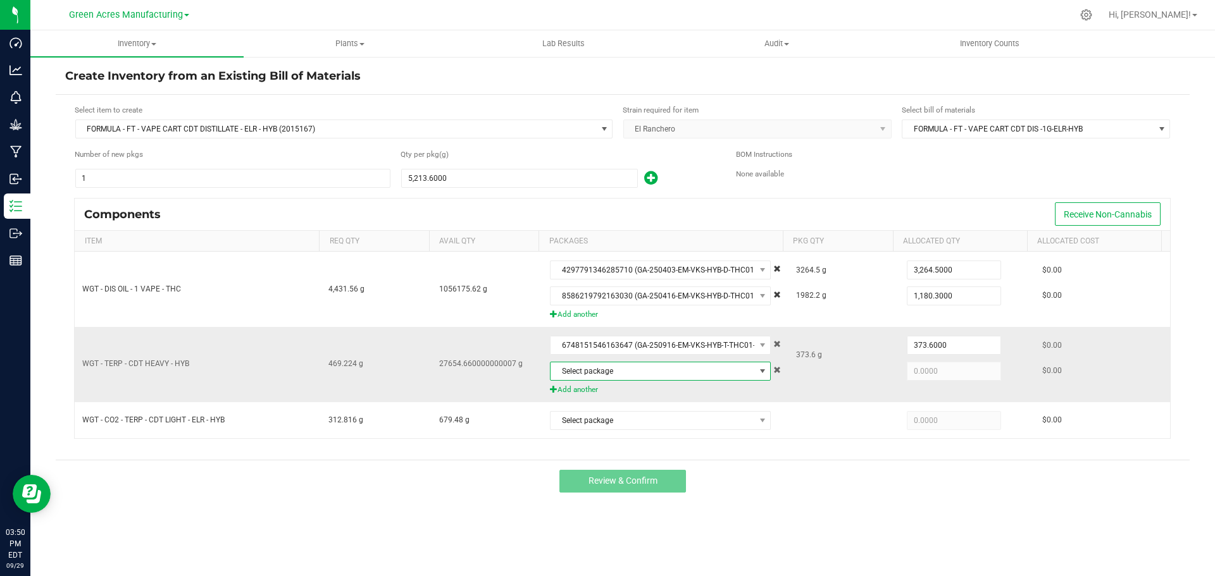
click at [600, 375] on span "Select package" at bounding box center [652, 372] width 204 height 18
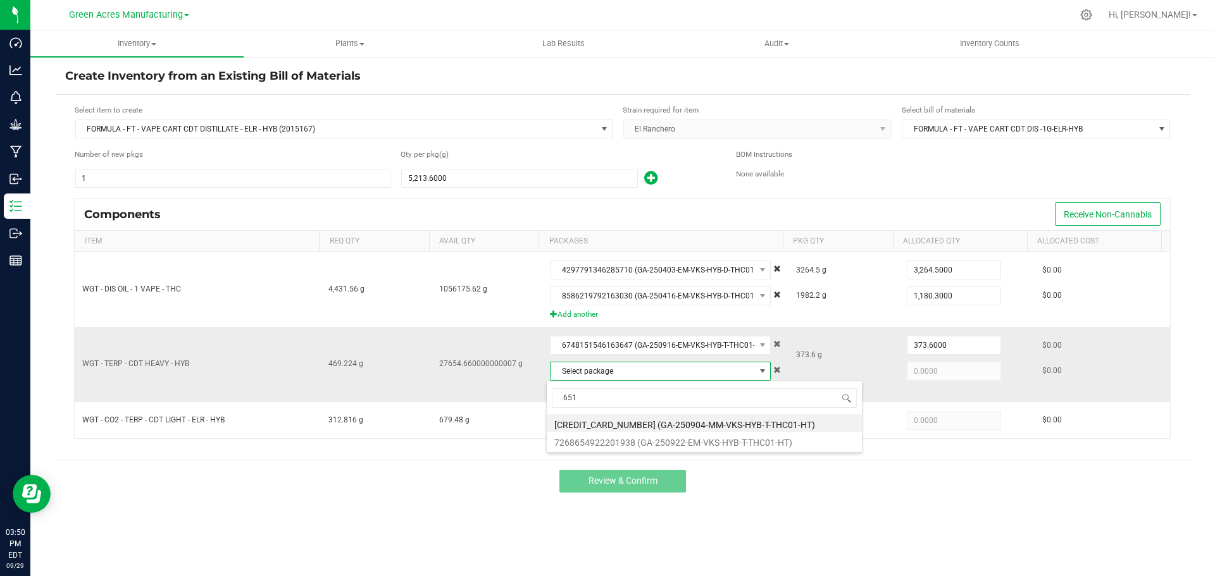
type input "6517"
click at [638, 421] on li "6711710035456517 (GA-250904-MM-VKS-HYB-T-THC01-HT)" at bounding box center [704, 423] width 315 height 18
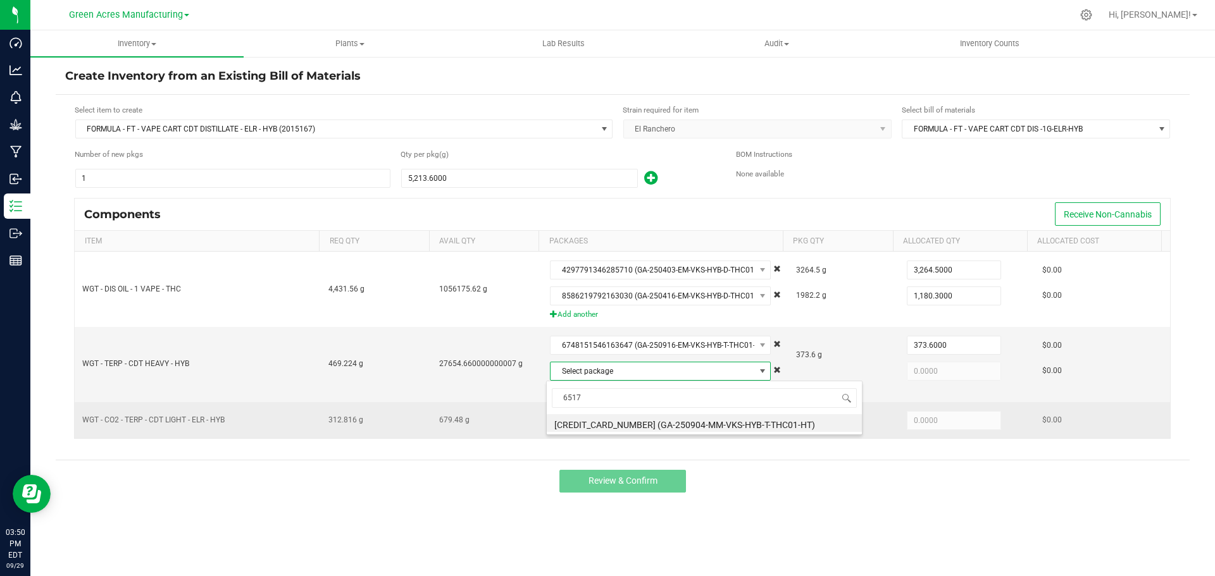
type input "95.6240"
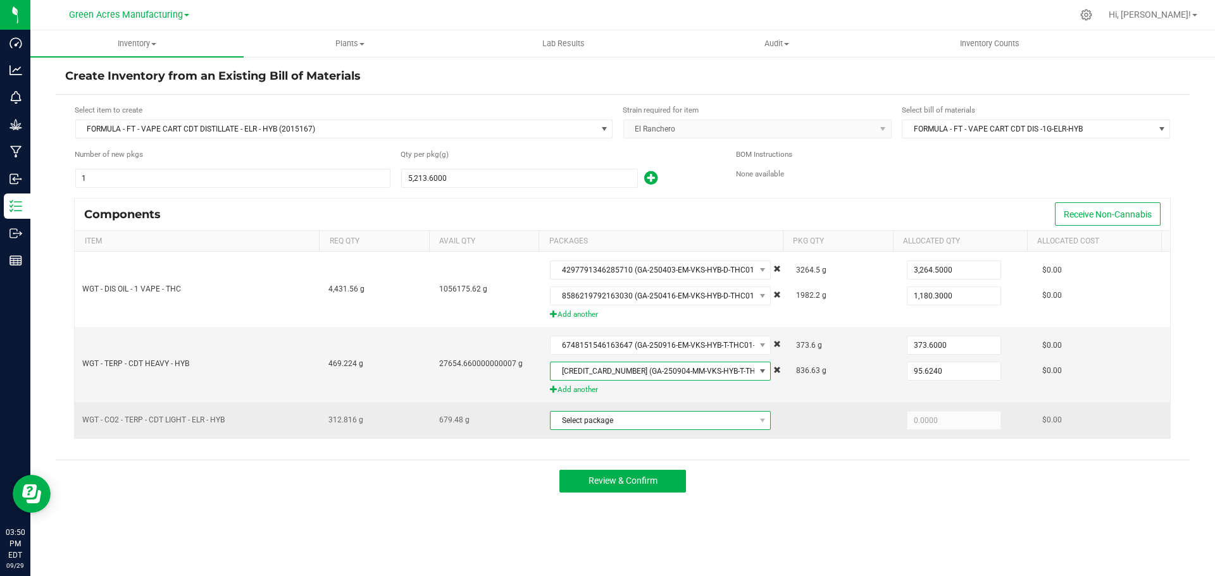
click at [629, 419] on span "Select package" at bounding box center [652, 421] width 204 height 18
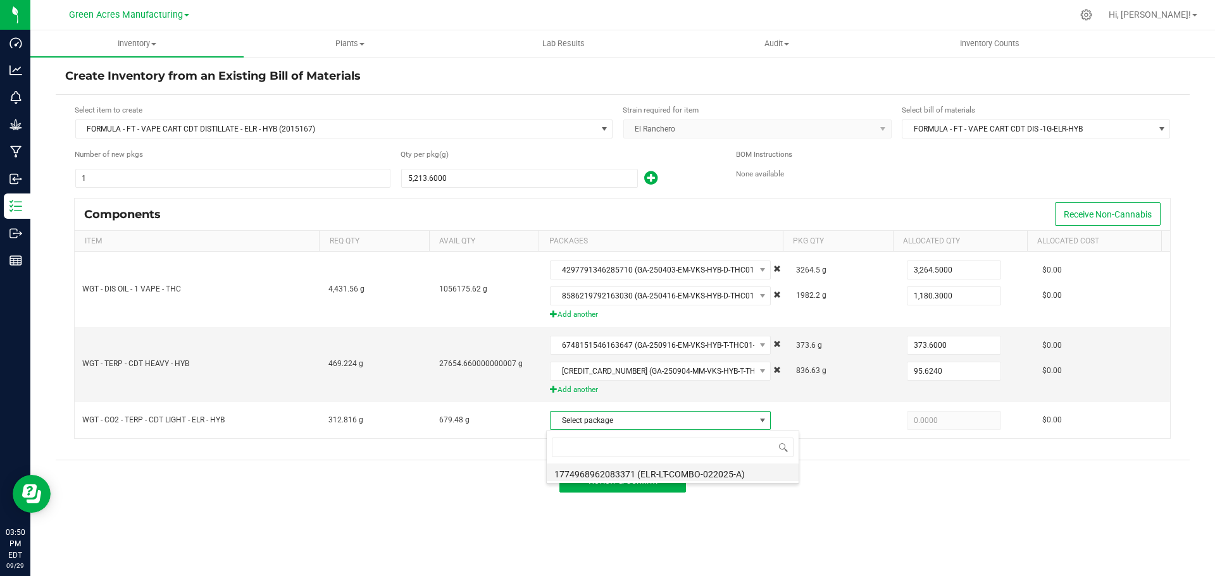
click at [643, 475] on li "1774968962083371 (ELR-LT-COMBO-022025-A)" at bounding box center [673, 473] width 252 height 18
type input "312.8160"
click at [931, 369] on input "95.624" at bounding box center [953, 372] width 93 height 18
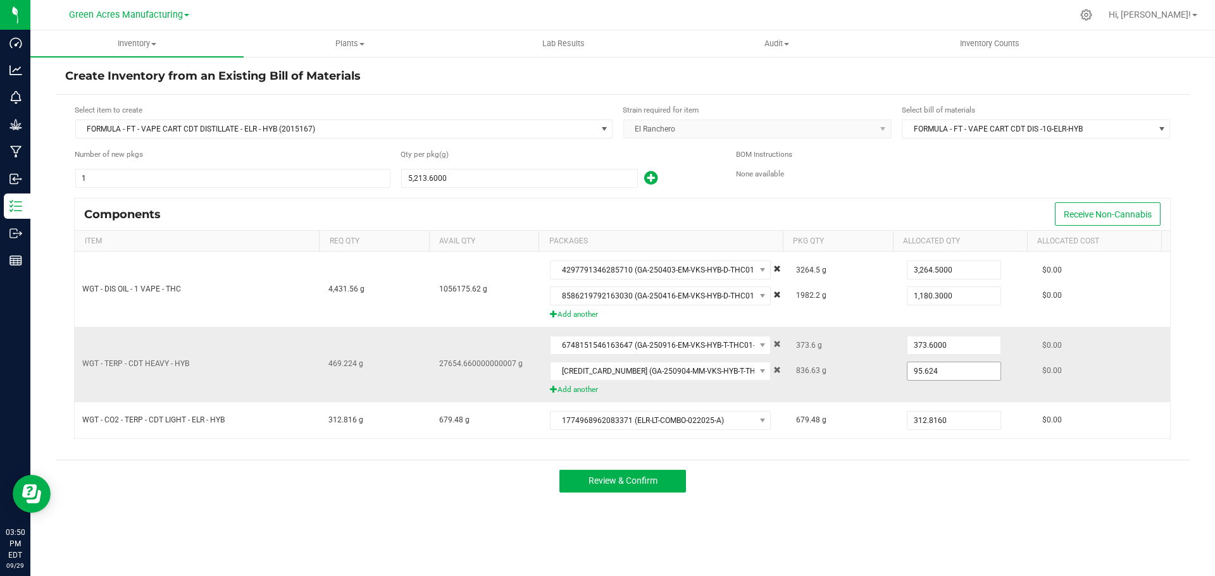
click at [935, 368] on input "95.624" at bounding box center [953, 372] width 93 height 18
type input "91"
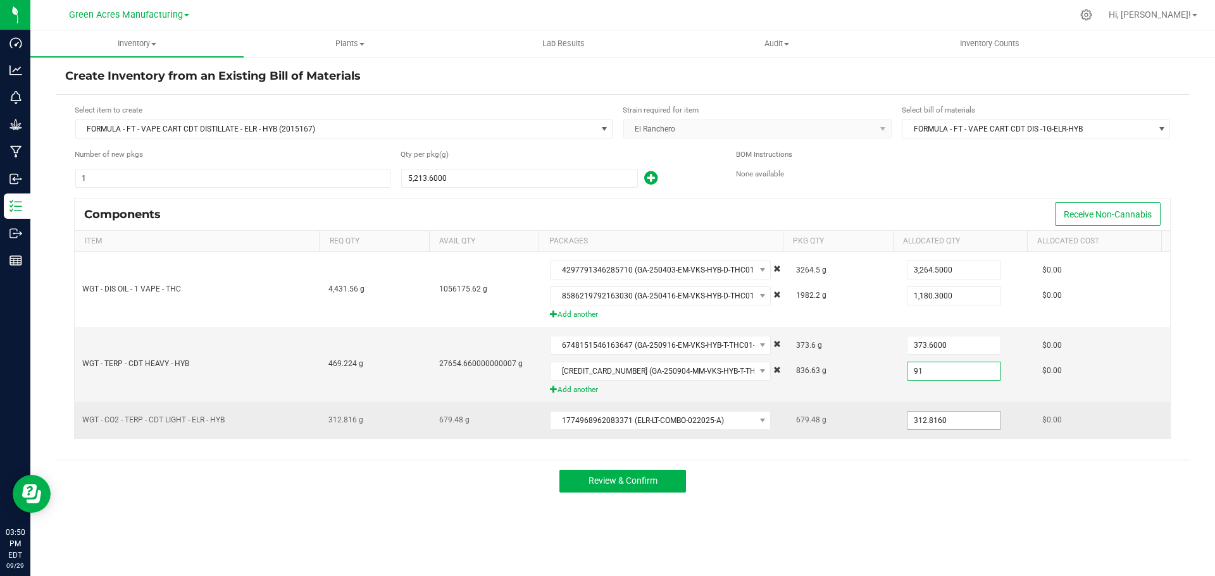
type input "312.816"
type input "91.0000"
click at [919, 421] on input "312.816" at bounding box center [953, 421] width 93 height 18
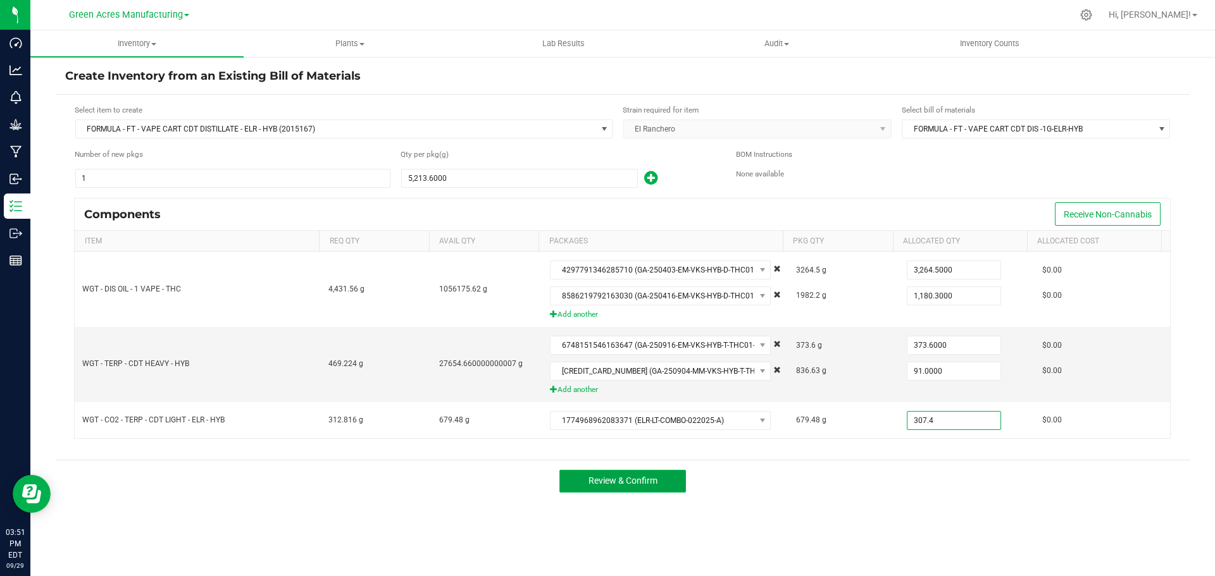
type input "307.4000"
click at [652, 478] on span "Review & Confirm" at bounding box center [622, 481] width 69 height 10
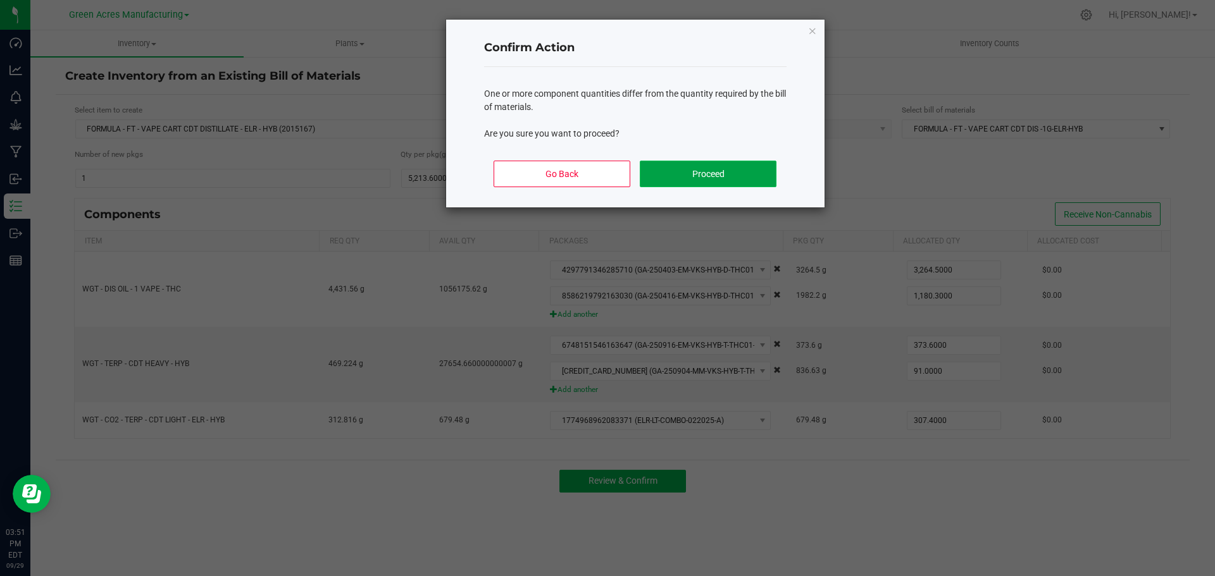
click at [658, 175] on button "Proceed" at bounding box center [708, 174] width 136 height 27
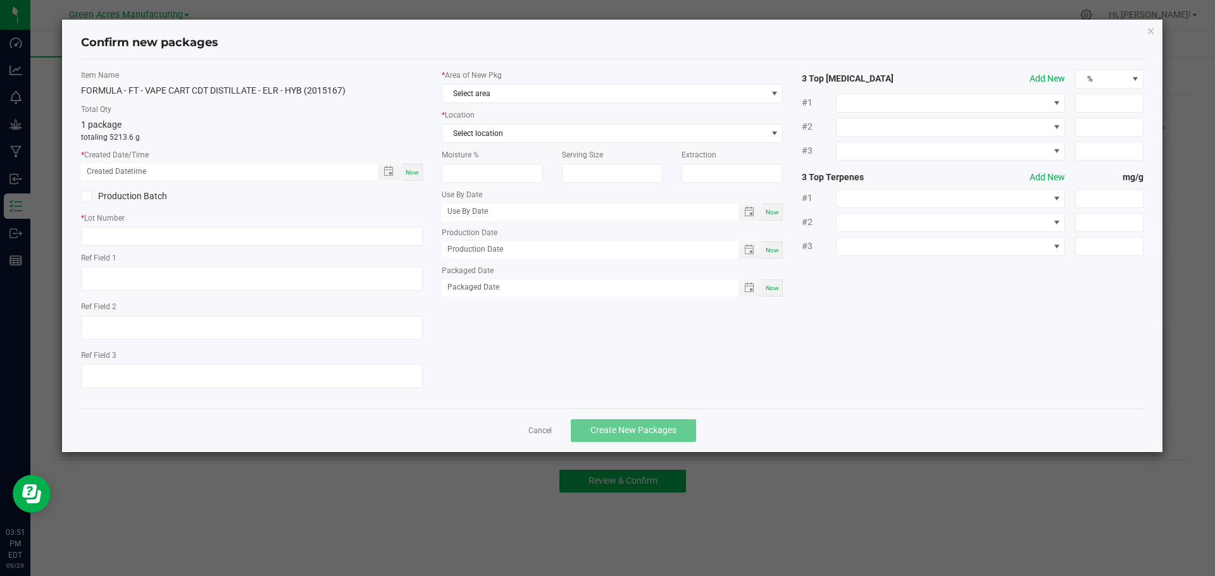
click at [411, 172] on span "Now" at bounding box center [412, 172] width 13 height 7
type input "09/29/2025 03:51 PM"
paste input "SEP25ELR02"
type input "SEP25ELR02"
click at [504, 90] on span "Select area" at bounding box center [604, 94] width 325 height 18
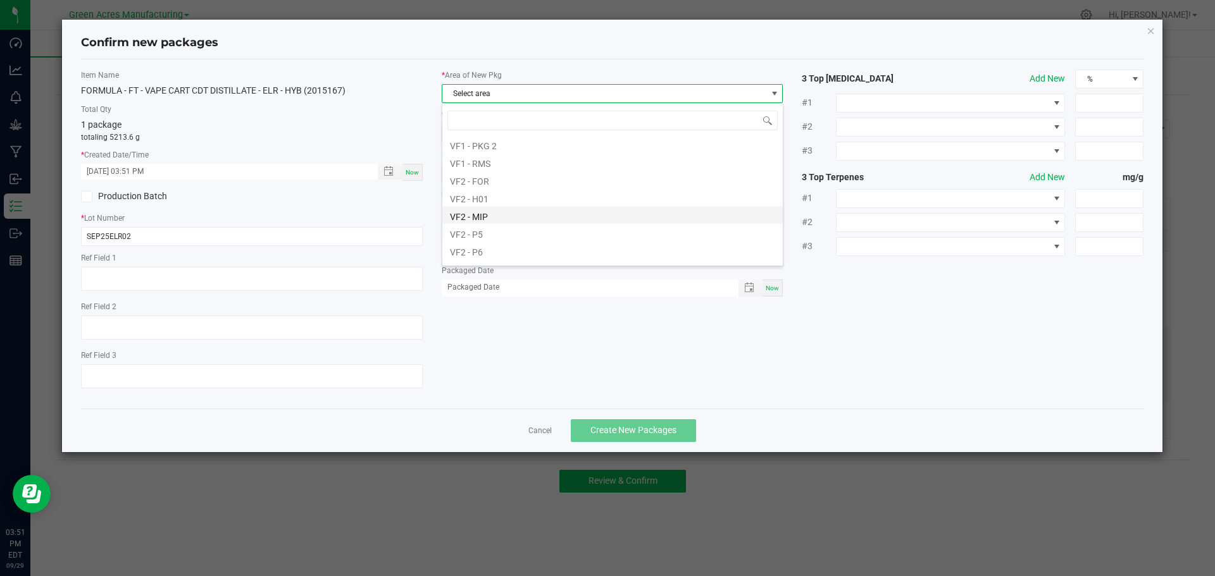
scroll to position [635, 0]
click at [518, 182] on li "VF2 - MIP" at bounding box center [612, 184] width 340 height 18
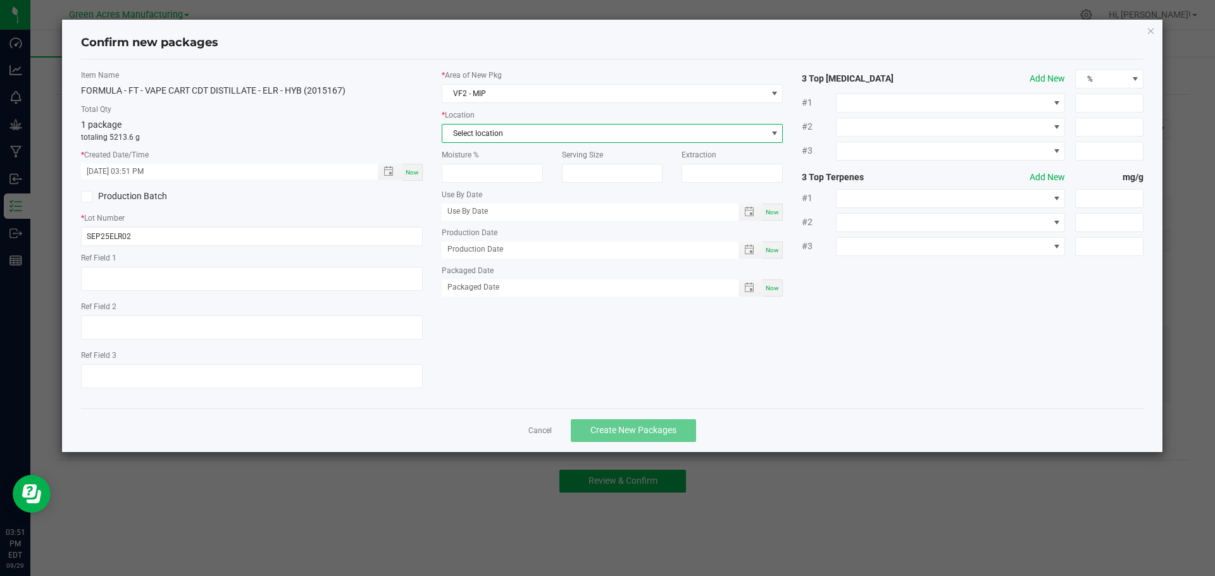
click at [522, 134] on span "Select location" at bounding box center [604, 134] width 325 height 18
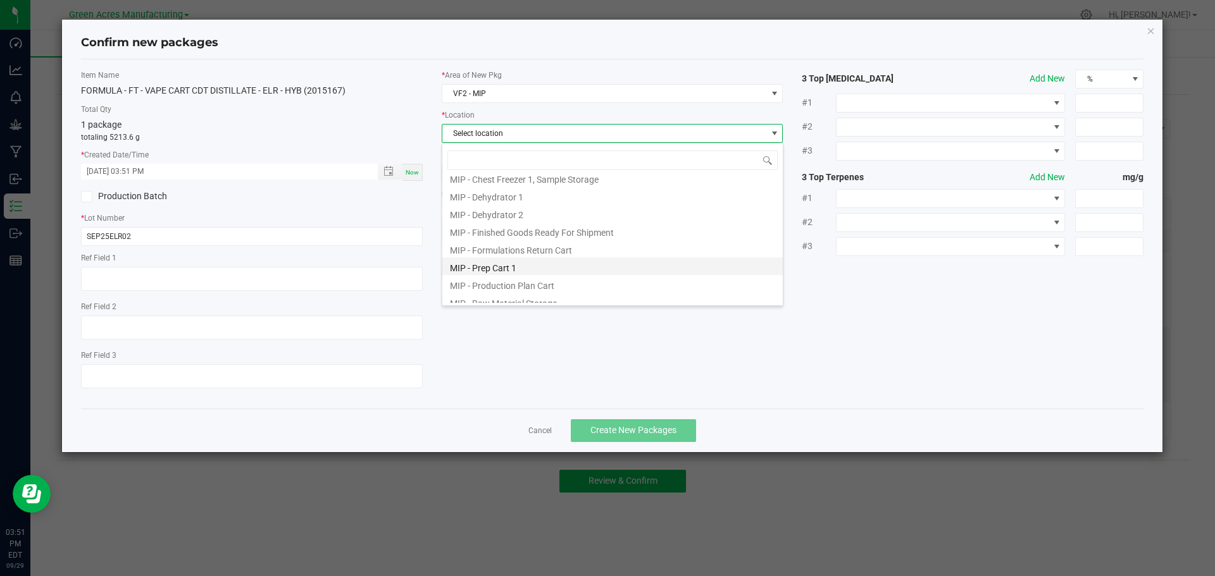
scroll to position [104, 0]
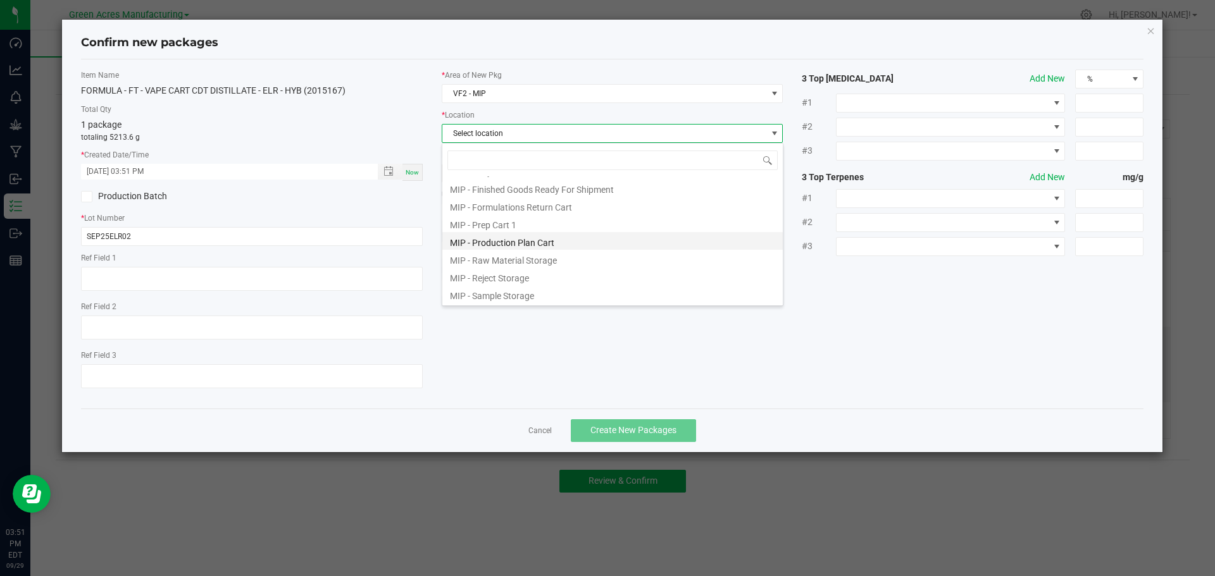
click at [533, 237] on li "MIP - Production Plan Cart" at bounding box center [612, 241] width 340 height 18
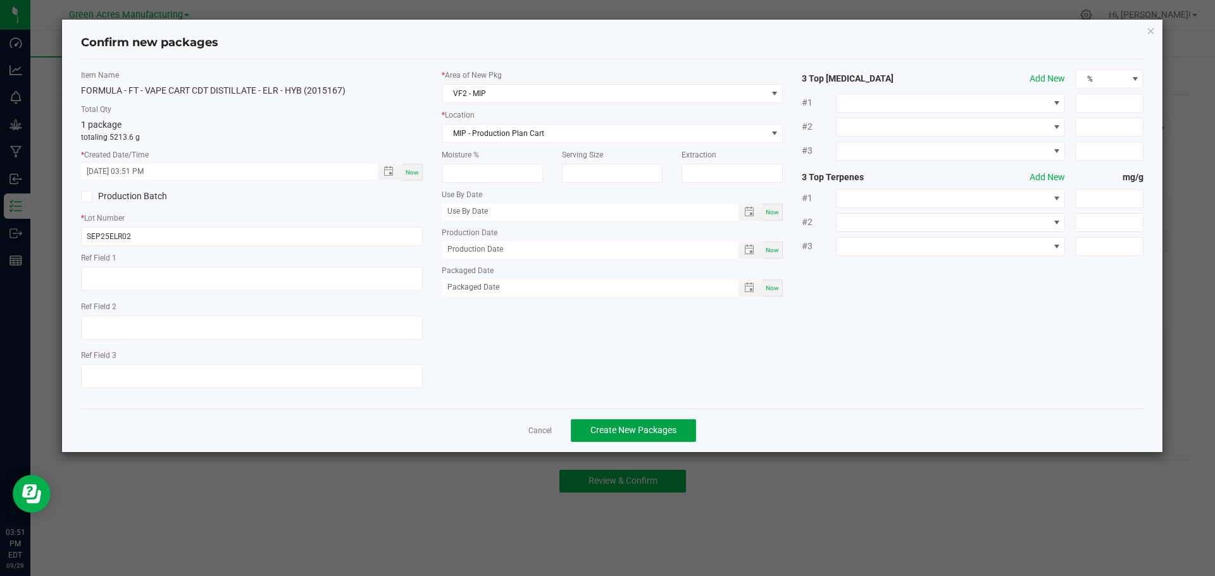
click at [609, 425] on button "Create New Packages" at bounding box center [633, 430] width 125 height 23
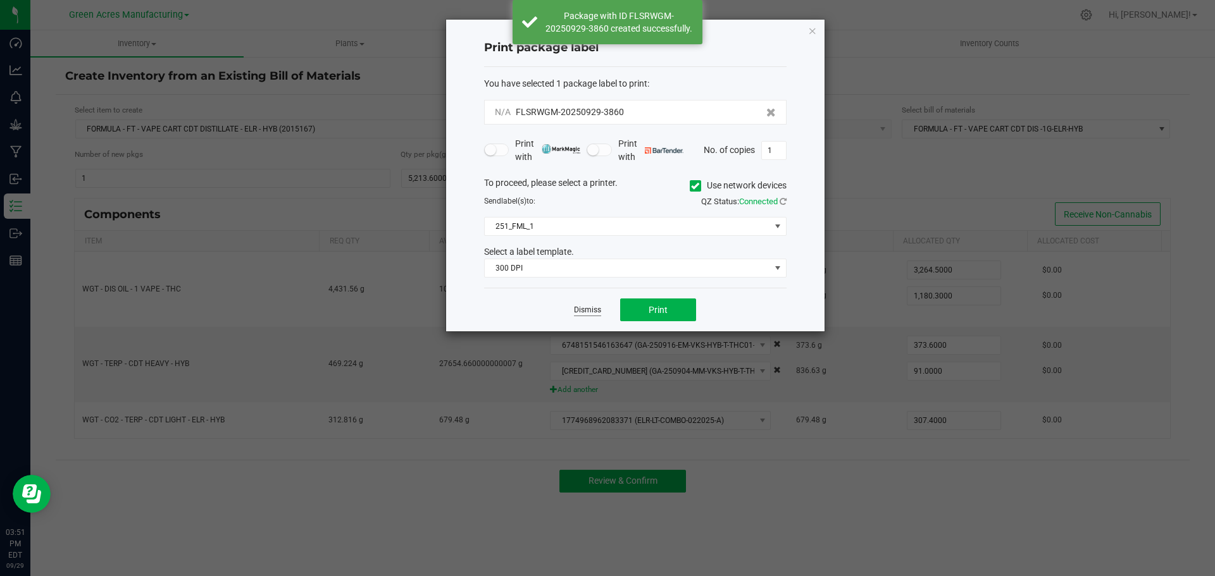
click at [580, 307] on link "Dismiss" at bounding box center [587, 310] width 27 height 11
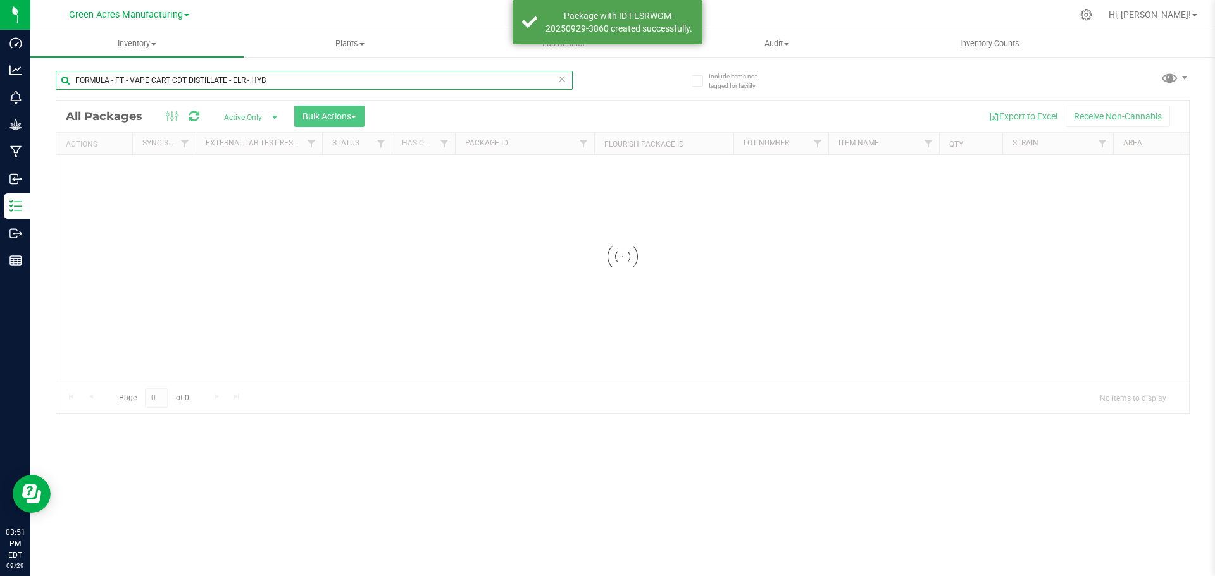
click at [275, 80] on input "FORMULA - FT - VAPE CART CDT DISTILLATE - ELR - HYB" at bounding box center [314, 80] width 517 height 19
paste input "SEP25ELR02"
type input "SEP25ELR02"
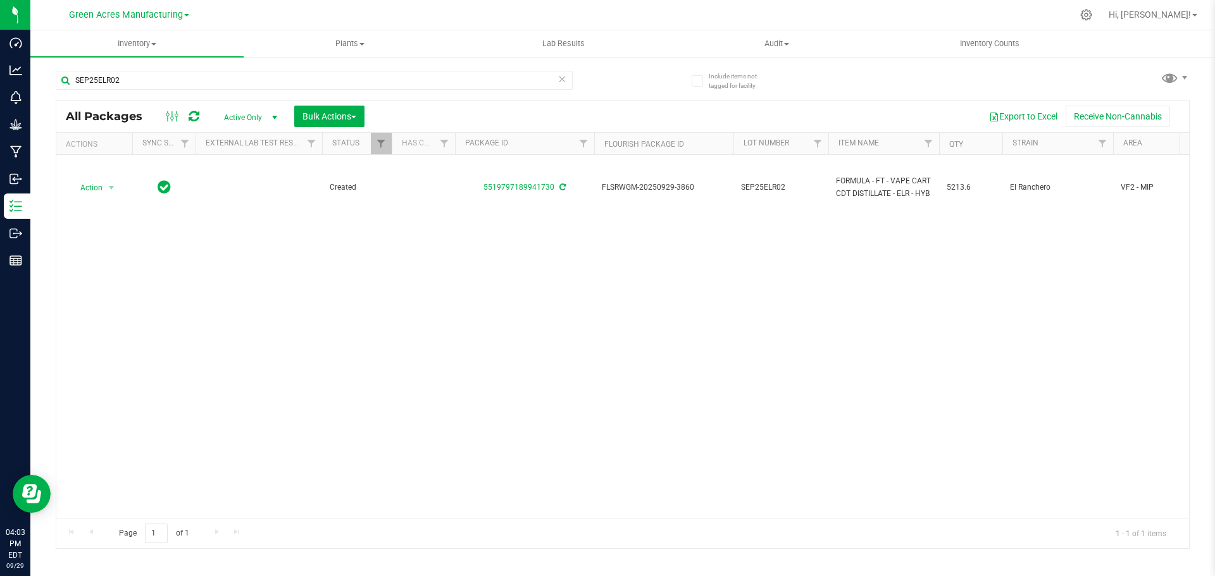
drag, startPoint x: 488, startPoint y: 261, endPoint x: 461, endPoint y: 259, distance: 26.7
click at [488, 261] on div "Action Action Adjust qty Create package Edit attributes Global inventory Locate…" at bounding box center [622, 336] width 1132 height 363
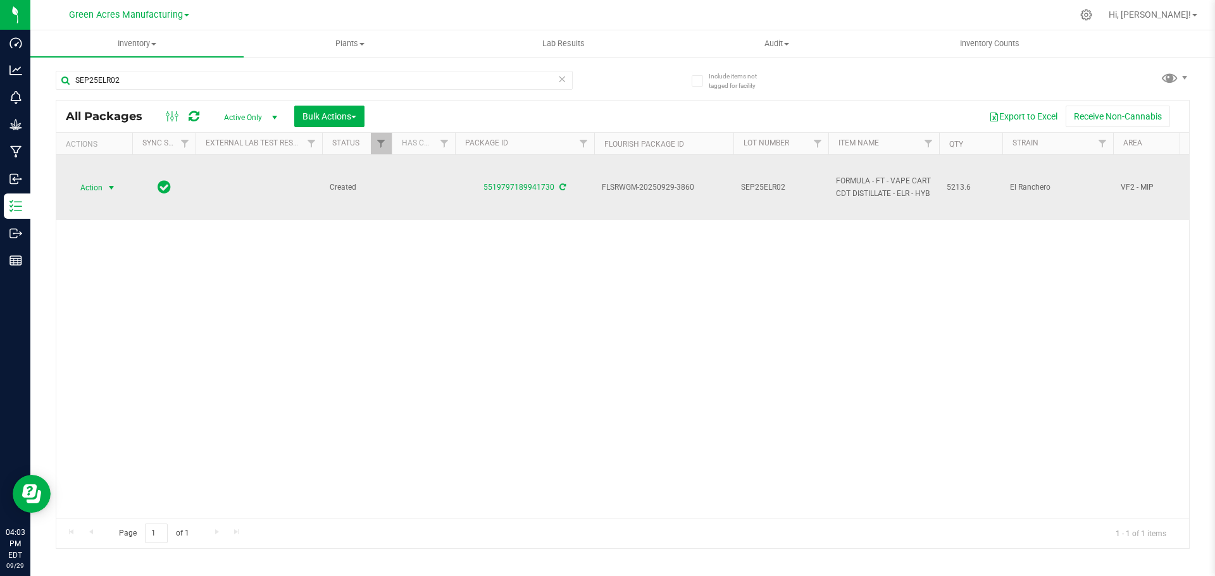
click at [106, 185] on span "select" at bounding box center [111, 188] width 10 height 10
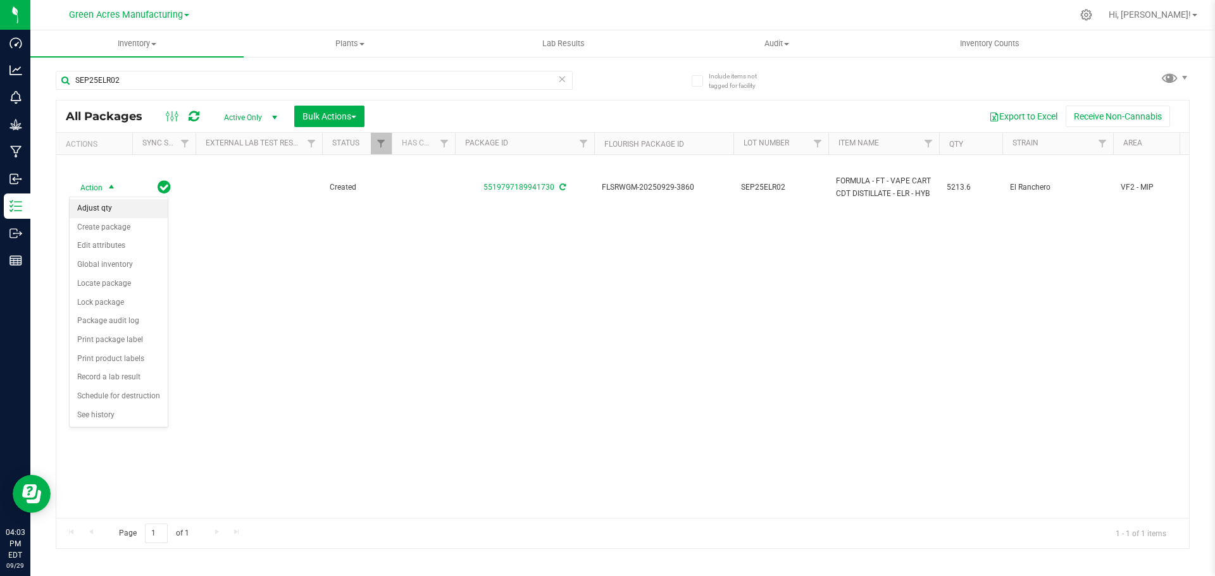
click at [109, 213] on li "Adjust qty" at bounding box center [119, 208] width 98 height 19
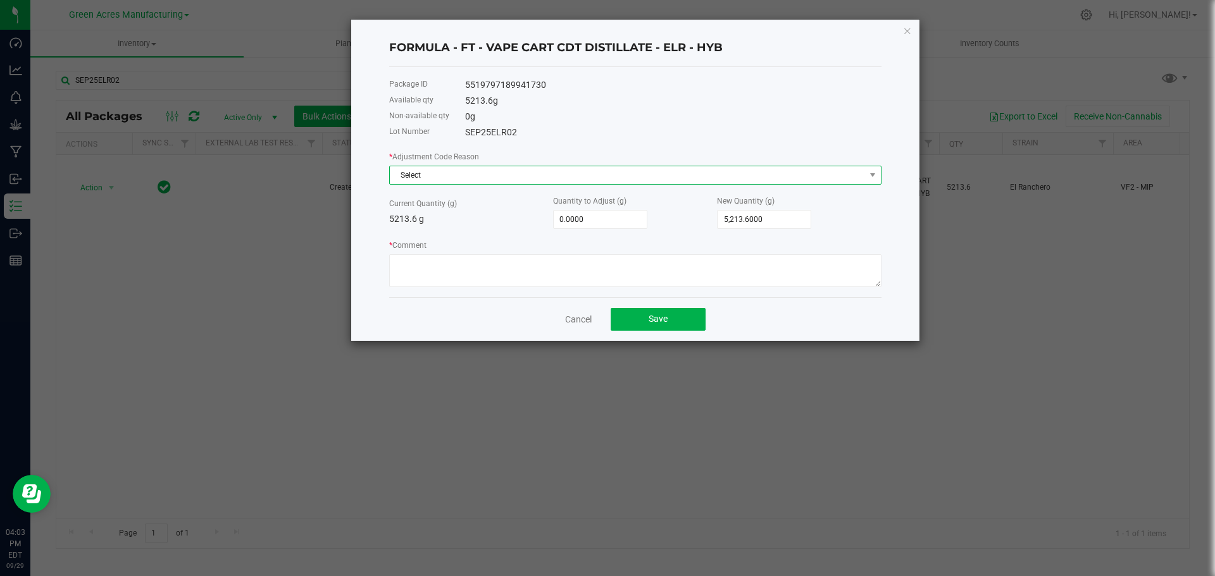
click at [472, 170] on span "Select" at bounding box center [627, 175] width 475 height 18
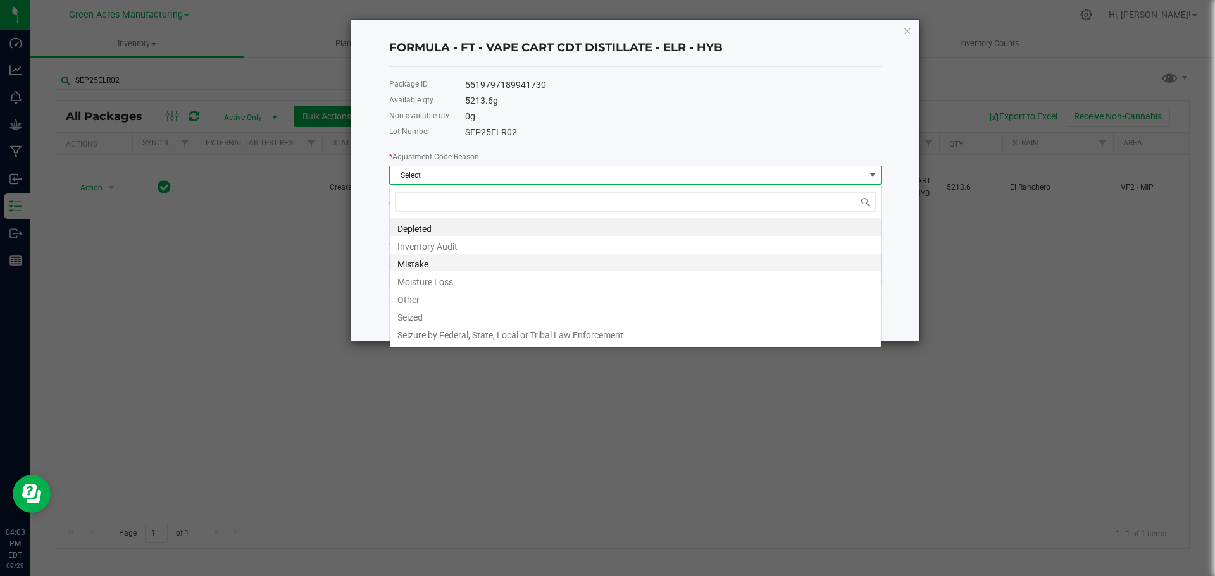
scroll to position [19, 492]
click at [473, 304] on li "Other" at bounding box center [635, 298] width 491 height 18
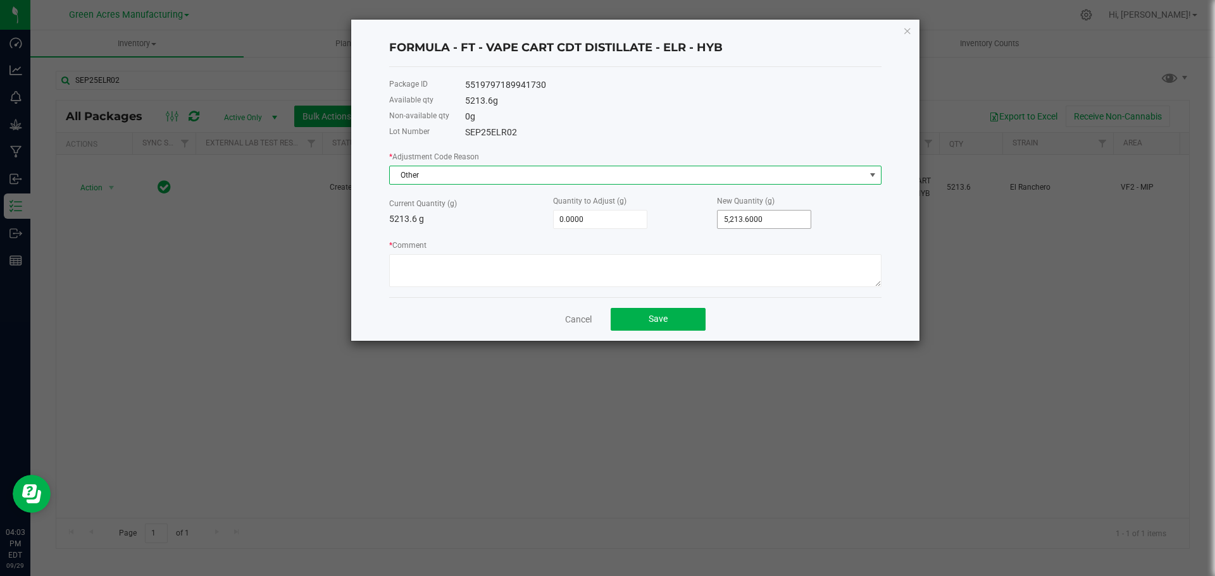
type input "5213.6"
click at [769, 216] on input "5213.6" at bounding box center [763, 220] width 93 height 18
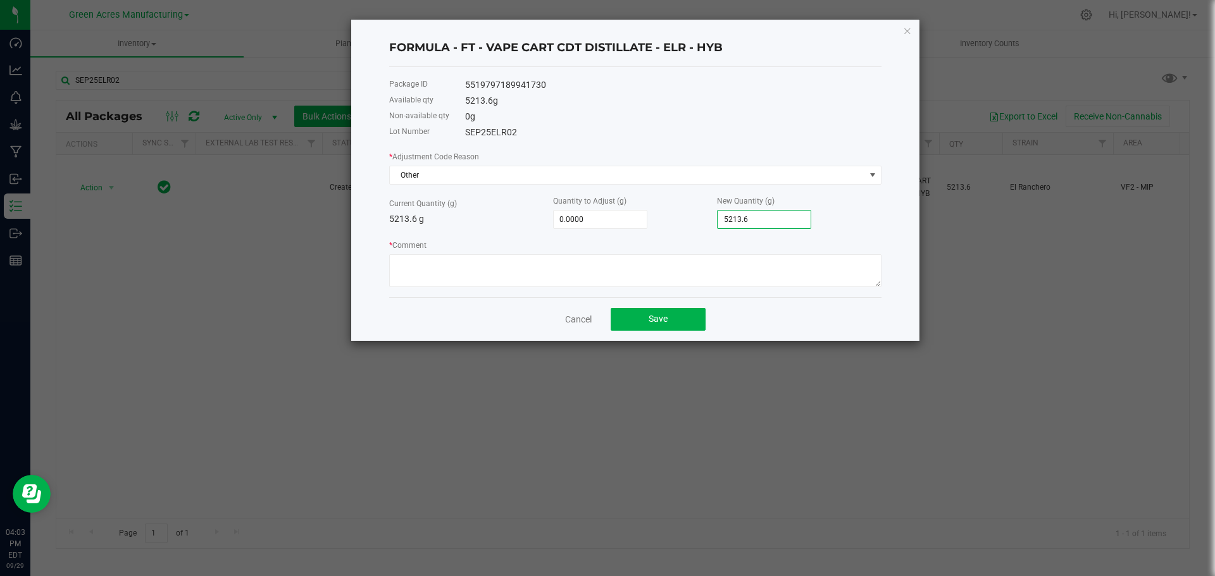
click at [769, 216] on input "5213.6" at bounding box center [763, 220] width 93 height 18
paste input "09.3"
type input "-4.3000"
type input "5,209.3000"
click at [515, 276] on textarea "* Comment" at bounding box center [635, 270] width 492 height 33
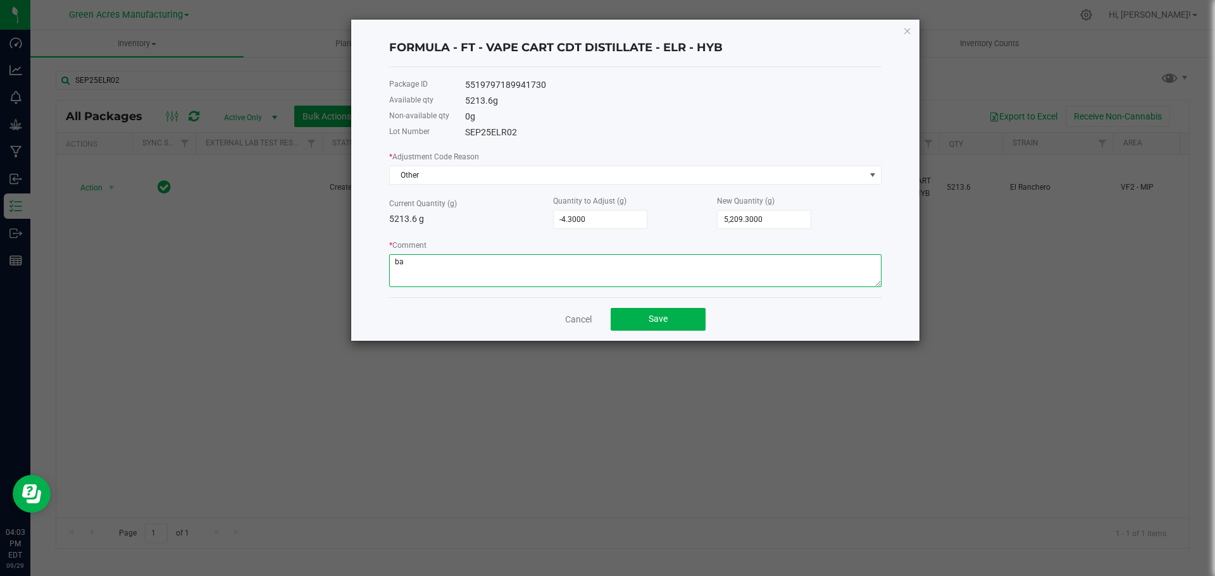
type textarea "b"
click at [462, 262] on textarea "* Comment" at bounding box center [635, 270] width 492 height 33
type textarea "Beaker transfer loss. -KDP"
click at [638, 317] on button "Save" at bounding box center [658, 319] width 95 height 23
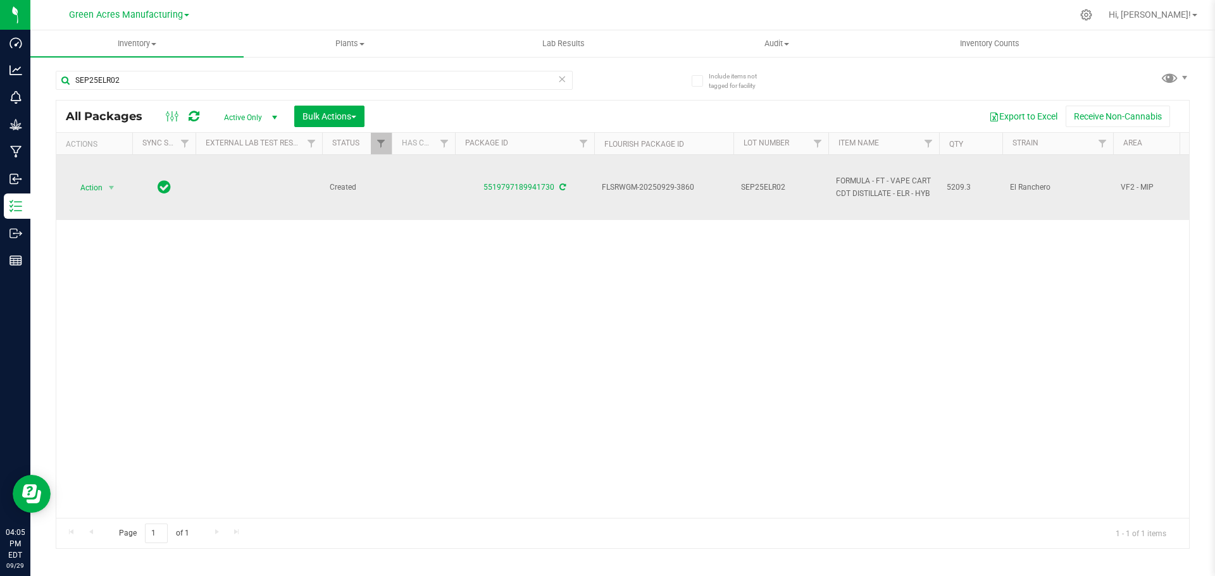
click at [632, 188] on span "FLSRWGM-20250929-3860" at bounding box center [664, 188] width 124 height 12
click at [632, 187] on span "FLSRWGM-20250929-3860" at bounding box center [664, 188] width 124 height 12
copy tr "FLSRWGM-20250929-3860"
click at [958, 187] on span "5209.3" at bounding box center [970, 188] width 48 height 12
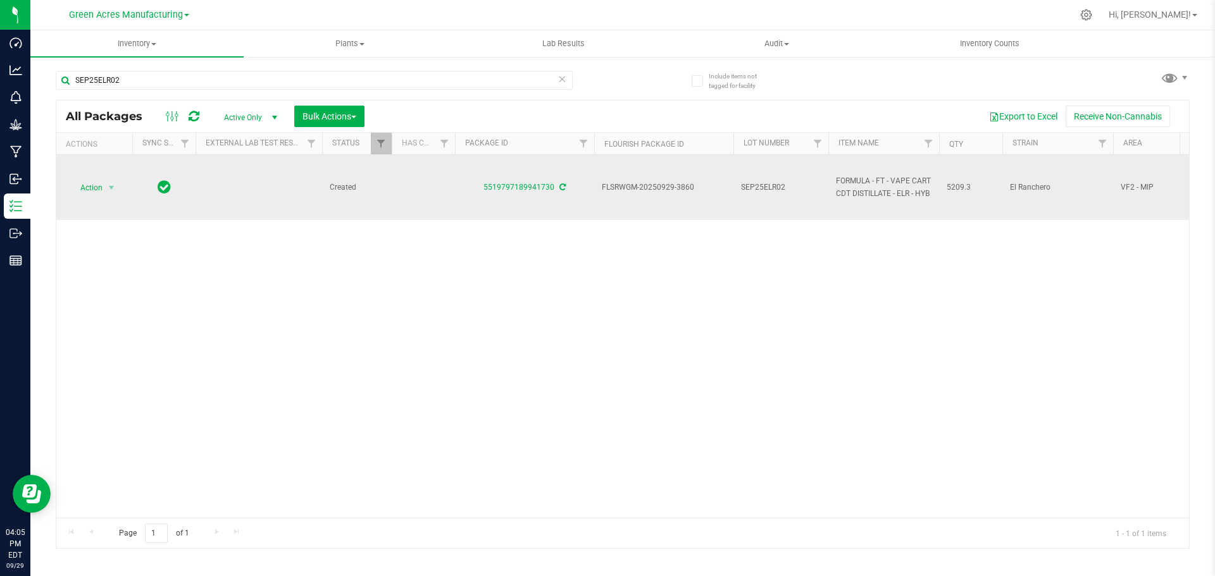
click at [958, 187] on span "5209.3" at bounding box center [970, 188] width 48 height 12
copy span "5209.3"
click at [99, 191] on span "Action" at bounding box center [86, 188] width 34 height 18
click at [88, 185] on span "Action" at bounding box center [86, 188] width 34 height 18
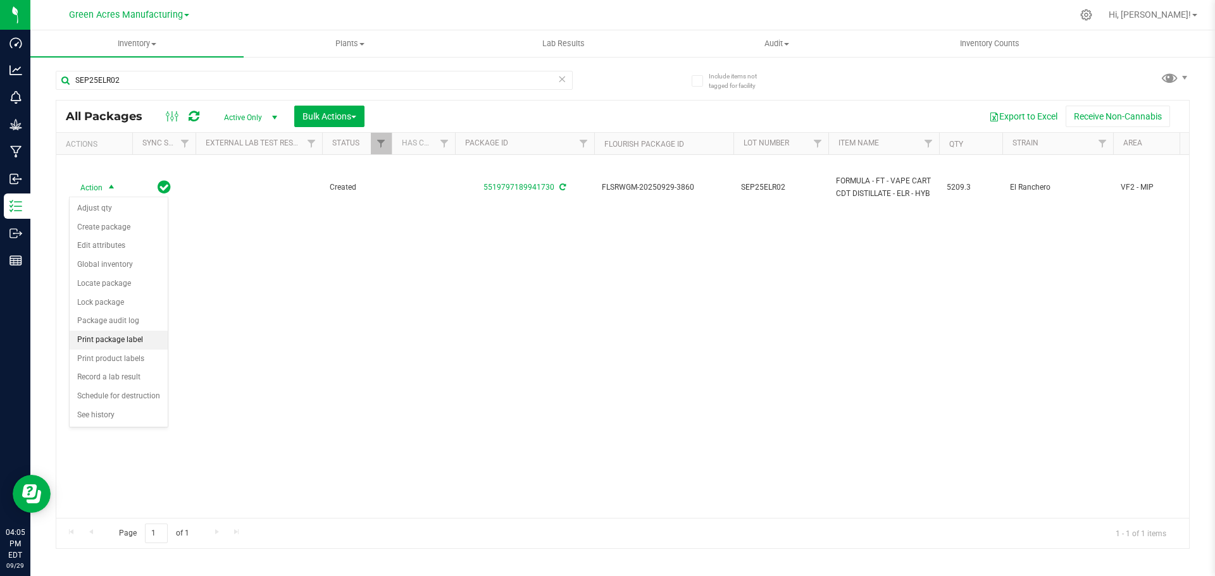
click at [112, 337] on li "Print package label" at bounding box center [119, 340] width 98 height 19
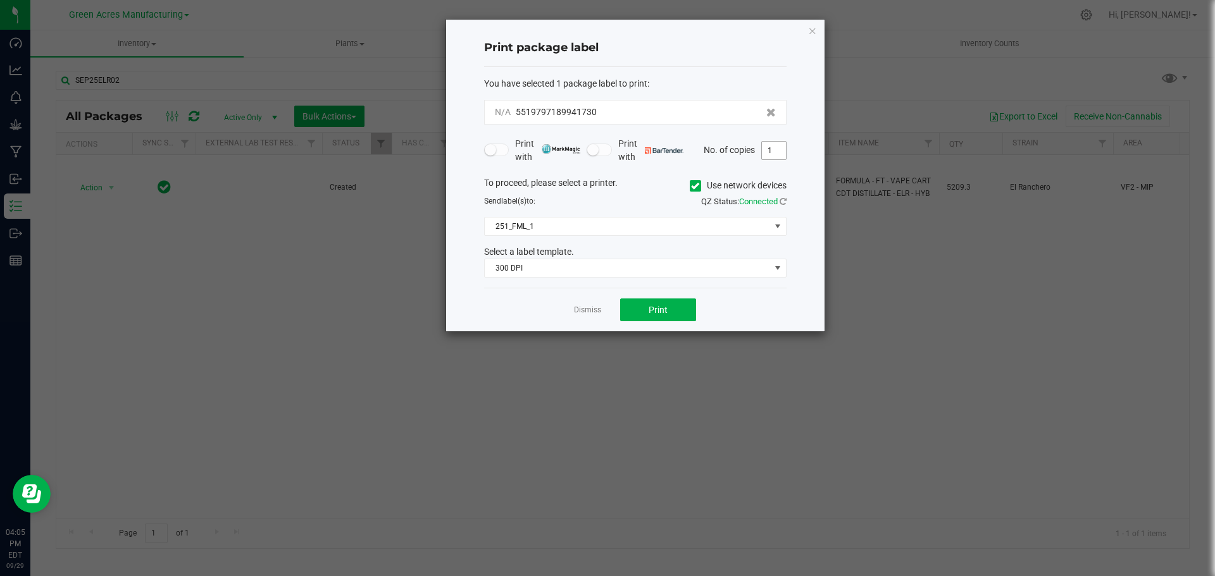
click at [783, 148] on input "1" at bounding box center [774, 151] width 24 height 18
type input "4"
click at [652, 316] on button "Print" at bounding box center [658, 310] width 76 height 23
click at [586, 307] on link "Dismiss" at bounding box center [587, 310] width 27 height 11
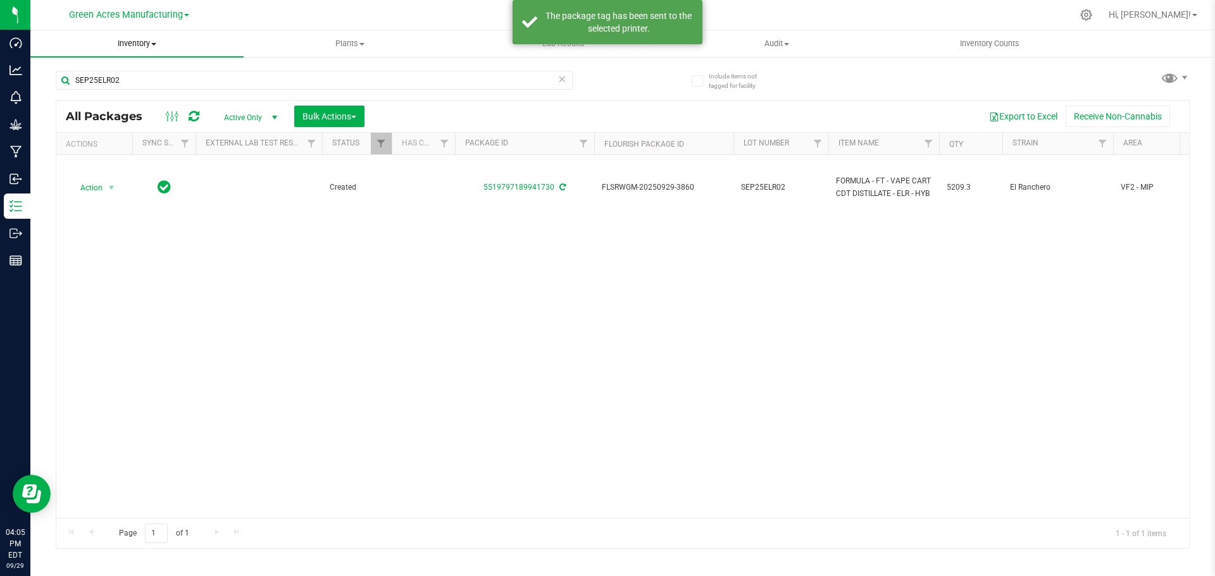
click at [135, 47] on span "Inventory" at bounding box center [136, 43] width 213 height 11
click at [132, 151] on span "From bill of materials" at bounding box center [87, 152] width 115 height 11
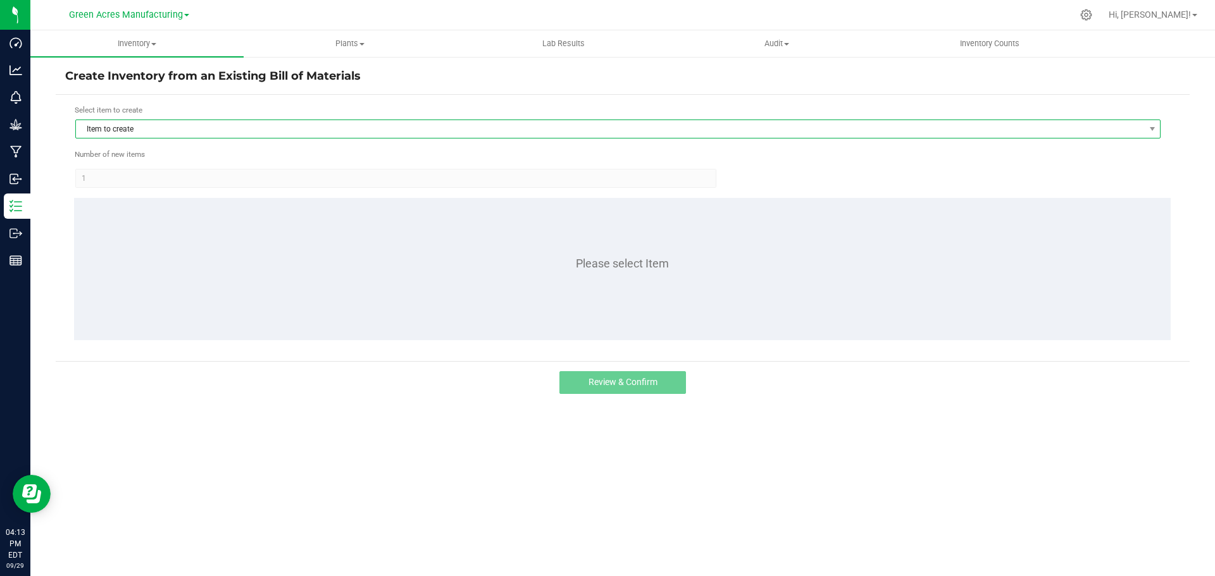
click at [134, 126] on span "Item to create" at bounding box center [610, 129] width 1068 height 18
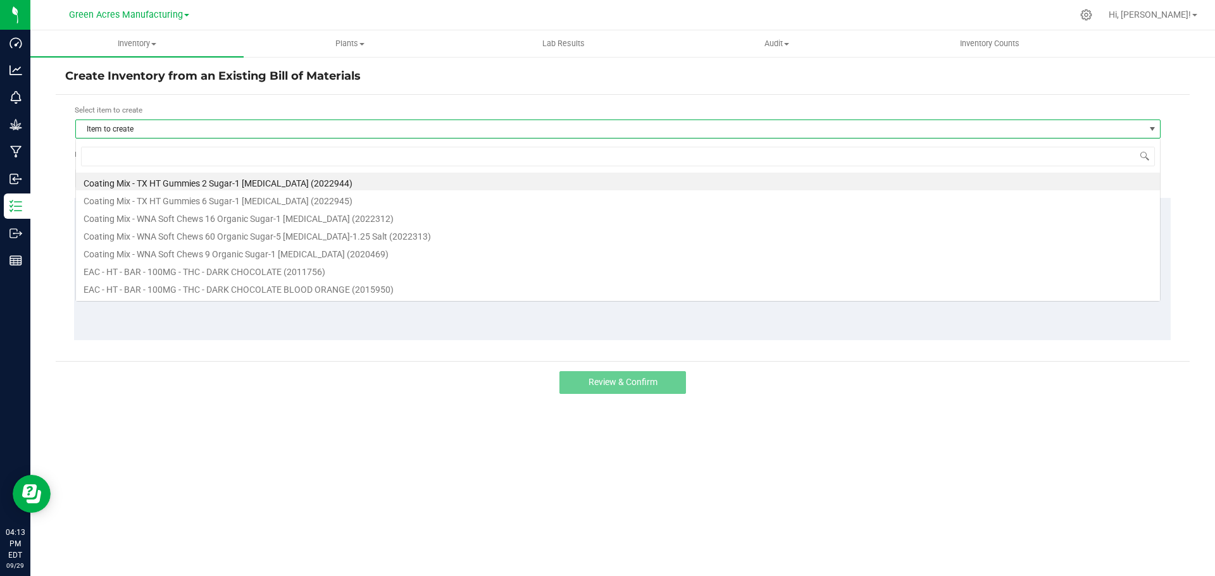
scroll to position [19, 1085]
type input "lmz"
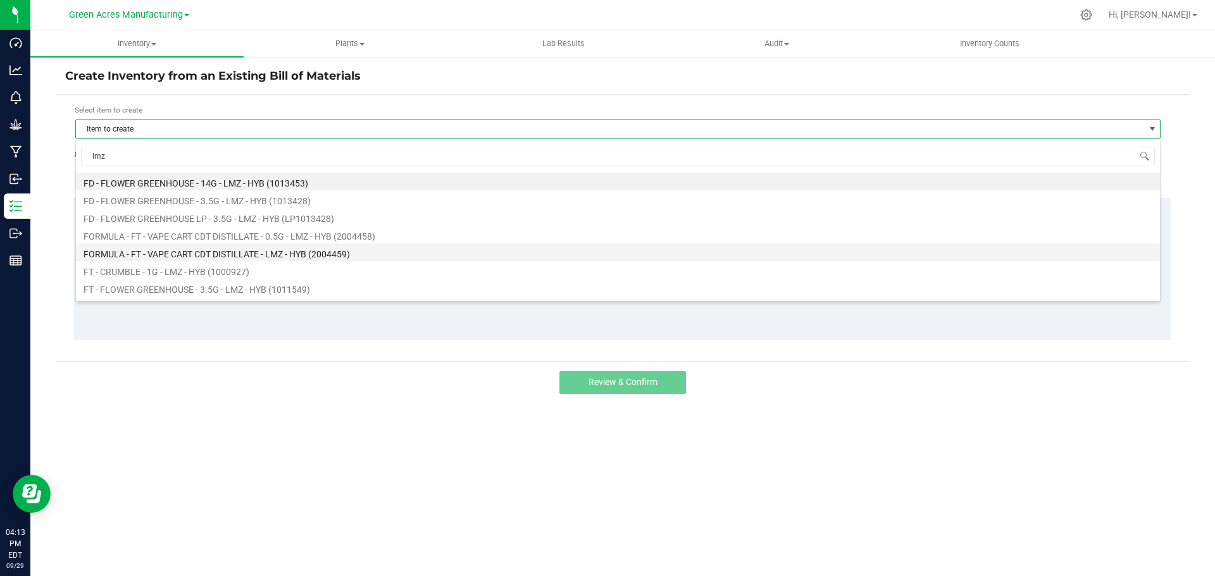
click at [211, 251] on li "FORMULA - FT - VAPE CART CDT DISTILLATE - LMZ - HYB (2004459)" at bounding box center [618, 253] width 1084 height 18
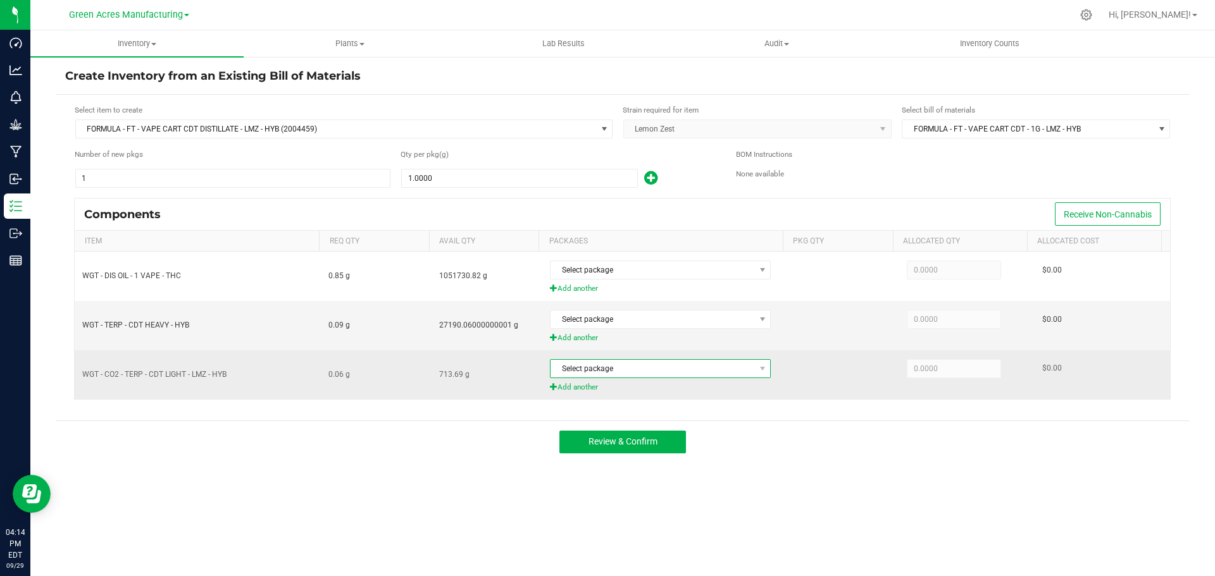
click at [600, 363] on span "Select package" at bounding box center [652, 369] width 204 height 18
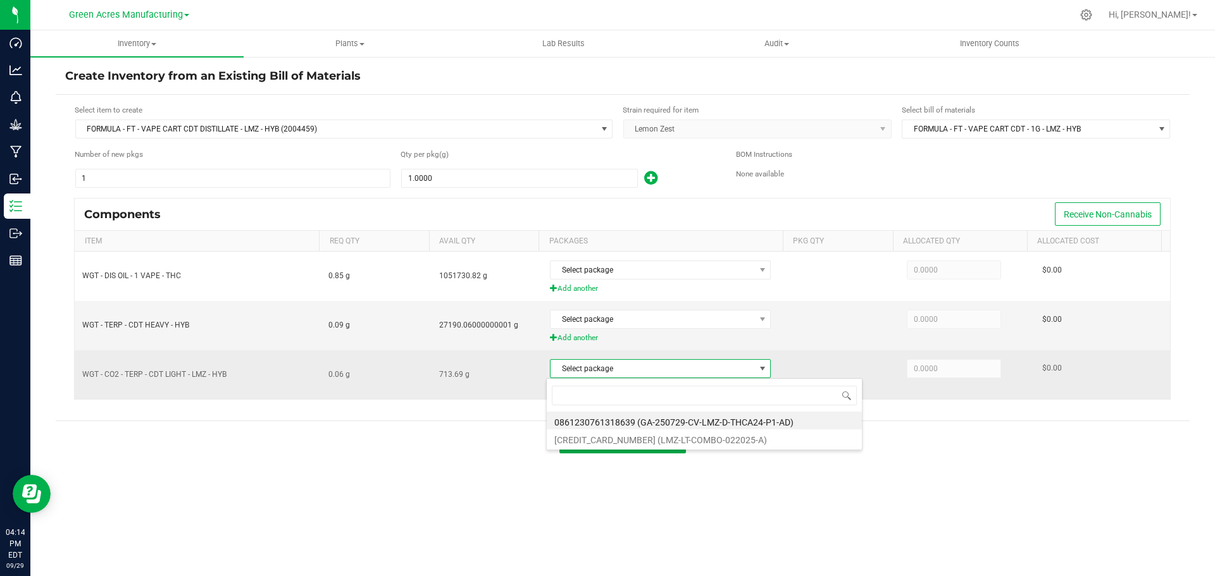
scroll to position [19, 218]
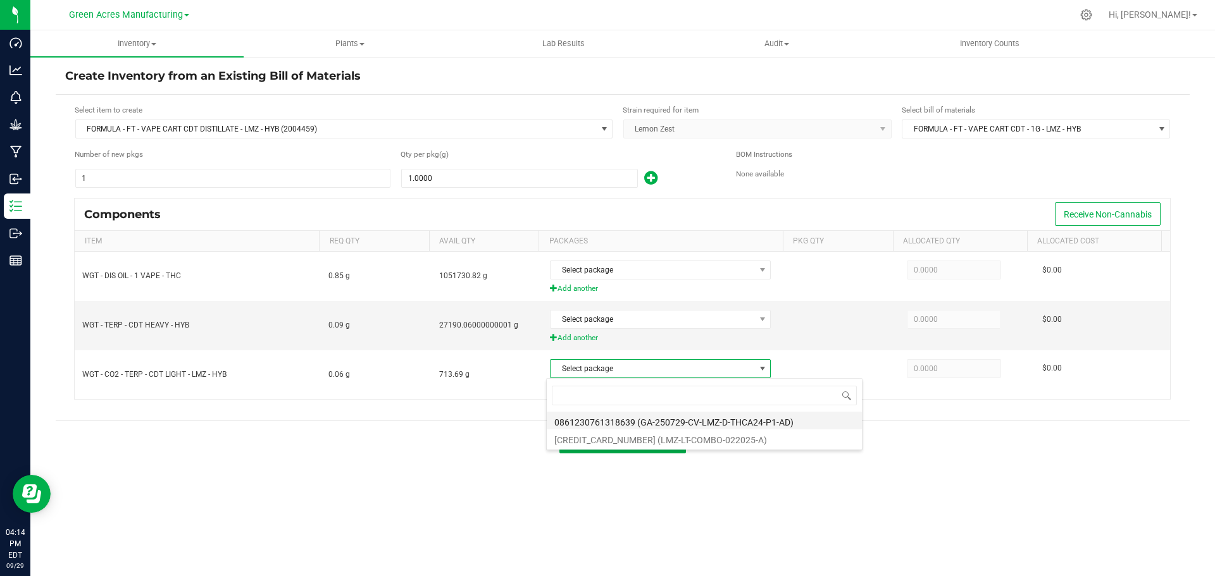
click at [626, 418] on li "0861230761318639 (GA-250729-CV-LMZ-D-THCA24-P1-AD)" at bounding box center [704, 421] width 315 height 18
type input "0.0600"
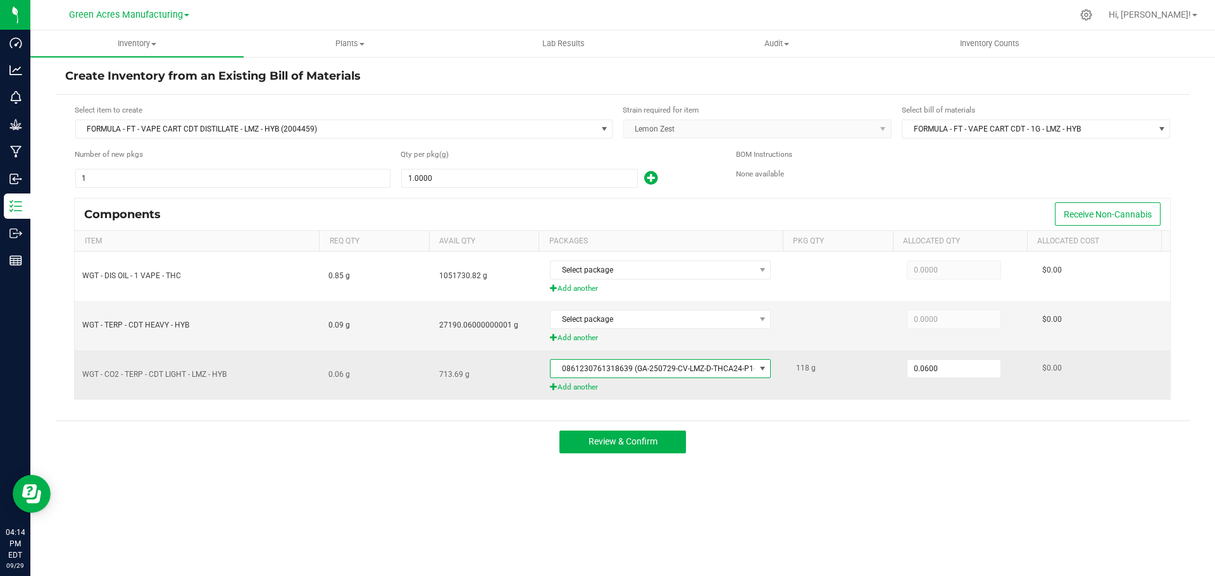
click at [622, 366] on span "0861230761318639 (GA-250729-CV-LMZ-D-THCA24-P1-AD)" at bounding box center [652, 369] width 204 height 18
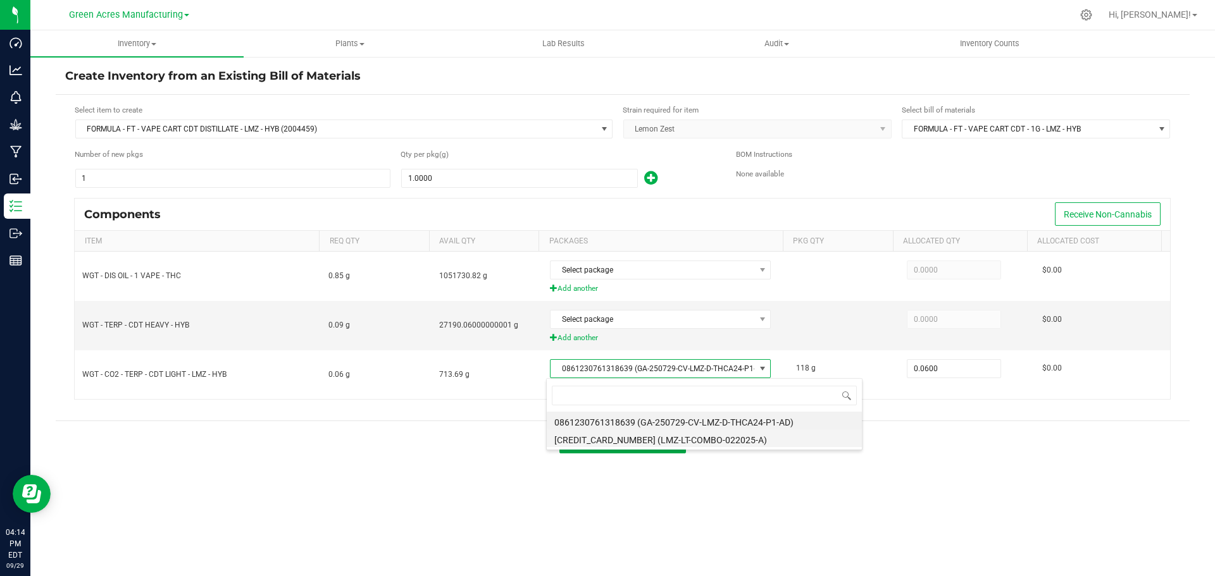
click at [621, 437] on li "4229864211012287 (LMZ-LT-COMBO-022025-A)" at bounding box center [704, 439] width 315 height 18
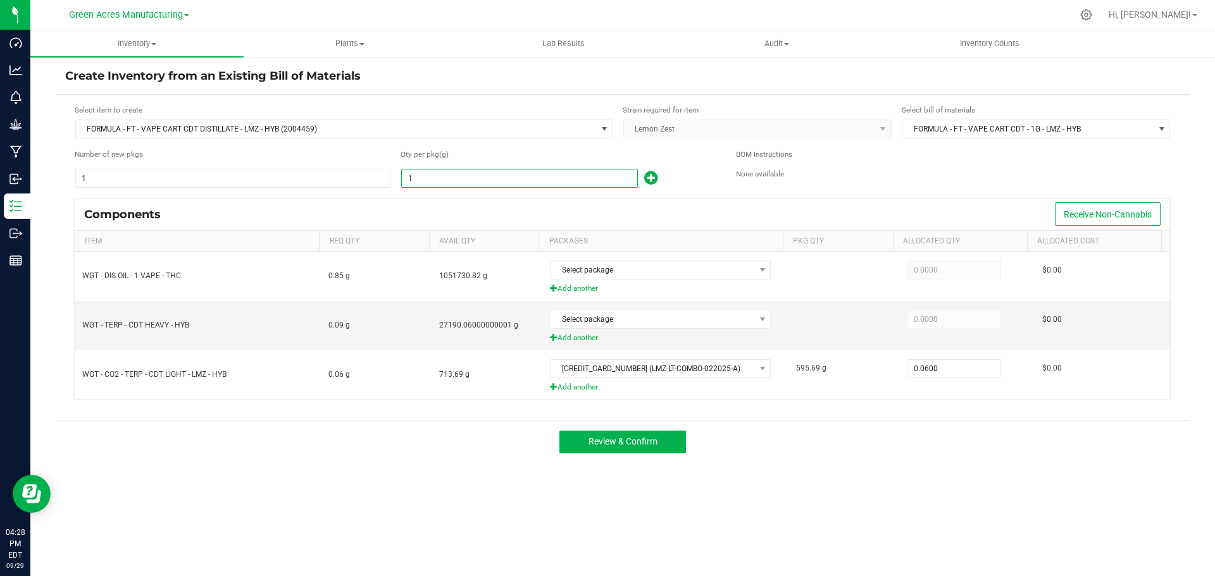
paste input "5214."
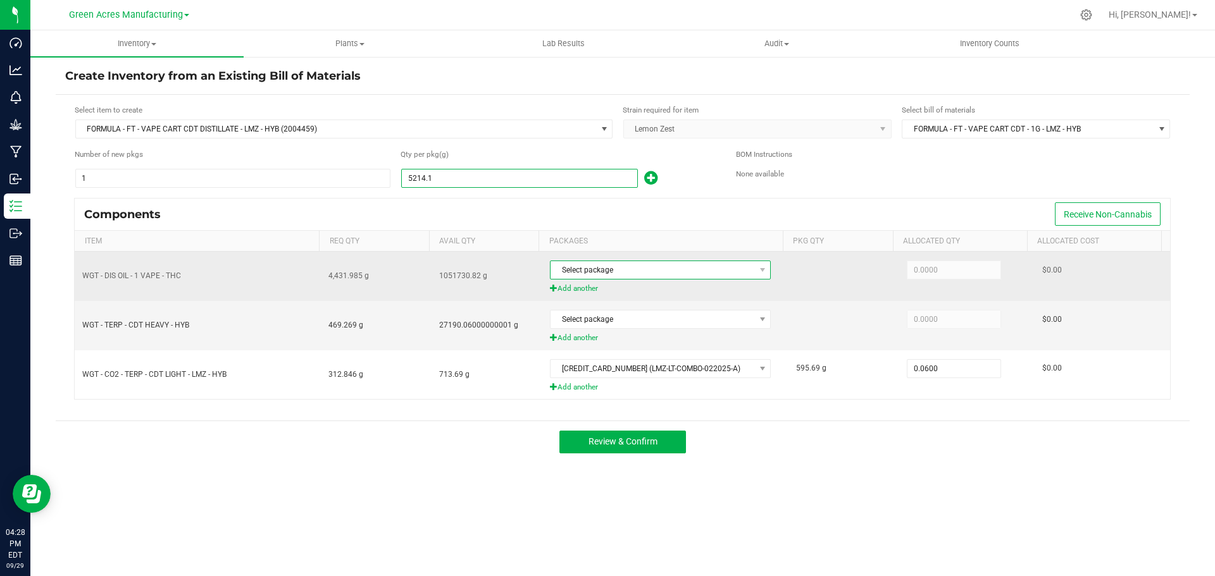
type input "5,214.1000"
click at [606, 270] on span "Select package" at bounding box center [652, 270] width 204 height 18
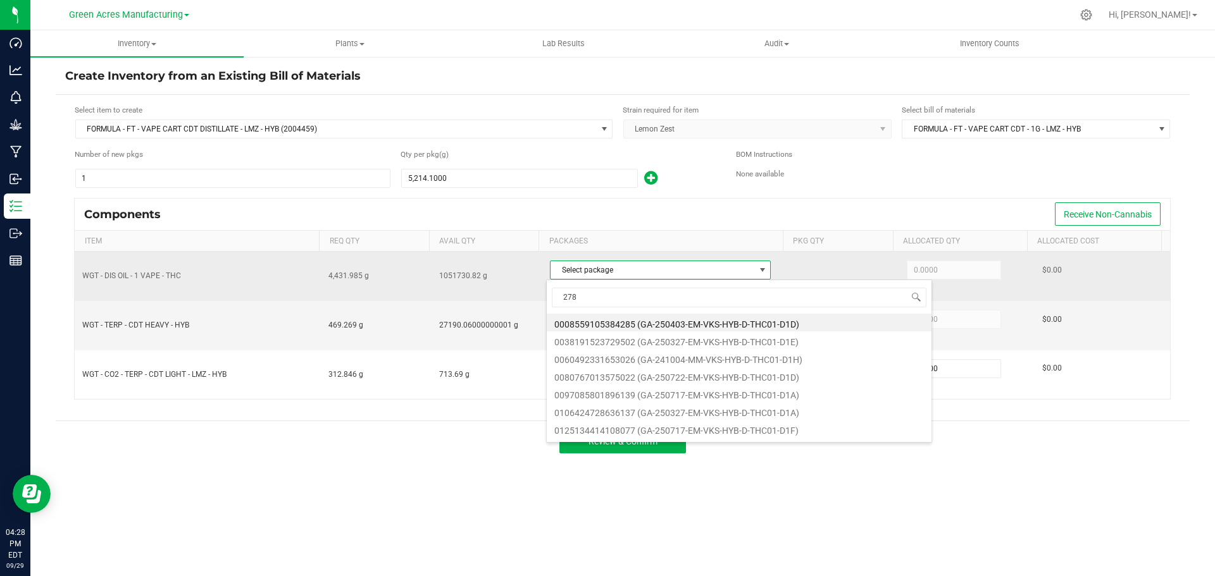
type input "2781"
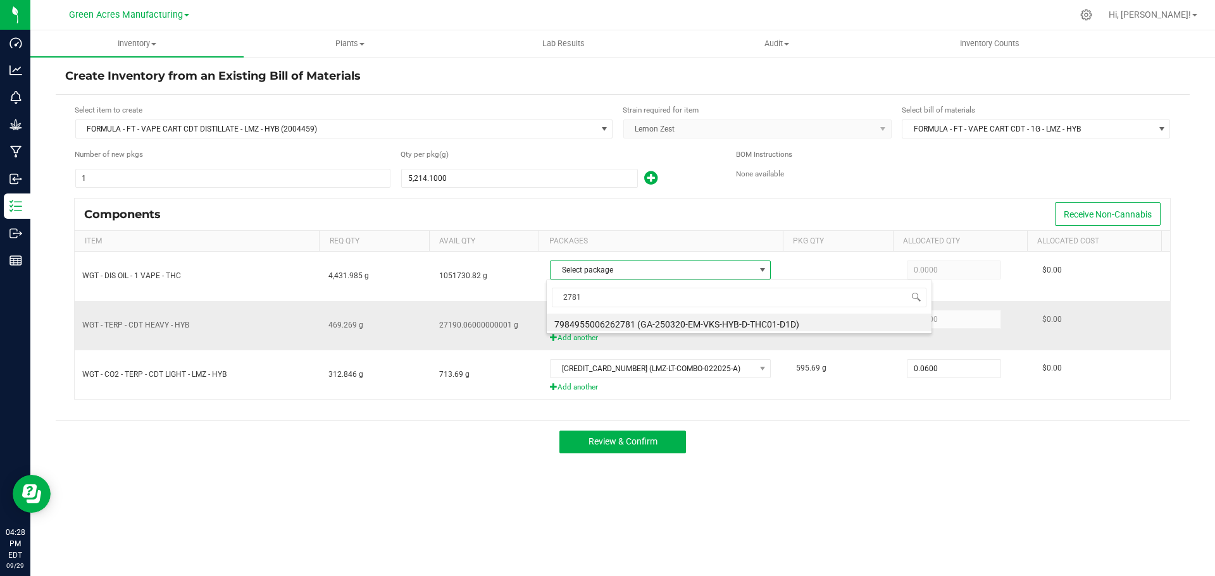
click at [619, 321] on li "7984955006262781 (GA-250320-EM-VKS-HYB-D-THC01-D1D)" at bounding box center [739, 323] width 385 height 18
type input "3,097.2000"
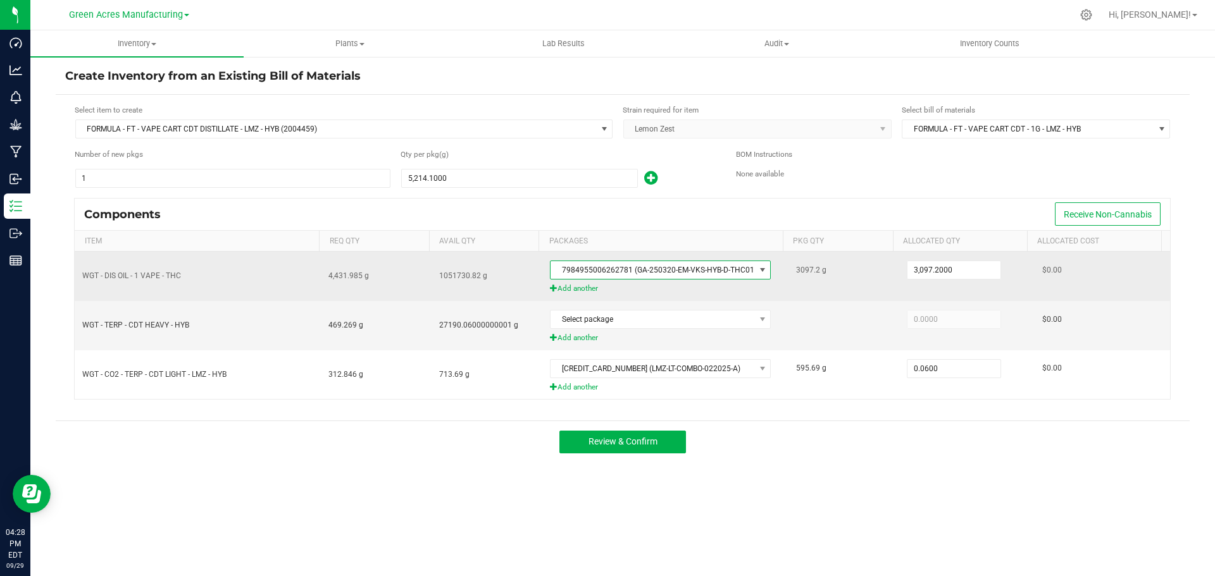
click at [577, 290] on span "Add another" at bounding box center [665, 289] width 231 height 12
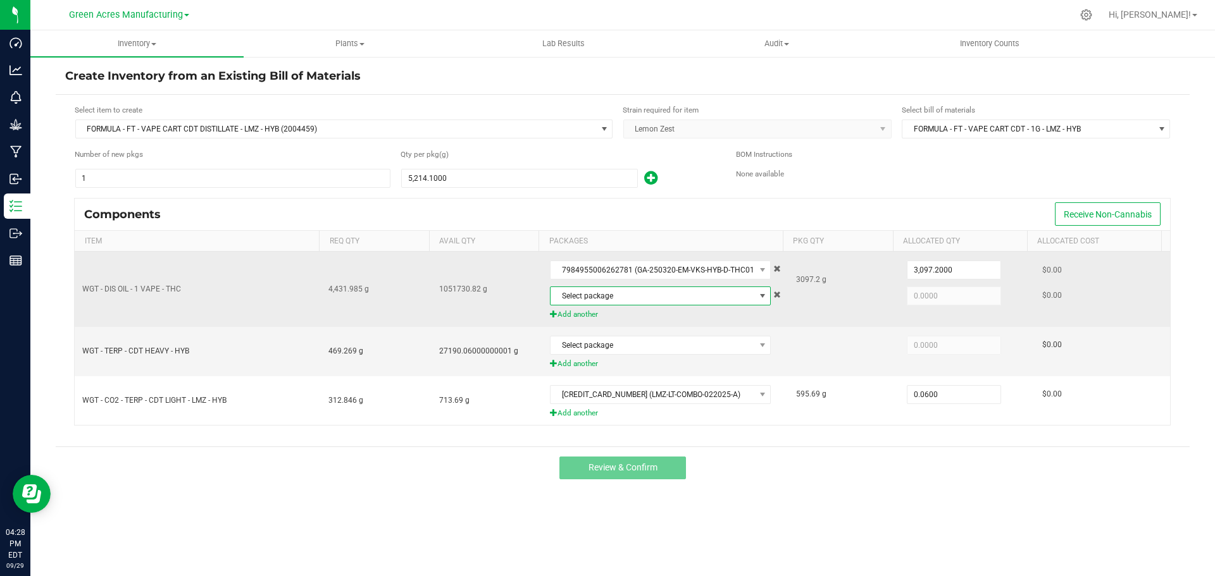
click at [590, 298] on span "Select package" at bounding box center [652, 296] width 204 height 18
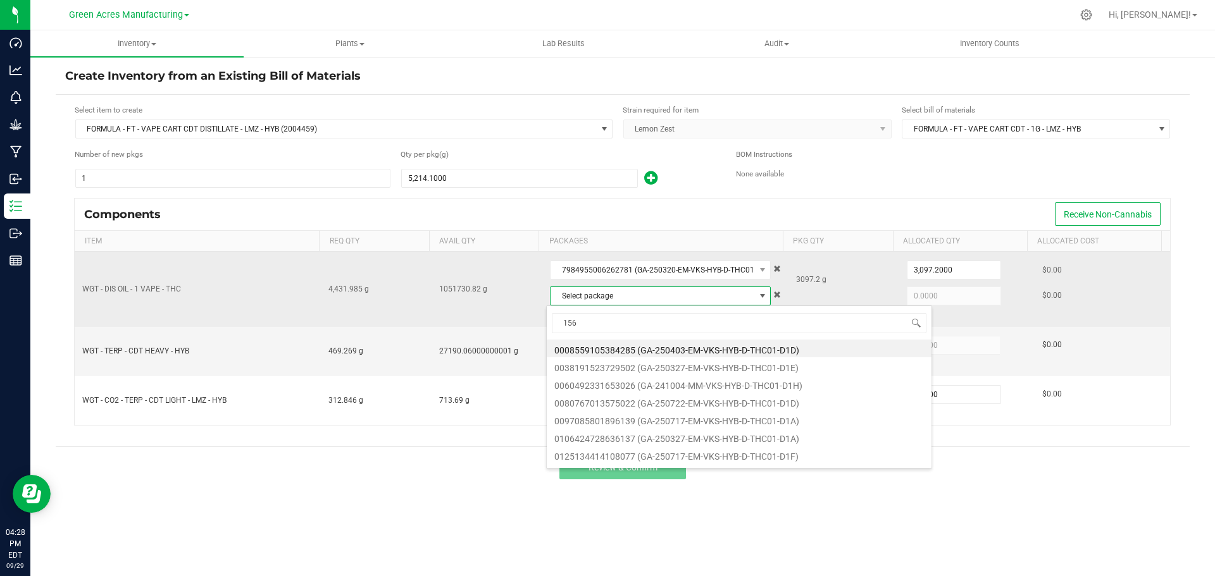
type input "1562"
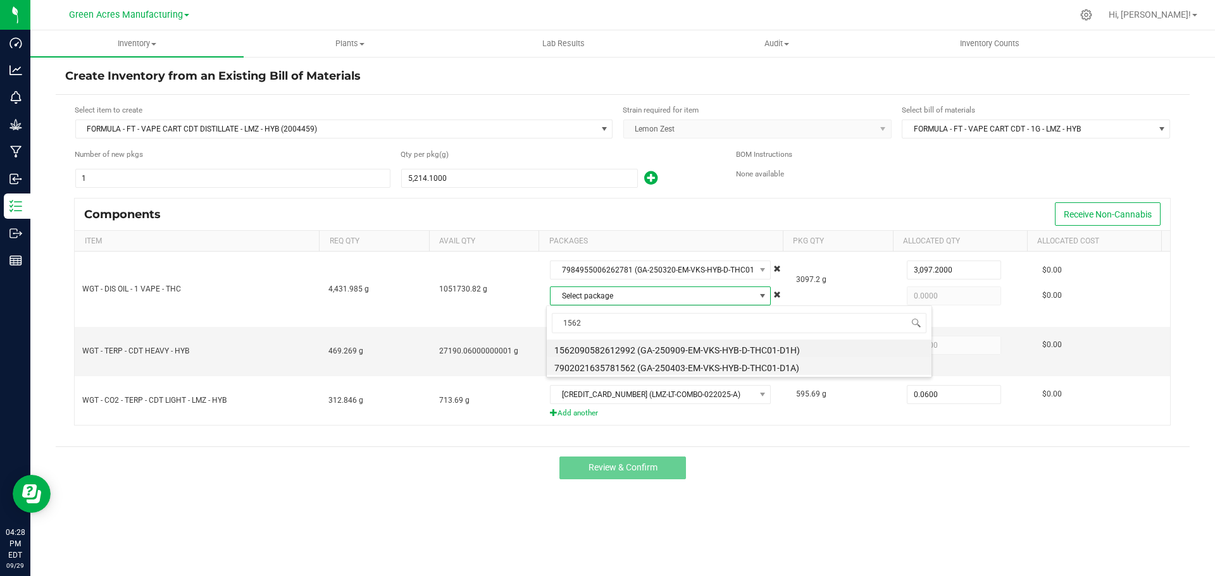
click at [649, 366] on li "7902021635781562 (GA-250403-EM-VKS-HYB-D-THC01-D1A)" at bounding box center [739, 366] width 385 height 18
type input "1,334.7850"
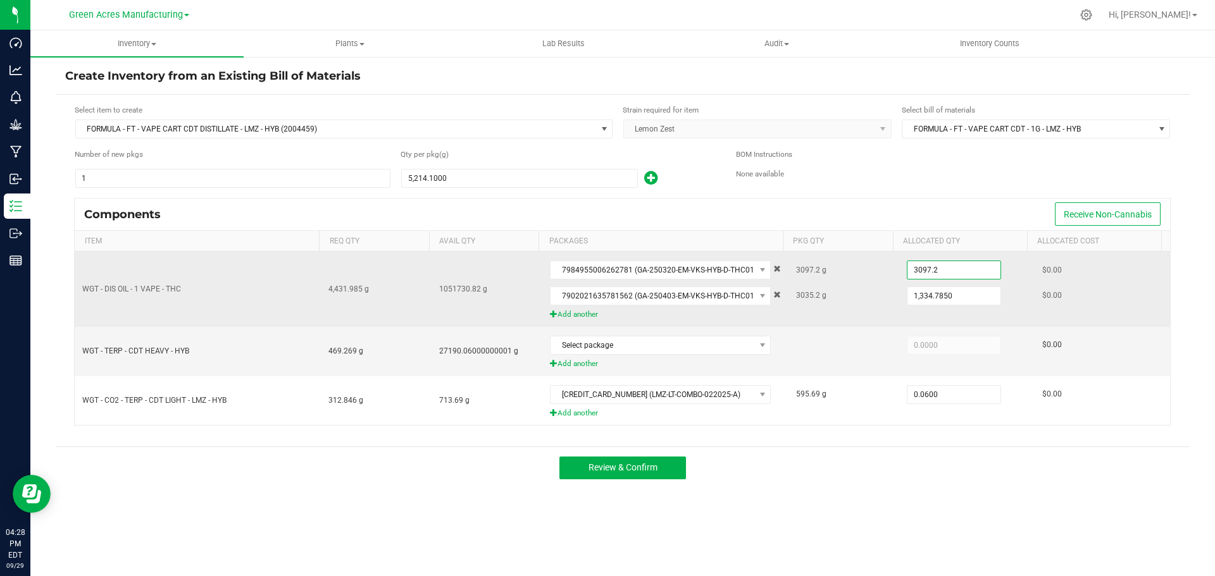
click at [941, 270] on input "3097.2" at bounding box center [953, 270] width 93 height 18
type input "3,097.2000"
click at [934, 302] on input "1334.785" at bounding box center [953, 296] width 93 height 18
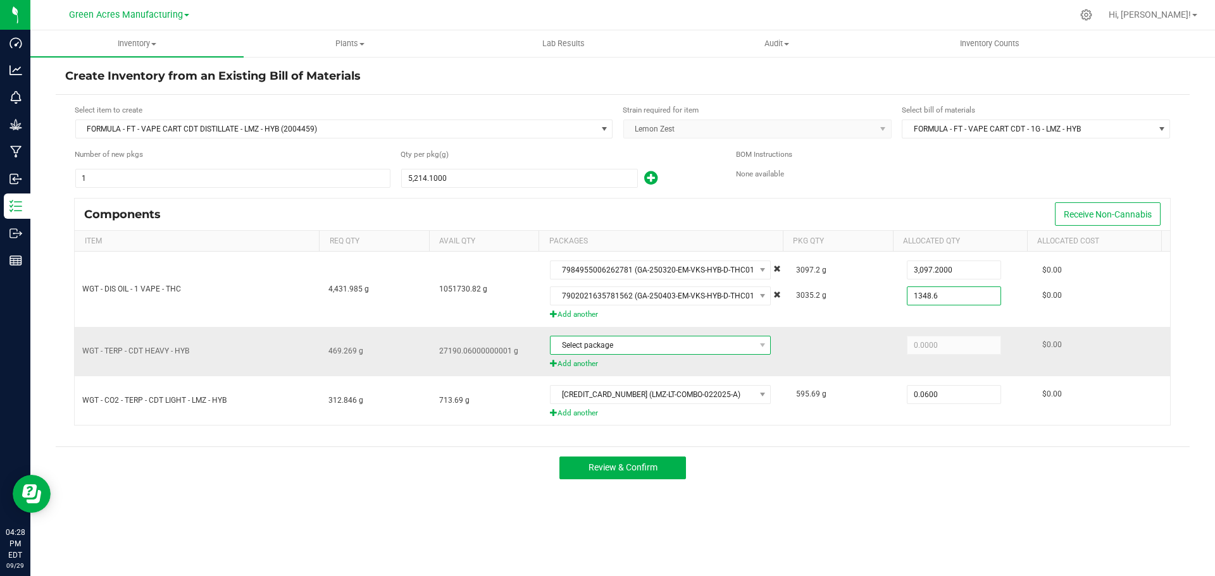
type input "1,348.6000"
click at [678, 342] on span "Select package" at bounding box center [652, 346] width 204 height 18
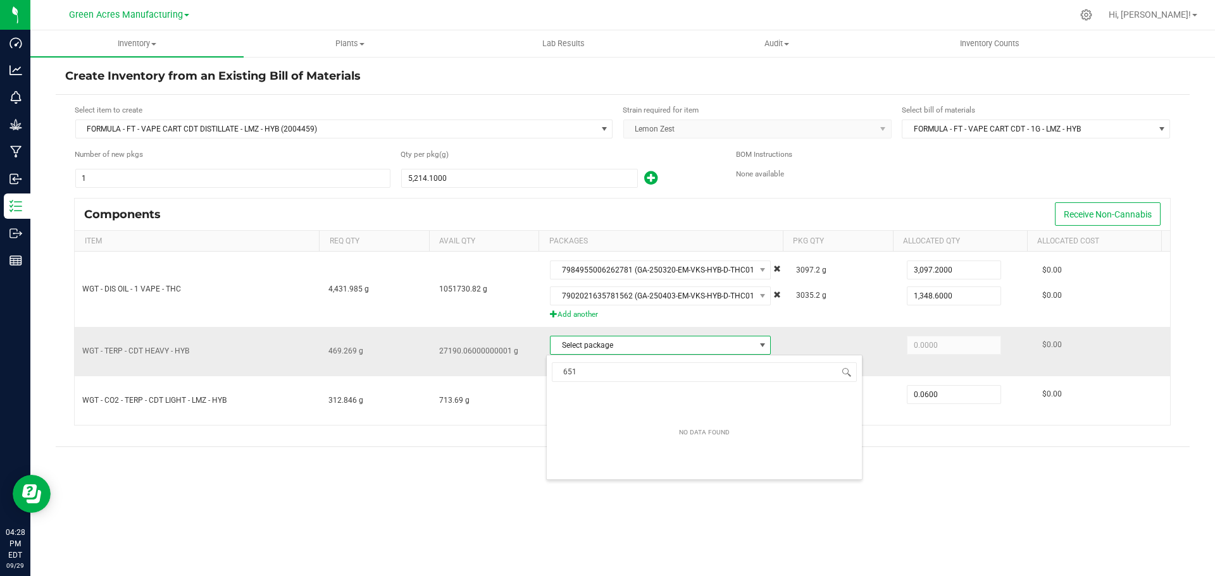
type input "6517"
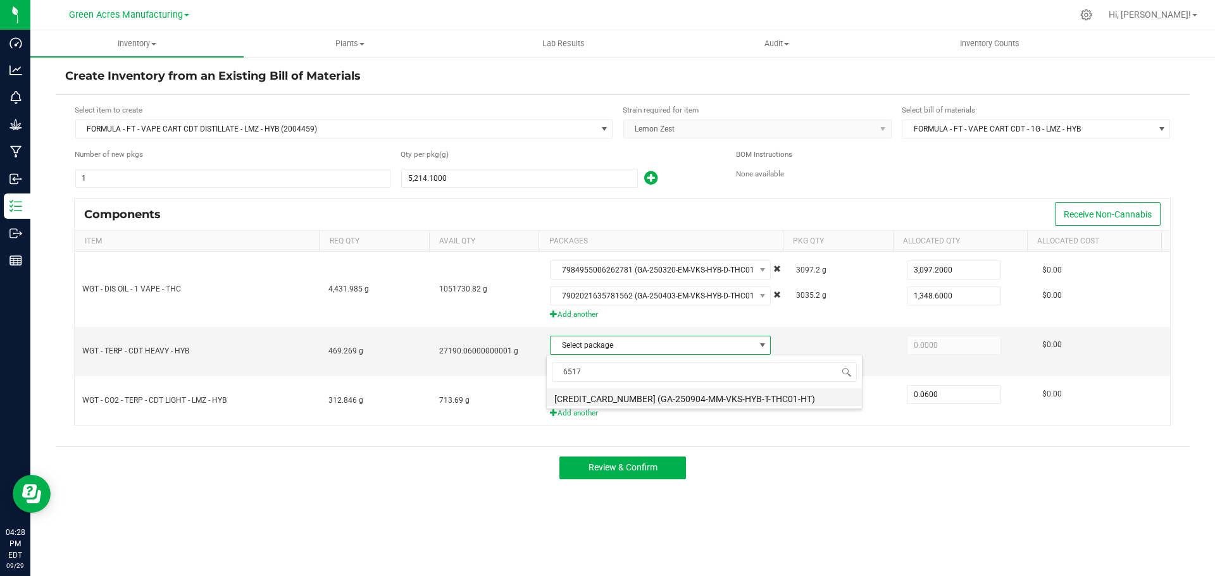
click at [666, 397] on li "6711710035456517 (GA-250904-MM-VKS-HYB-T-THC01-HT)" at bounding box center [704, 397] width 315 height 18
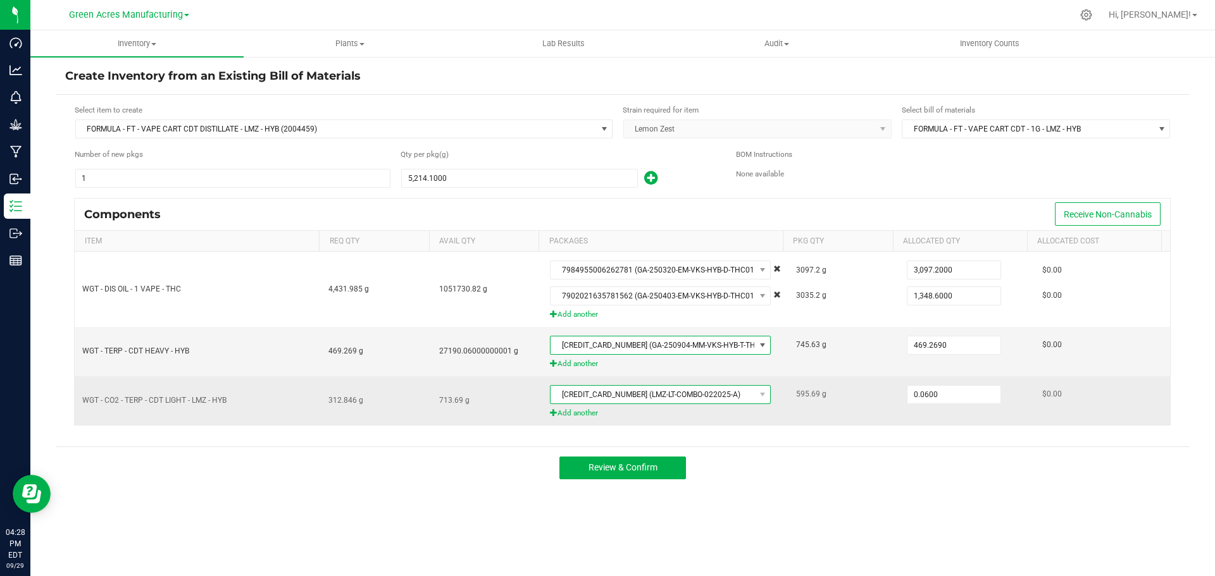
click at [650, 394] on span "4229864211012287 (LMZ-LT-COMBO-022025-A)" at bounding box center [652, 395] width 204 height 18
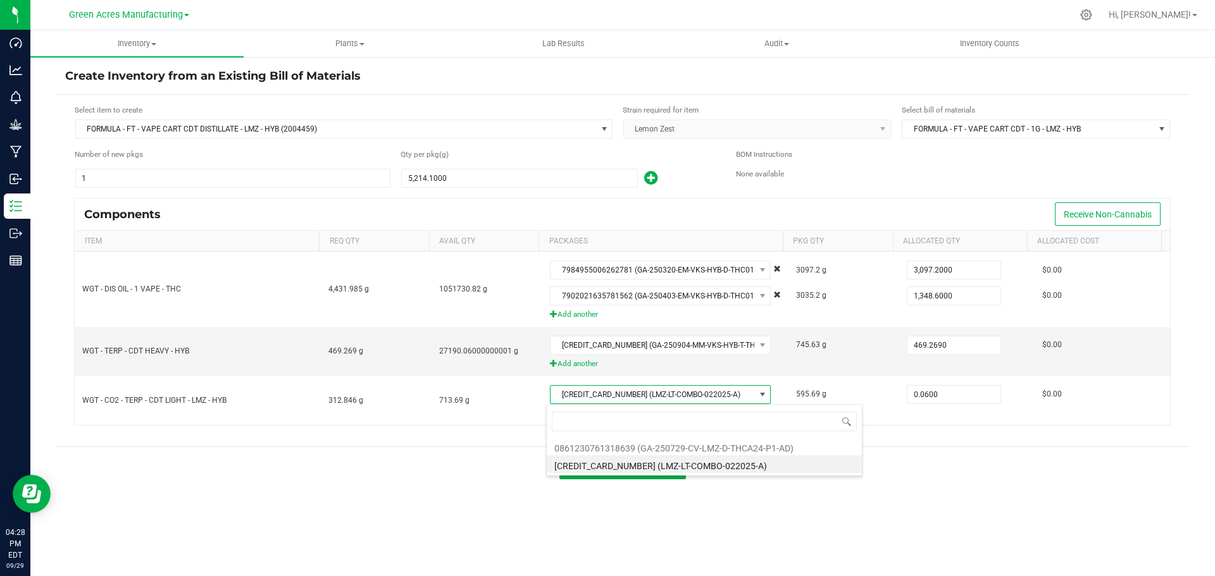
click at [665, 460] on li "4229864211012287 (LMZ-LT-COMBO-022025-A)" at bounding box center [704, 465] width 315 height 18
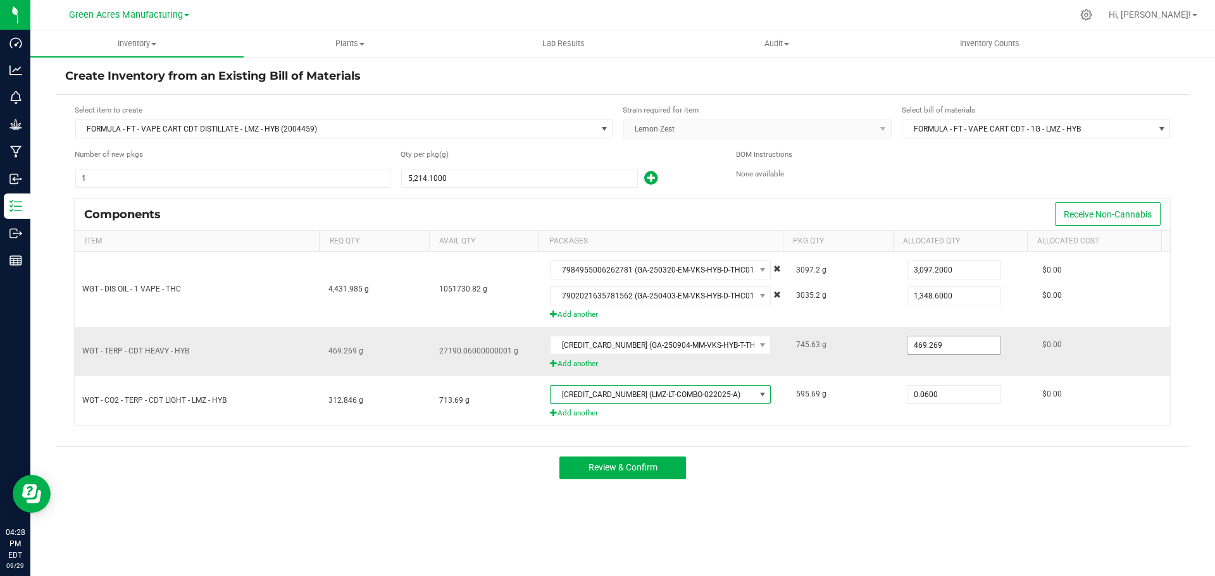
click at [919, 345] on input "469.269" at bounding box center [953, 346] width 93 height 18
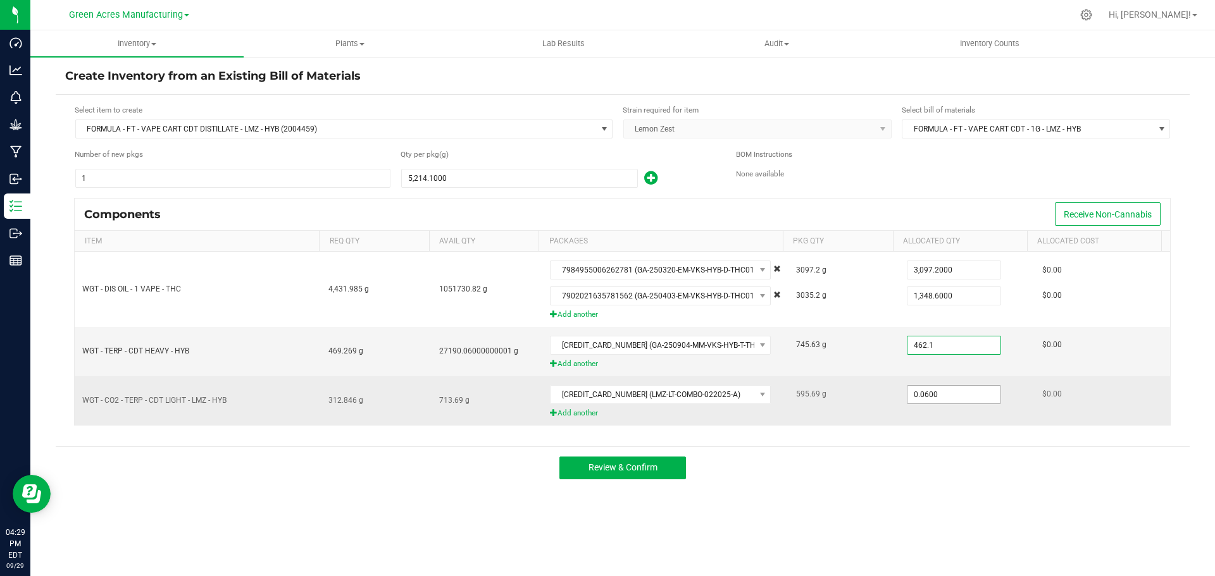
type input "462.1000"
click at [922, 395] on input "0.06" at bounding box center [953, 395] width 93 height 18
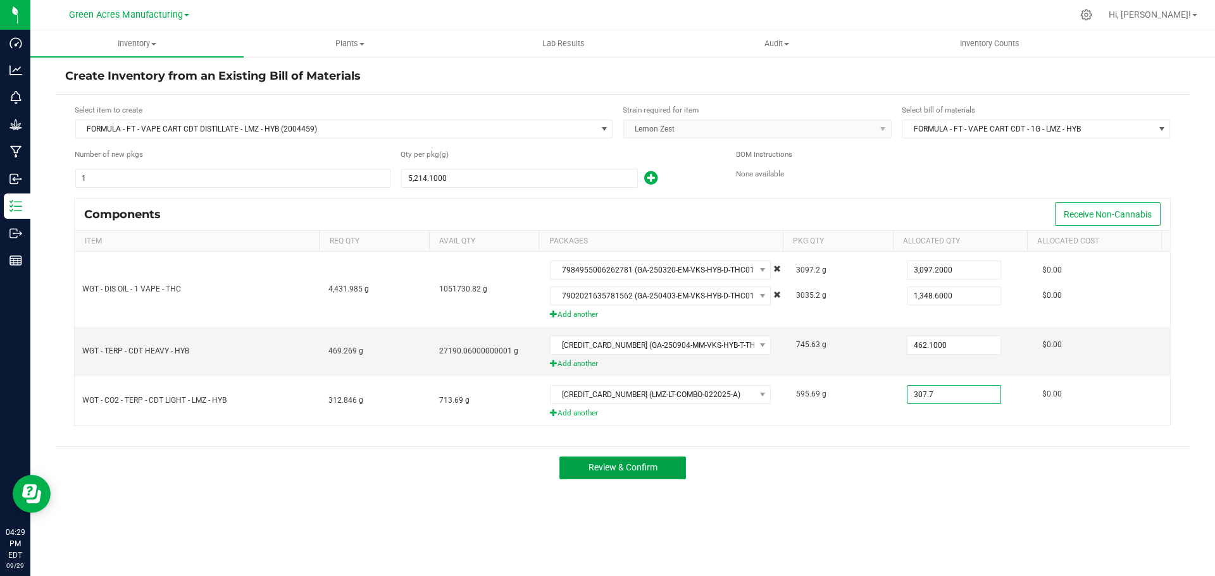
type input "307.7000"
click at [608, 462] on span "Review & Confirm" at bounding box center [622, 467] width 69 height 10
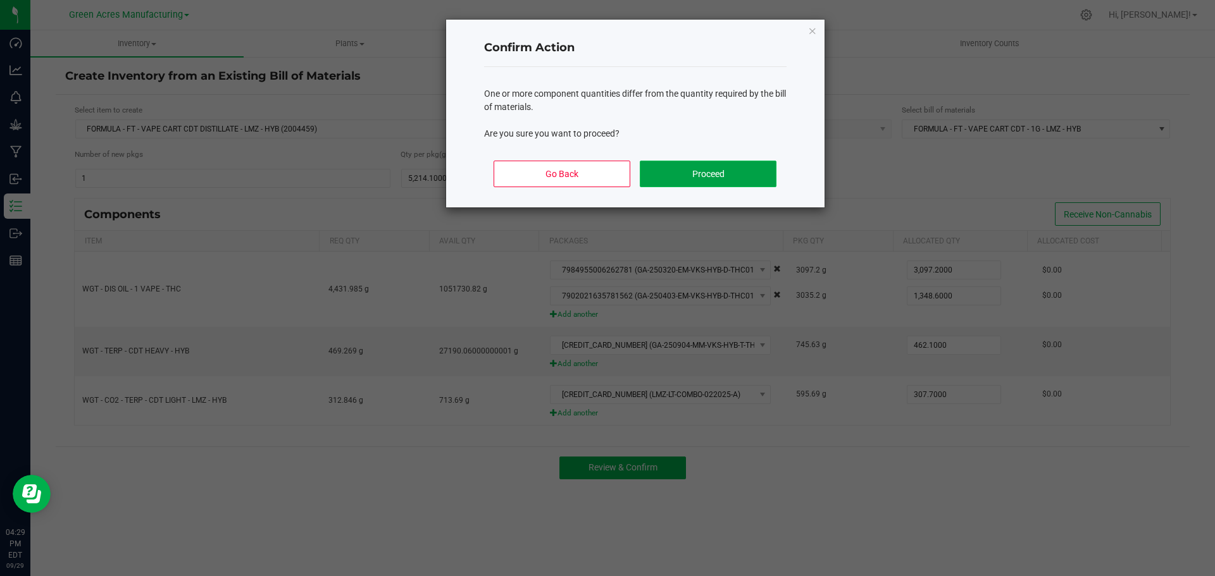
click at [657, 171] on button "Proceed" at bounding box center [708, 174] width 136 height 27
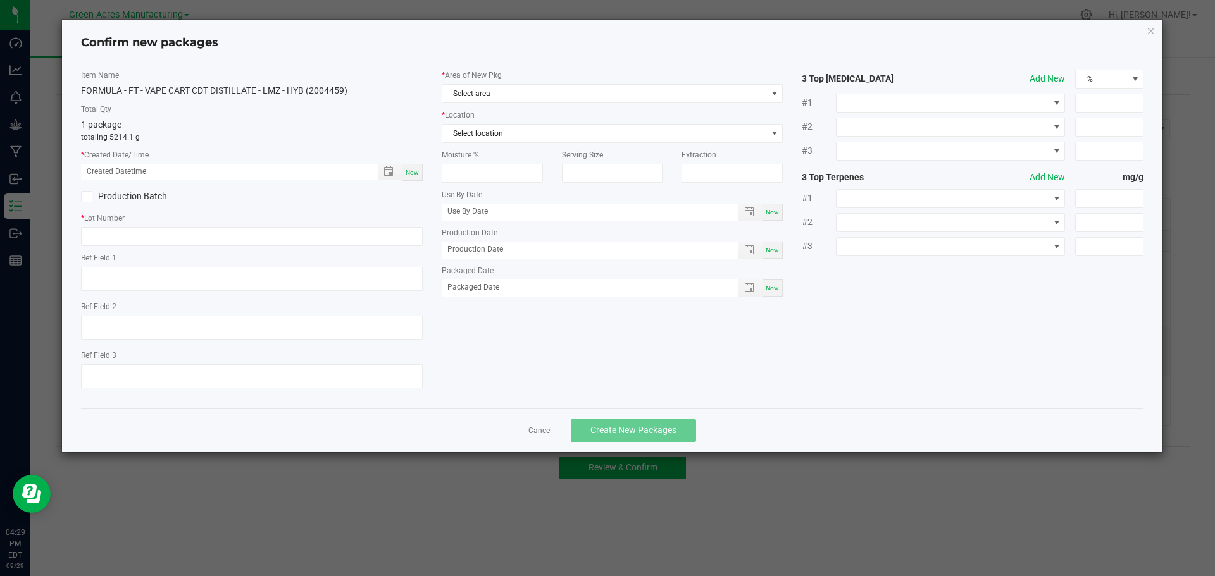
click at [416, 173] on span "Now" at bounding box center [412, 172] width 13 height 7
type input "09/29/2025 04:29 PM"
paste input "SEP25LMZ02"
type input "SEP25LMZ02"
click at [540, 92] on span "Select area" at bounding box center [604, 94] width 325 height 18
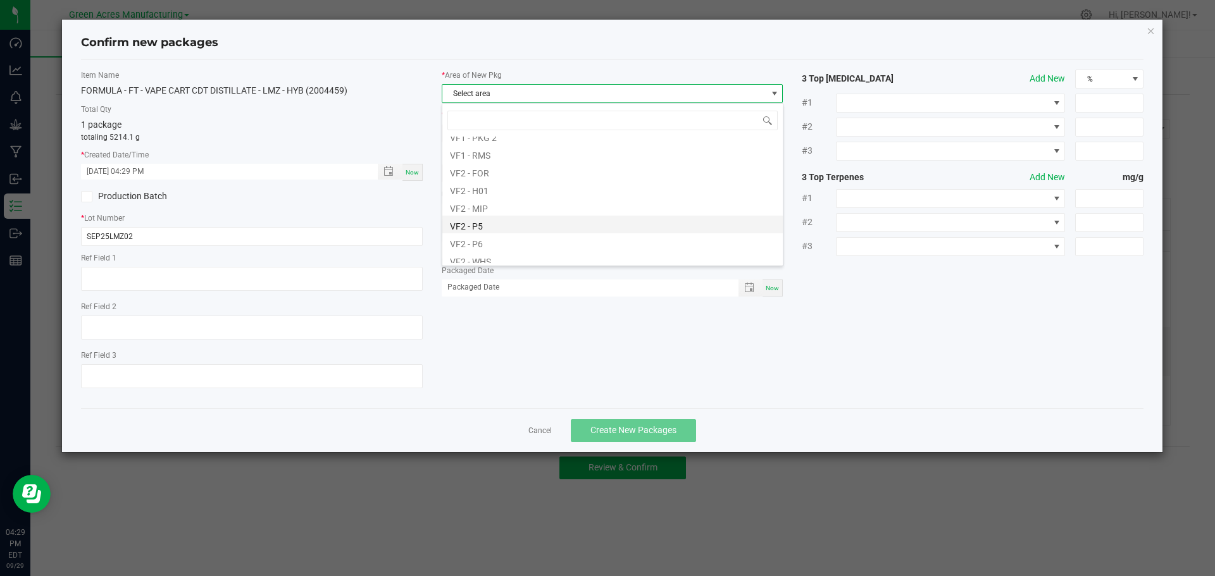
scroll to position [635, 0]
click at [508, 185] on li "VF2 - MIP" at bounding box center [612, 184] width 340 height 18
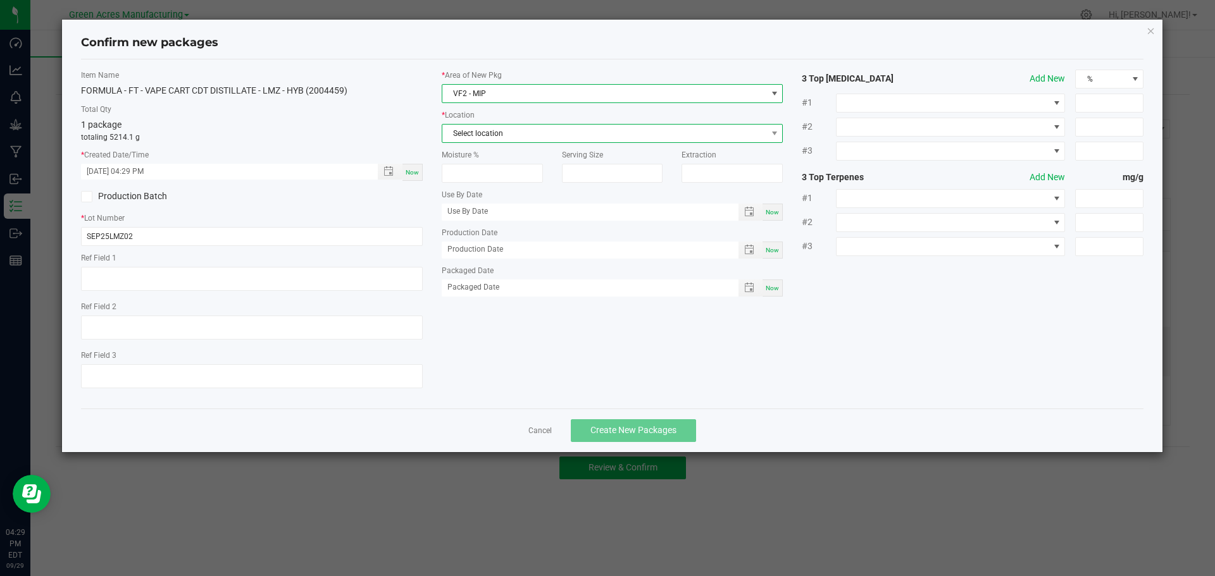
click at [515, 133] on span "Select location" at bounding box center [604, 134] width 325 height 18
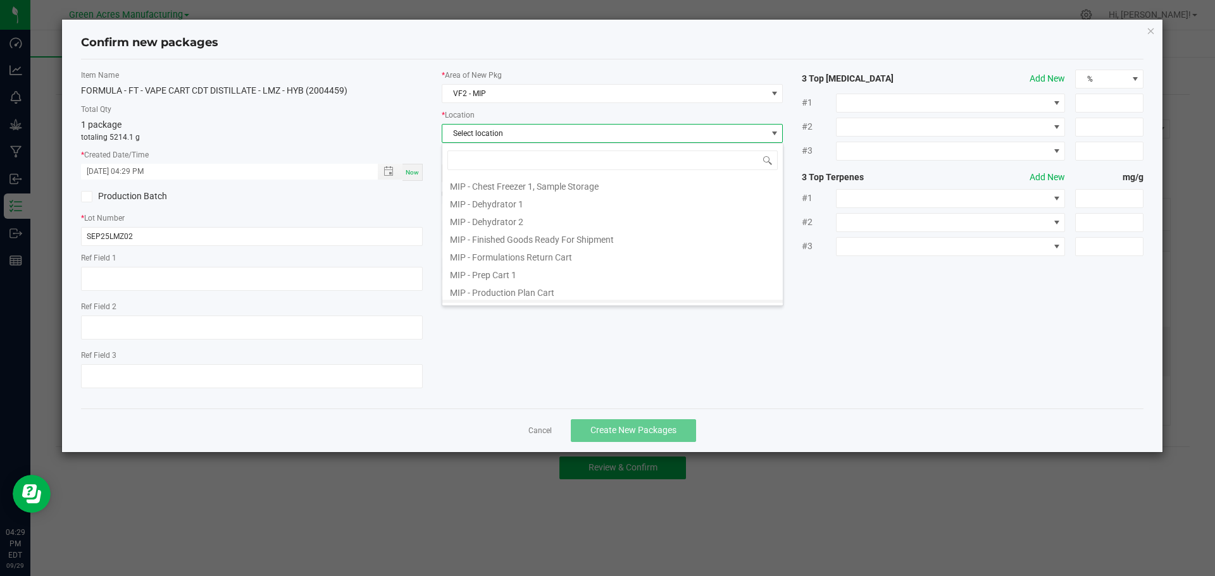
scroll to position [104, 0]
click at [524, 245] on li "MIP - Production Plan Cart" at bounding box center [612, 241] width 340 height 18
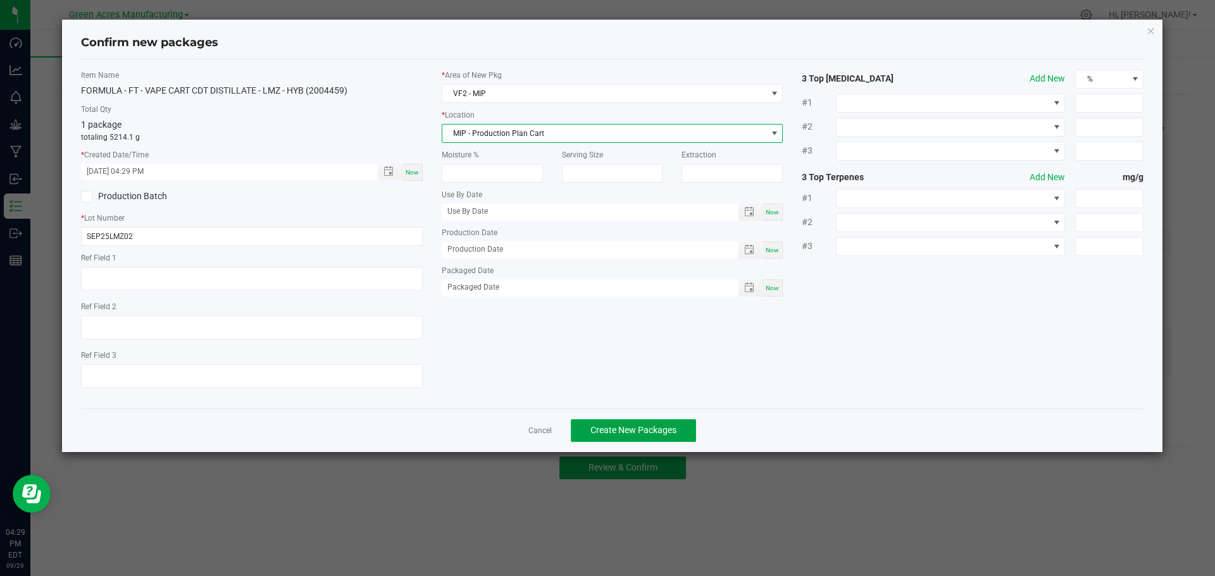
click at [628, 427] on span "Create New Packages" at bounding box center [633, 430] width 86 height 10
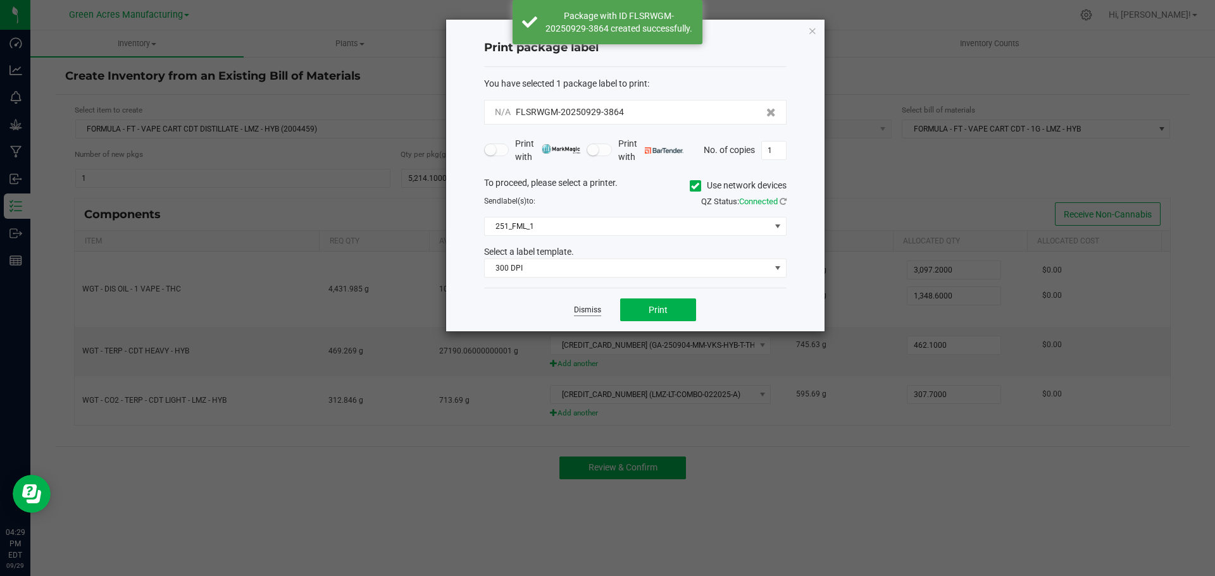
click at [586, 311] on link "Dismiss" at bounding box center [587, 310] width 27 height 11
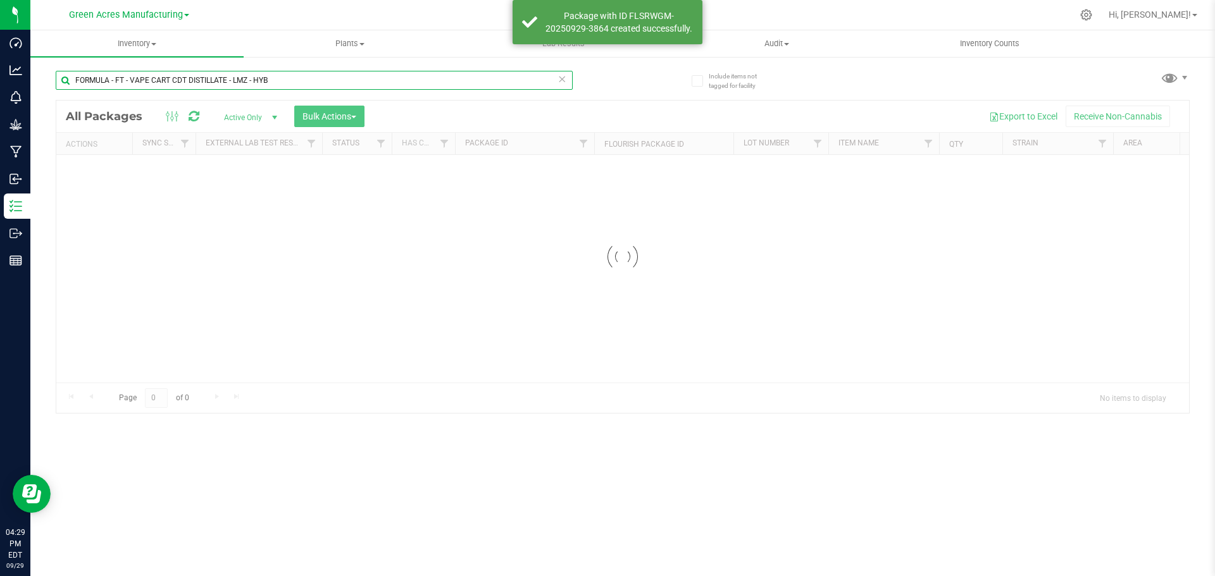
click at [282, 80] on input "FORMULA - FT - VAPE CART CDT DISTILLATE - LMZ - HYB" at bounding box center [314, 80] width 517 height 19
paste input "SEP25LMZ02"
type input "SEP25LMZ02"
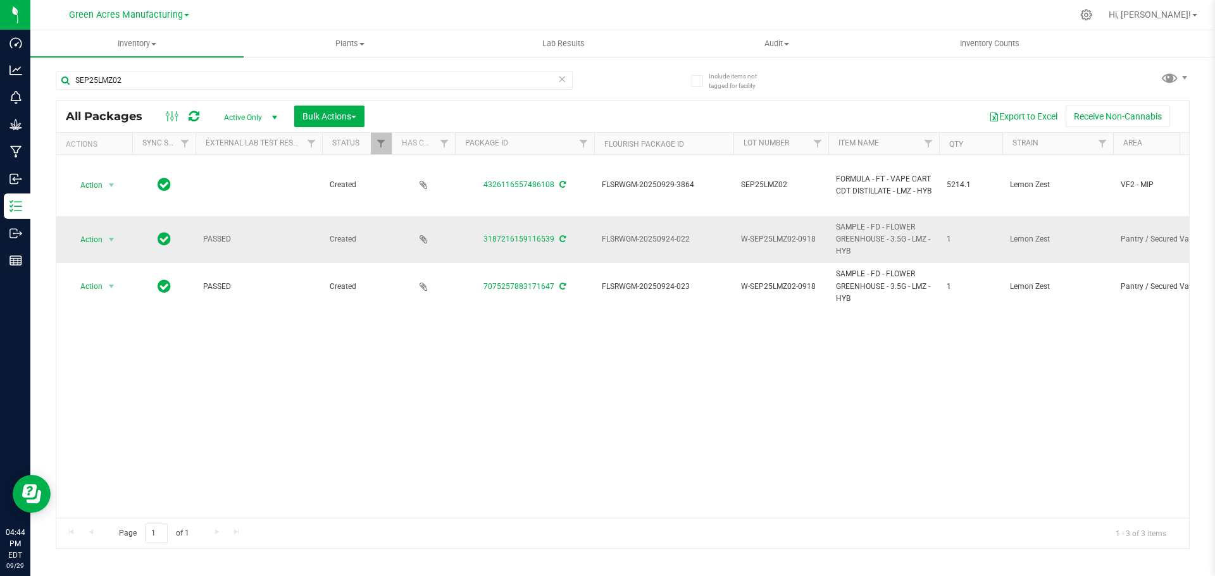
drag, startPoint x: 420, startPoint y: 395, endPoint x: 246, endPoint y: 233, distance: 237.7
click at [420, 395] on div "Action Action Adjust qty Create package Edit attributes Global inventory Locate…" at bounding box center [622, 336] width 1132 height 363
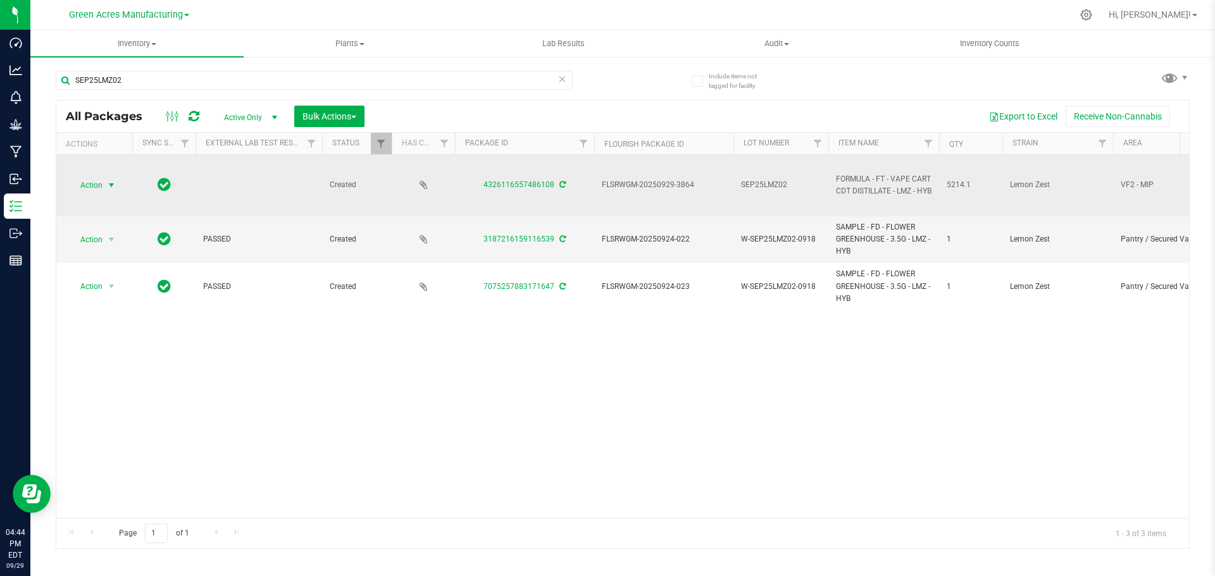
click at [108, 182] on span "select" at bounding box center [111, 185] width 10 height 10
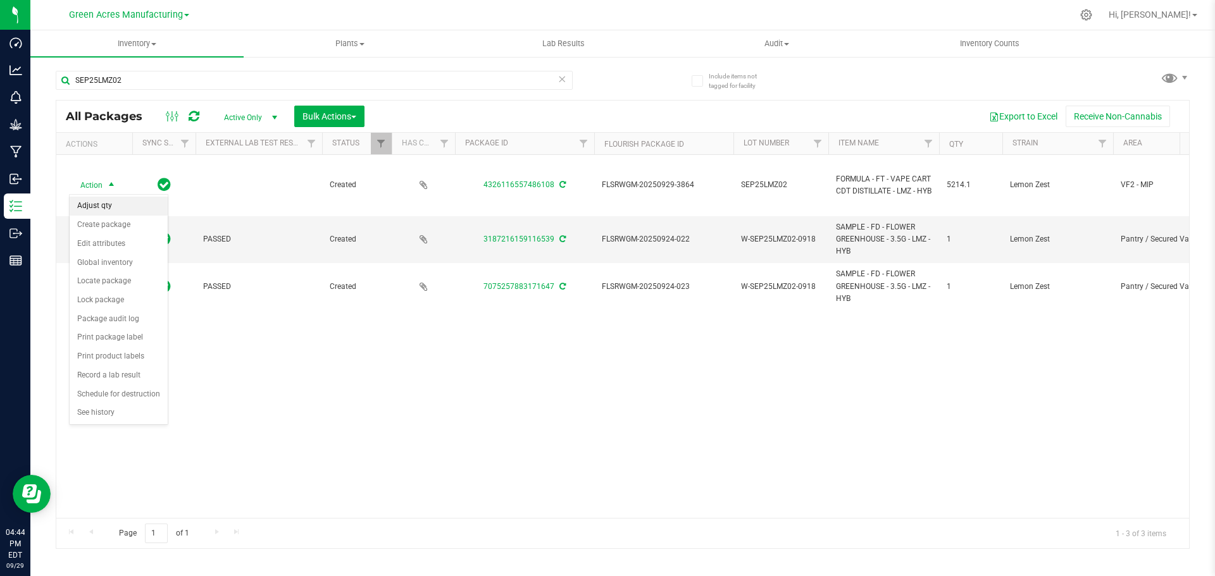
click at [112, 205] on li "Adjust qty" at bounding box center [119, 206] width 98 height 19
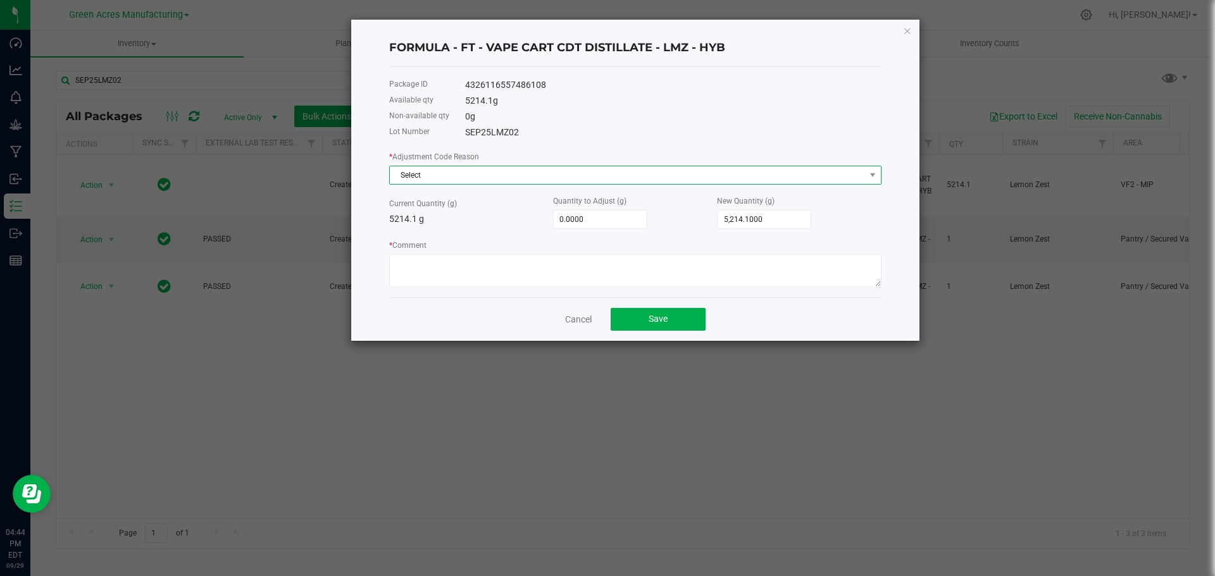
click at [512, 178] on span "Select" at bounding box center [627, 175] width 475 height 18
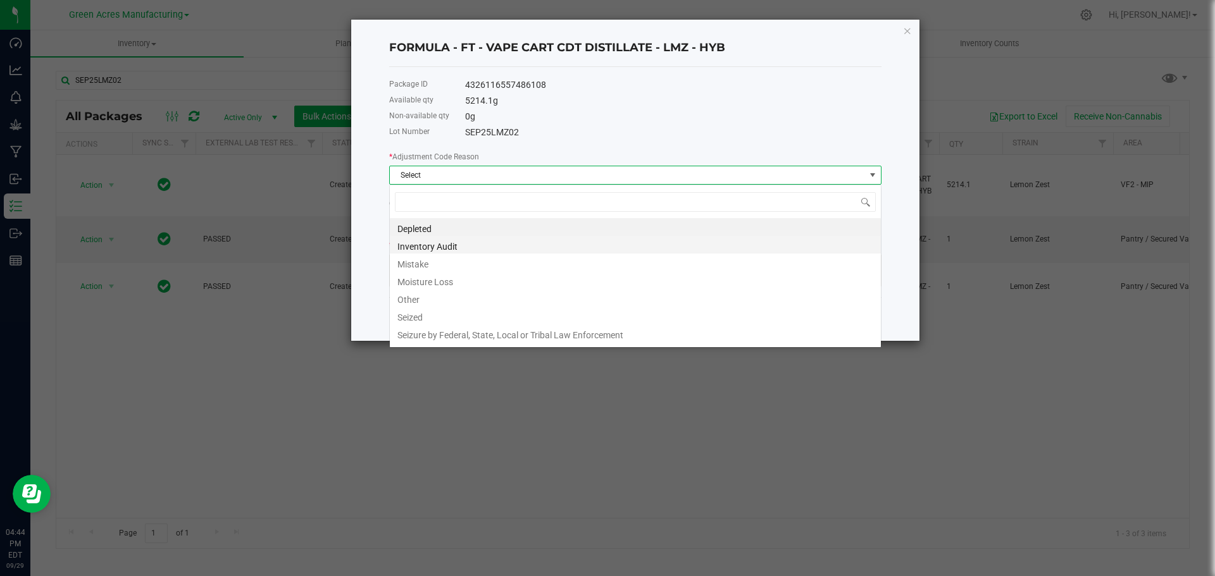
scroll to position [19, 492]
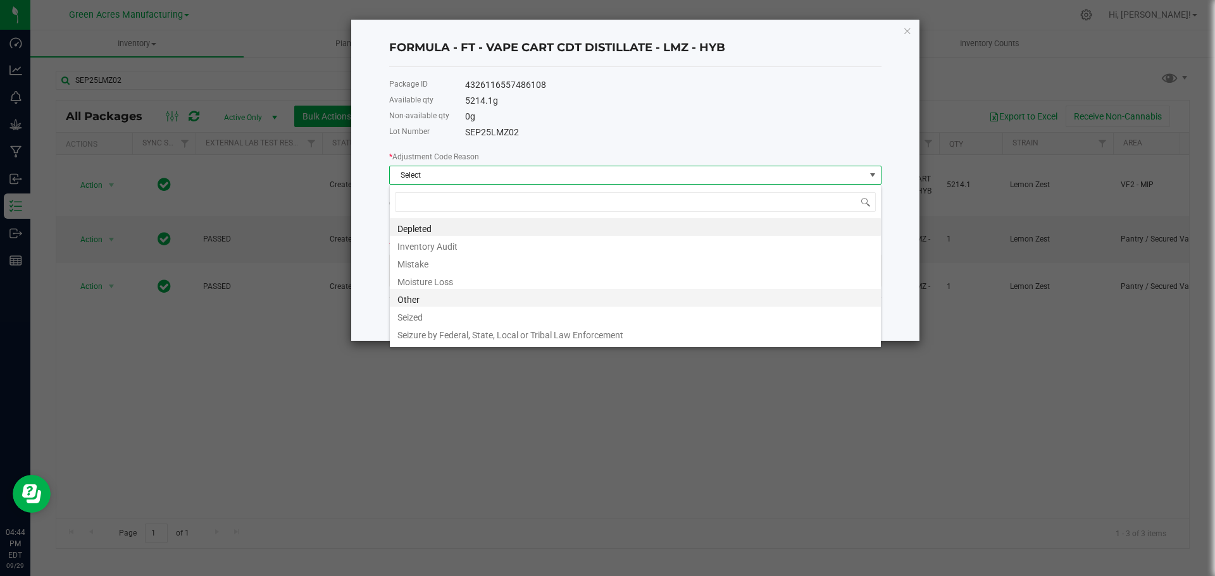
click at [477, 305] on li "Other" at bounding box center [635, 298] width 491 height 18
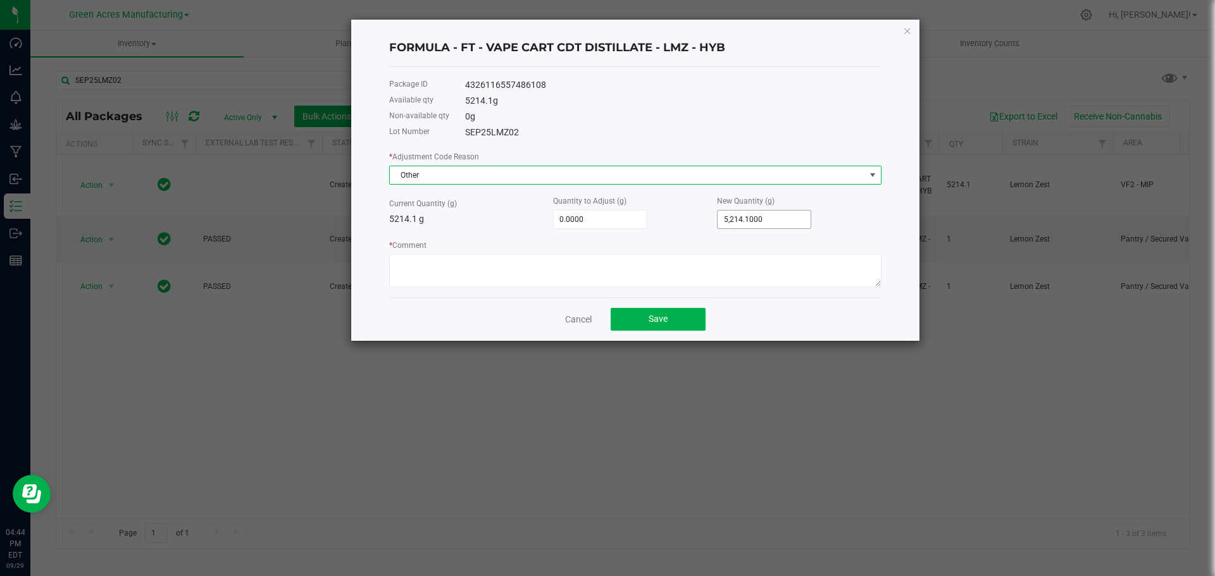
type input "5214.1"
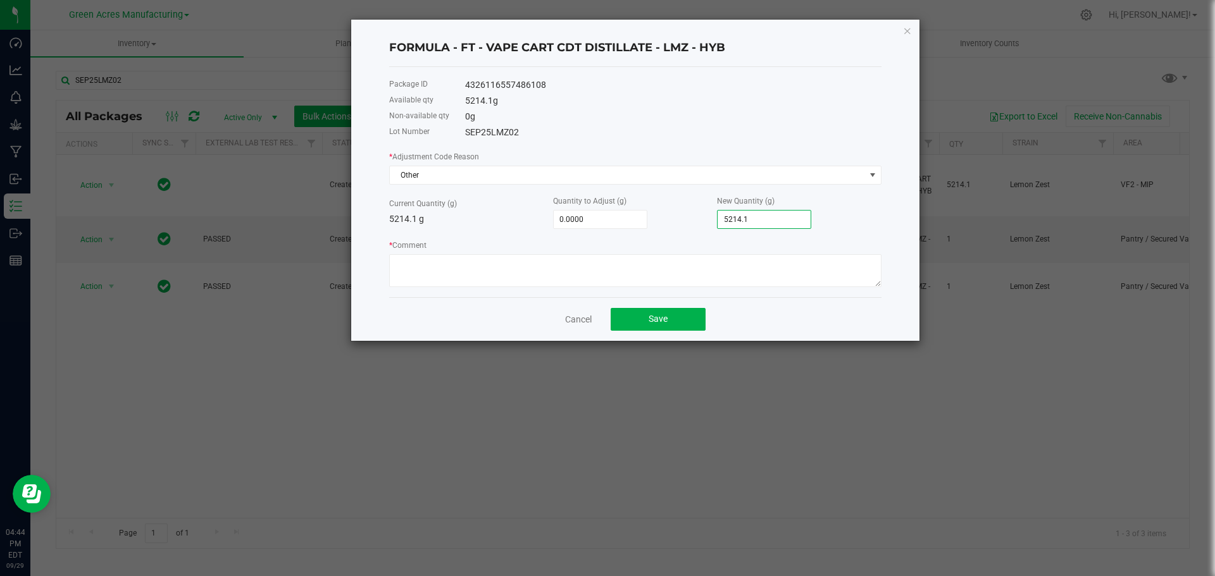
click at [738, 221] on input "5214.1" at bounding box center [763, 220] width 93 height 18
paste input "08.6"
type input "-5.5000"
type input "5,208.6000"
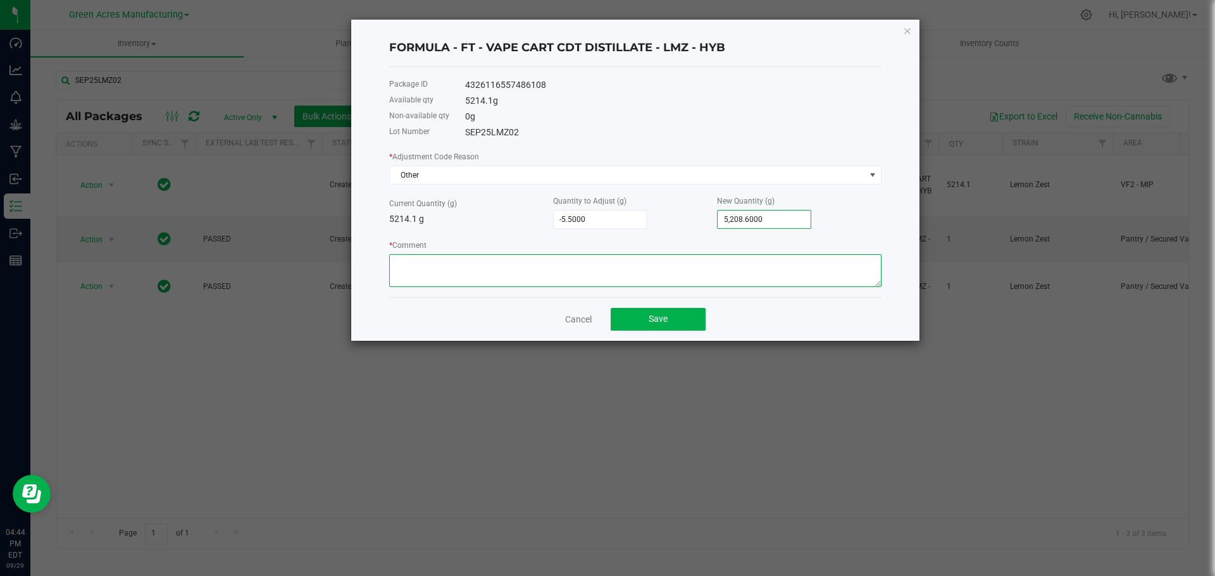
click at [566, 269] on textarea "* Comment" at bounding box center [635, 270] width 492 height 33
type textarea "Beaker transfer loss. -KDP"
click at [652, 318] on span "Save" at bounding box center [657, 319] width 19 height 10
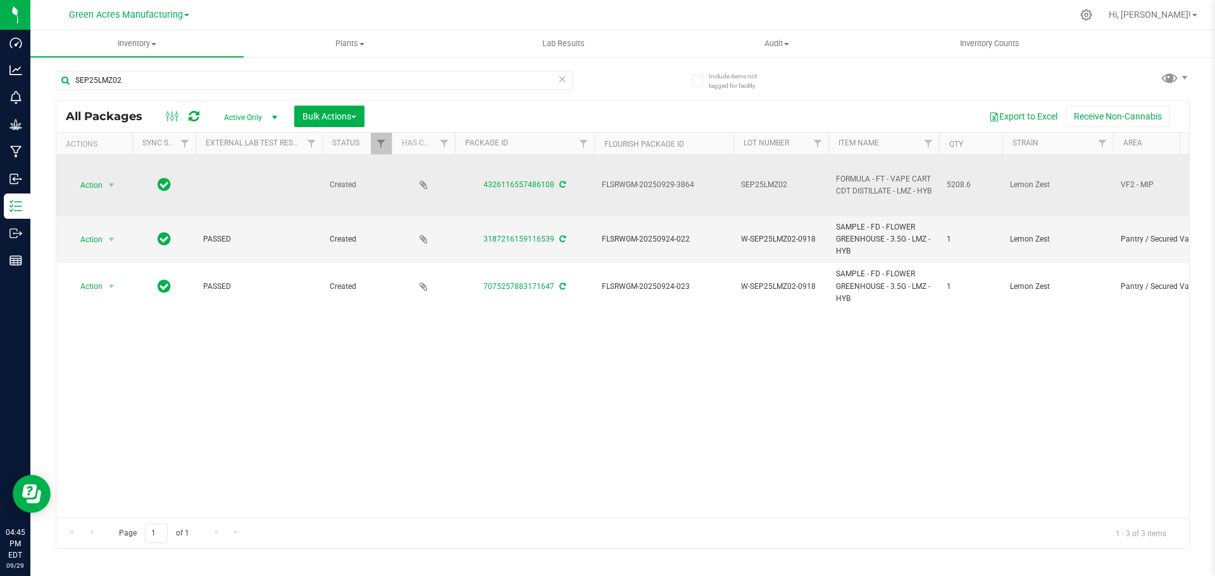
click at [648, 187] on span "FLSRWGM-20250929-3864" at bounding box center [664, 185] width 124 height 12
copy tr "FLSRWGM-20250929-3864"
click at [957, 181] on span "5208.6" at bounding box center [970, 185] width 48 height 12
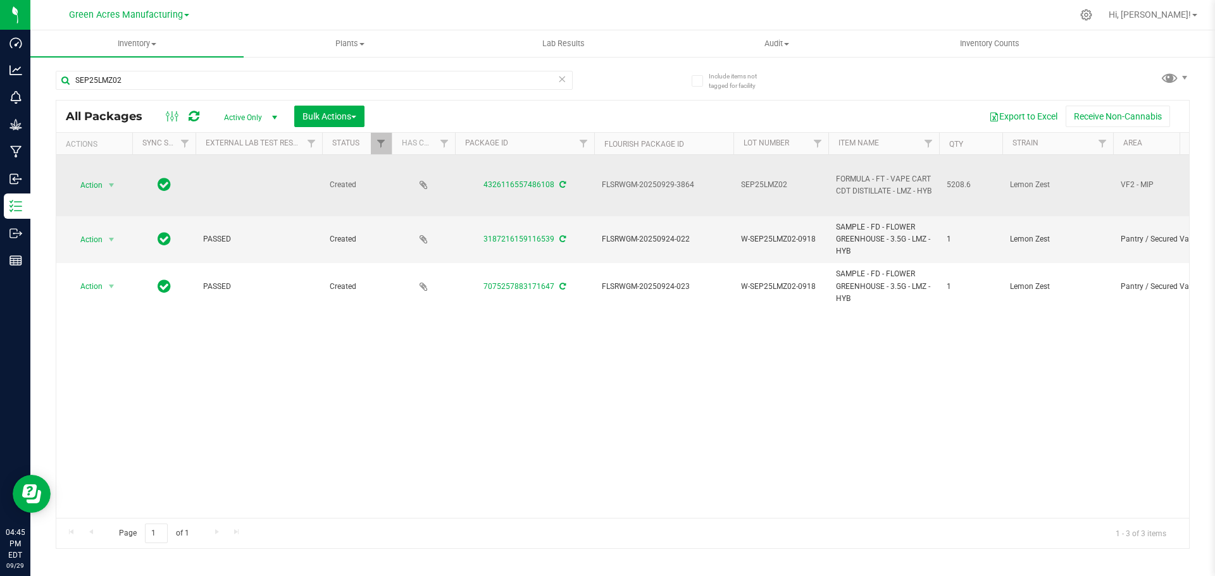
click at [957, 181] on span "5208.6" at bounding box center [970, 185] width 48 height 12
copy span "5208.6"
click at [106, 185] on span "select" at bounding box center [112, 186] width 16 height 18
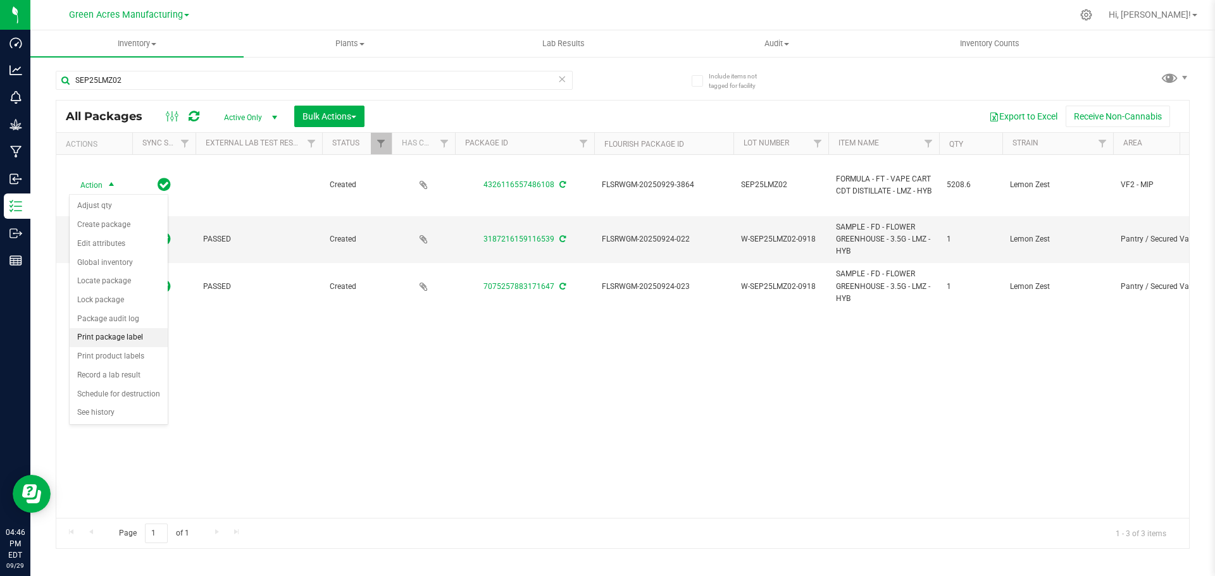
click at [111, 338] on li "Print package label" at bounding box center [119, 337] width 98 height 19
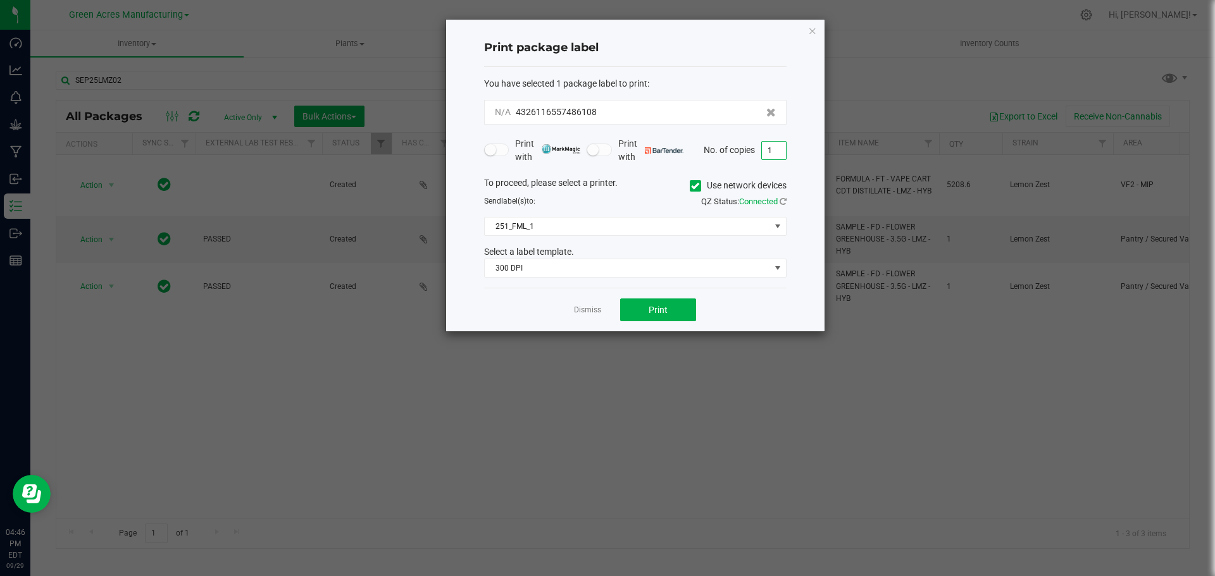
click at [776, 151] on input "1" at bounding box center [774, 151] width 24 height 18
type input "4"
click at [654, 309] on span "Print" at bounding box center [657, 310] width 19 height 10
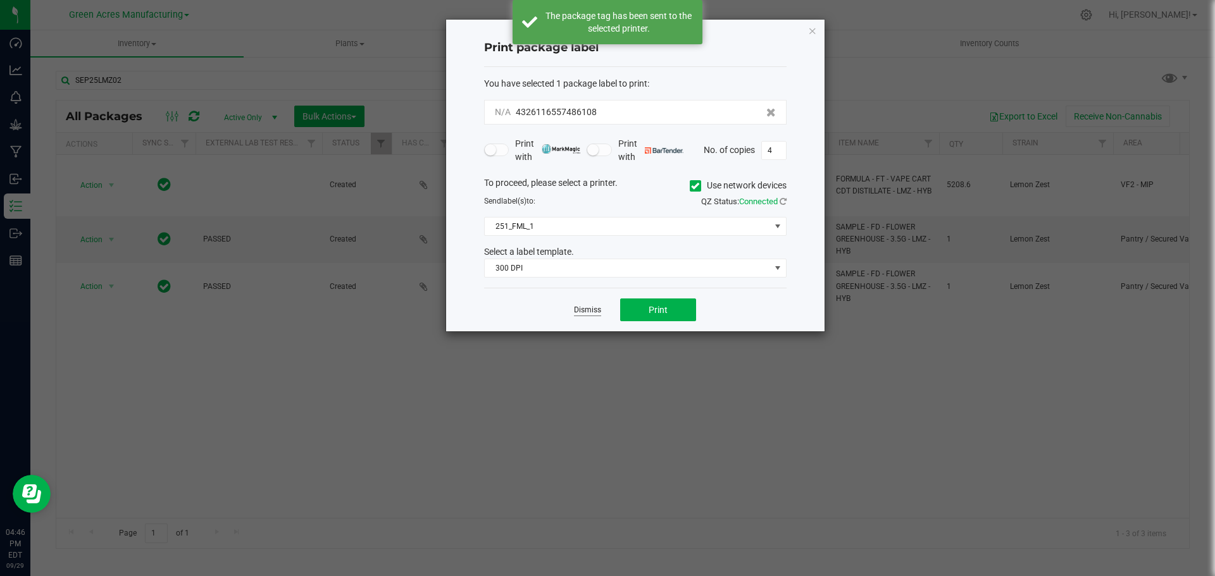
click at [584, 309] on link "Dismiss" at bounding box center [587, 310] width 27 height 11
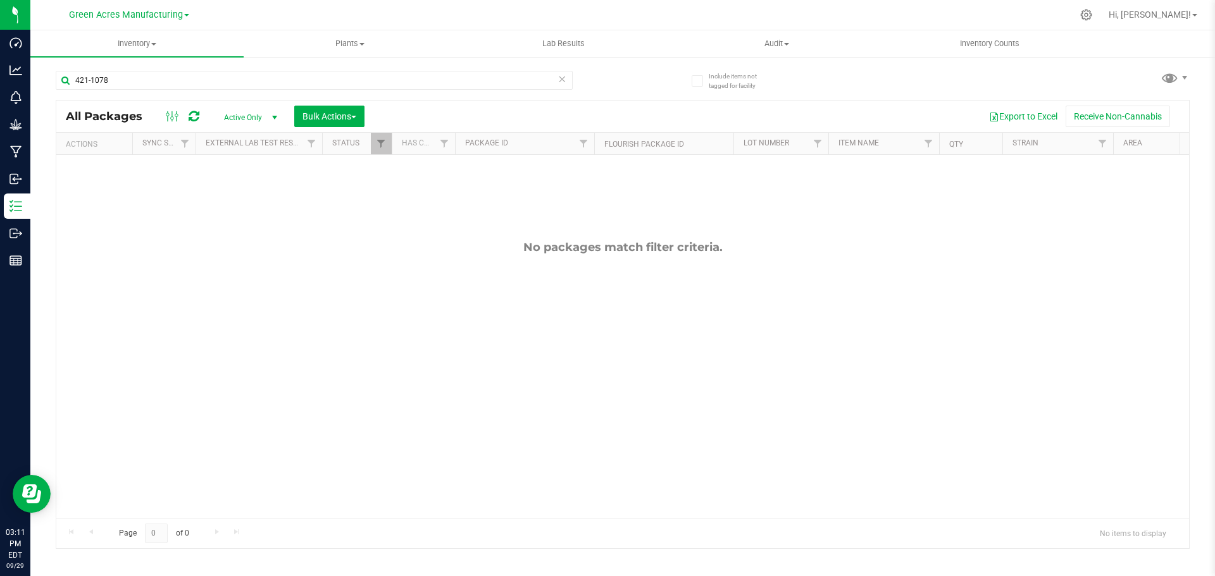
click at [564, 80] on icon at bounding box center [561, 78] width 9 height 15
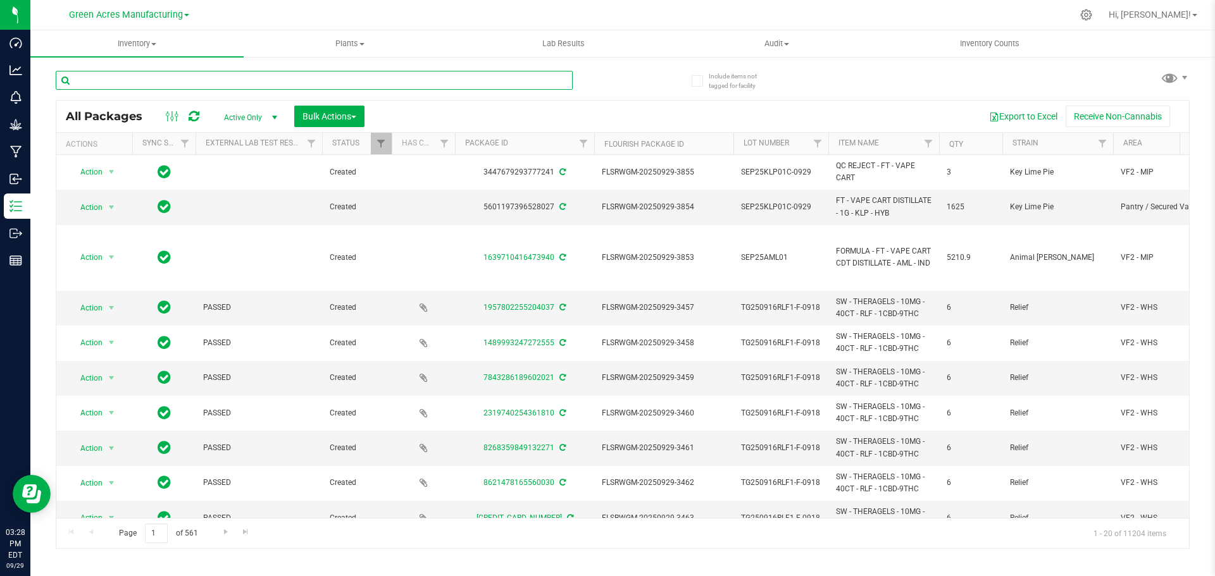
click at [170, 80] on input "text" at bounding box center [314, 80] width 517 height 19
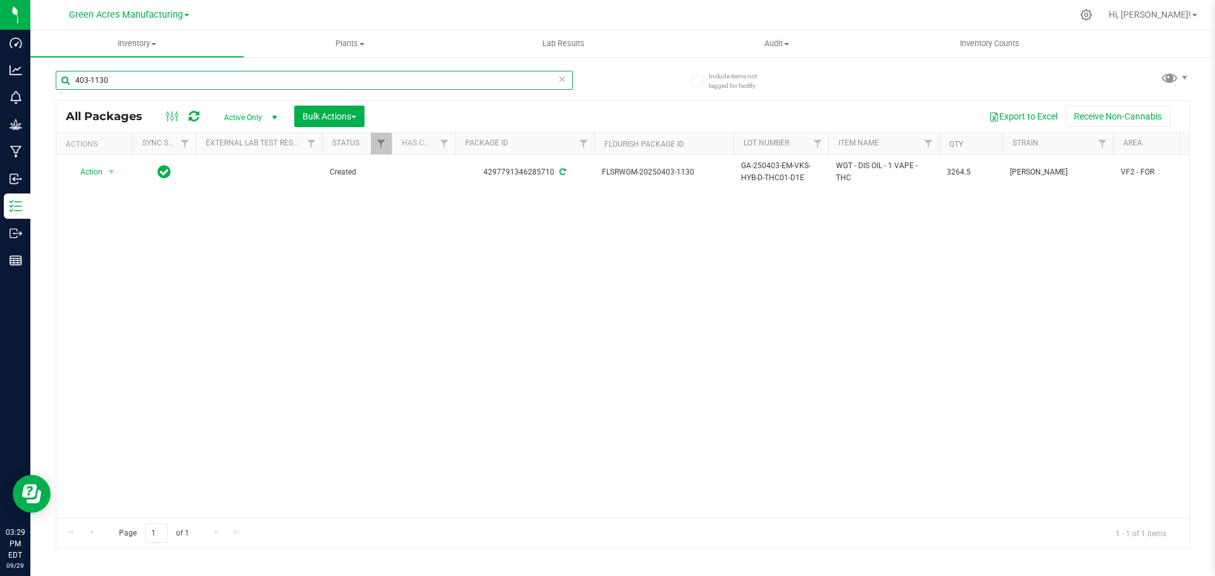
type input "403-1130"
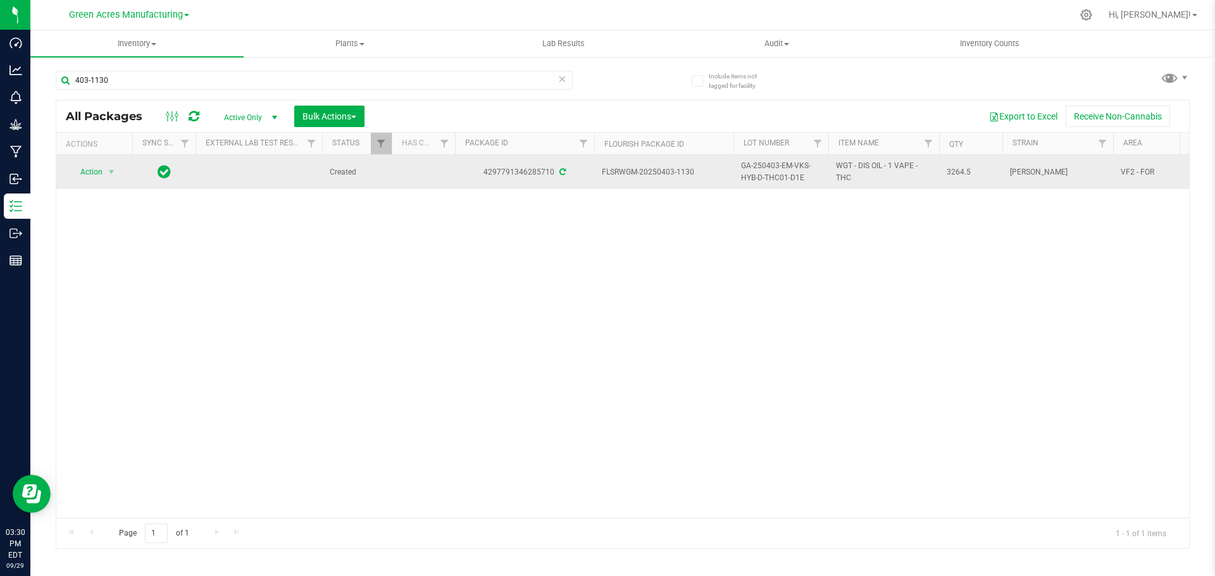
click at [767, 174] on span "GA-250403-EM-VKS-HYB-D-THC01-D1E" at bounding box center [781, 172] width 80 height 24
click at [767, 174] on input "GA-250403-EM-VKS-HYB-D-THC01-D1E" at bounding box center [778, 173] width 90 height 20
click at [691, 263] on div "Action Action Adjust qty Create package Edit attributes Global inventory Locate…" at bounding box center [622, 336] width 1132 height 363
click at [108, 171] on span "select" at bounding box center [111, 172] width 10 height 10
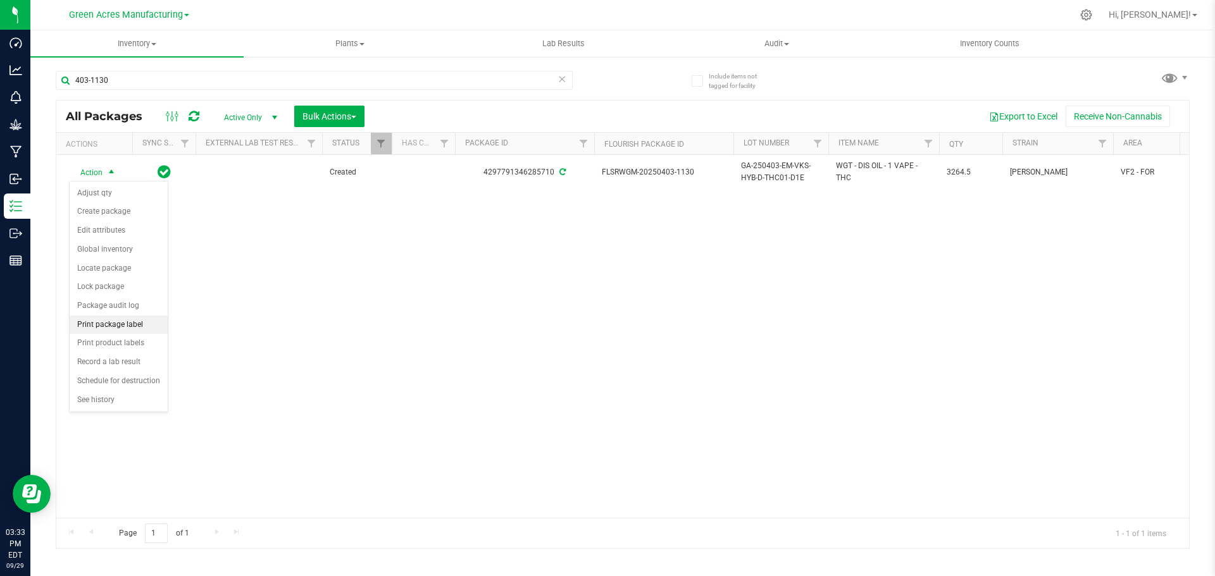
click at [115, 325] on li "Print package label" at bounding box center [119, 325] width 98 height 19
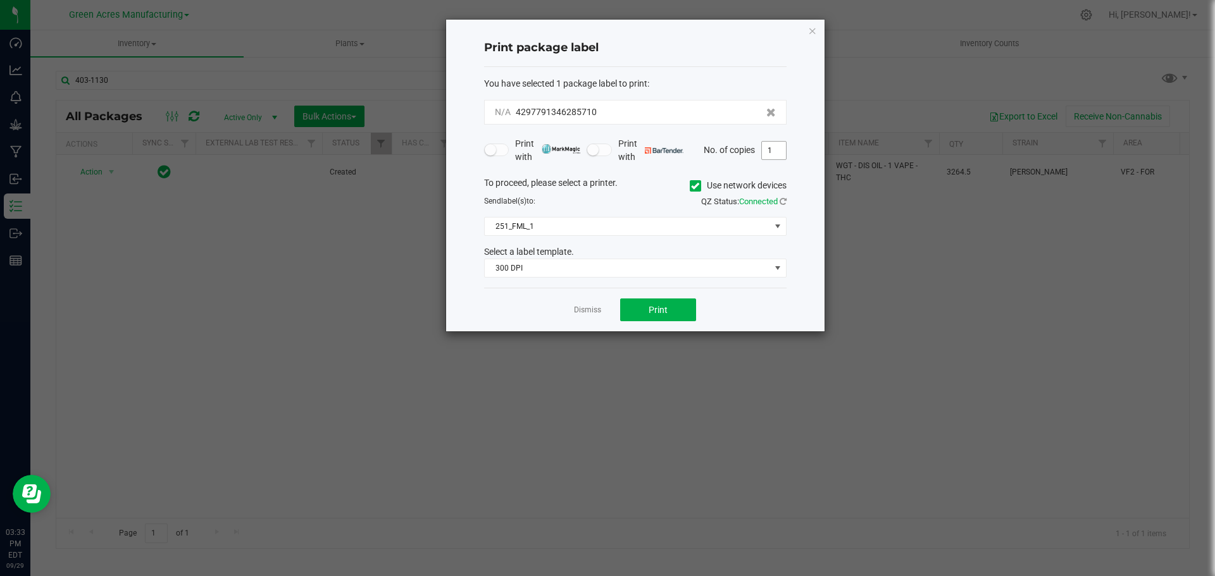
click at [772, 158] on input "1" at bounding box center [774, 151] width 24 height 18
type input "2"
click at [649, 316] on button "Print" at bounding box center [658, 310] width 76 height 23
click at [585, 309] on link "Dismiss" at bounding box center [587, 310] width 27 height 11
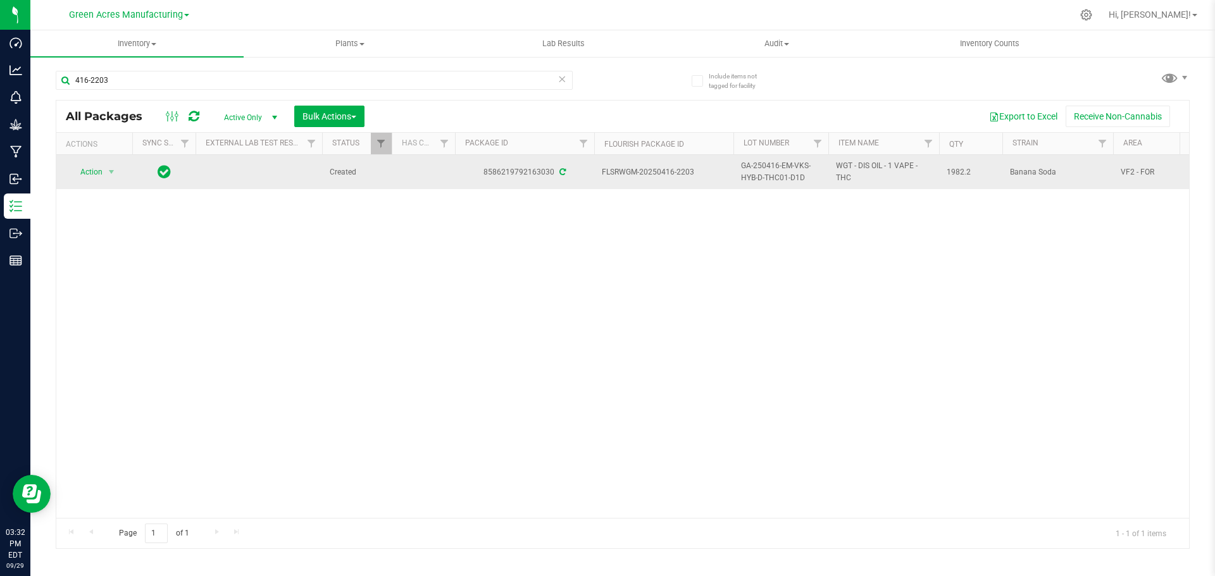
click at [766, 170] on span "GA-250416-EM-VKS-HYB-D-THC01-D1D" at bounding box center [781, 172] width 80 height 24
click at [766, 170] on input "GA-250416-EM-VKS-HYB-D-THC01-D1D" at bounding box center [778, 173] width 90 height 20
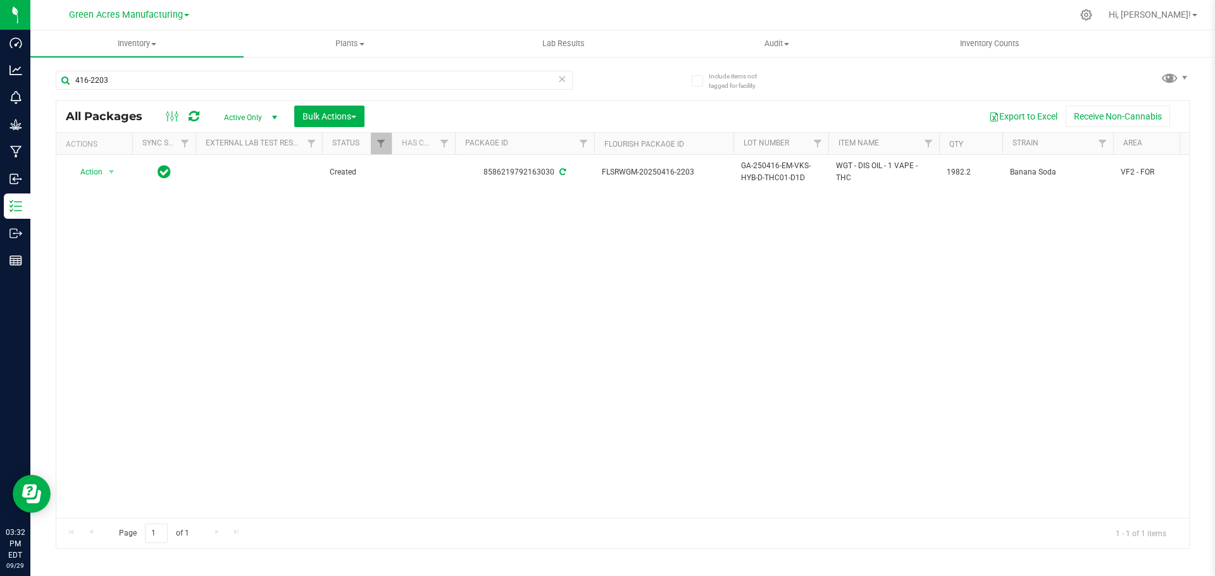
click at [698, 251] on div "Action Action Adjust qty Create package Edit attributes Global inventory Locate…" at bounding box center [622, 336] width 1132 height 363
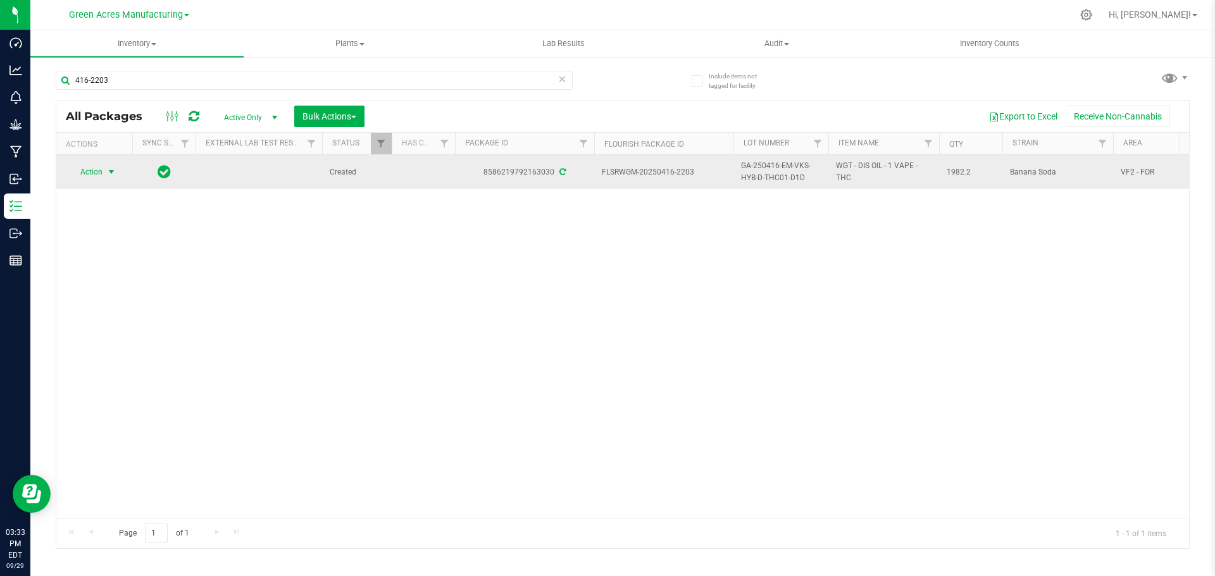
click at [97, 172] on span "Action" at bounding box center [86, 172] width 34 height 18
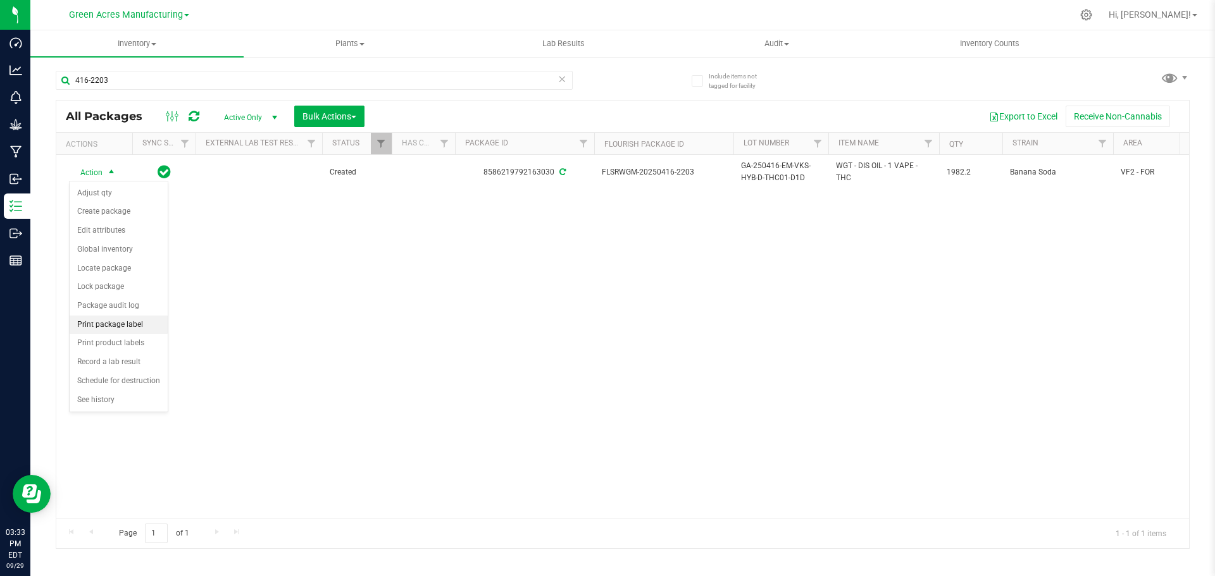
click at [117, 324] on li "Print package label" at bounding box center [119, 325] width 98 height 19
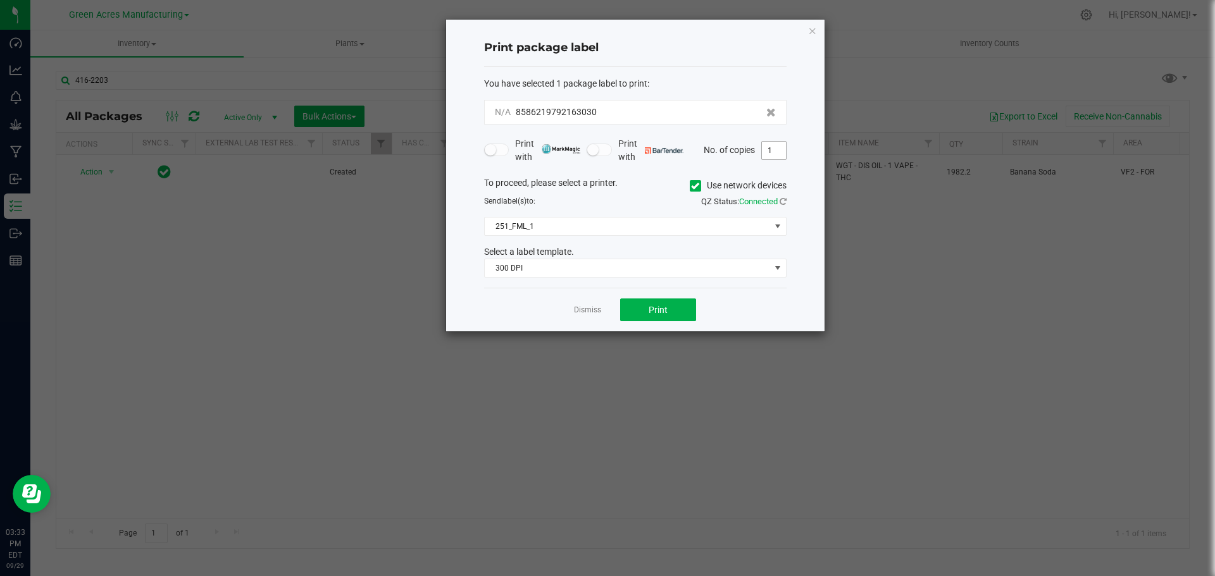
click at [773, 149] on input "1" at bounding box center [774, 151] width 24 height 18
type input "2"
click at [654, 313] on span "Print" at bounding box center [657, 310] width 19 height 10
click at [582, 311] on link "Dismiss" at bounding box center [587, 310] width 27 height 11
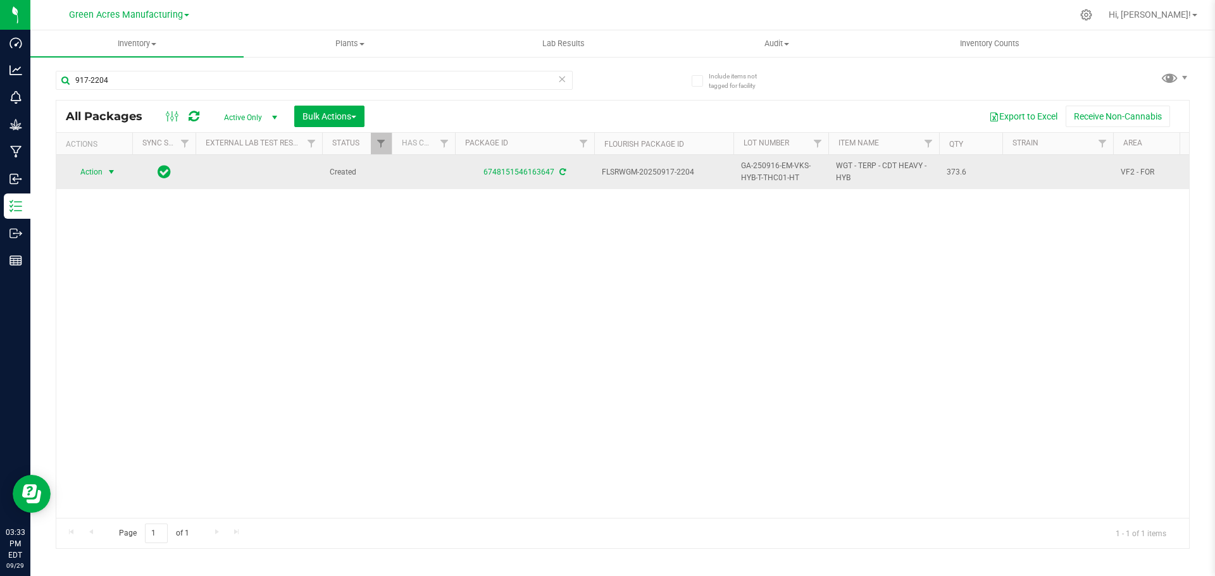
click at [106, 173] on span "select" at bounding box center [112, 172] width 16 height 18
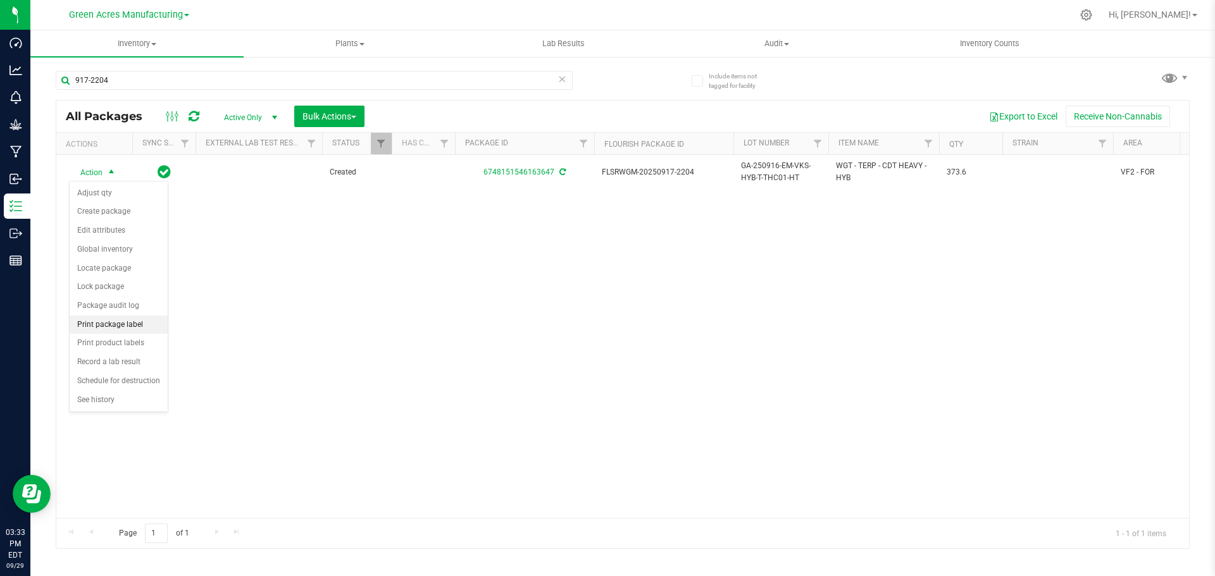
click at [123, 322] on li "Print package label" at bounding box center [119, 325] width 98 height 19
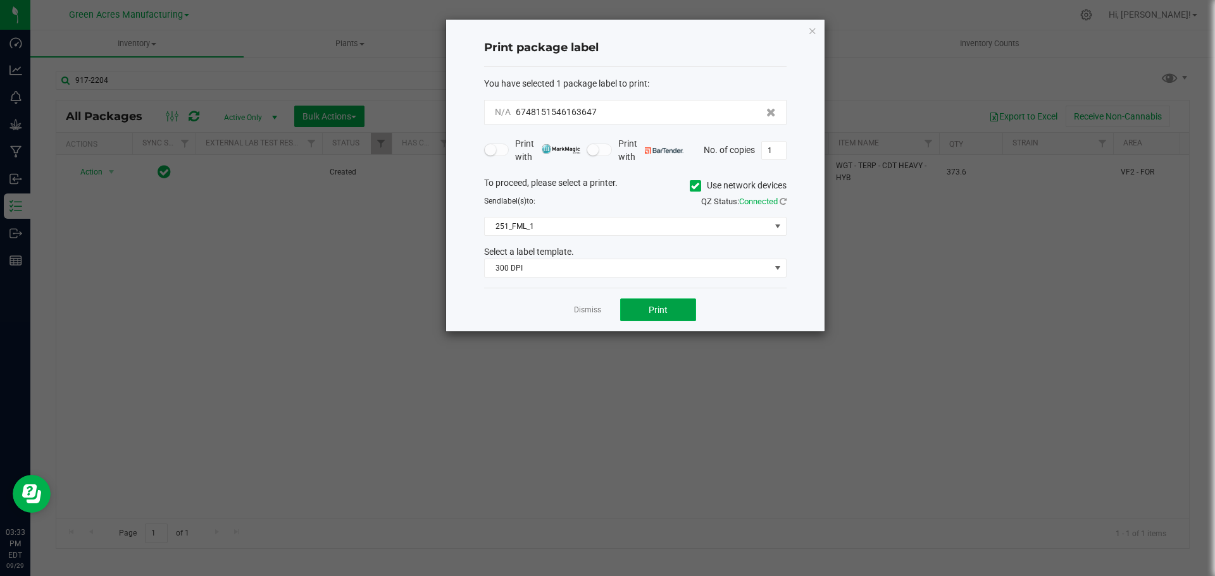
click at [641, 309] on button "Print" at bounding box center [658, 310] width 76 height 23
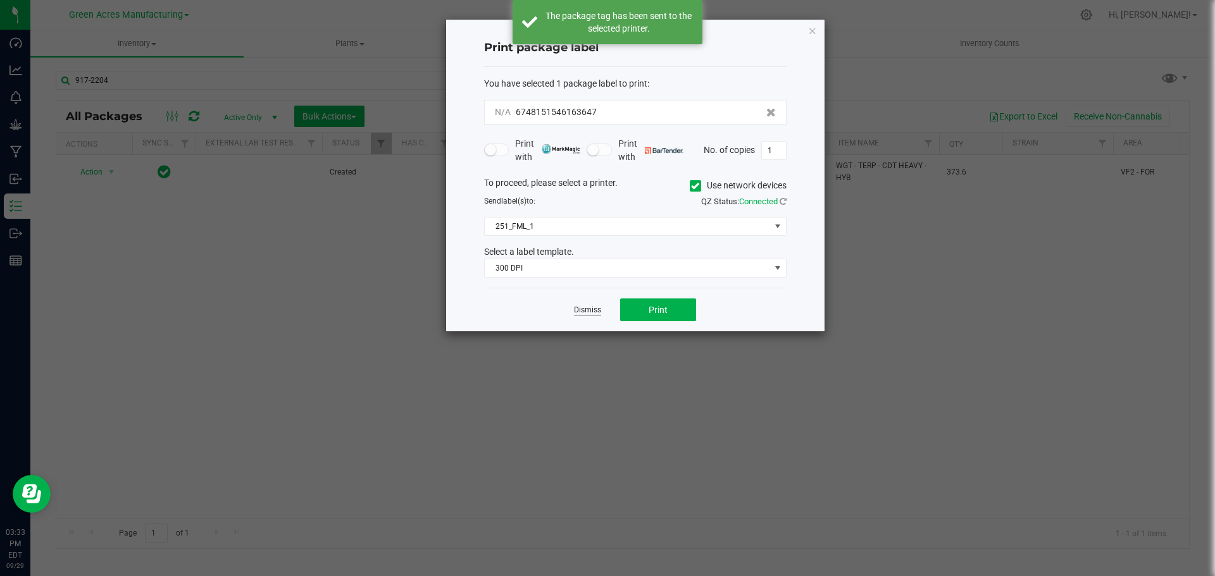
click at [585, 310] on link "Dismiss" at bounding box center [587, 310] width 27 height 11
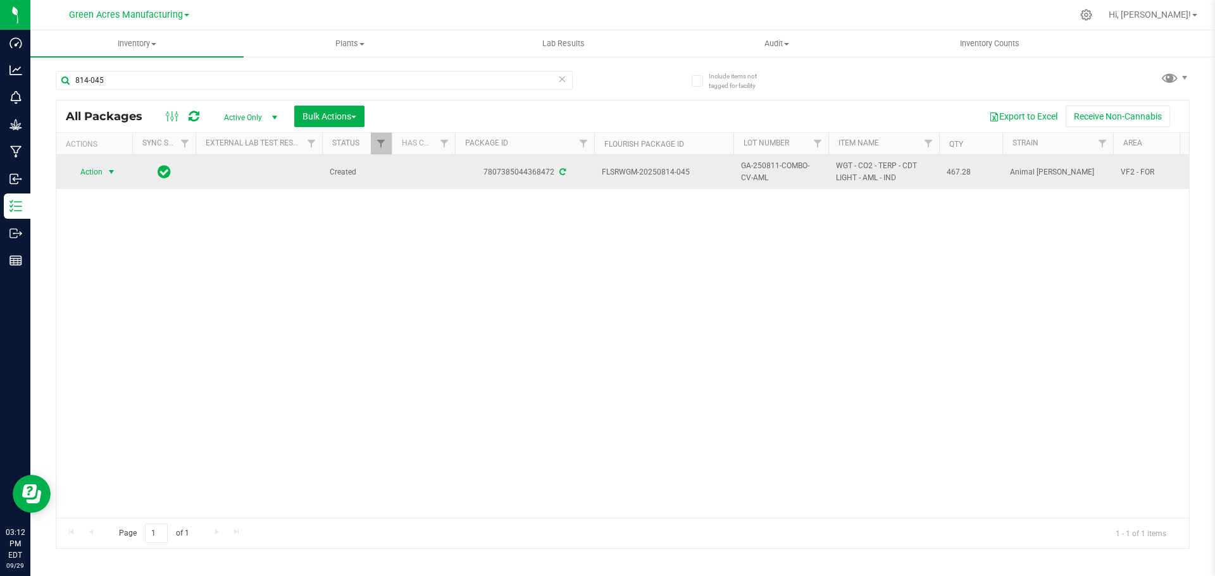
click at [89, 178] on span "Action" at bounding box center [86, 172] width 34 height 18
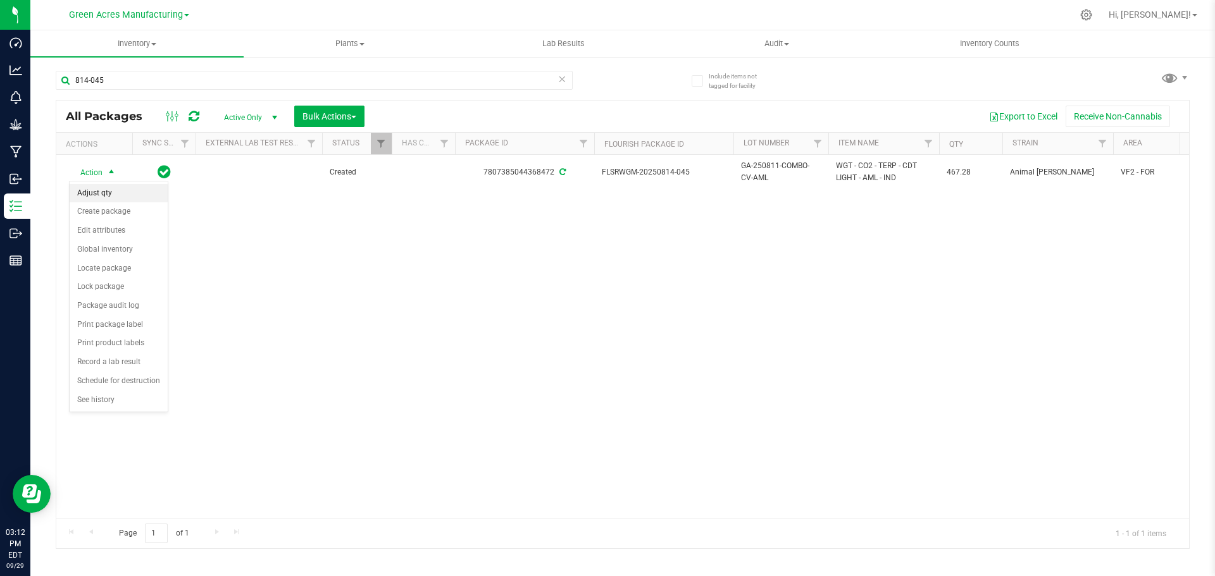
click at [104, 193] on li "Adjust qty" at bounding box center [119, 193] width 98 height 19
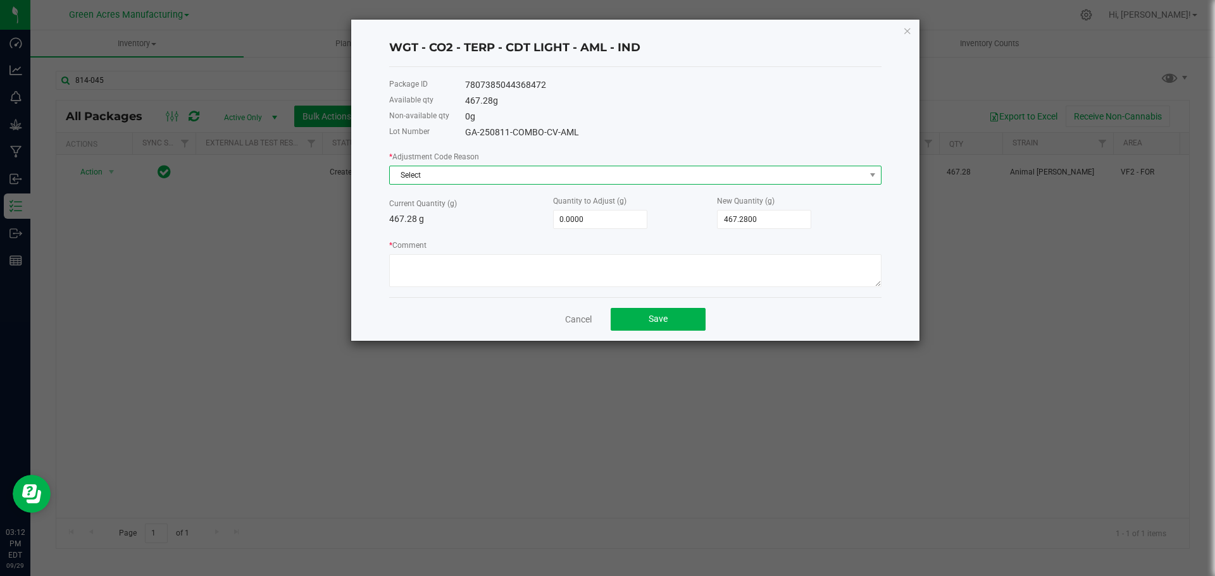
click at [497, 175] on span "Select" at bounding box center [627, 175] width 475 height 18
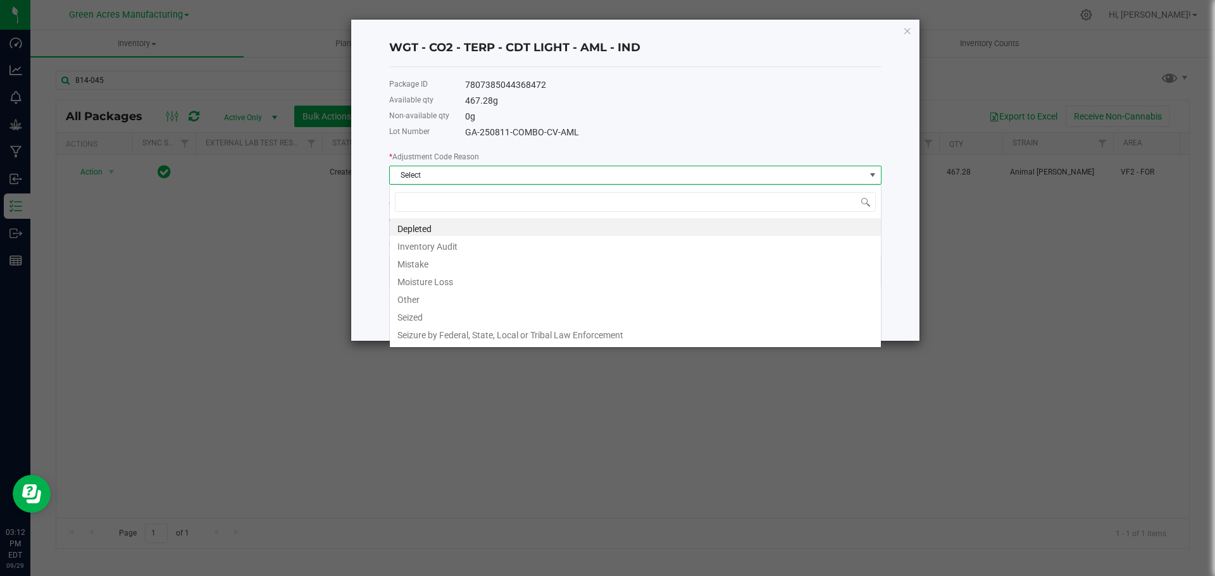
scroll to position [19, 492]
click at [476, 303] on li "Other" at bounding box center [635, 298] width 491 height 18
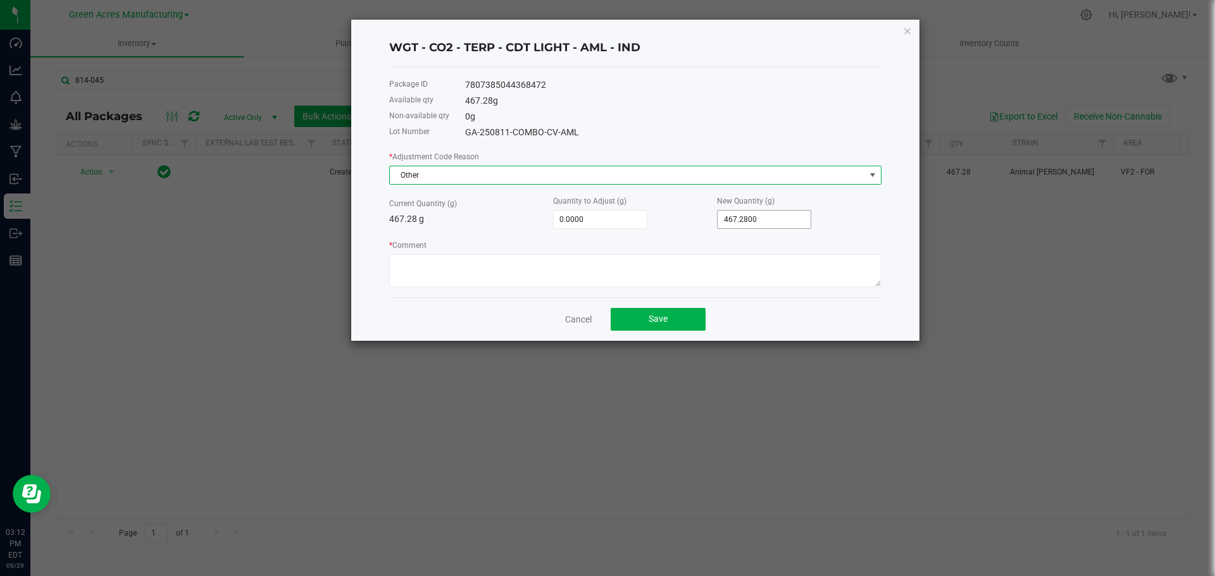
type input "467.28"
click at [737, 224] on input "467.28" at bounding box center [763, 220] width 93 height 18
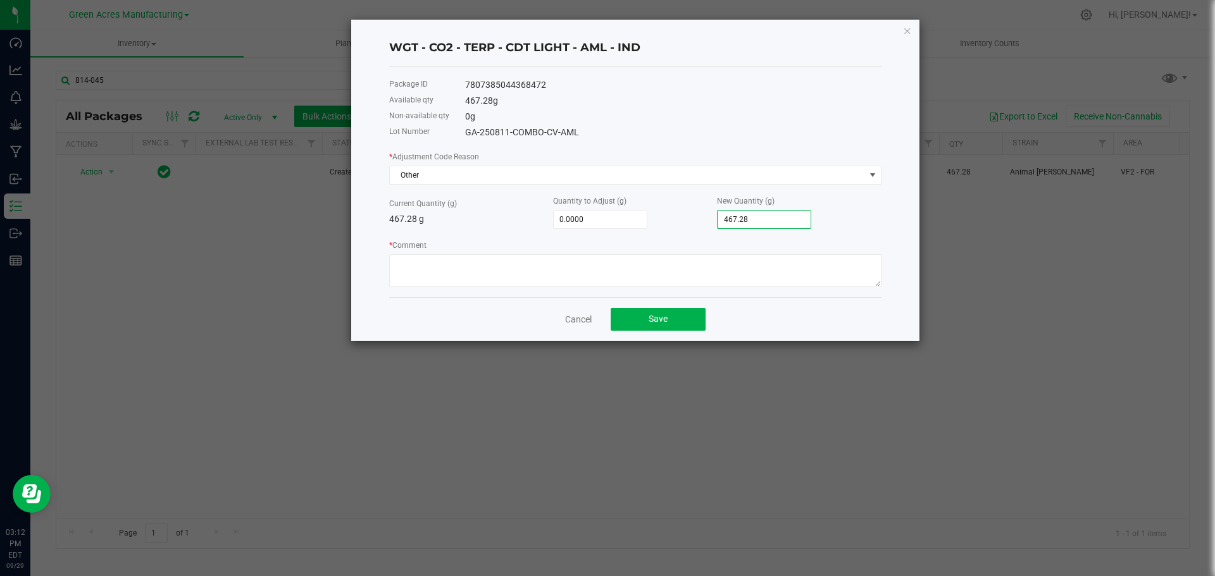
click at [737, 224] on input "467.28" at bounding box center [763, 220] width 93 height 18
type input "-463.2800"
type input "4"
type input "-421.2800"
type input "46"
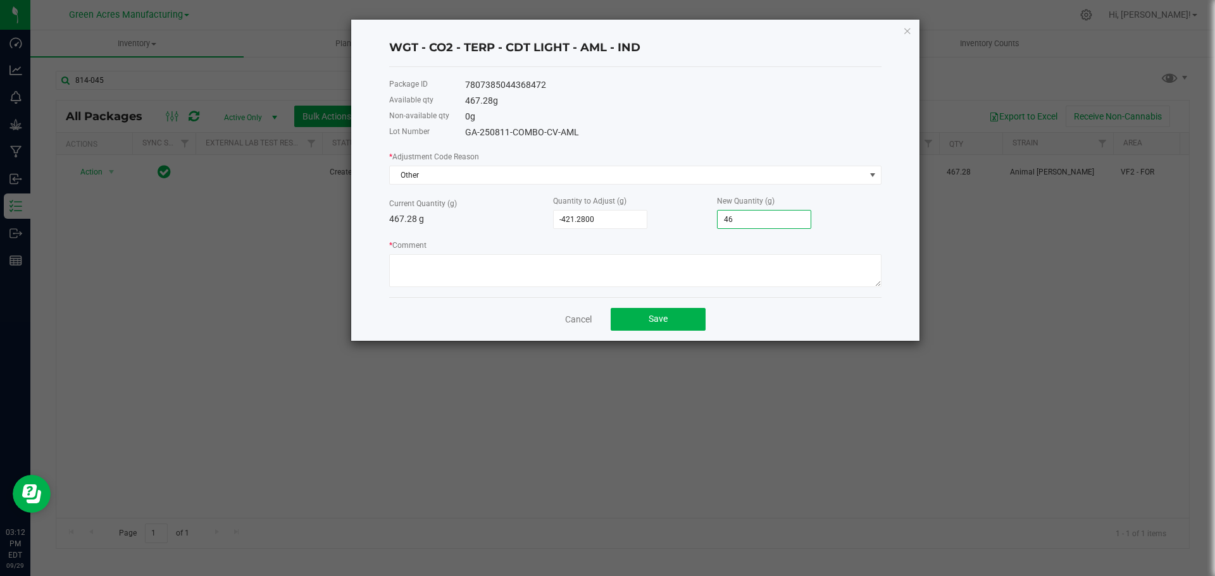
type input "-3.2800"
type input "464."
type input "-2.5800"
type input "464.7000"
click at [709, 264] on textarea "* Comment" at bounding box center [635, 270] width 492 height 33
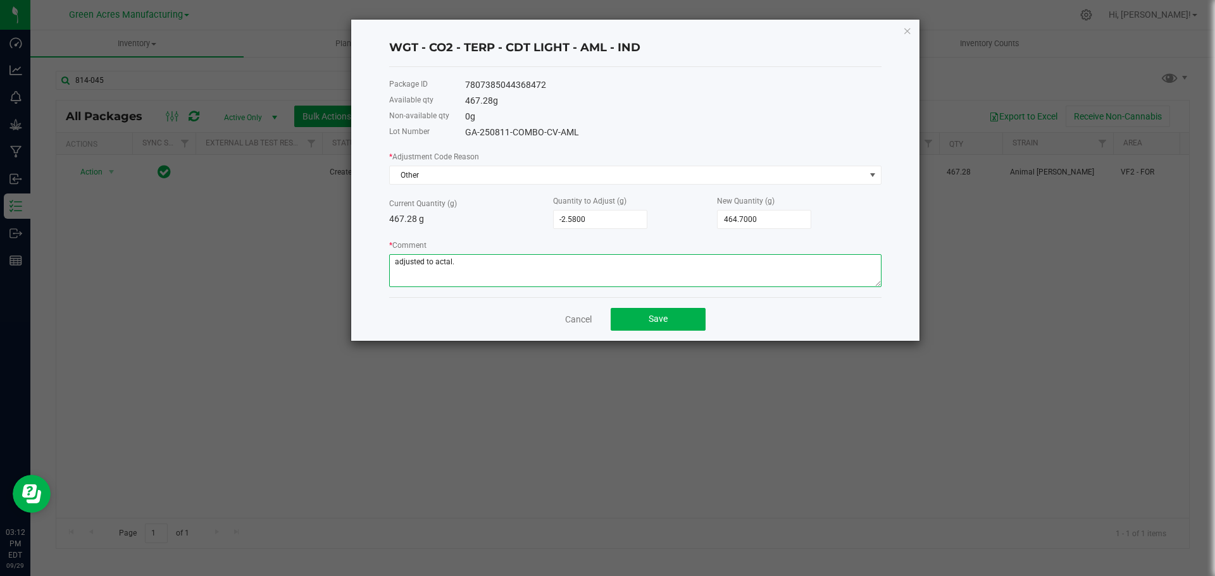
click at [443, 263] on textarea "* Comment" at bounding box center [635, 270] width 492 height 33
click at [401, 264] on textarea "* Comment" at bounding box center [635, 270] width 492 height 33
click at [400, 262] on textarea "* Comment" at bounding box center [635, 270] width 492 height 33
type textarea "Adjusted to actual."
click at [628, 324] on button "Save" at bounding box center [658, 319] width 95 height 23
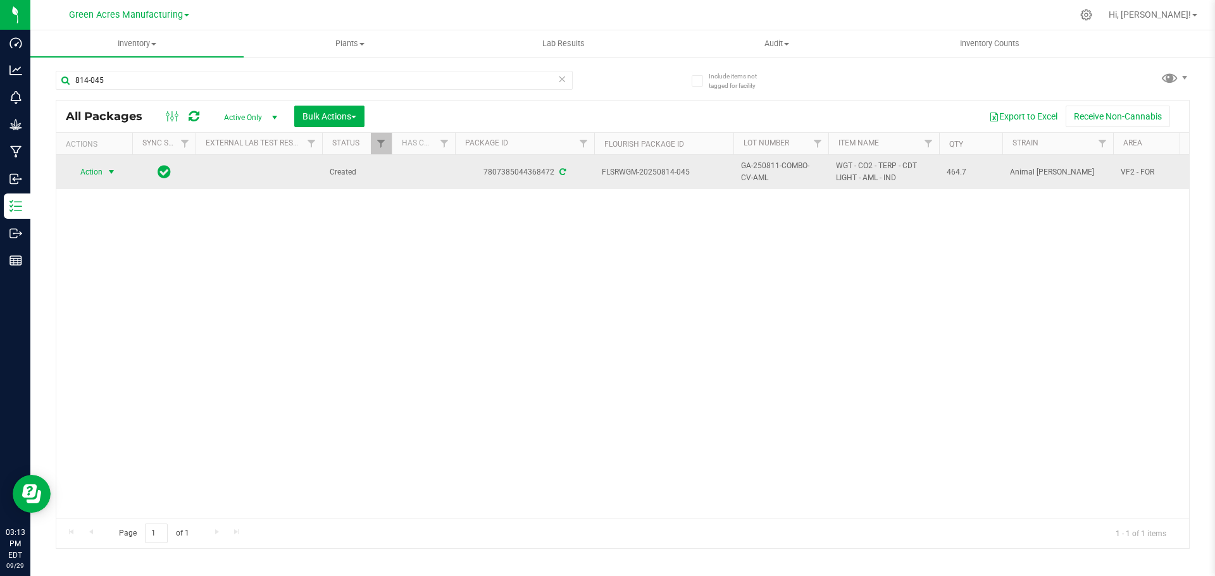
click at [96, 171] on span "Action" at bounding box center [86, 172] width 34 height 18
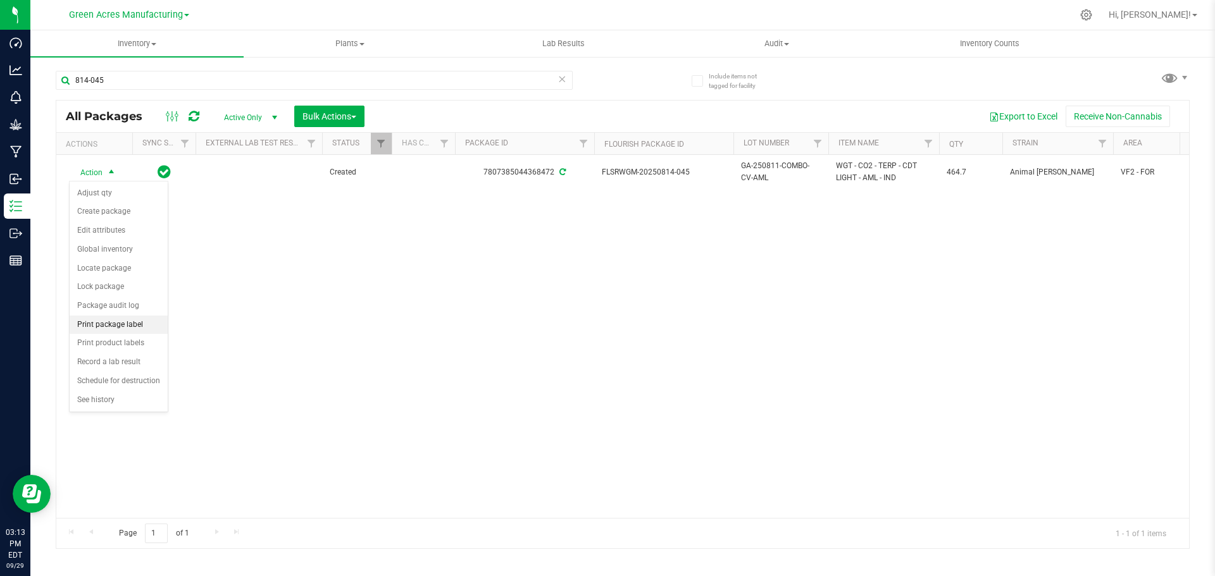
click at [108, 324] on li "Print package label" at bounding box center [119, 325] width 98 height 19
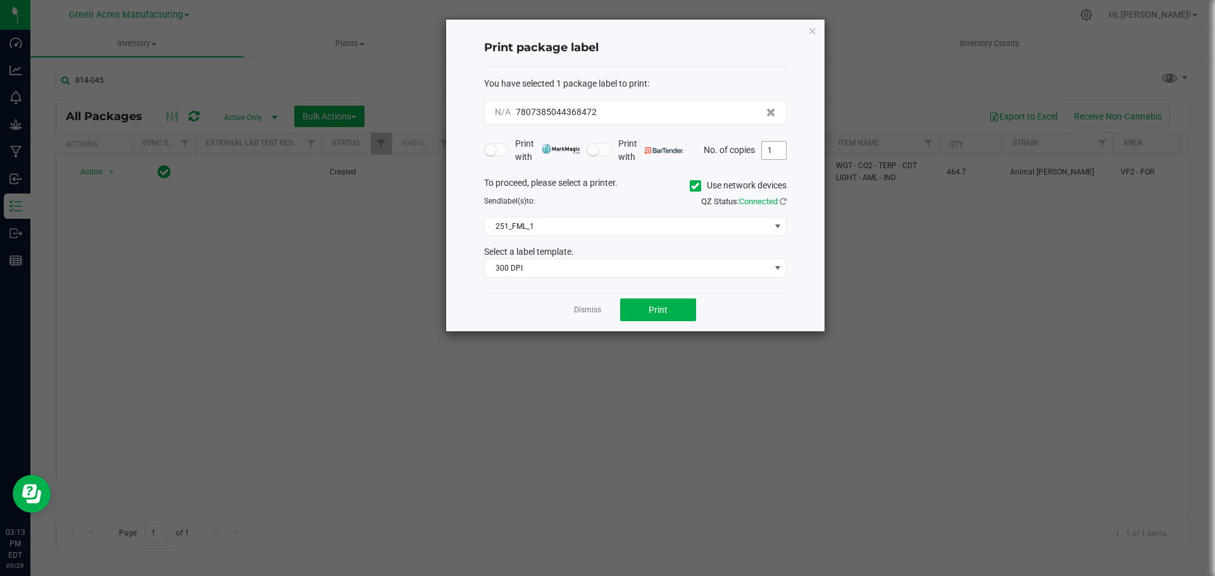
click at [772, 156] on input "1" at bounding box center [774, 151] width 24 height 18
type input "2"
click at [652, 311] on span "Print" at bounding box center [657, 310] width 19 height 10
click at [587, 311] on link "Dismiss" at bounding box center [587, 310] width 27 height 11
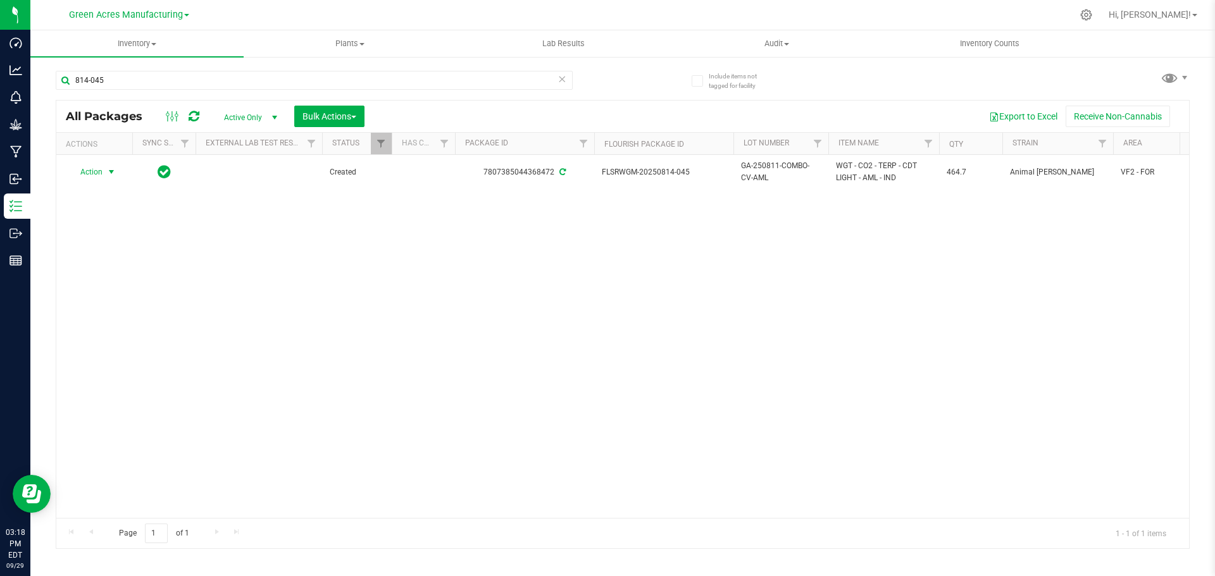
click at [564, 82] on icon at bounding box center [561, 78] width 9 height 15
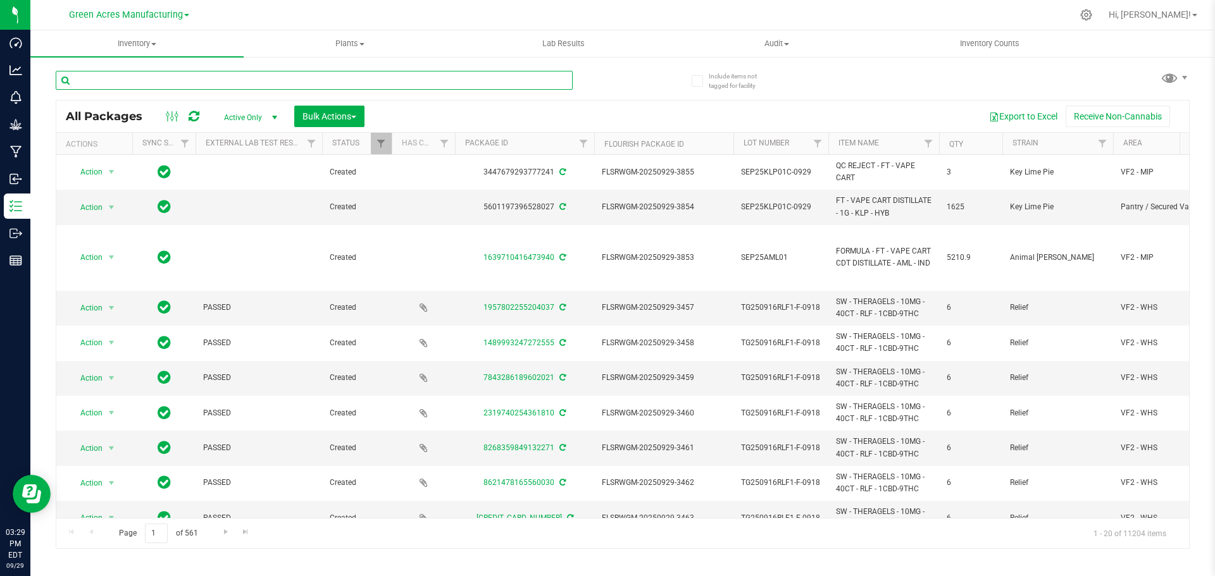
click at [335, 74] on input "text" at bounding box center [314, 80] width 517 height 19
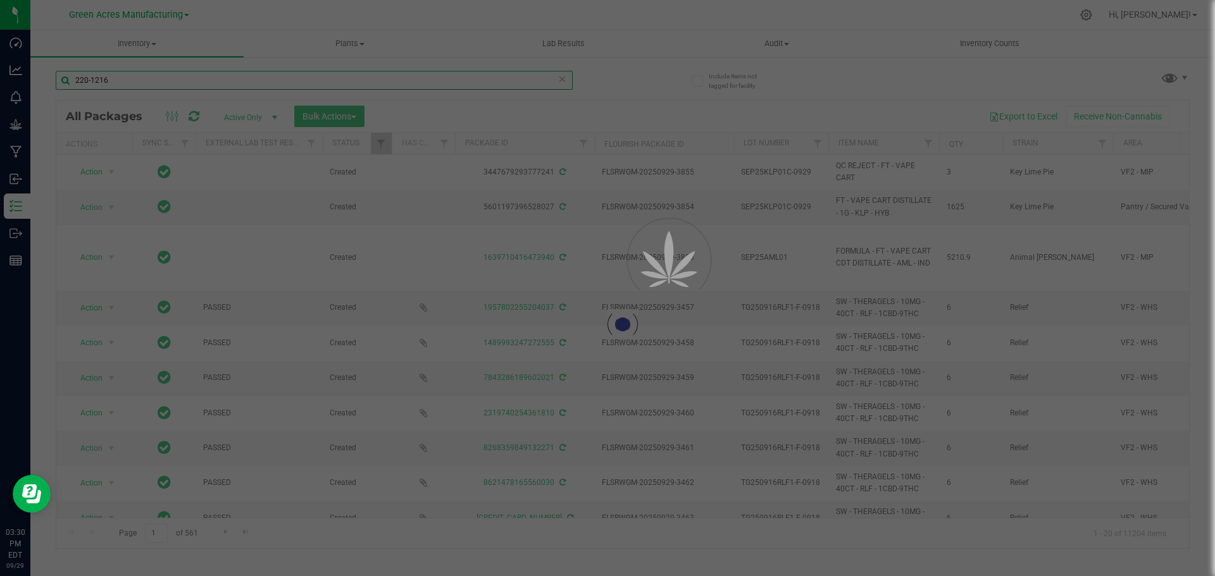
type input "220-1216"
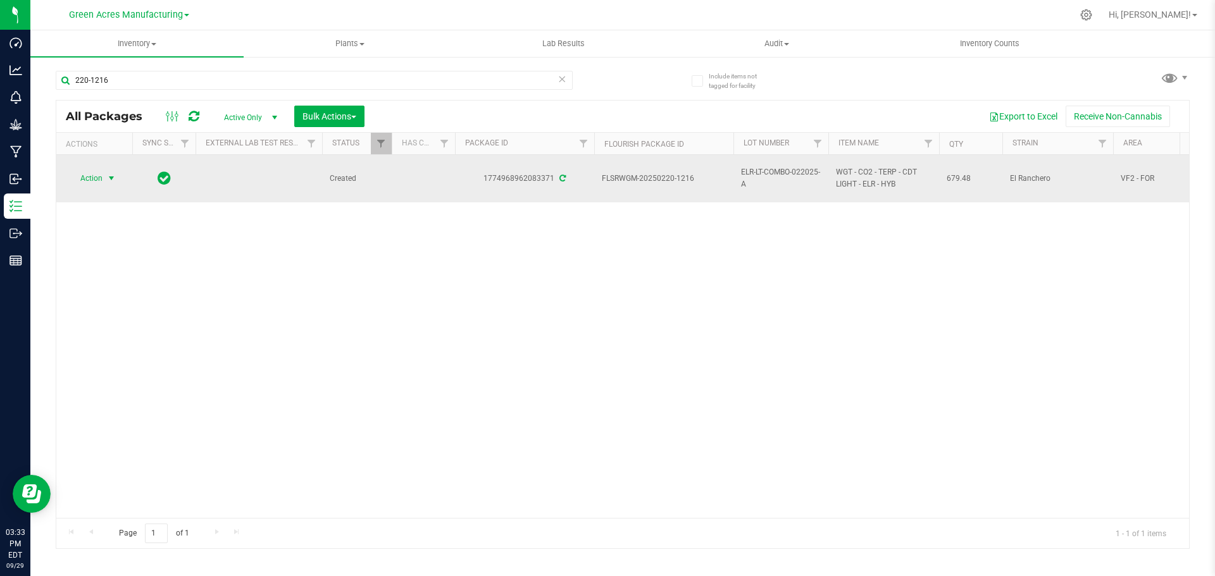
click at [106, 180] on span "select" at bounding box center [112, 179] width 16 height 18
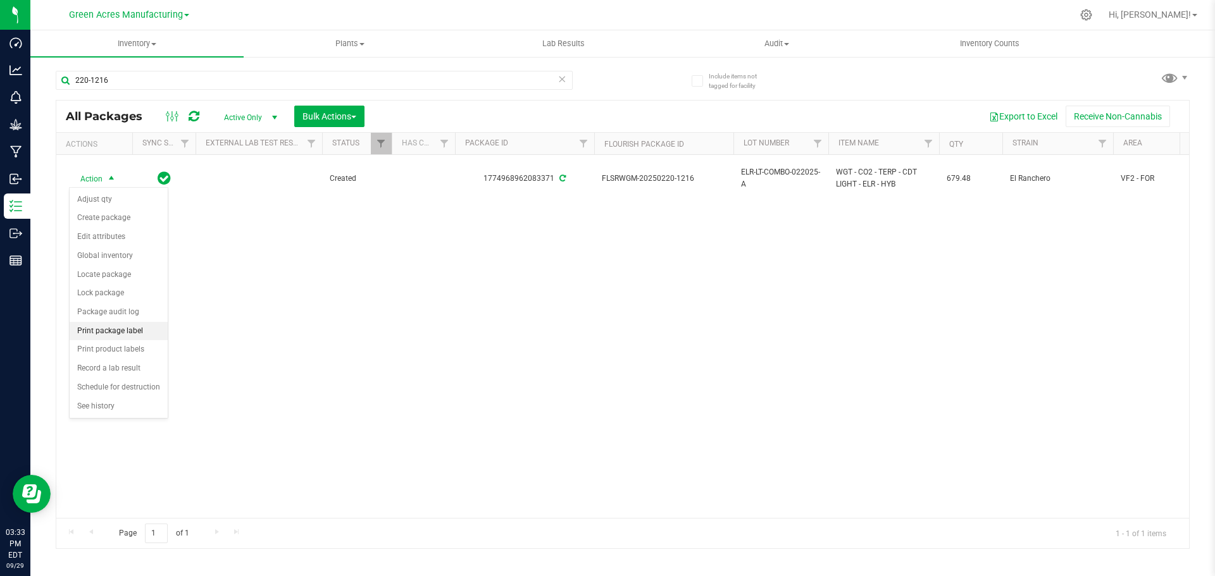
click at [114, 325] on li "Print package label" at bounding box center [119, 331] width 98 height 19
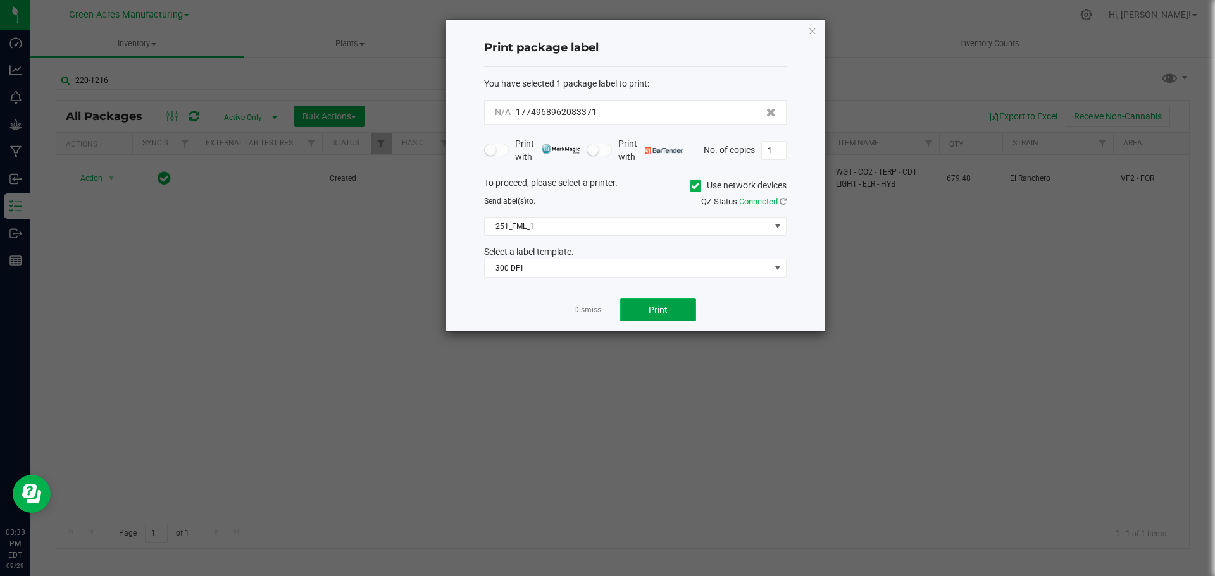
click at [633, 309] on button "Print" at bounding box center [658, 310] width 76 height 23
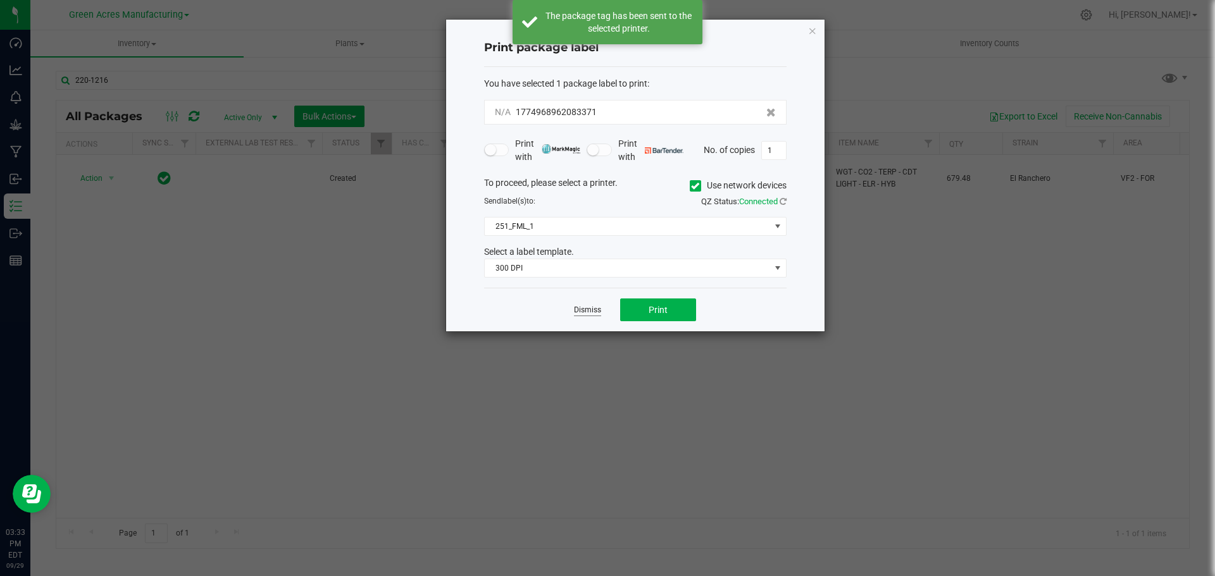
click at [591, 313] on link "Dismiss" at bounding box center [587, 310] width 27 height 11
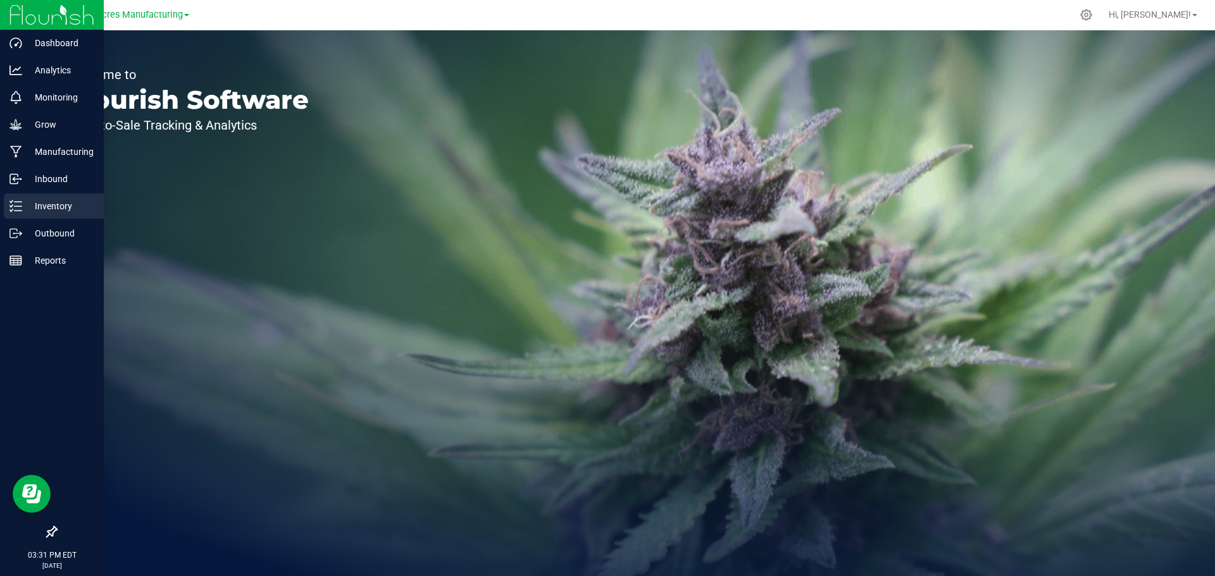
click at [25, 208] on p "Inventory" at bounding box center [60, 206] width 76 height 15
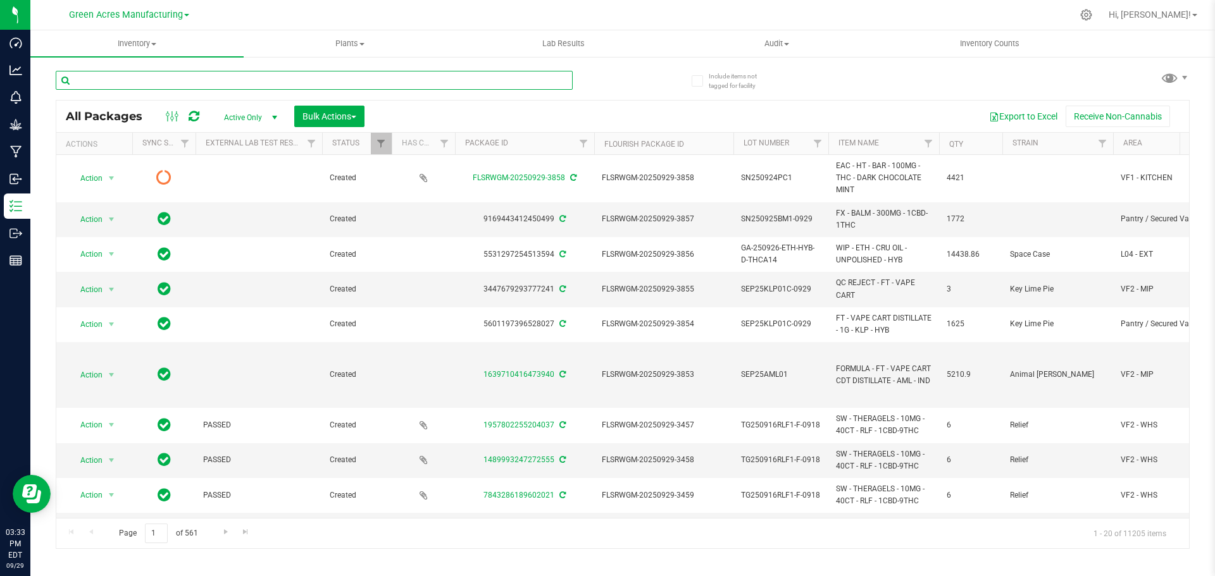
click at [295, 84] on input "text" at bounding box center [314, 80] width 517 height 19
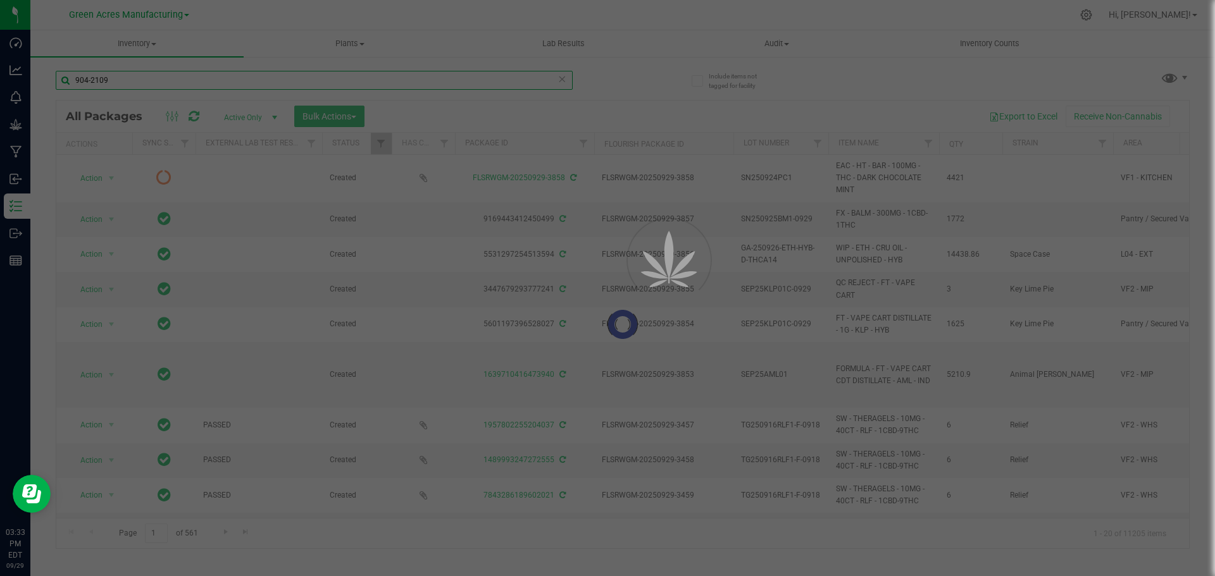
type input "904-2109"
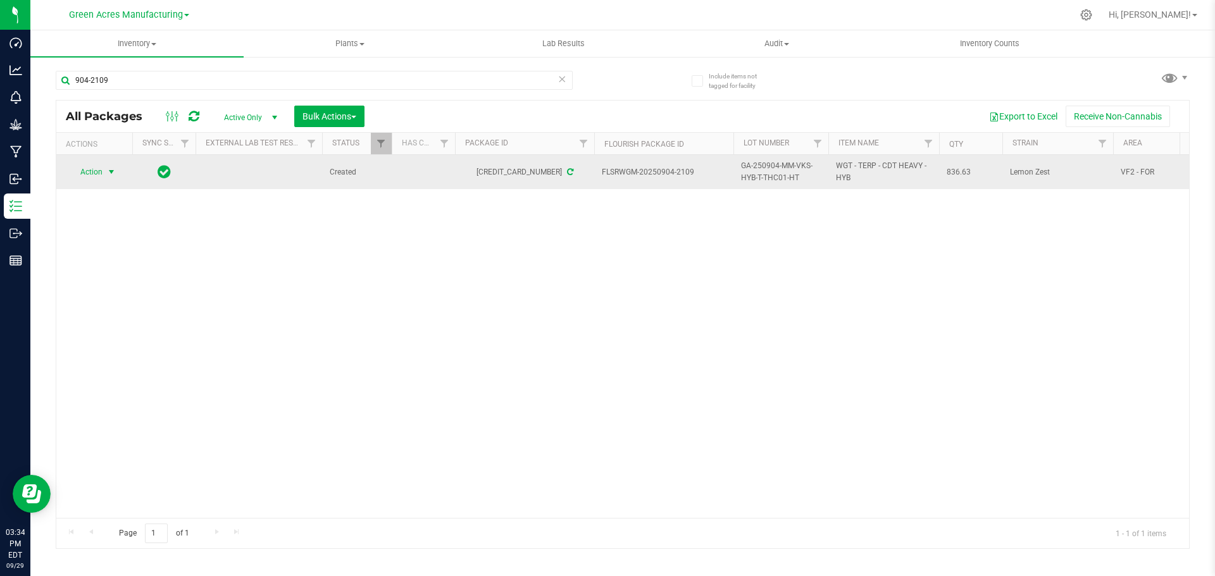
click at [100, 174] on span "Action" at bounding box center [86, 172] width 34 height 18
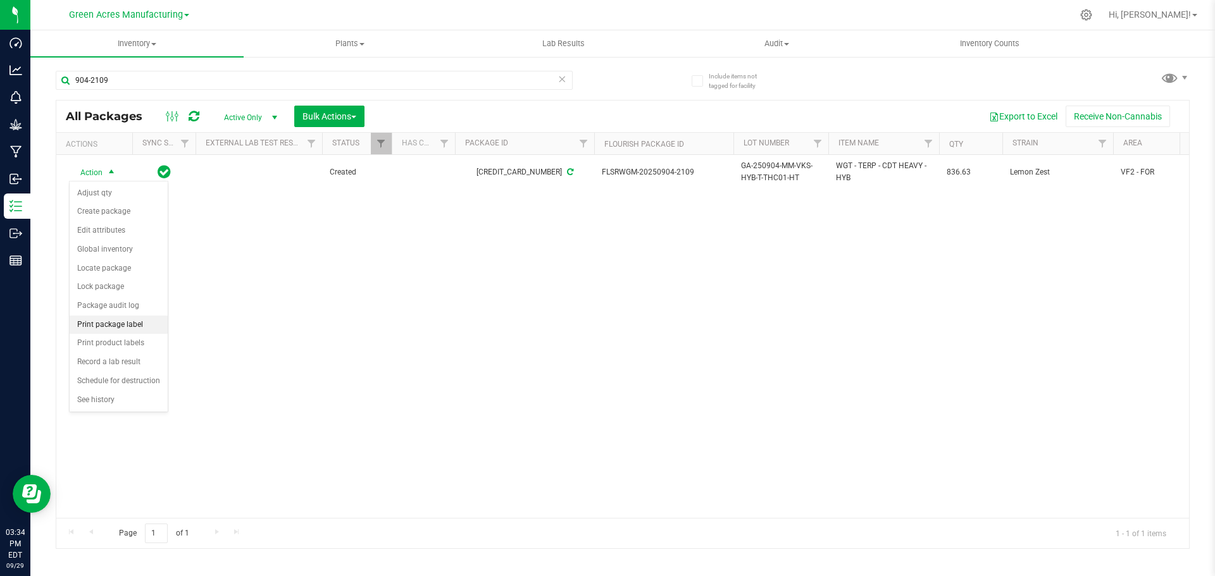
click at [125, 324] on li "Print package label" at bounding box center [119, 325] width 98 height 19
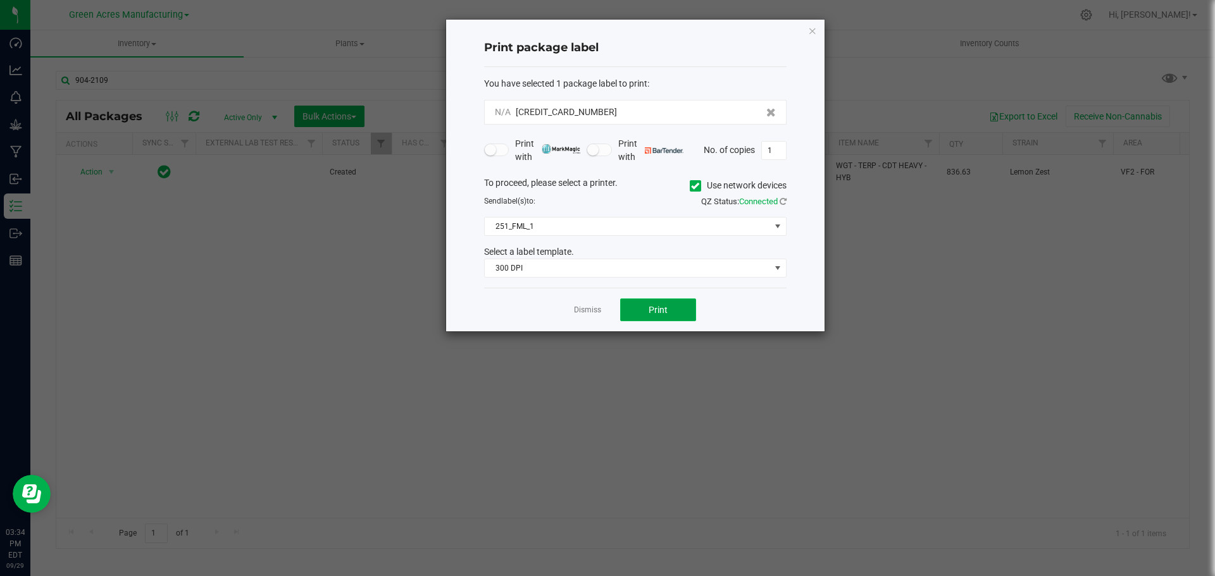
click at [648, 306] on button "Print" at bounding box center [658, 310] width 76 height 23
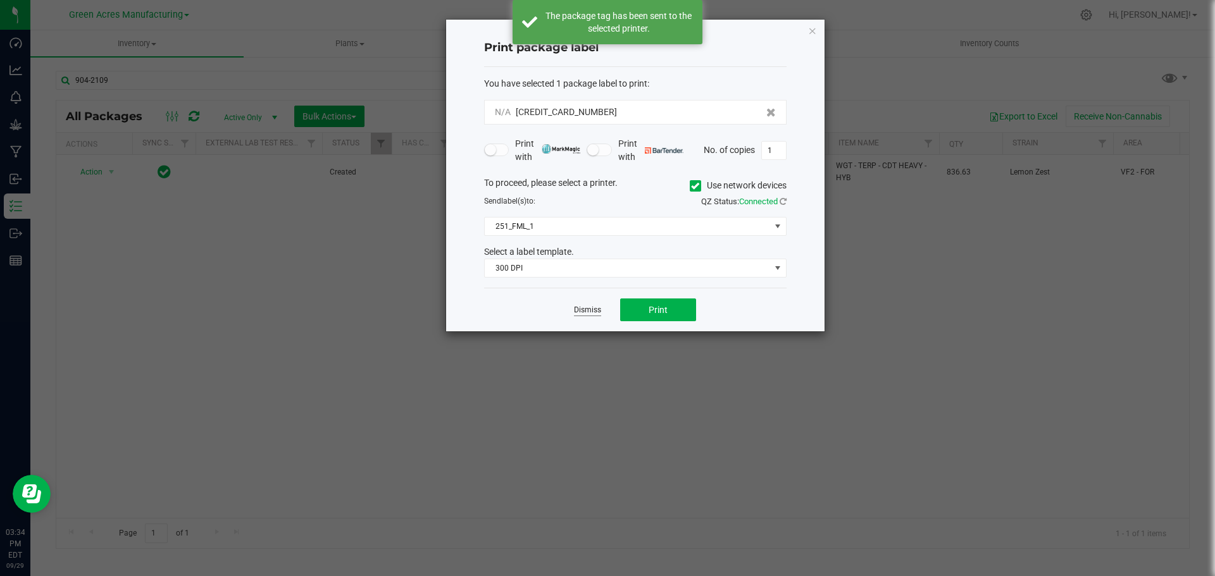
click at [590, 308] on link "Dismiss" at bounding box center [587, 310] width 27 height 11
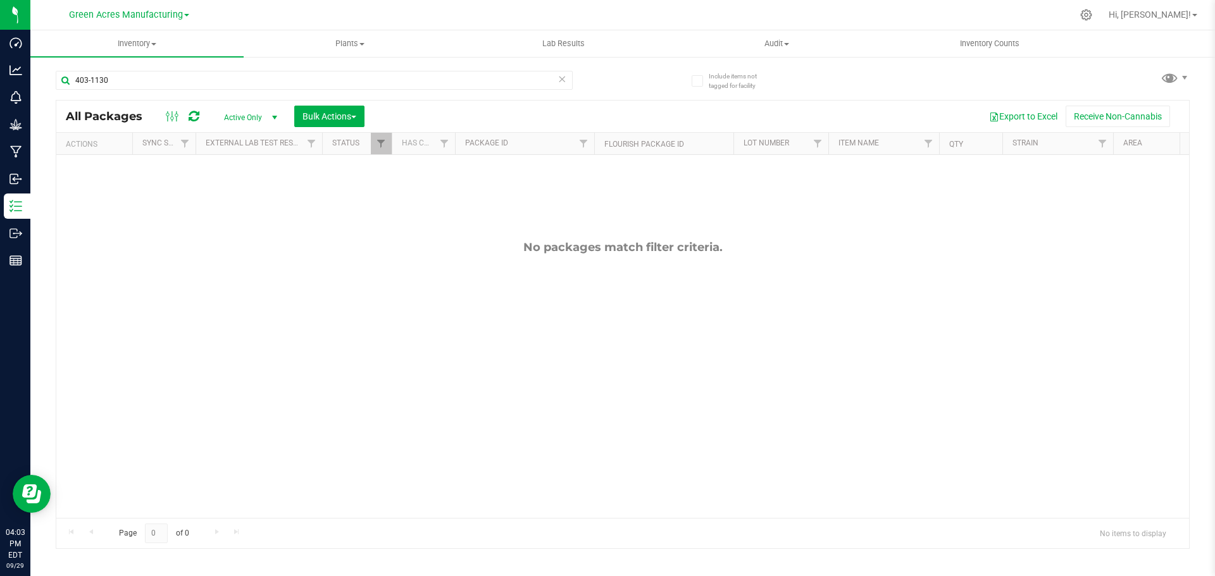
click at [561, 80] on icon at bounding box center [561, 78] width 9 height 15
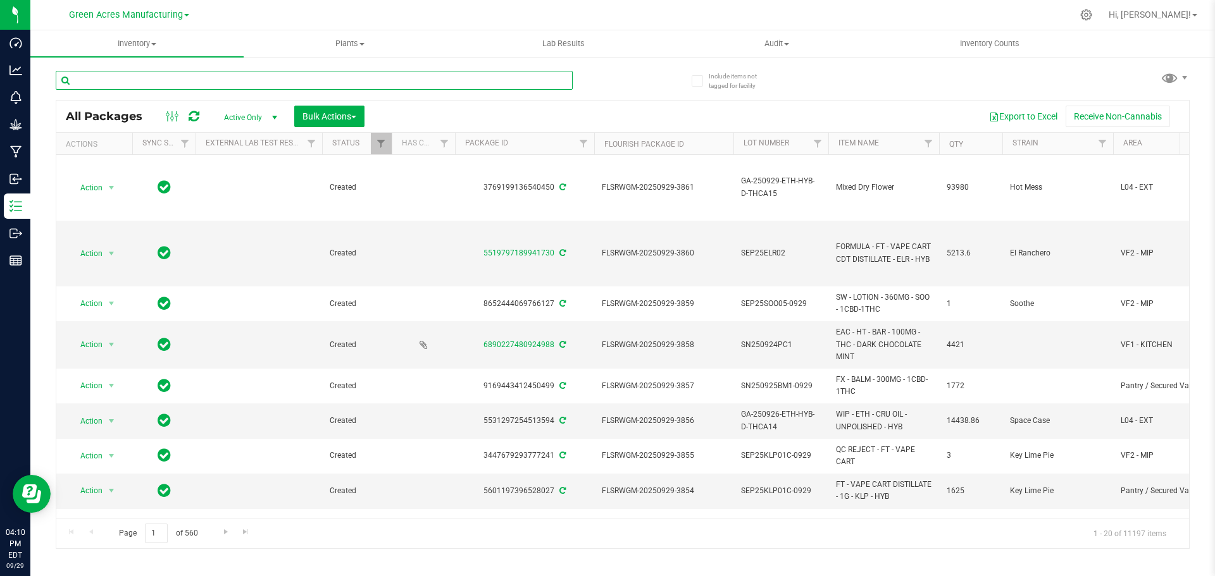
click at [500, 80] on input "text" at bounding box center [314, 80] width 517 height 19
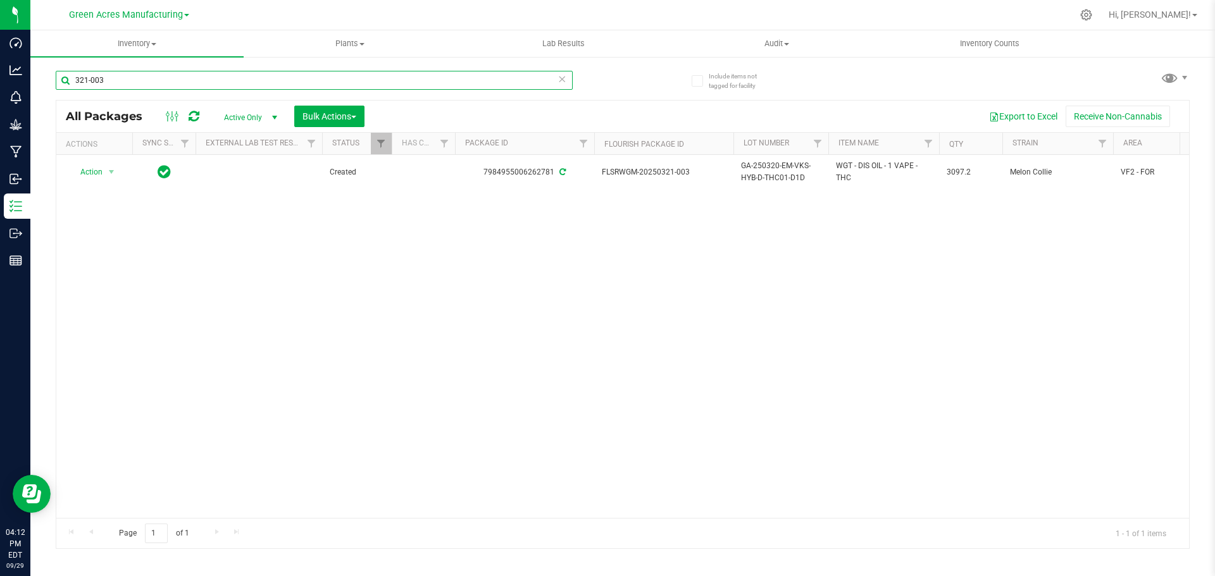
type input "321-003"
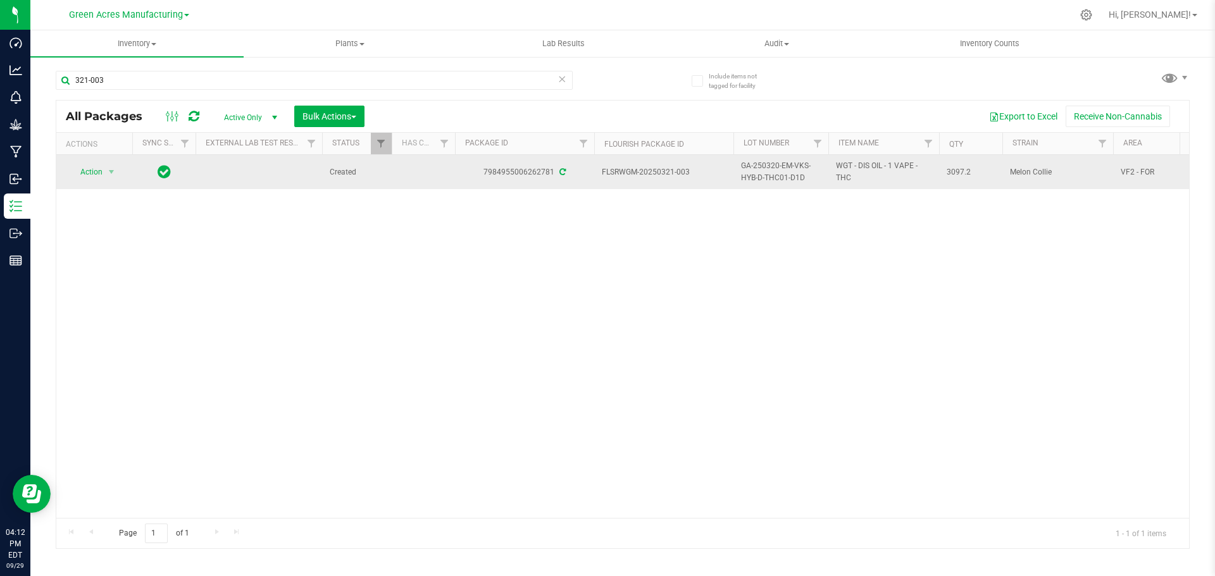
click at [774, 173] on span "GA-250320-EM-VKS-HYB-D-THC01-D1D" at bounding box center [781, 172] width 80 height 24
click at [774, 173] on input "GA-250320-EM-VKS-HYB-D-THC01-D1D" at bounding box center [778, 173] width 90 height 20
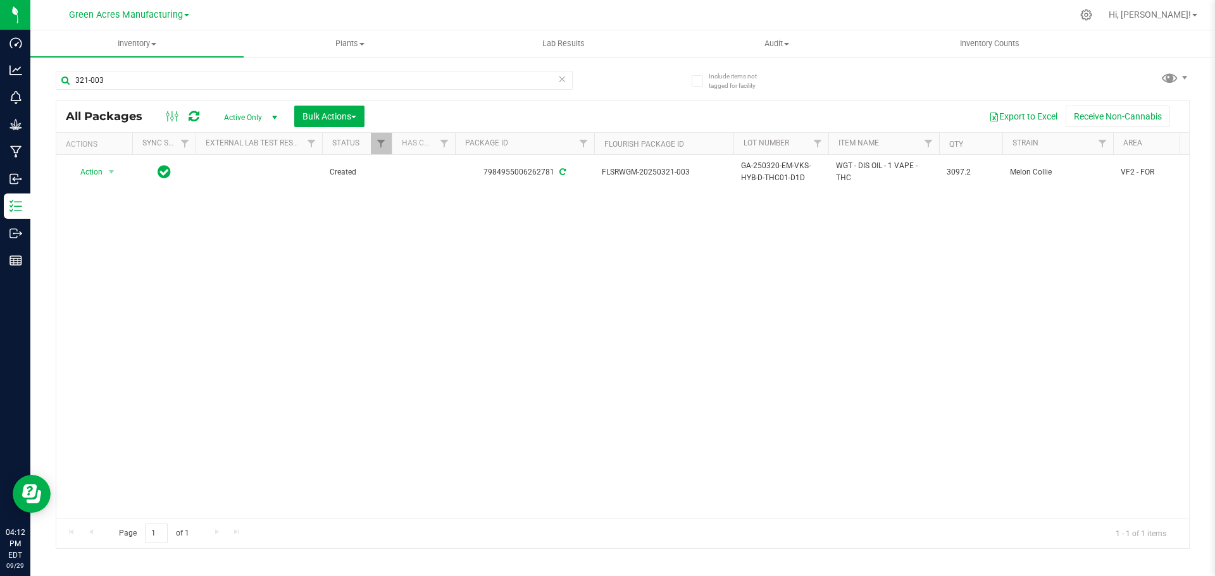
click at [770, 271] on div "Action Action Adjust qty Create package Edit attributes Global inventory Locate…" at bounding box center [622, 336] width 1132 height 363
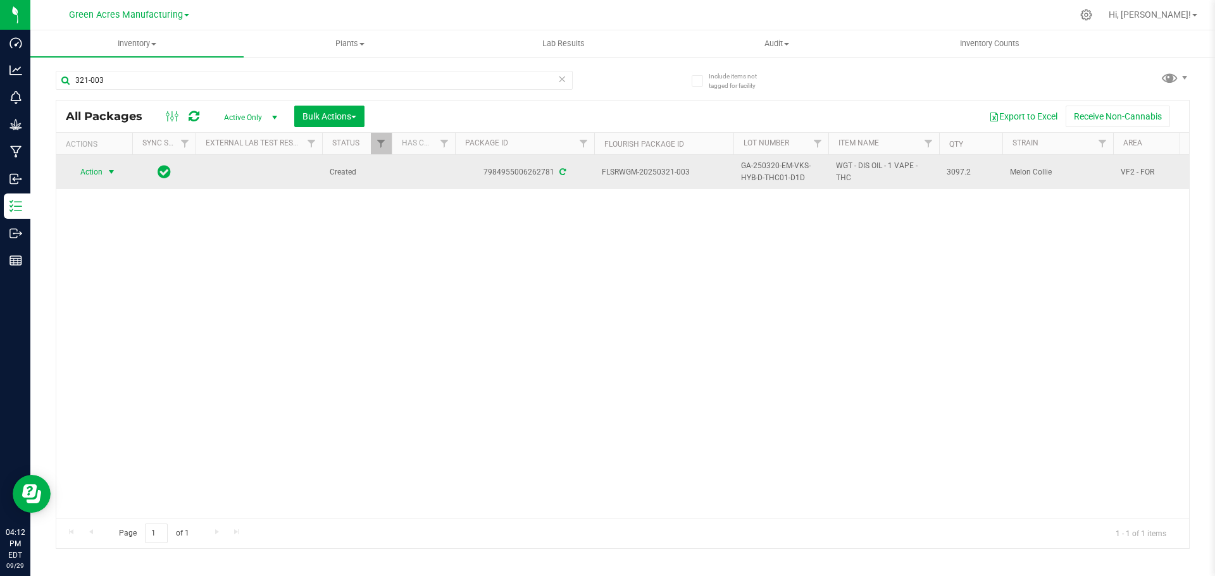
click at [99, 173] on span "Action" at bounding box center [86, 172] width 34 height 18
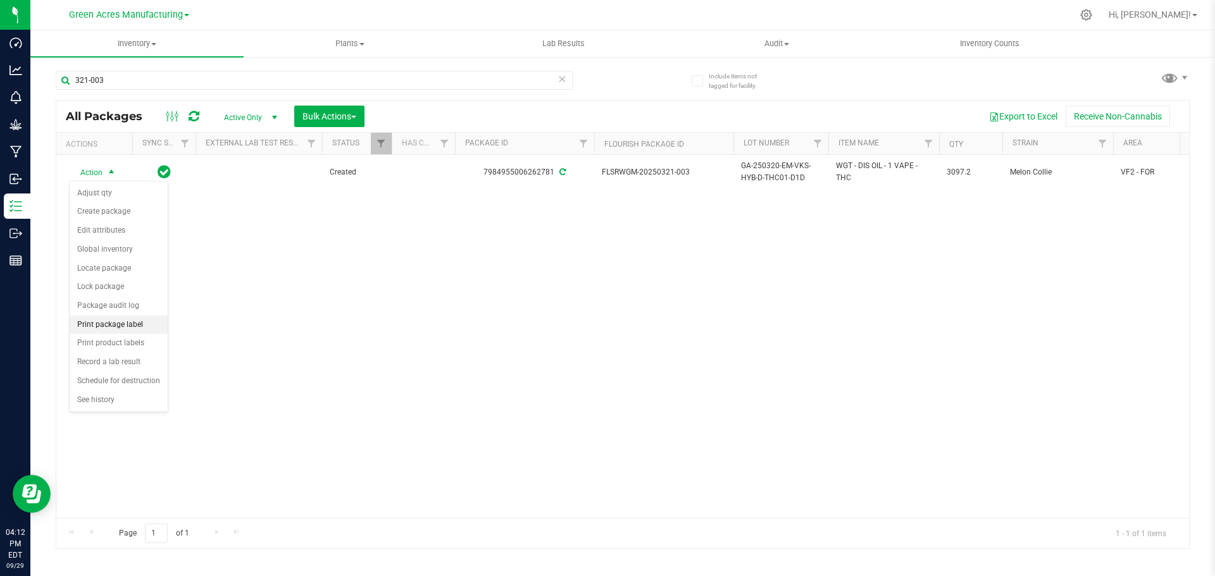
click at [113, 322] on li "Print package label" at bounding box center [119, 325] width 98 height 19
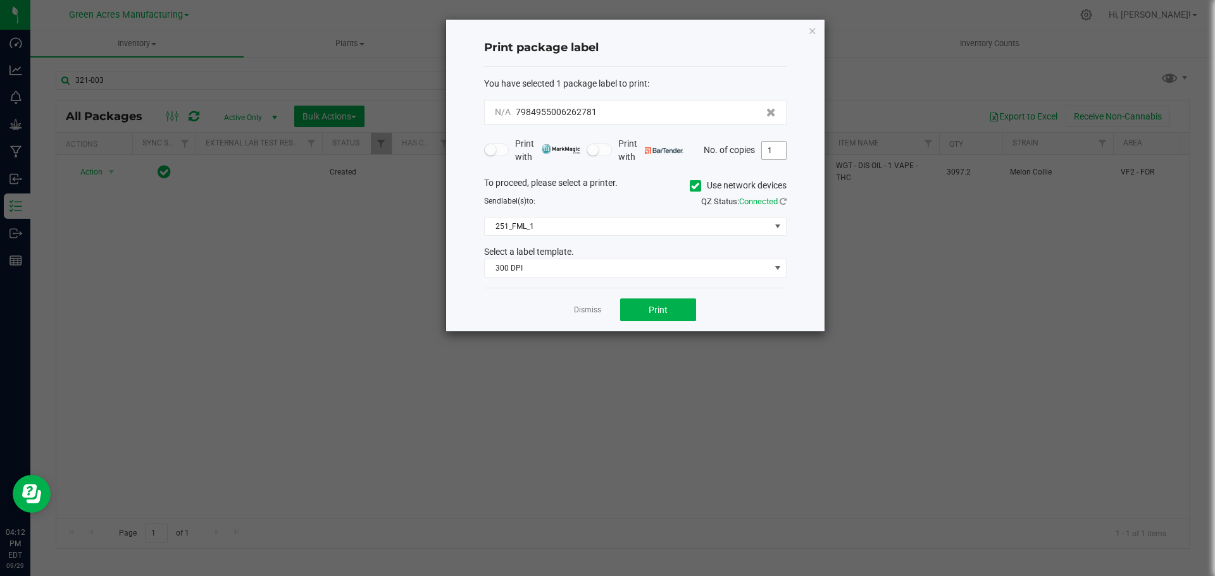
click at [765, 148] on input "1" at bounding box center [774, 151] width 24 height 18
type input "2"
click at [631, 314] on button "Print" at bounding box center [658, 310] width 76 height 23
click at [585, 310] on link "Dismiss" at bounding box center [587, 310] width 27 height 11
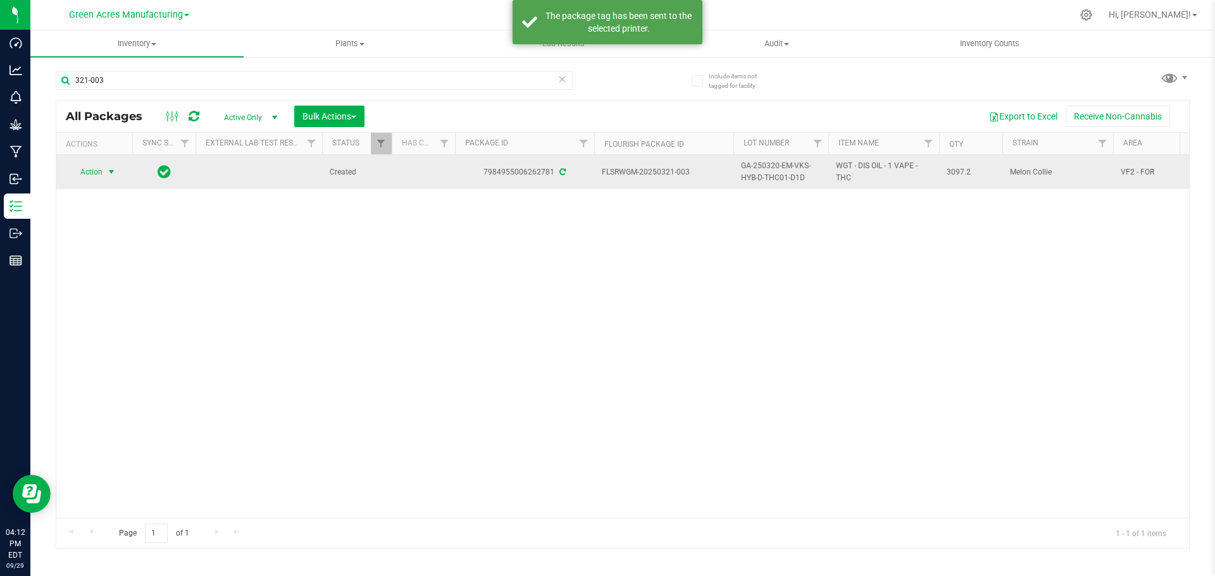
click at [763, 176] on span "GA-250320-EM-VKS-HYB-D-THC01-D1D" at bounding box center [781, 172] width 80 height 24
click at [763, 176] on input "GA-250320-EM-VKS-HYB-D-THC01-D1D" at bounding box center [778, 173] width 90 height 20
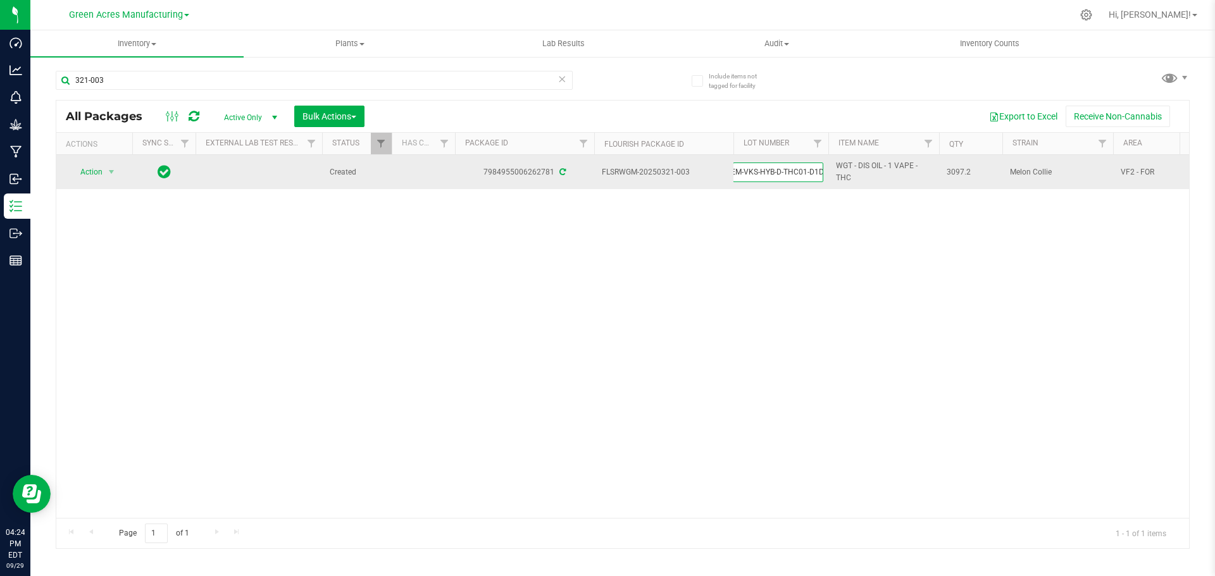
scroll to position [0, 0]
click at [106, 171] on span "select" at bounding box center [111, 172] width 10 height 10
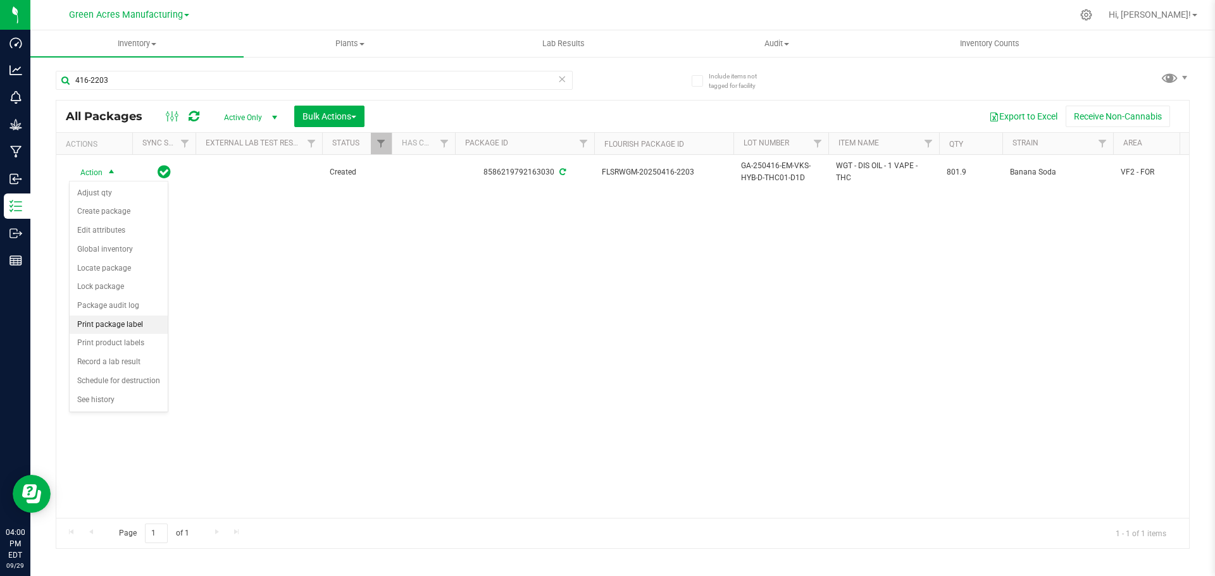
click at [125, 325] on li "Print package label" at bounding box center [119, 325] width 98 height 19
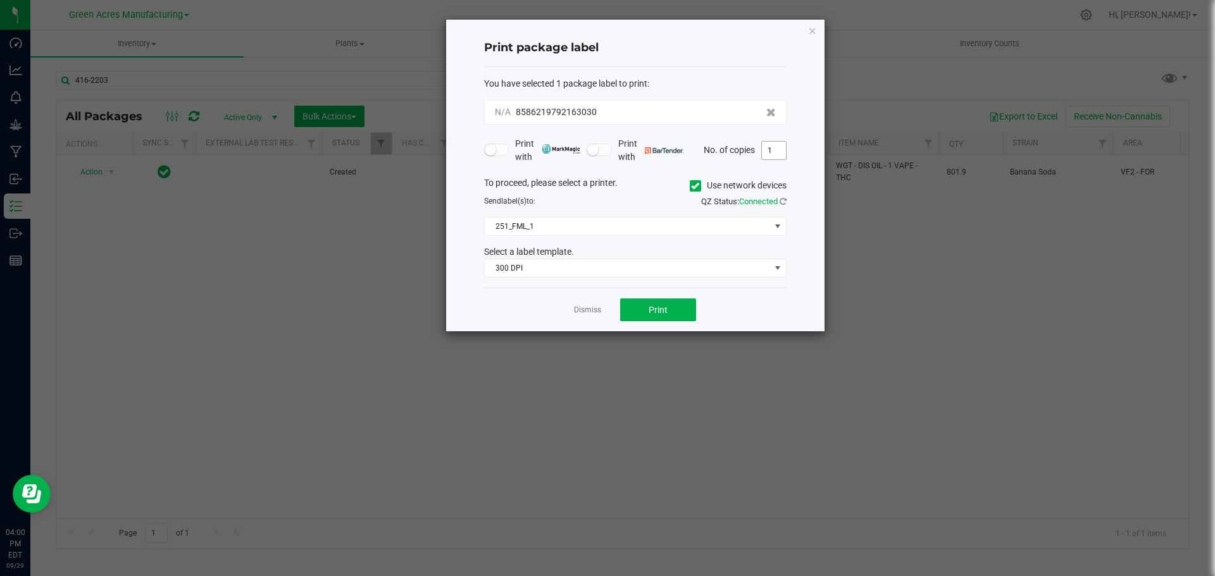
click at [774, 155] on input "1" at bounding box center [774, 151] width 24 height 18
type input "2"
click at [644, 307] on button "Print" at bounding box center [658, 310] width 76 height 23
click at [585, 312] on link "Dismiss" at bounding box center [587, 310] width 27 height 11
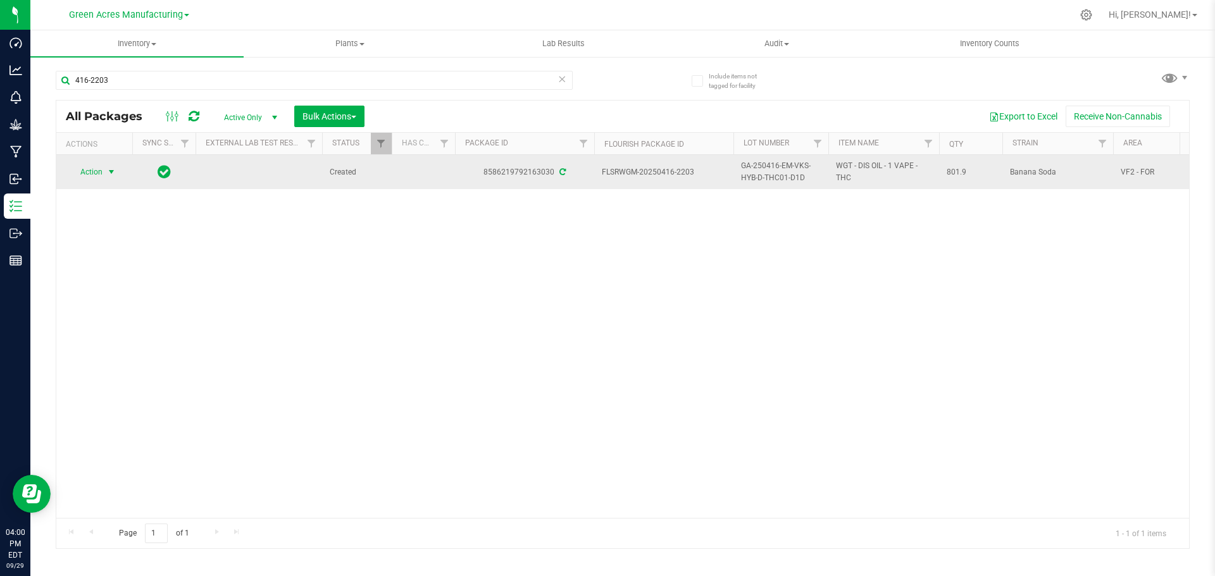
click at [111, 170] on span "select" at bounding box center [111, 172] width 10 height 10
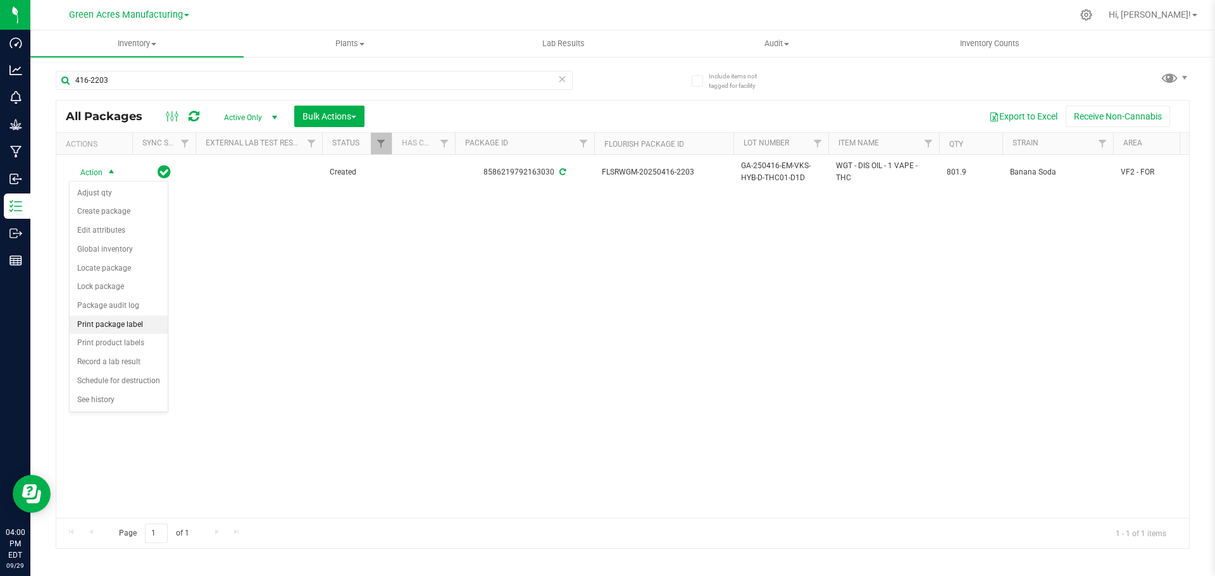
click at [120, 323] on li "Print package label" at bounding box center [119, 325] width 98 height 19
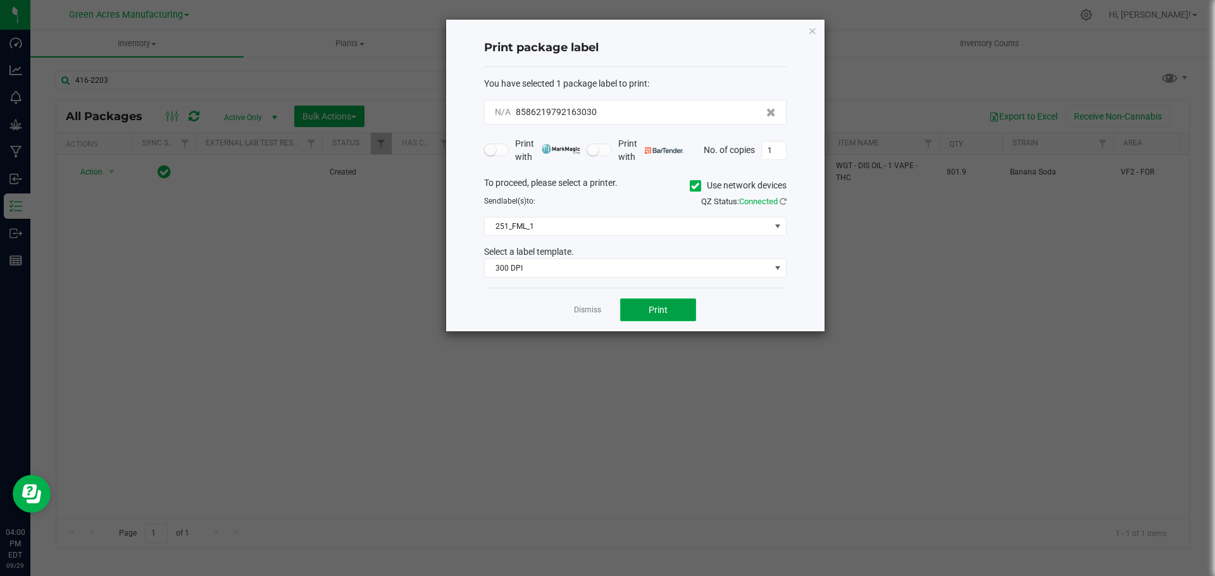
click at [643, 308] on button "Print" at bounding box center [658, 310] width 76 height 23
click at [640, 310] on button "Print" at bounding box center [658, 310] width 76 height 23
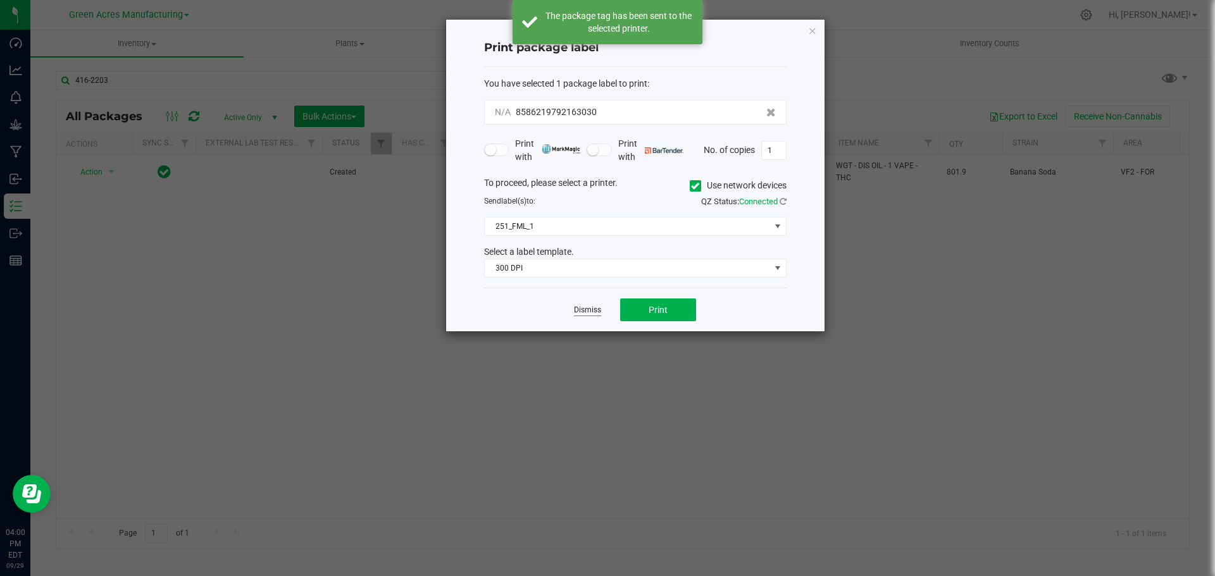
click at [585, 311] on link "Dismiss" at bounding box center [587, 310] width 27 height 11
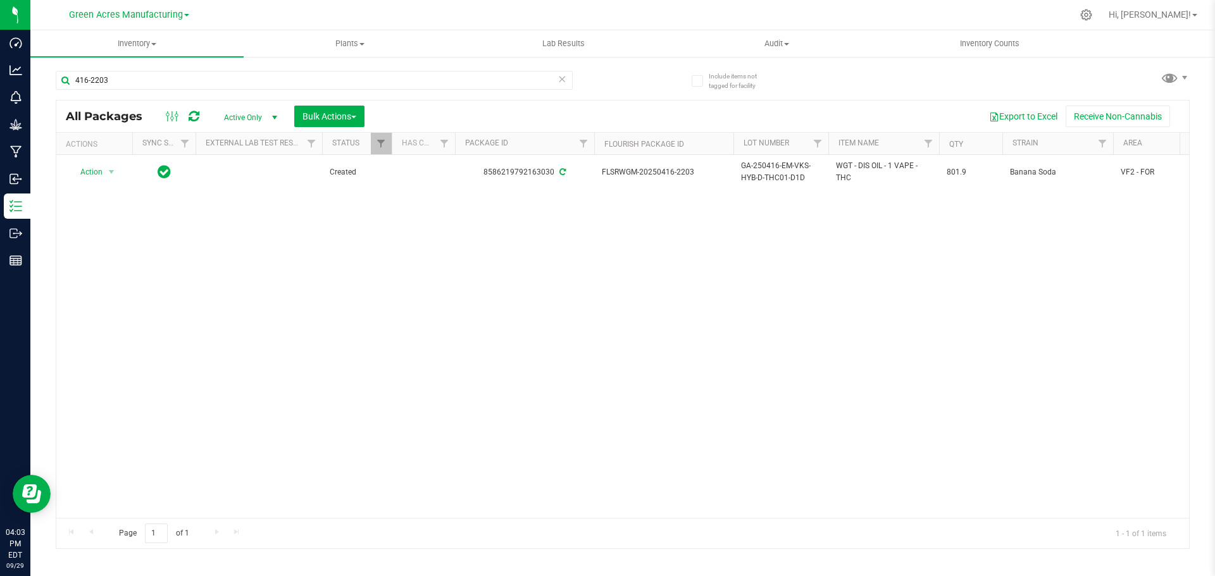
click at [561, 81] on icon at bounding box center [561, 78] width 9 height 15
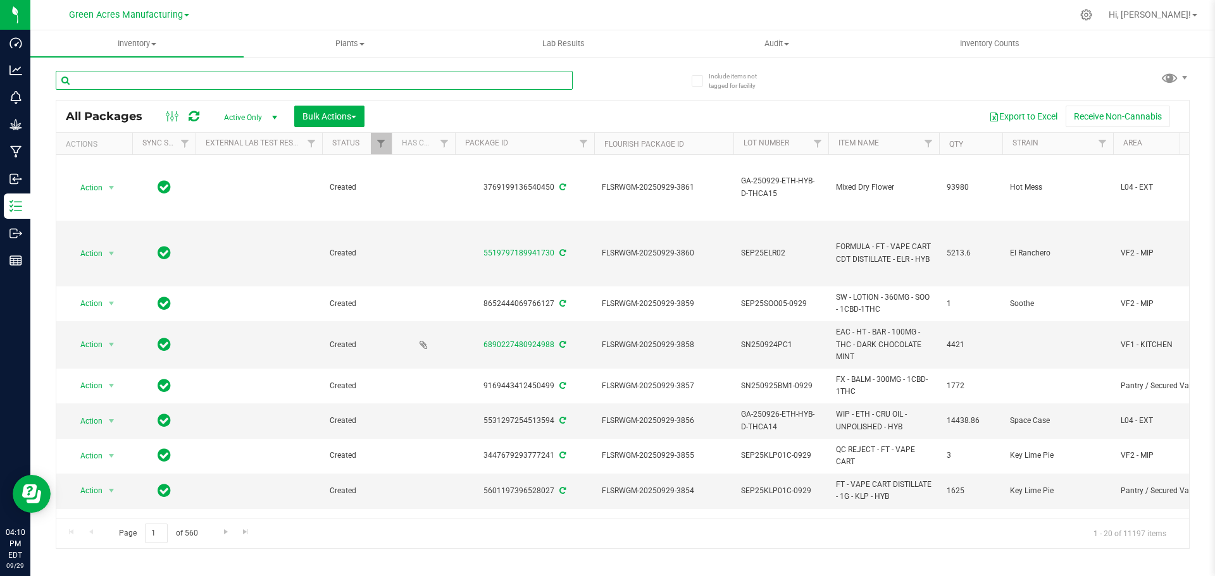
click at [279, 81] on input "text" at bounding box center [314, 80] width 517 height 19
type input "403-1118"
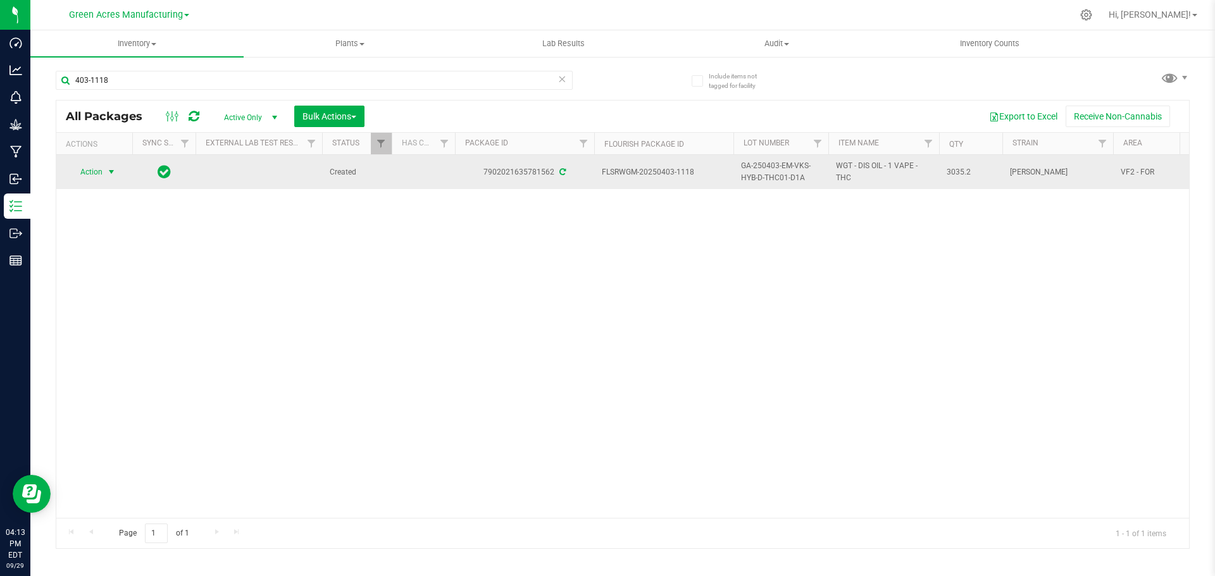
click at [102, 169] on span "Action" at bounding box center [86, 172] width 34 height 18
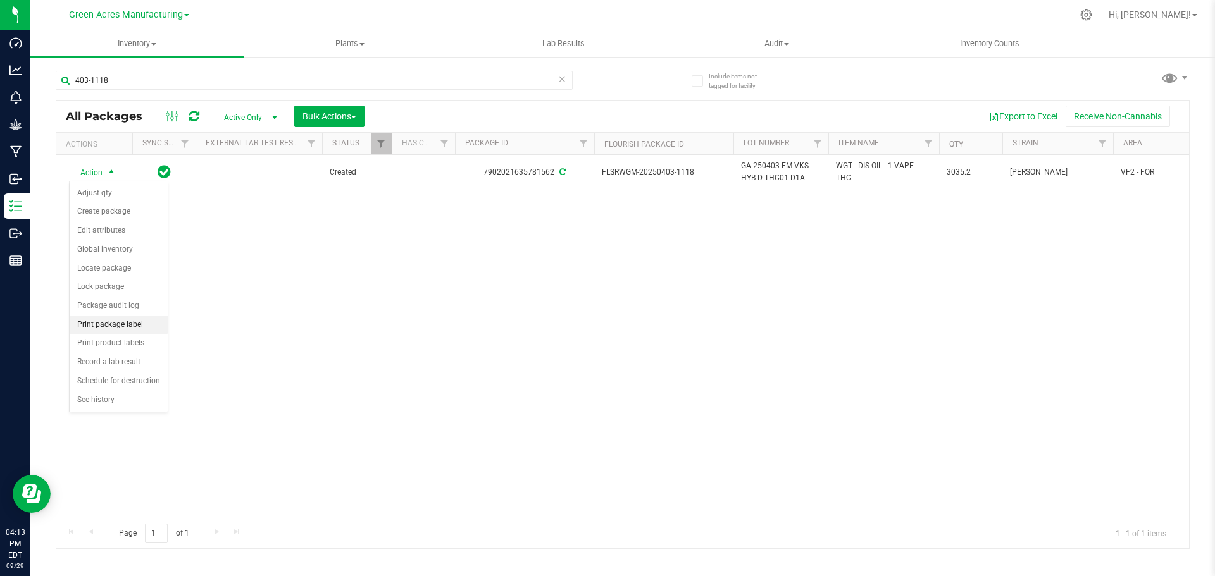
click at [119, 326] on li "Print package label" at bounding box center [119, 325] width 98 height 19
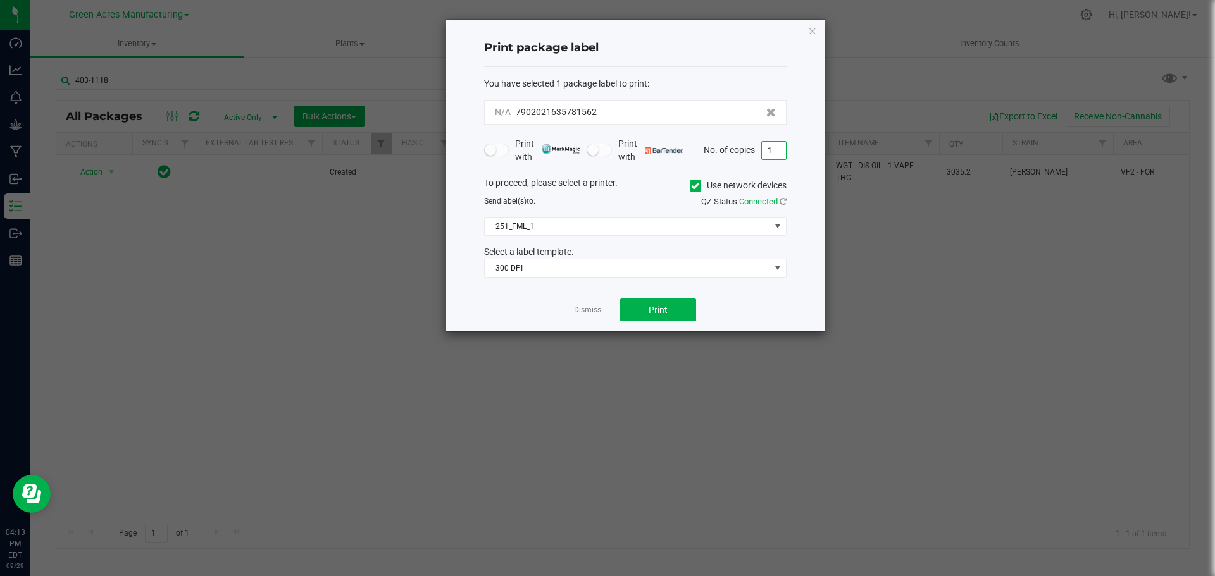
click at [766, 149] on input "1" at bounding box center [774, 151] width 24 height 18
type input "2"
click at [643, 305] on button "Print" at bounding box center [658, 310] width 76 height 23
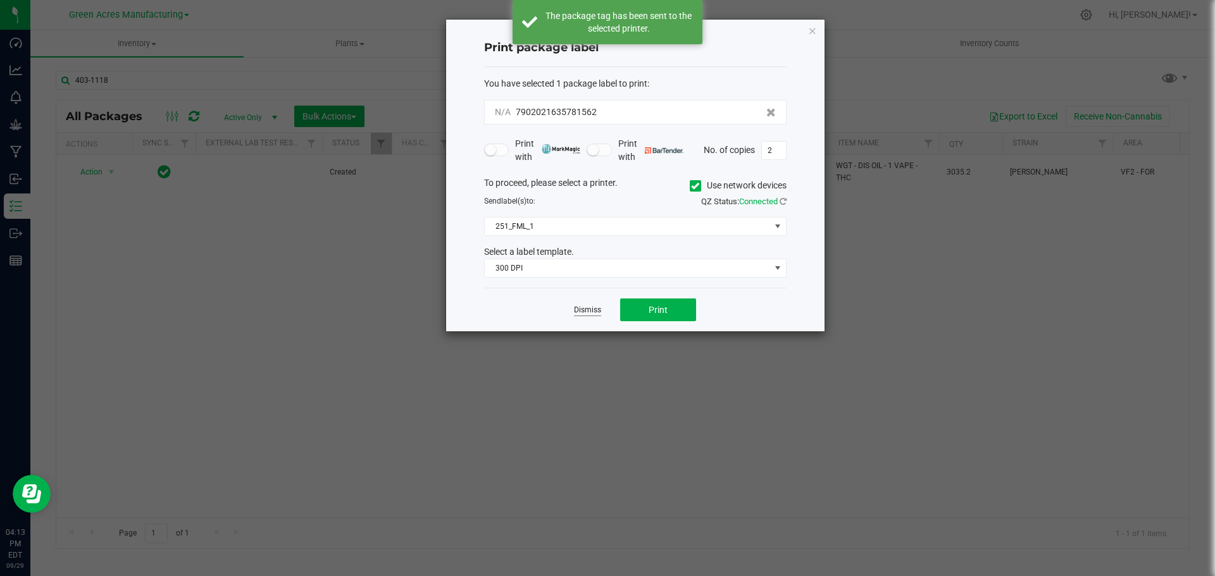
click at [590, 311] on link "Dismiss" at bounding box center [587, 310] width 27 height 11
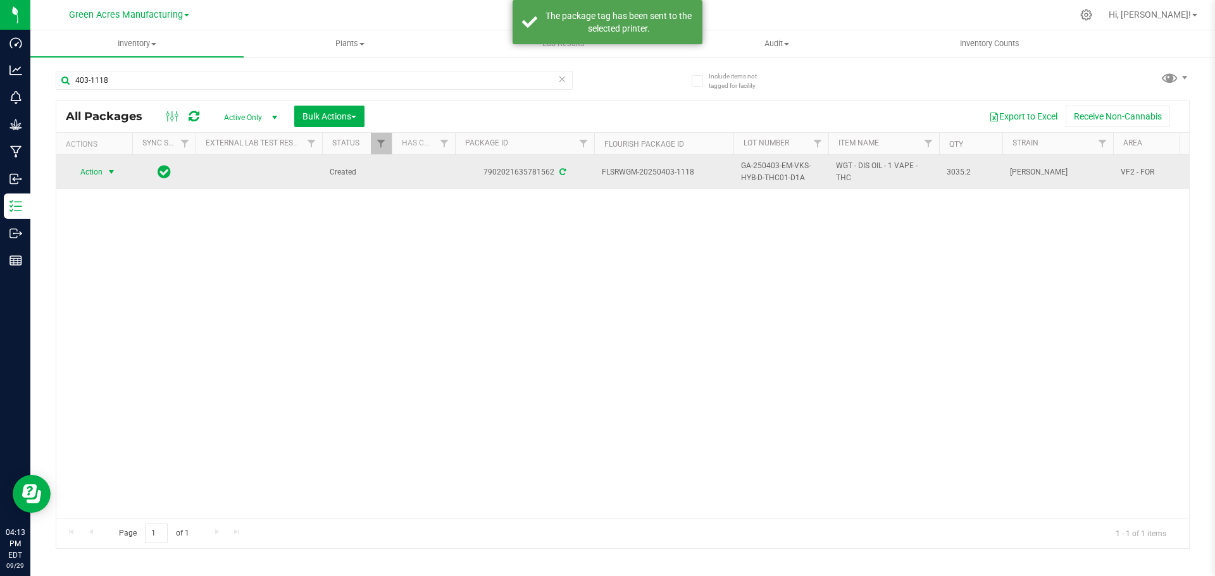
click at [758, 172] on span "GA-250403-EM-VKS-HYB-D-THC01-D1A" at bounding box center [781, 172] width 80 height 24
click at [758, 172] on input "GA-250403-EM-VKS-HYB-D-THC01-D1A" at bounding box center [778, 173] width 90 height 20
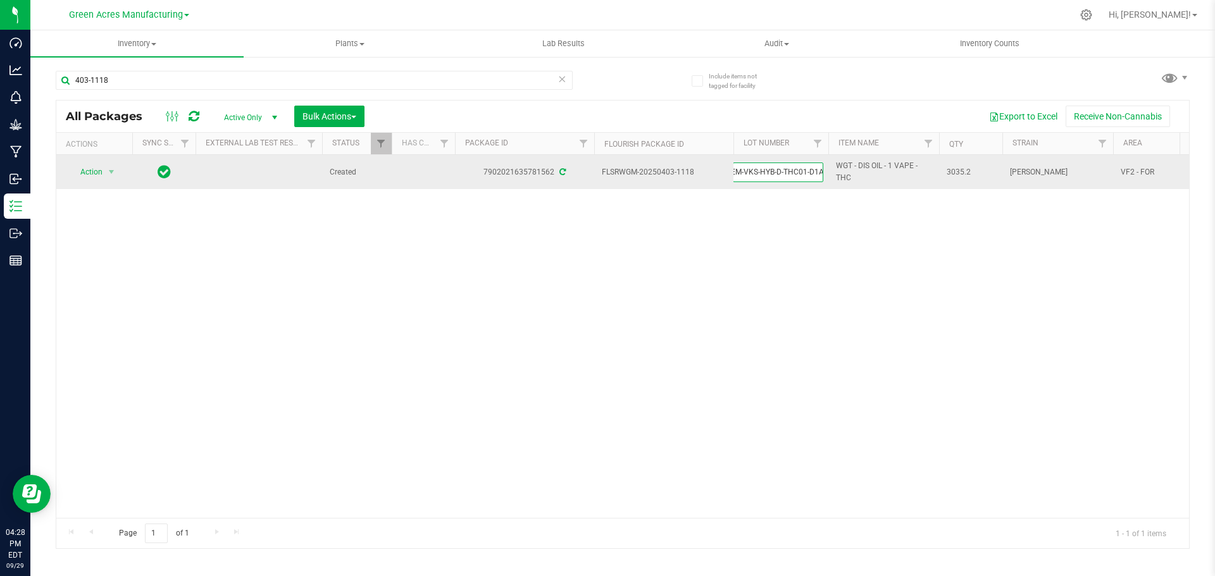
scroll to position [0, 0]
click at [109, 170] on span "select" at bounding box center [111, 172] width 10 height 10
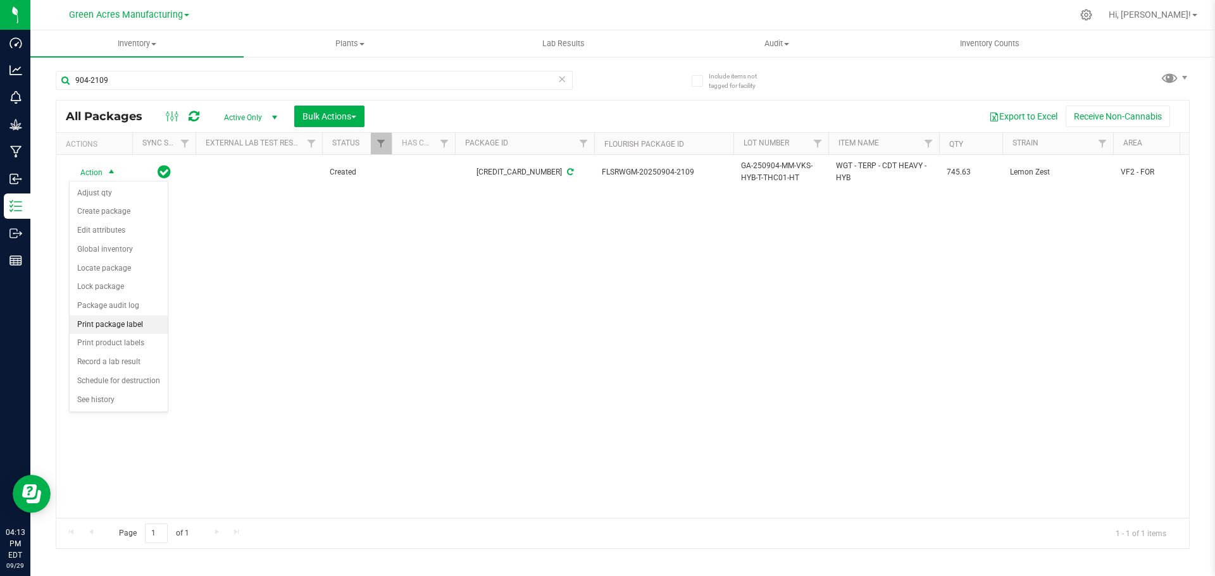
click at [111, 322] on li "Print package label" at bounding box center [119, 325] width 98 height 19
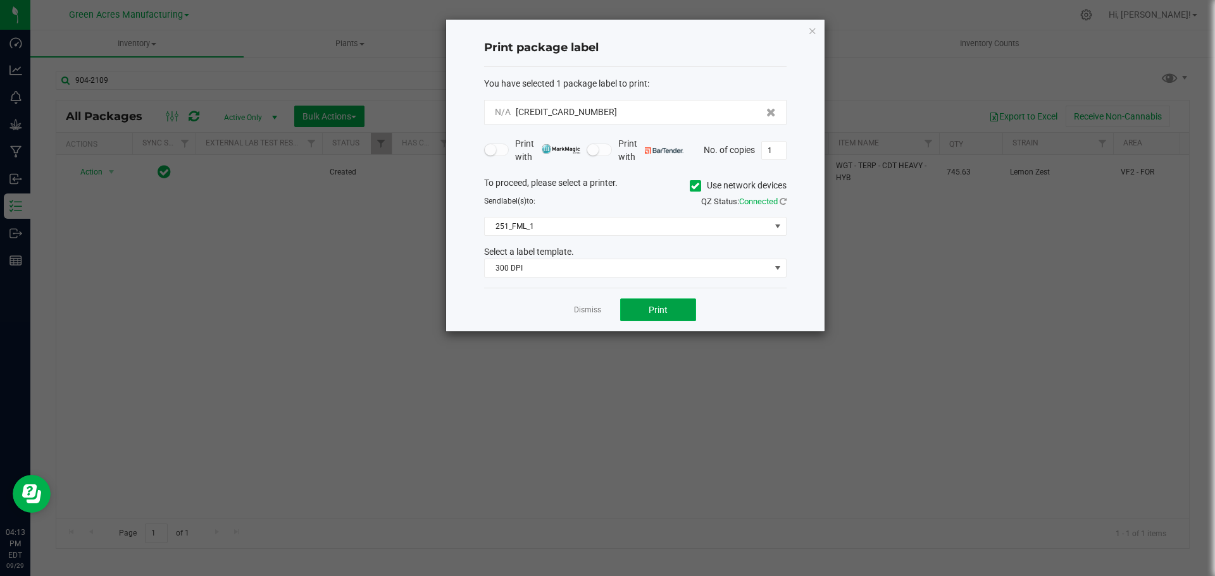
click at [634, 309] on button "Print" at bounding box center [658, 310] width 76 height 23
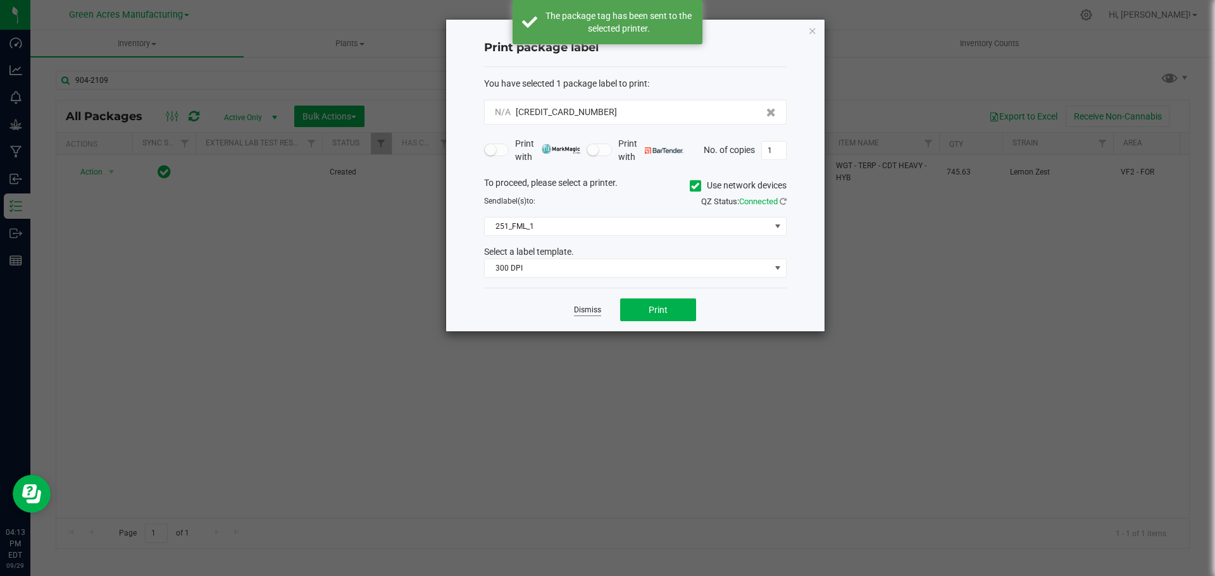
click at [593, 311] on link "Dismiss" at bounding box center [587, 310] width 27 height 11
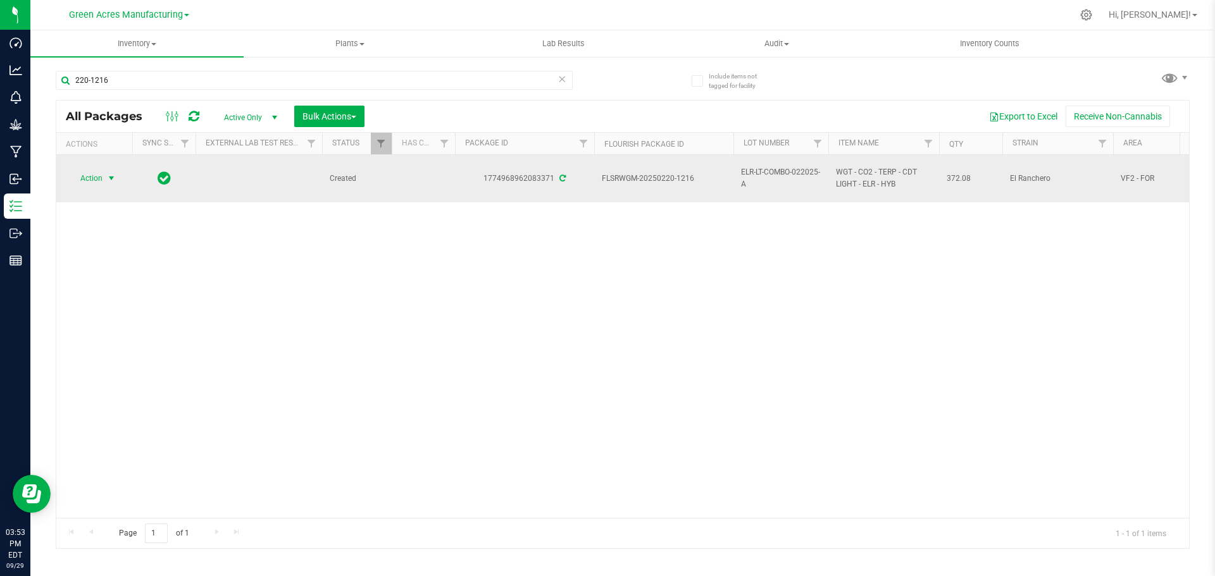
click at [109, 178] on span "select" at bounding box center [111, 178] width 10 height 10
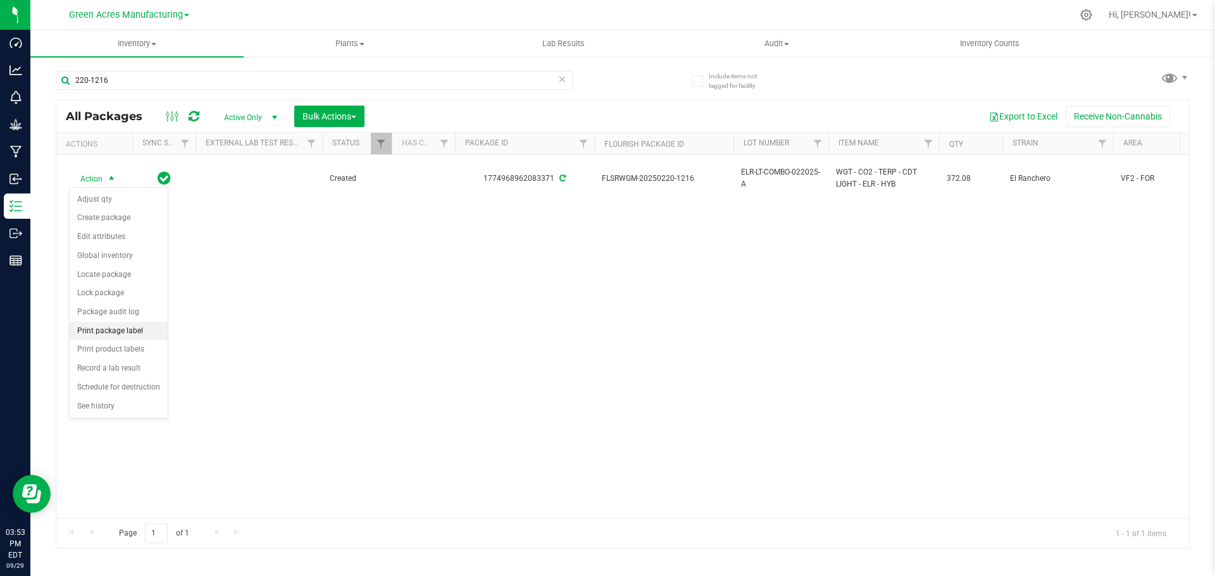
click at [115, 333] on li "Print package label" at bounding box center [119, 331] width 98 height 19
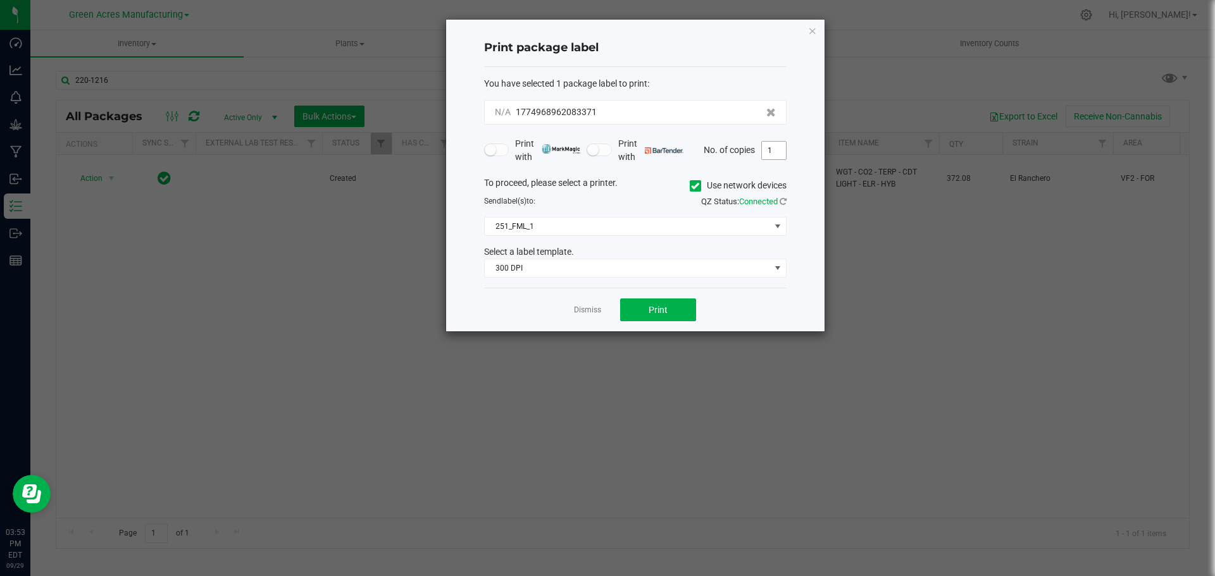
click at [776, 149] on input "1" at bounding box center [774, 151] width 24 height 18
type input "2"
click at [647, 315] on button "Print" at bounding box center [658, 310] width 76 height 23
click at [592, 312] on link "Dismiss" at bounding box center [587, 310] width 27 height 11
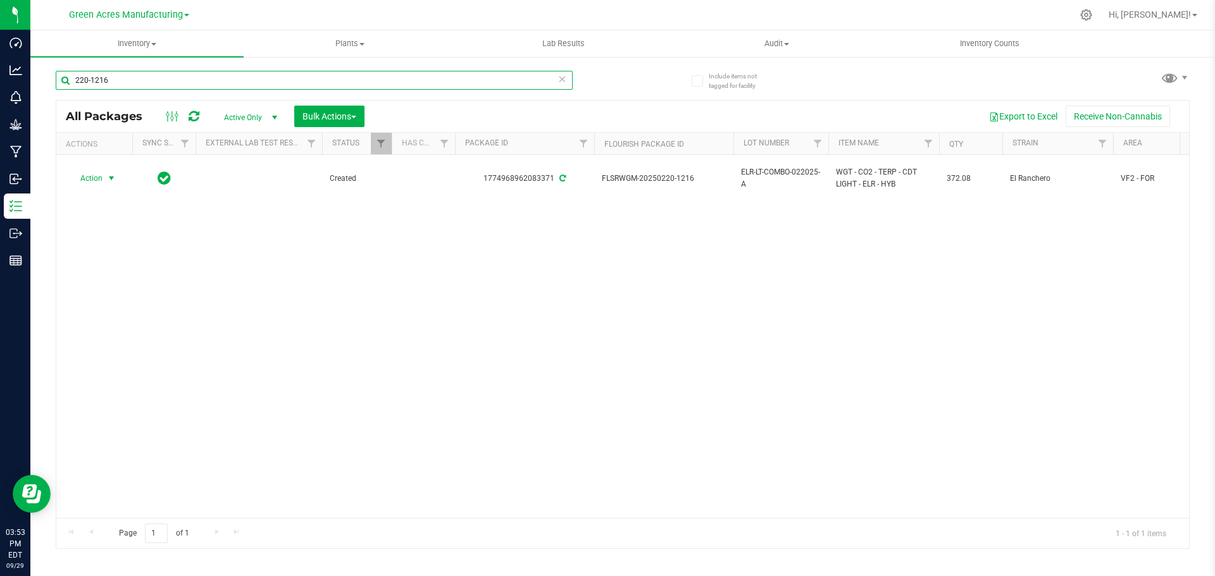
click at [136, 82] on input "220-1216" at bounding box center [314, 80] width 517 height 19
click at [135, 82] on input "220-1216" at bounding box center [314, 80] width 517 height 19
type input "220-1223"
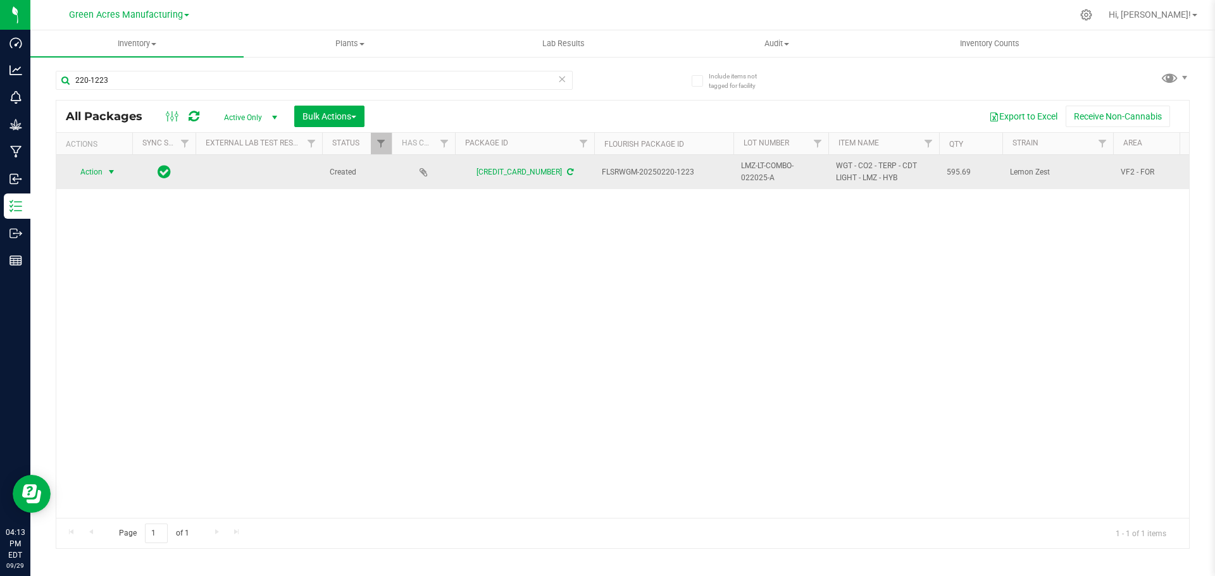
click at [97, 173] on span "Action" at bounding box center [86, 172] width 34 height 18
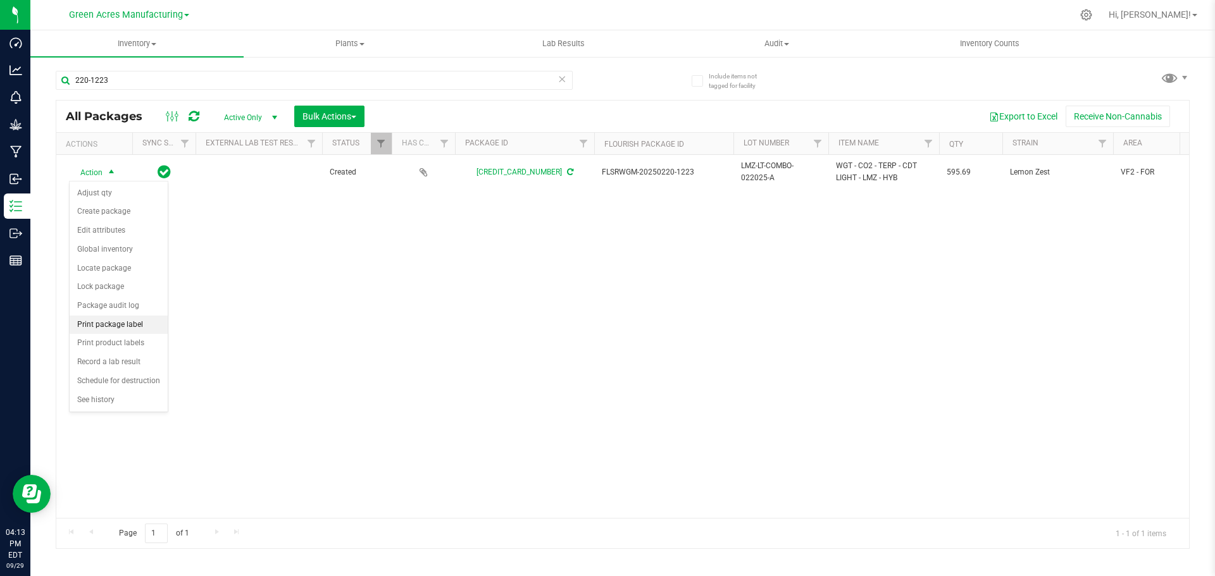
click at [117, 329] on li "Print package label" at bounding box center [119, 325] width 98 height 19
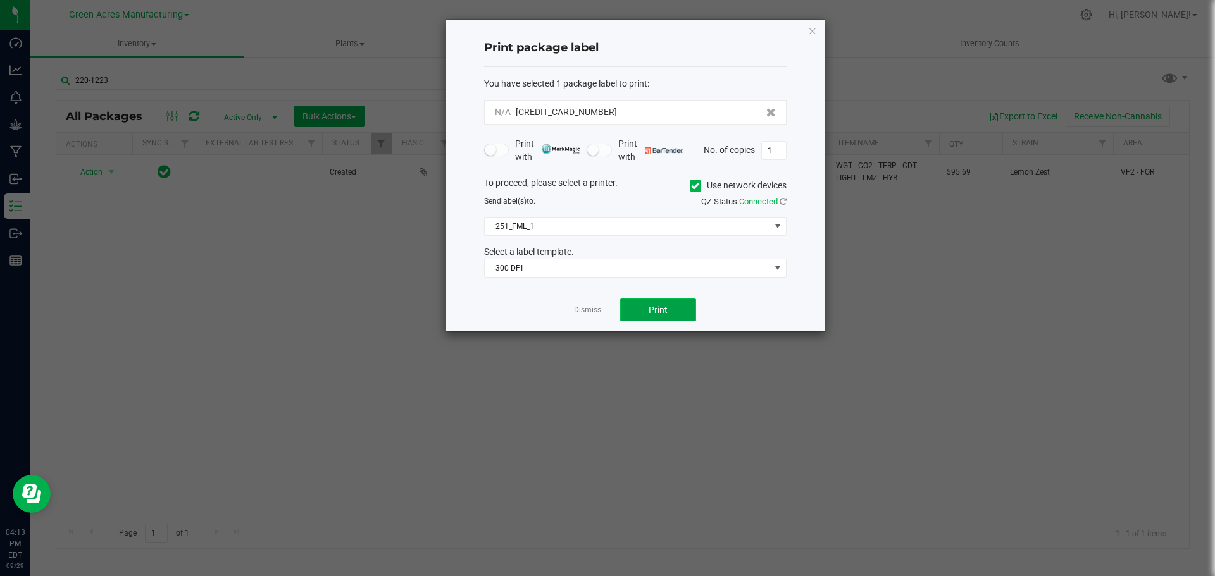
click at [638, 314] on button "Print" at bounding box center [658, 310] width 76 height 23
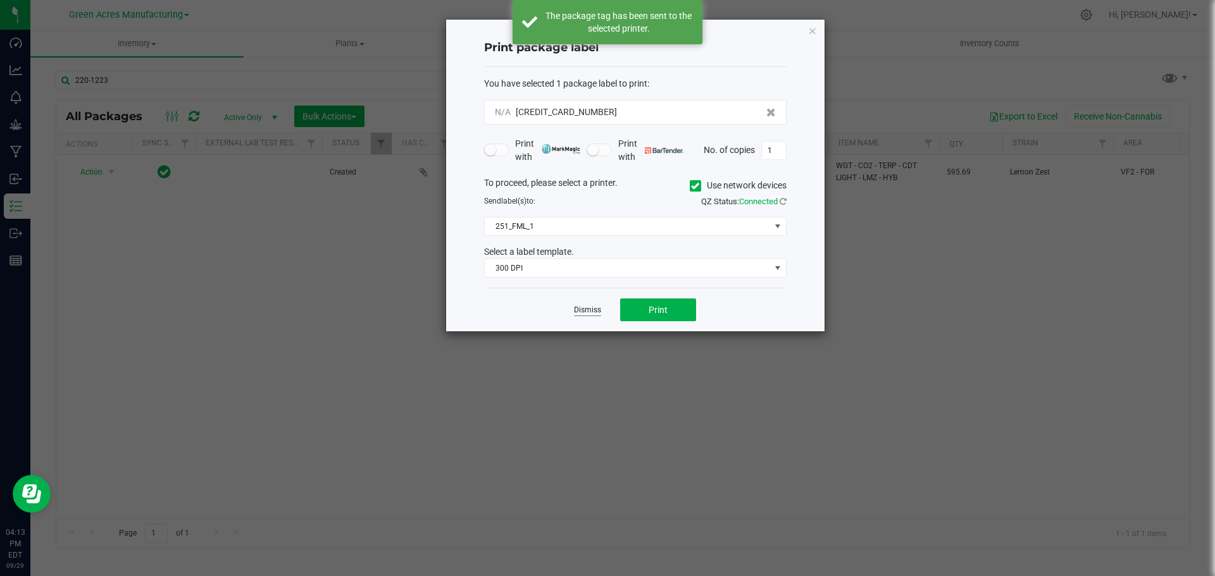
click at [595, 312] on link "Dismiss" at bounding box center [587, 310] width 27 height 11
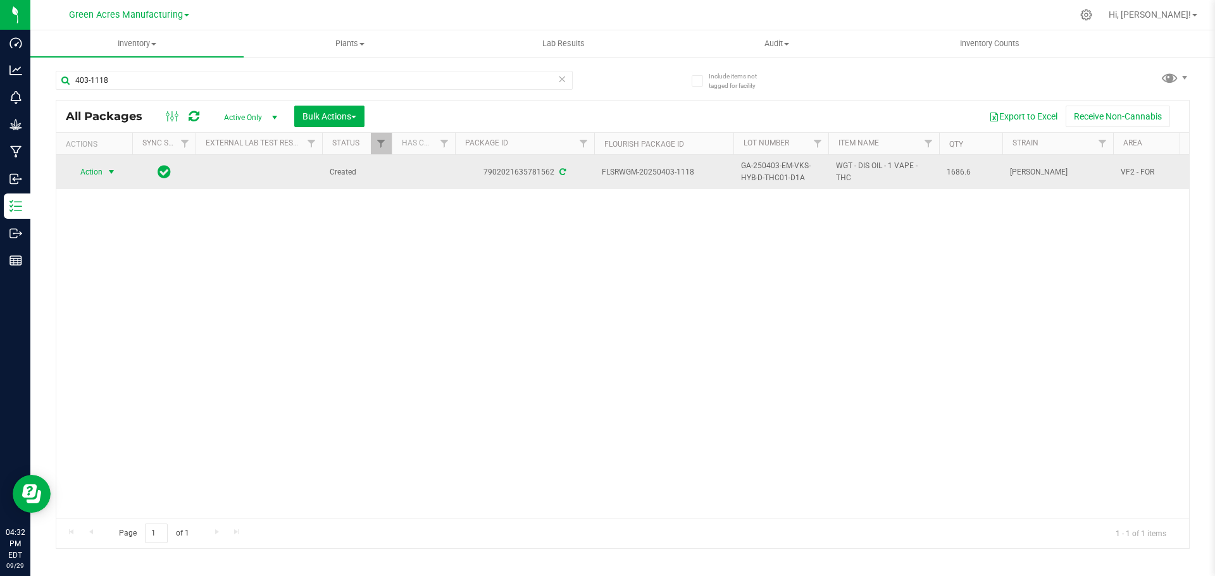
click at [105, 173] on span "select" at bounding box center [112, 172] width 16 height 18
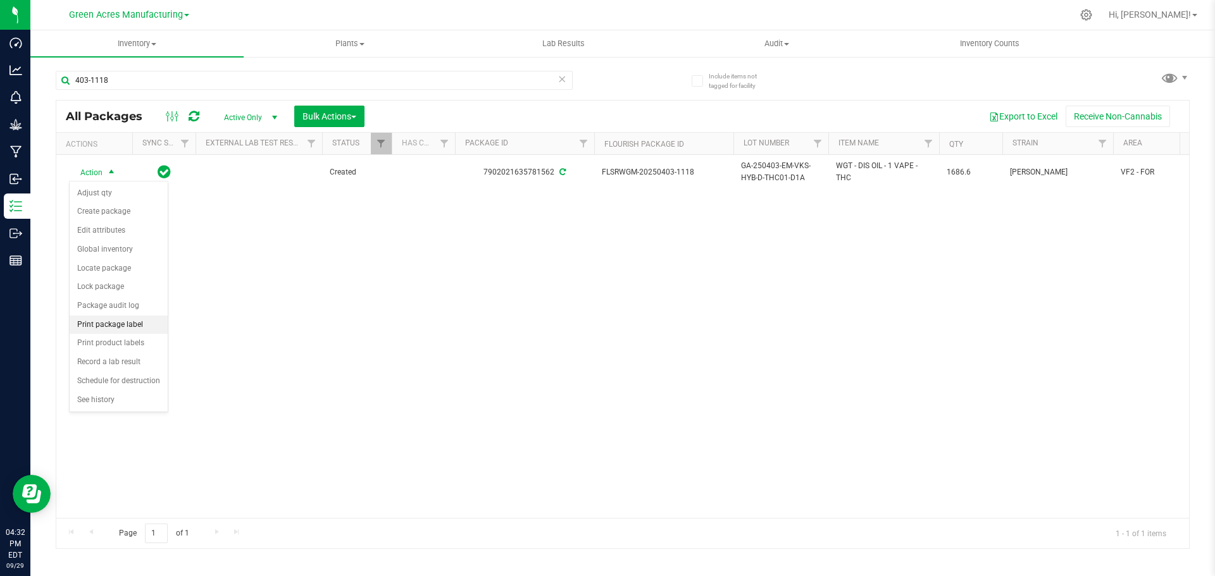
click at [100, 324] on li "Print package label" at bounding box center [119, 325] width 98 height 19
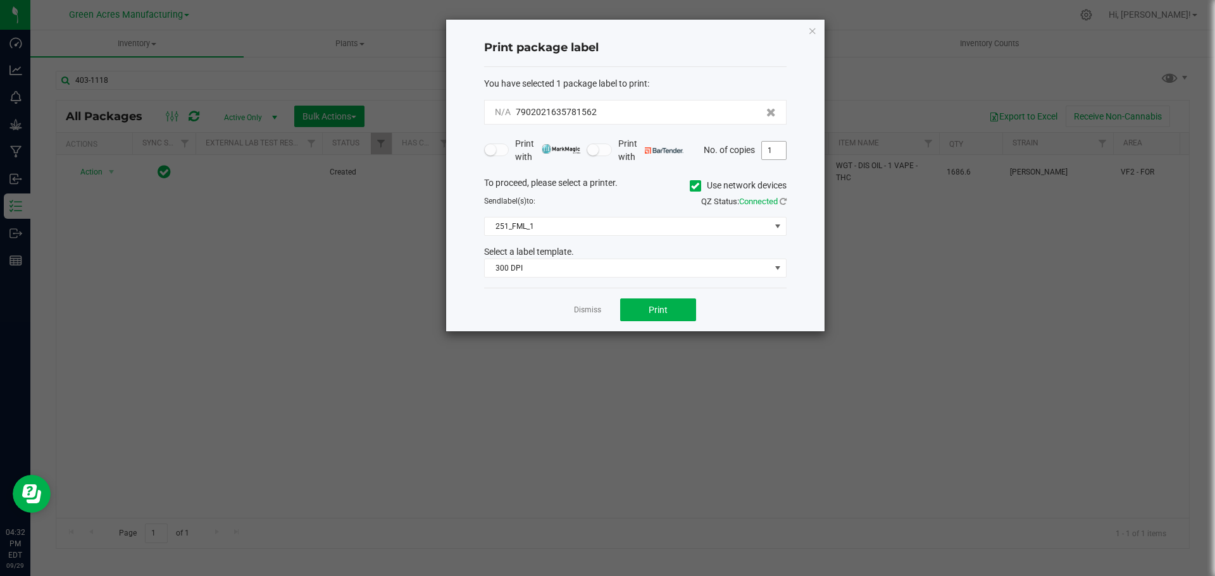
click at [769, 156] on input "1" at bounding box center [774, 151] width 24 height 18
type input "2"
click at [643, 317] on button "Print" at bounding box center [658, 310] width 76 height 23
click at [583, 311] on link "Dismiss" at bounding box center [587, 310] width 27 height 11
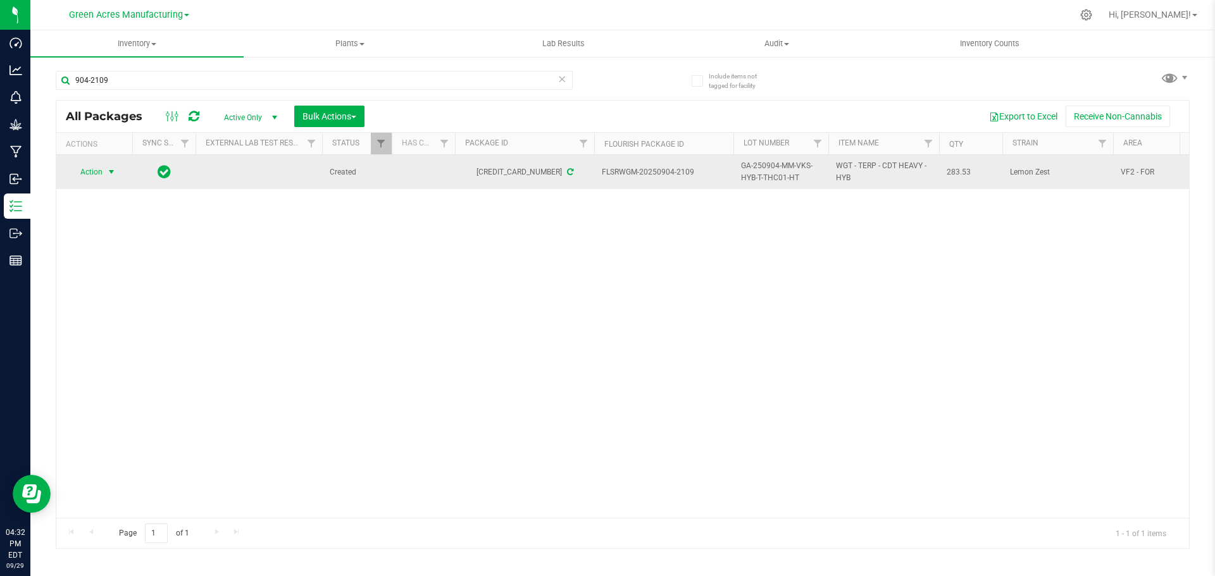
click at [102, 173] on span "Action" at bounding box center [86, 172] width 34 height 18
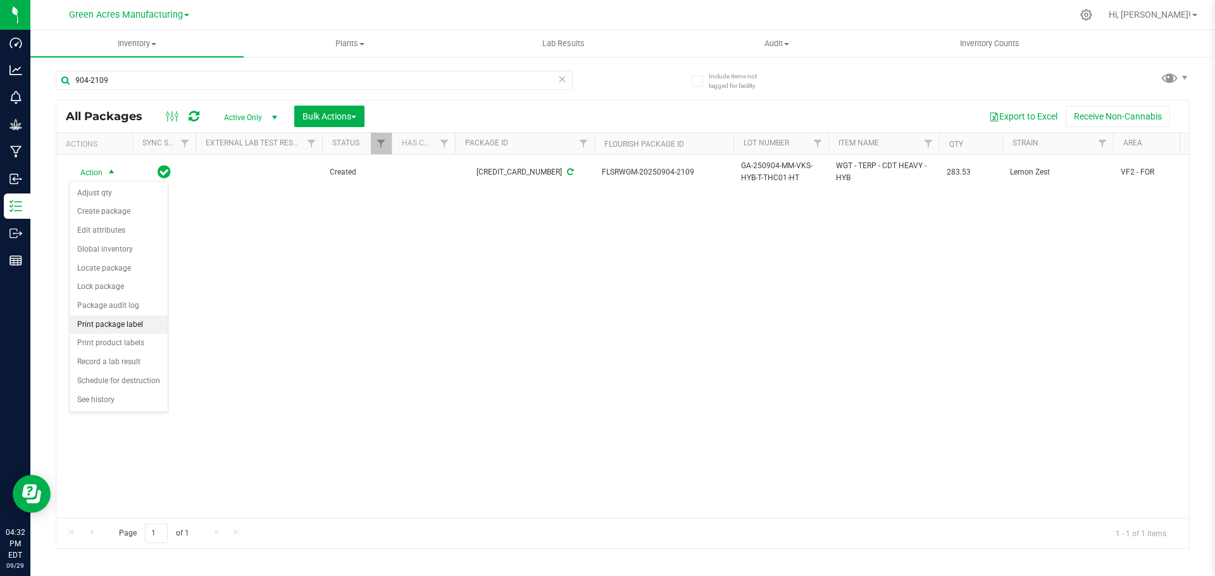
click at [117, 324] on li "Print package label" at bounding box center [119, 325] width 98 height 19
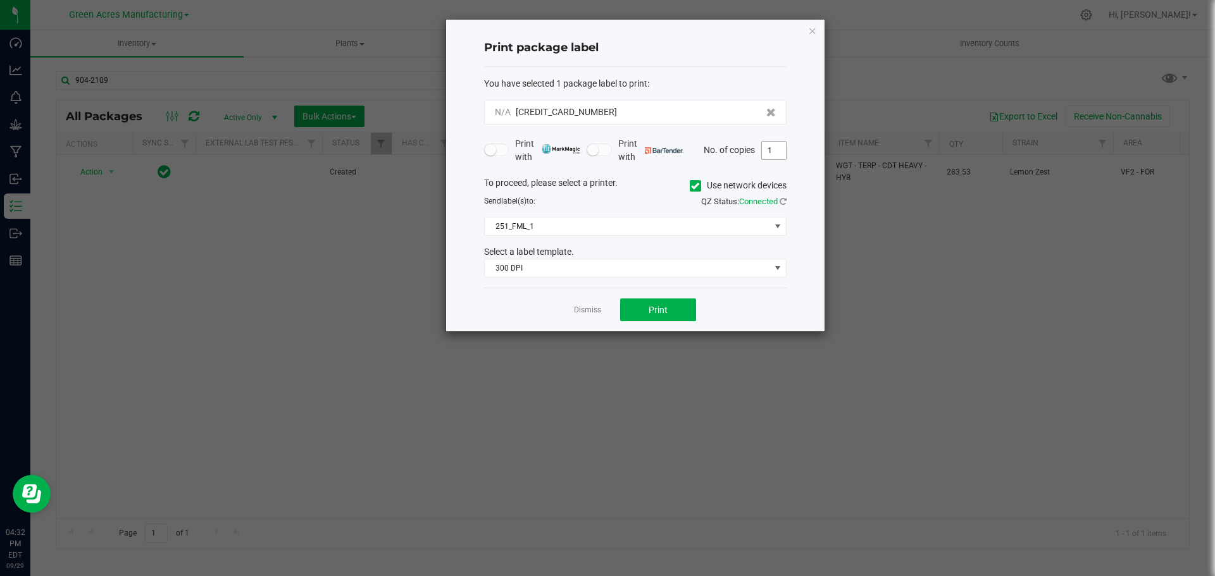
click at [768, 147] on input "1" at bounding box center [774, 151] width 24 height 18
type input "2"
click at [666, 307] on span "Print" at bounding box center [657, 310] width 19 height 10
click at [593, 313] on link "Dismiss" at bounding box center [587, 310] width 27 height 11
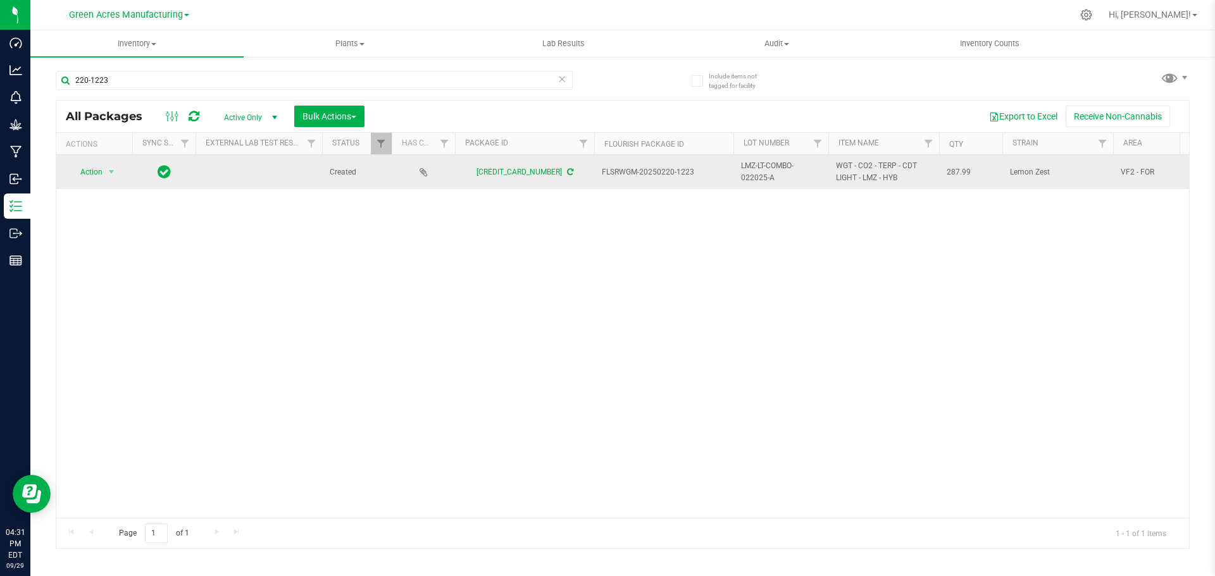
click at [961, 171] on span "287.99" at bounding box center [970, 172] width 48 height 12
copy span "287.99"
click at [92, 168] on span "Action" at bounding box center [86, 172] width 34 height 18
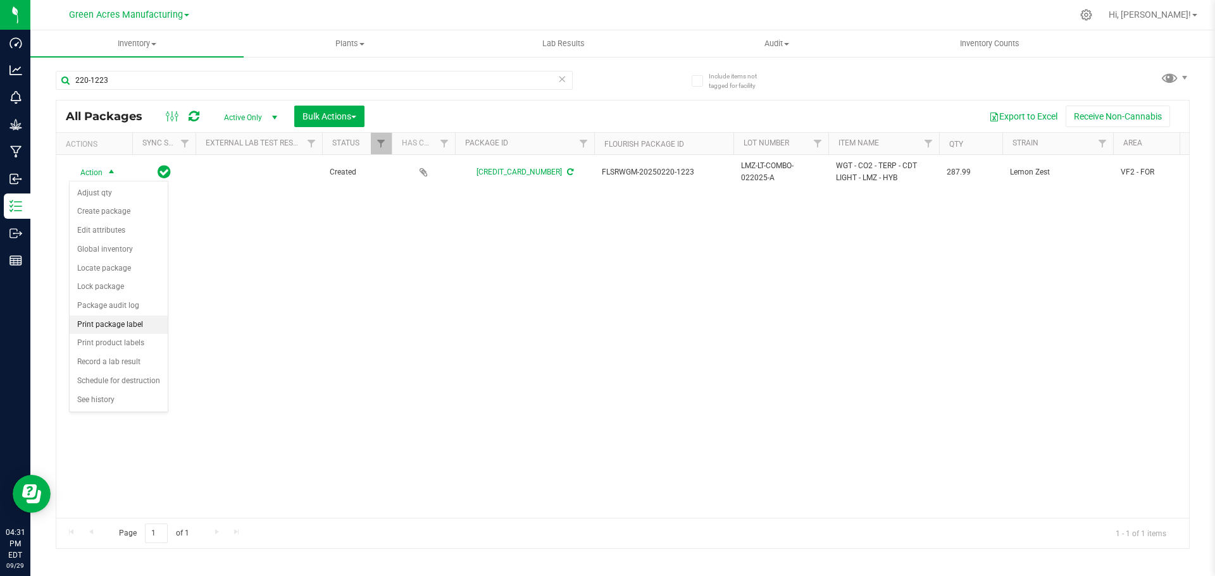
click at [119, 324] on li "Print package label" at bounding box center [119, 325] width 98 height 19
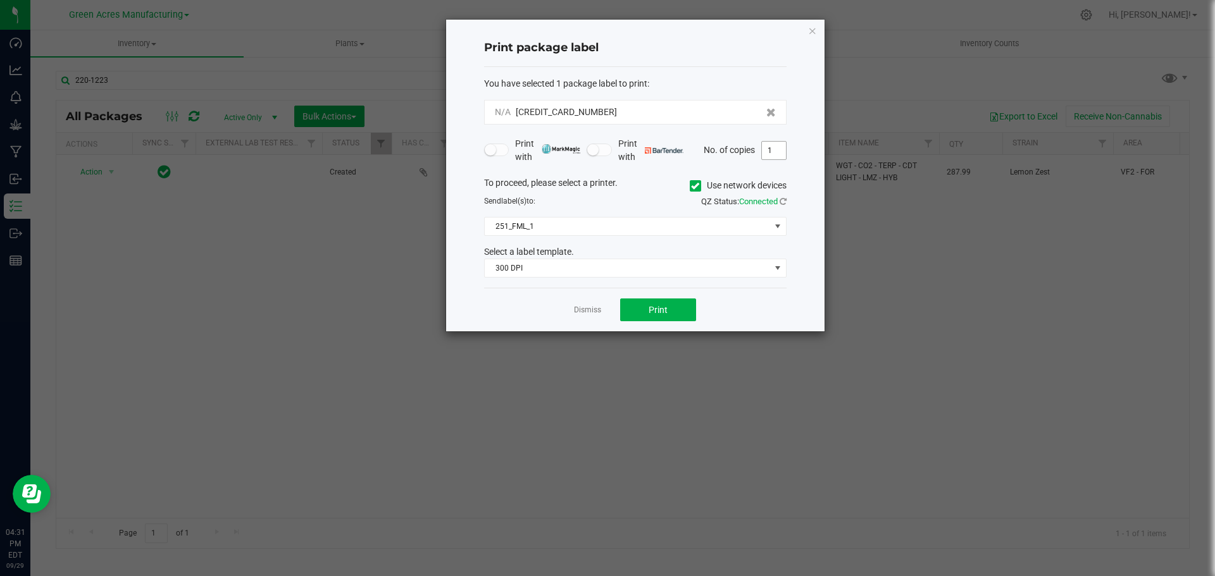
click at [771, 153] on input "1" at bounding box center [774, 151] width 24 height 18
type input "2"
click at [646, 309] on button "Print" at bounding box center [658, 310] width 76 height 23
click at [590, 309] on link "Dismiss" at bounding box center [587, 310] width 27 height 11
